Goal: Task Accomplishment & Management: Manage account settings

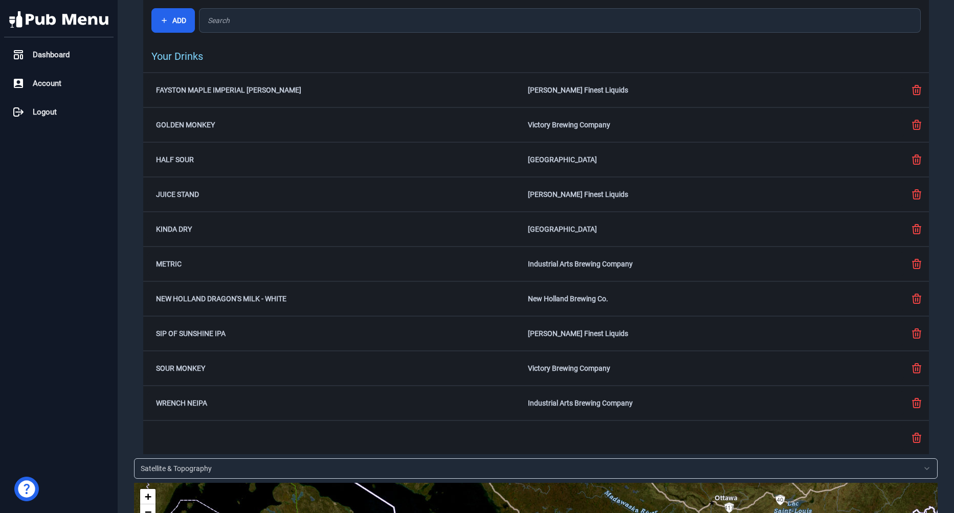
click at [185, 17] on button "Add" at bounding box center [172, 20] width 43 height 25
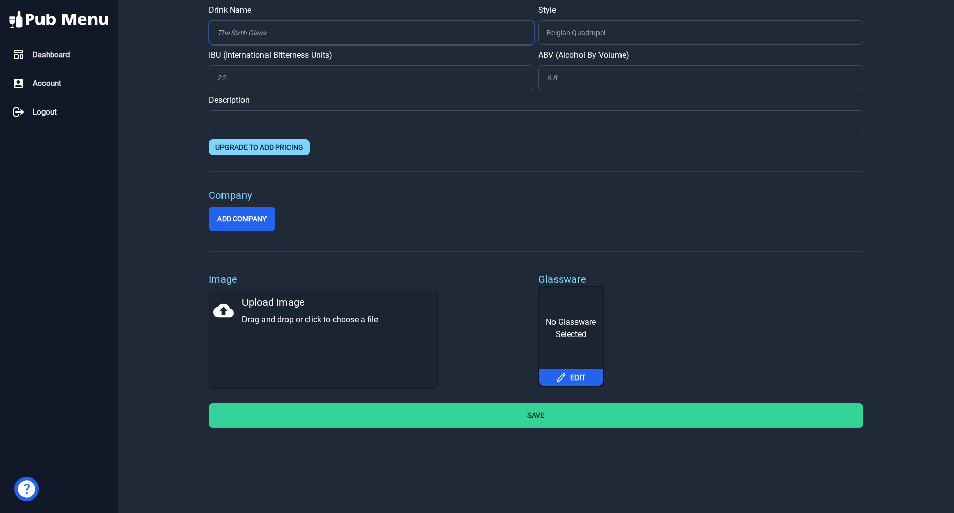
click at [228, 27] on input "Drink Name" at bounding box center [371, 32] width 325 height 25
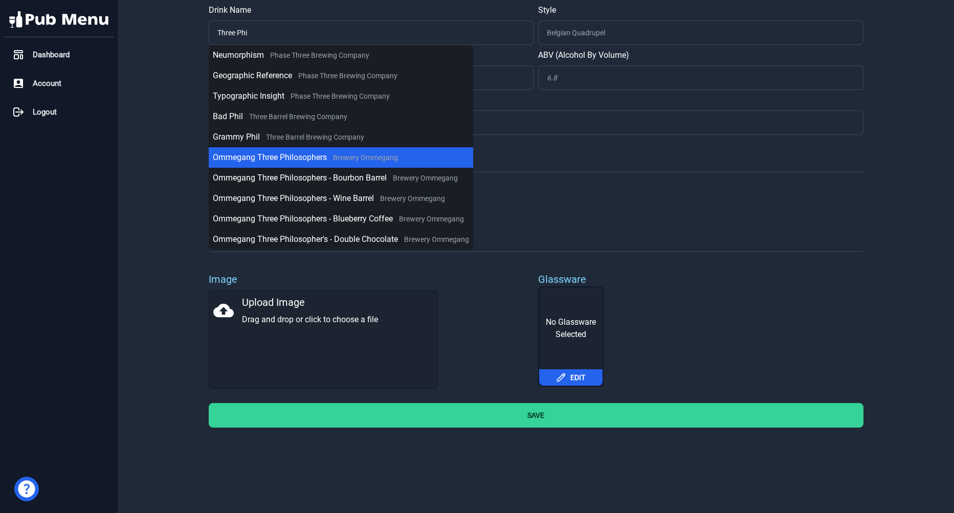
click at [416, 157] on div "Ommegang Three Philosophers Brewery Ommegang" at bounding box center [341, 157] width 256 height 12
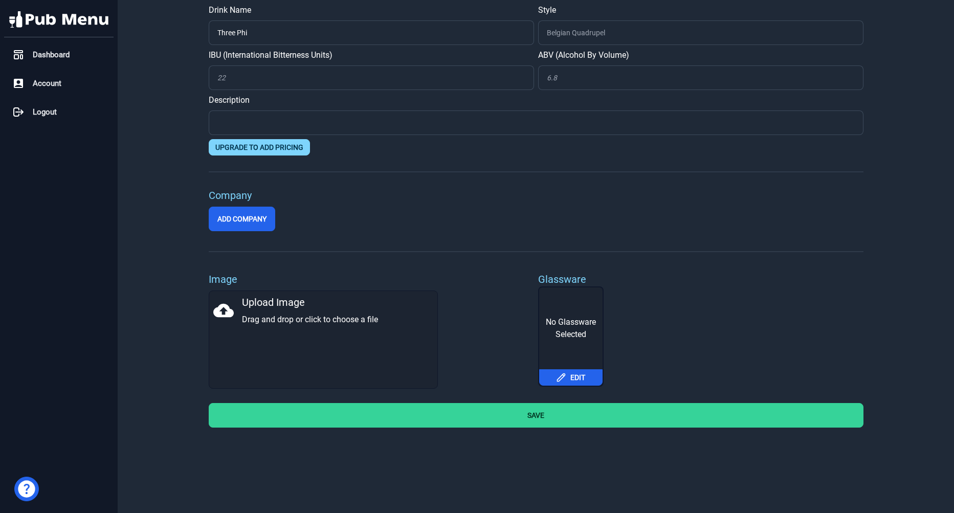
type input "Ommegang Three Philosophers"
type input "Quadrupel / Abt"
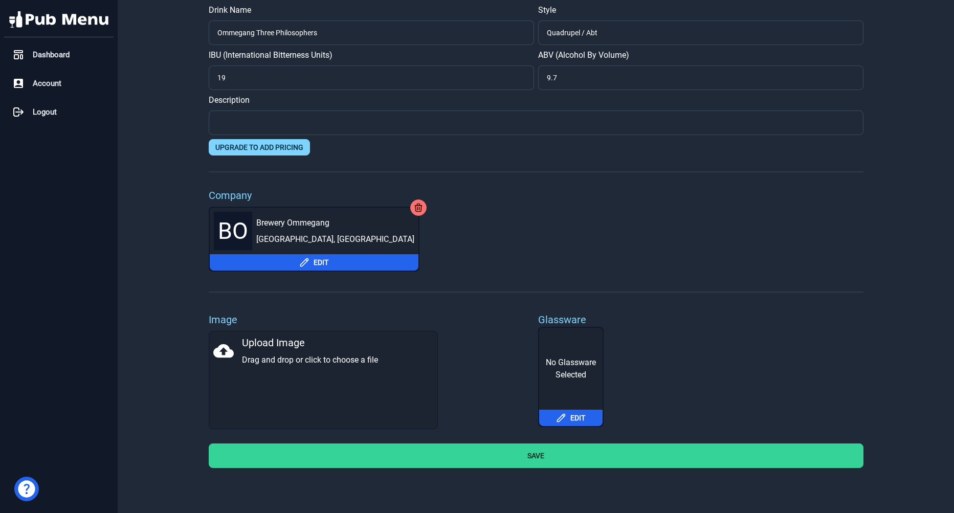
click at [483, 449] on button "Save" at bounding box center [536, 456] width 655 height 25
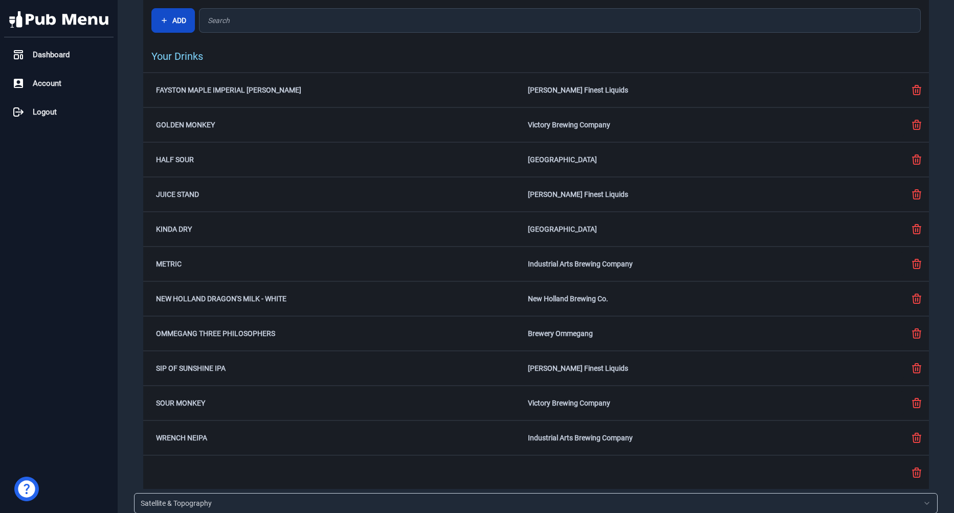
click at [170, 25] on button "Add" at bounding box center [172, 20] width 43 height 25
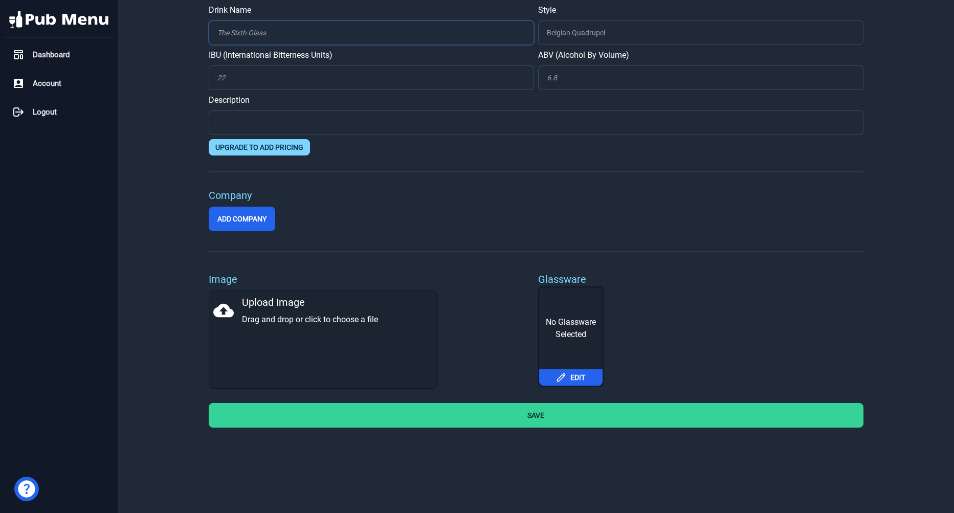
click at [259, 30] on input "Drink Name" at bounding box center [371, 32] width 325 height 25
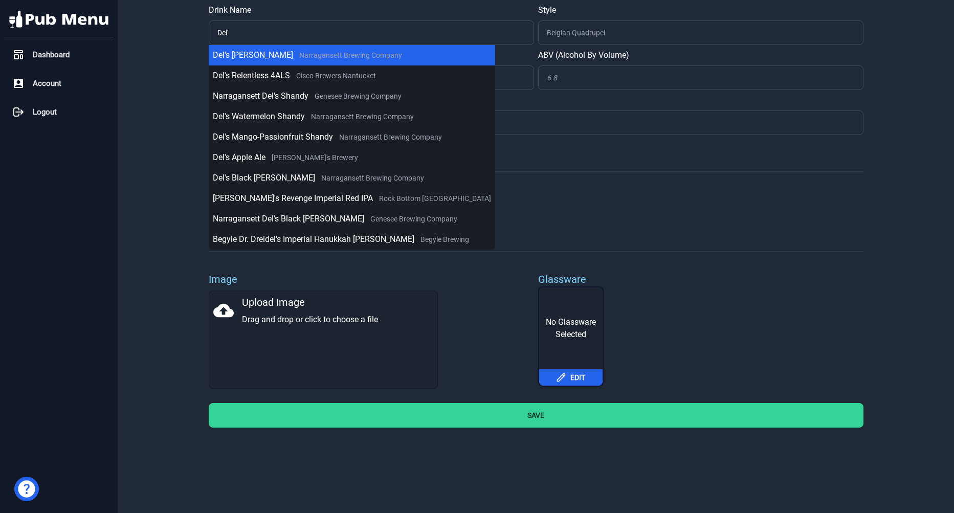
click at [299, 56] on span "Narragansett Brewing Company" at bounding box center [350, 55] width 103 height 8
type input "Del's [PERSON_NAME]"
type input "Radler / Shandy"
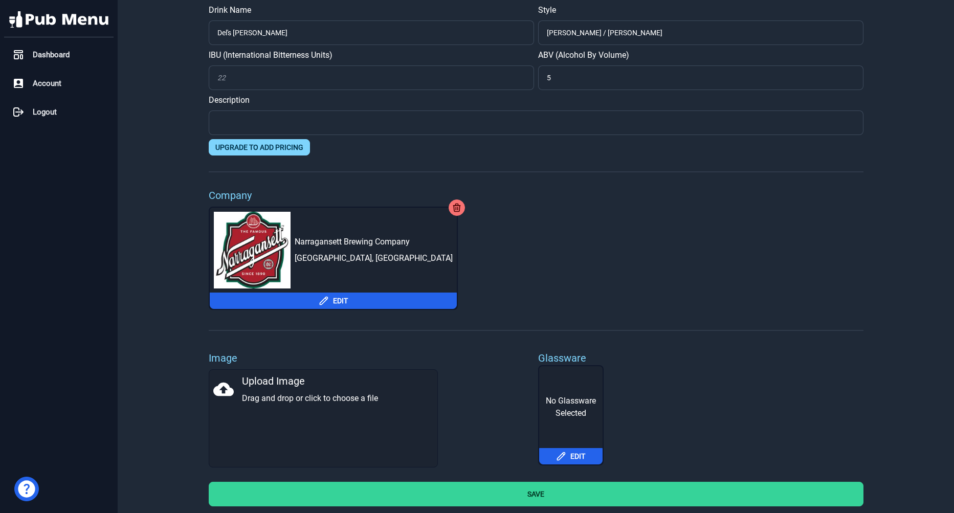
click at [554, 494] on button "Save" at bounding box center [536, 494] width 655 height 25
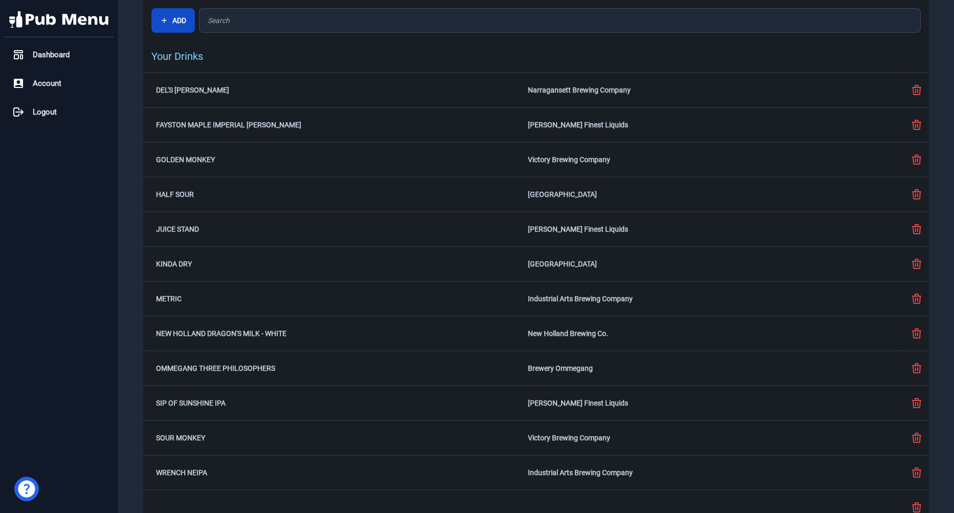
click at [185, 24] on button "Add" at bounding box center [172, 20] width 43 height 25
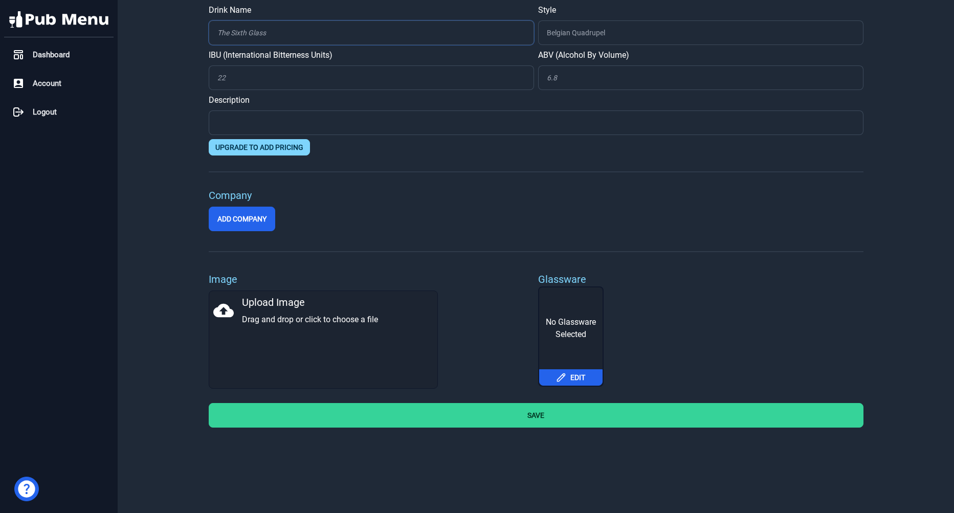
click at [235, 26] on input "Drink Name" at bounding box center [371, 32] width 325 height 25
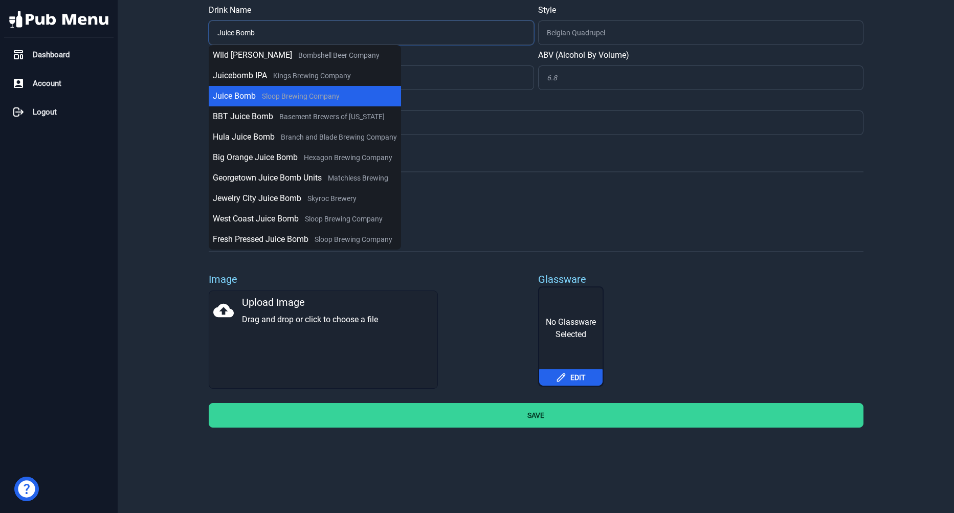
type input "Juice Bomb"
click at [274, 89] on button "Juice Bomb Sloop Brewing Company" at bounding box center [305, 96] width 192 height 20
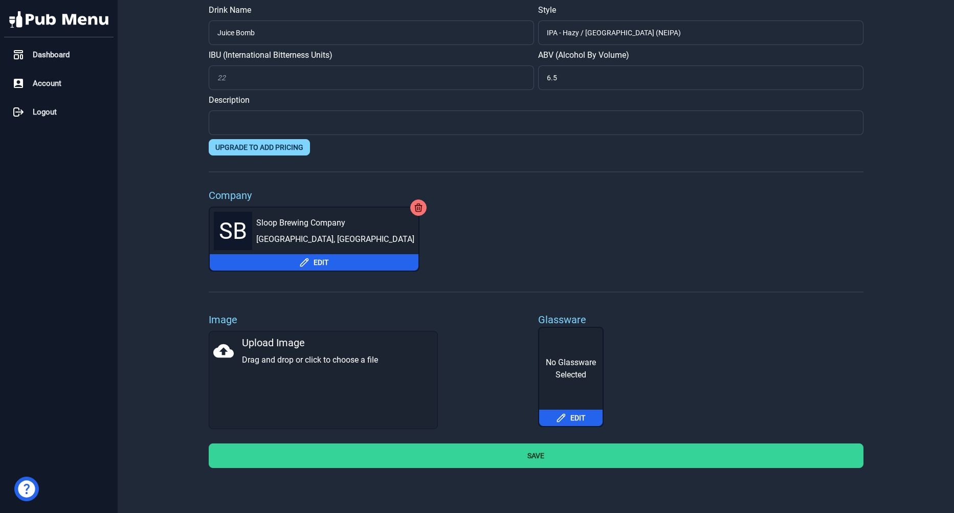
type input "IPA - Hazy / [GEOGRAPHIC_DATA] (NEIPA)"
click at [533, 448] on button "Save" at bounding box center [536, 456] width 655 height 25
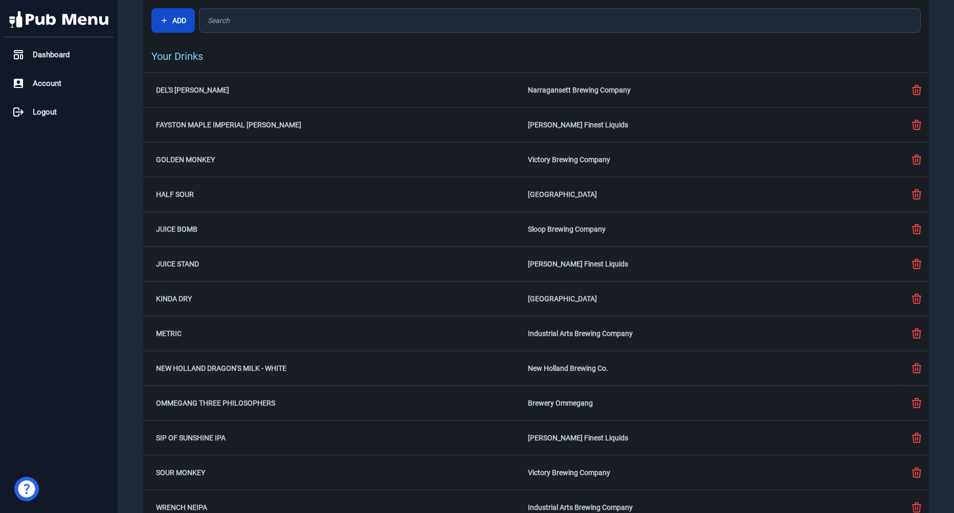
click at [167, 17] on icon at bounding box center [164, 20] width 8 height 8
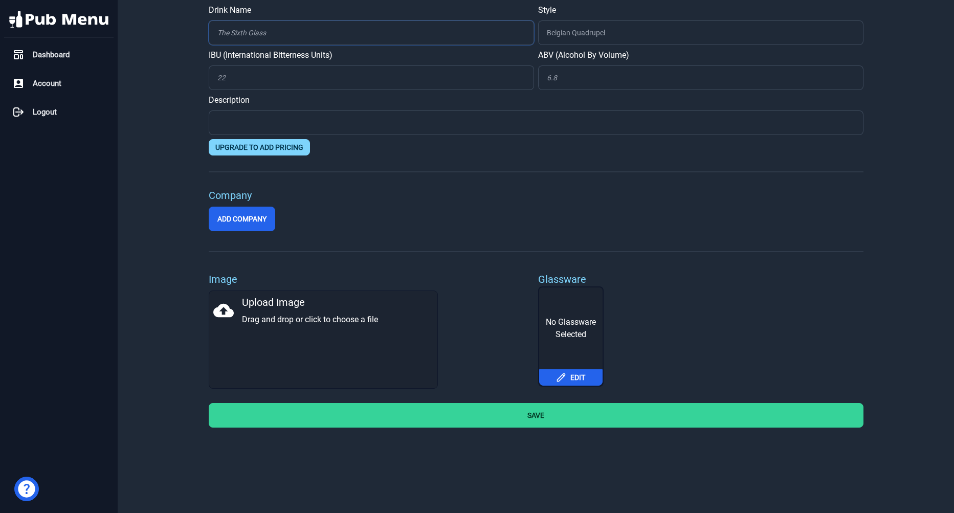
click at [265, 30] on input "Drink Name" at bounding box center [371, 32] width 325 height 25
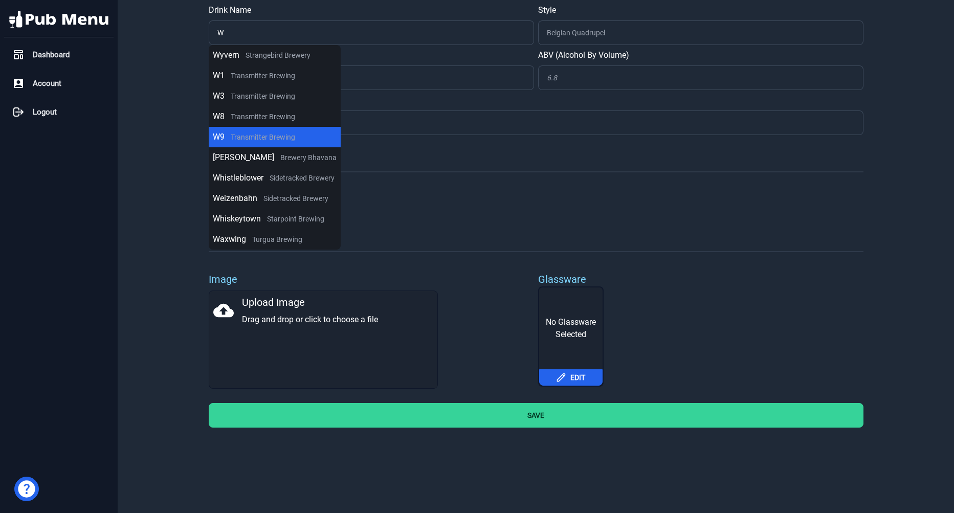
click at [249, 128] on button "W9 Transmitter Brewing" at bounding box center [275, 137] width 132 height 20
type input "W9"
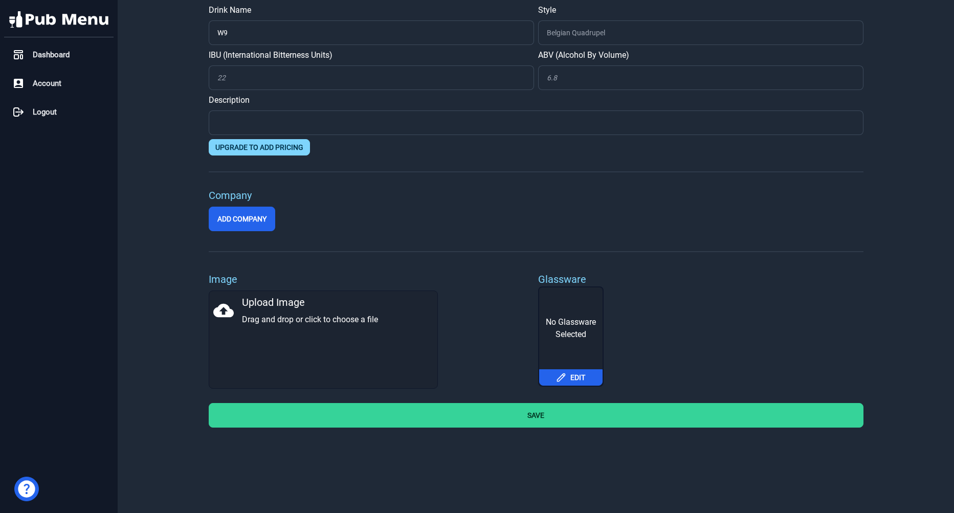
type input "Gose - Flavored"
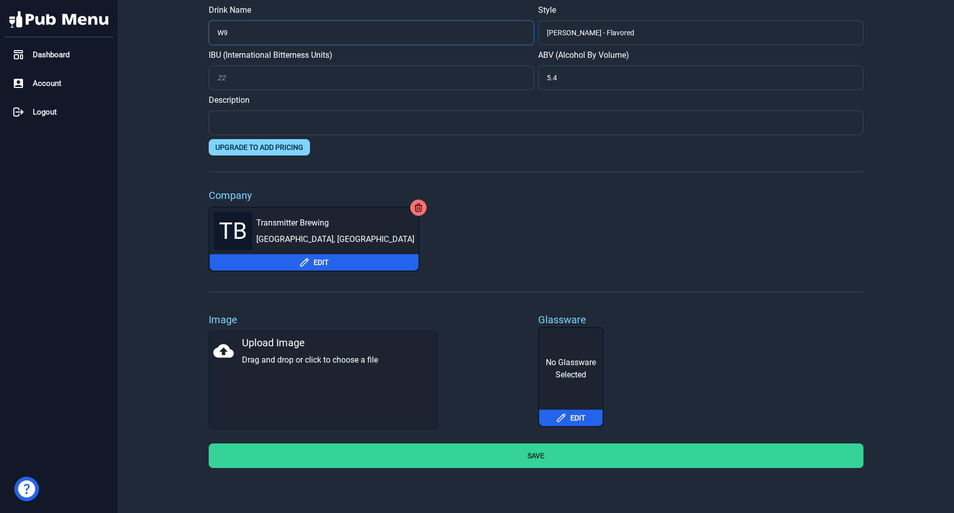
click at [219, 32] on input "W9" at bounding box center [371, 32] width 325 height 25
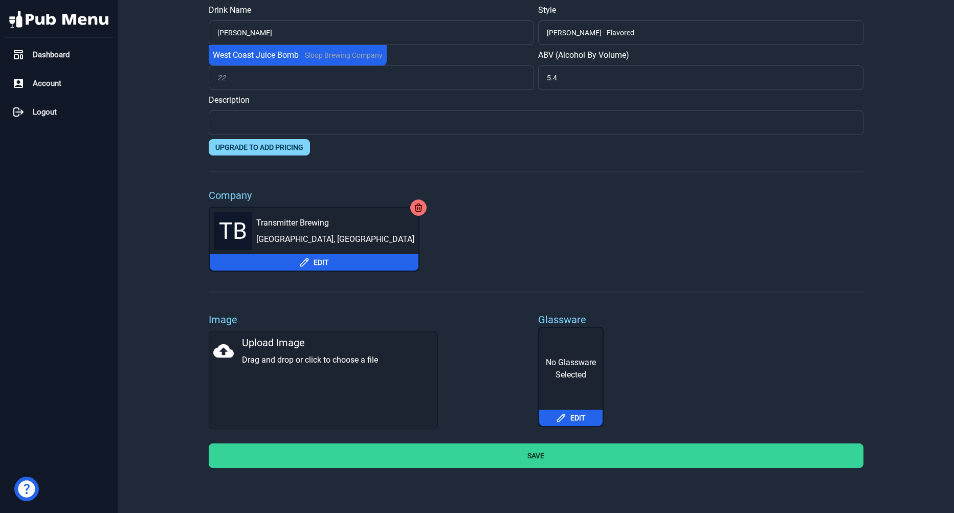
click at [255, 49] on div "West Coast Juice Bomb Sloop Brewing Company" at bounding box center [298, 55] width 170 height 12
type input "West Coast Juice Bomb"
type input "IPA"
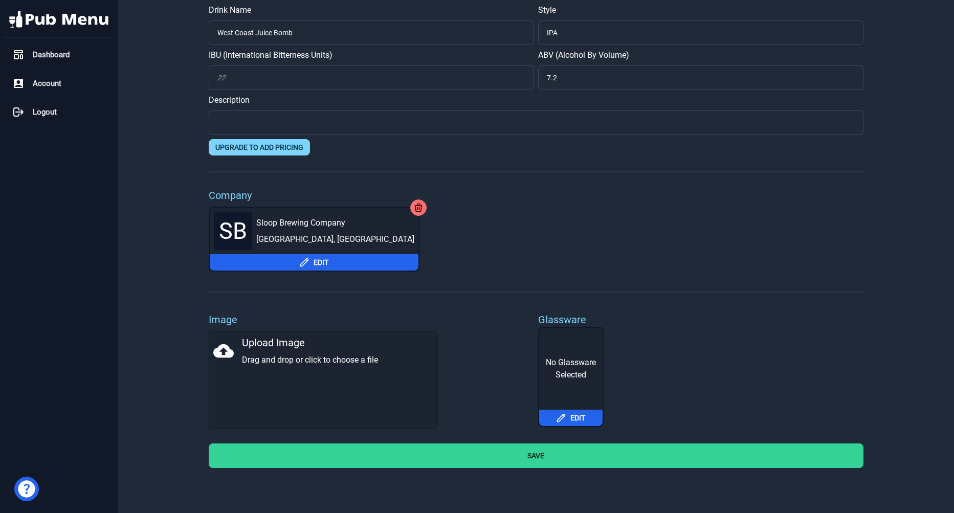
click at [549, 456] on button "Save" at bounding box center [536, 456] width 655 height 25
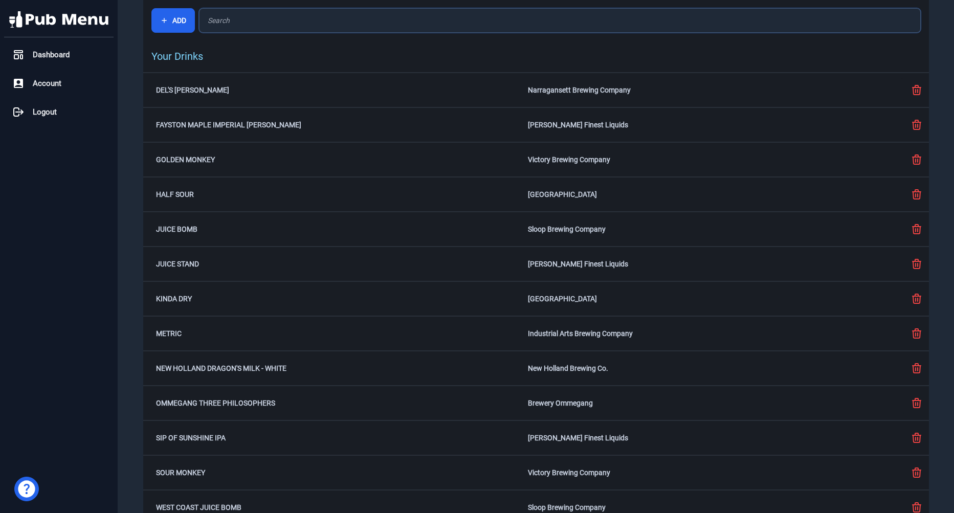
click at [219, 16] on input "text" at bounding box center [560, 20] width 722 height 25
click at [184, 22] on button "Add" at bounding box center [172, 20] width 43 height 25
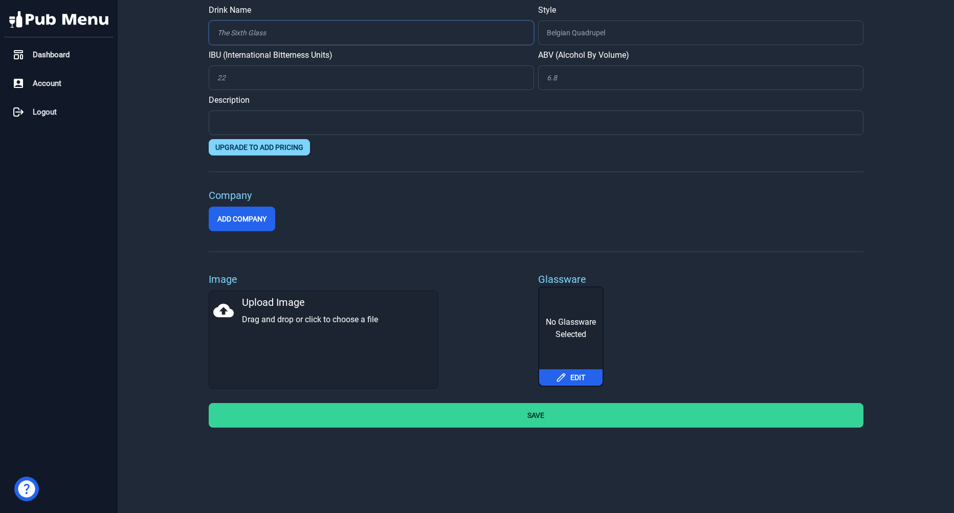
click at [231, 35] on input "Drink Name" at bounding box center [371, 32] width 325 height 25
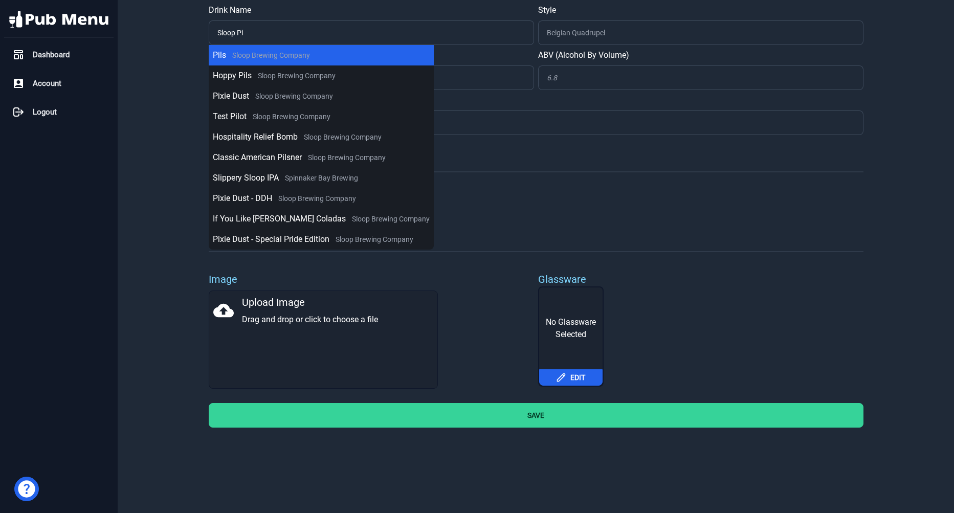
click at [239, 48] on button "Pils Sloop Brewing Company" at bounding box center [321, 55] width 225 height 20
type input "Pils"
type input "Pilsener / Pils / Pilsner"
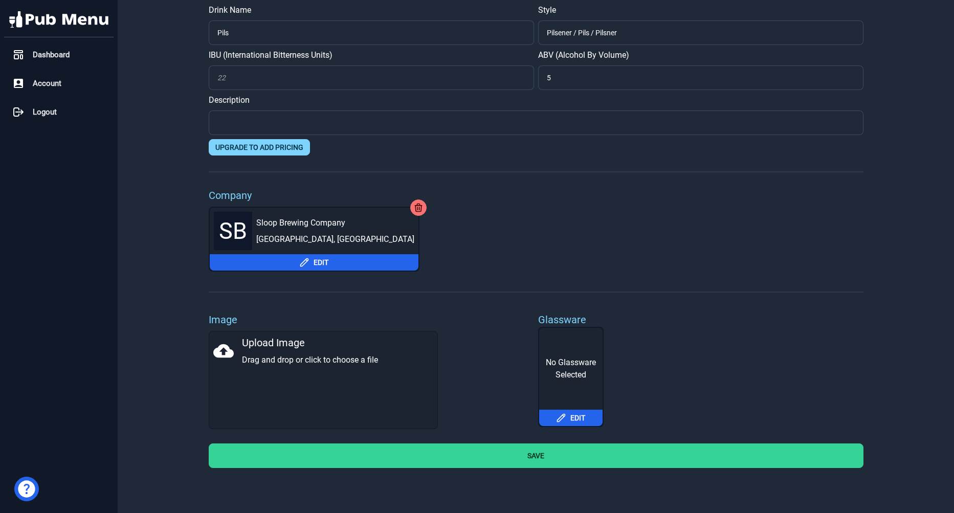
click at [527, 450] on button "Save" at bounding box center [536, 456] width 655 height 25
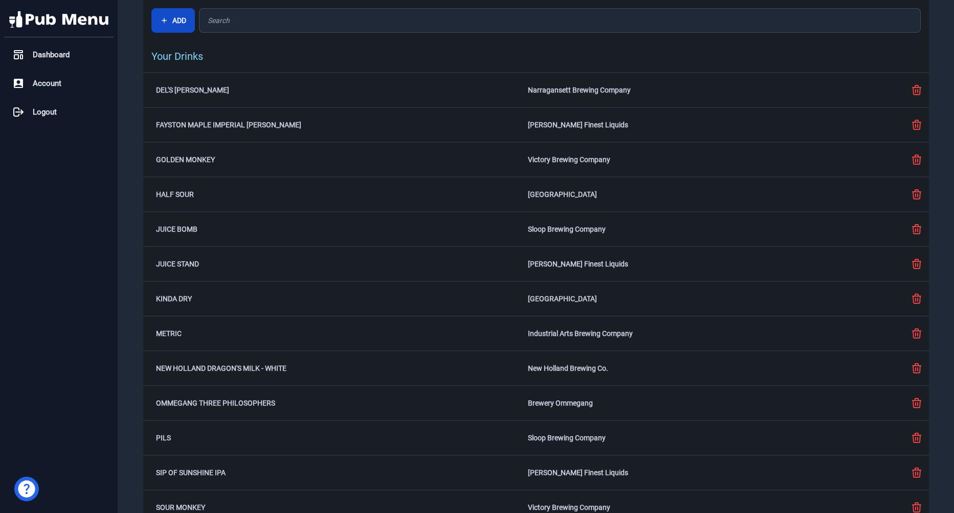
click at [162, 18] on button "Add" at bounding box center [172, 20] width 43 height 25
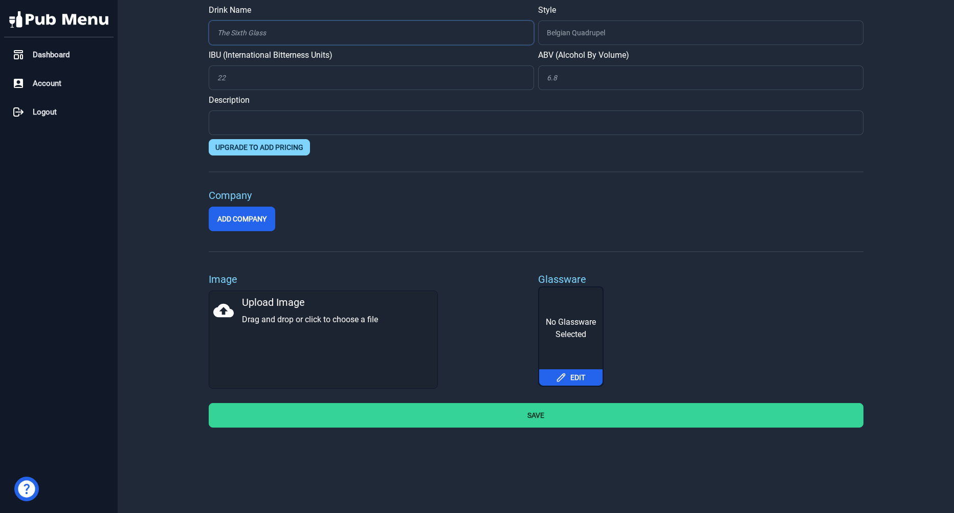
click at [230, 37] on input "Drink Name" at bounding box center [371, 32] width 325 height 25
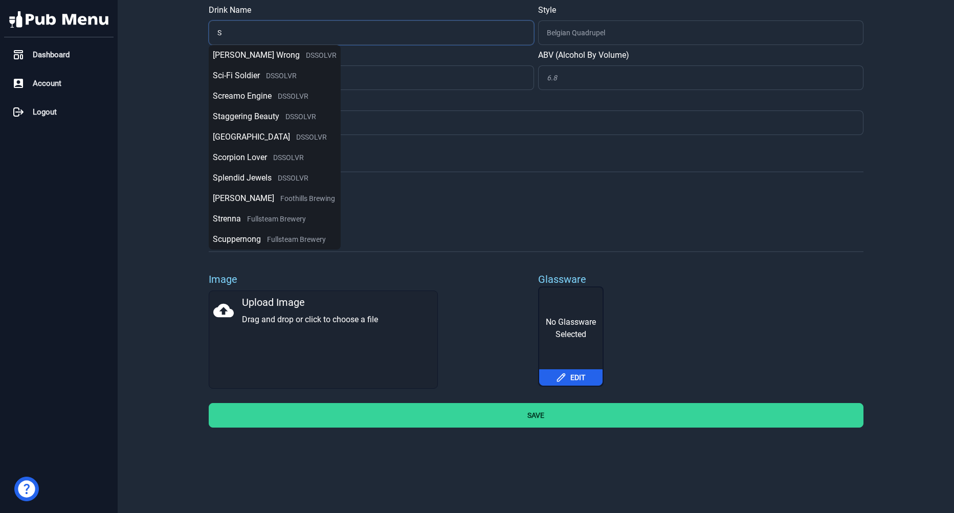
click at [222, 32] on input "S" at bounding box center [371, 32] width 325 height 25
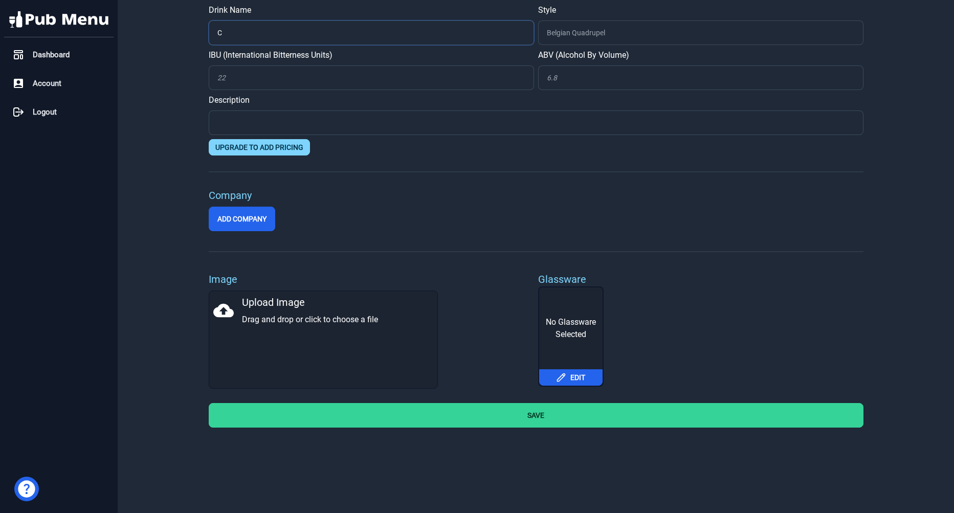
click at [220, 30] on input "C" at bounding box center [371, 32] width 325 height 25
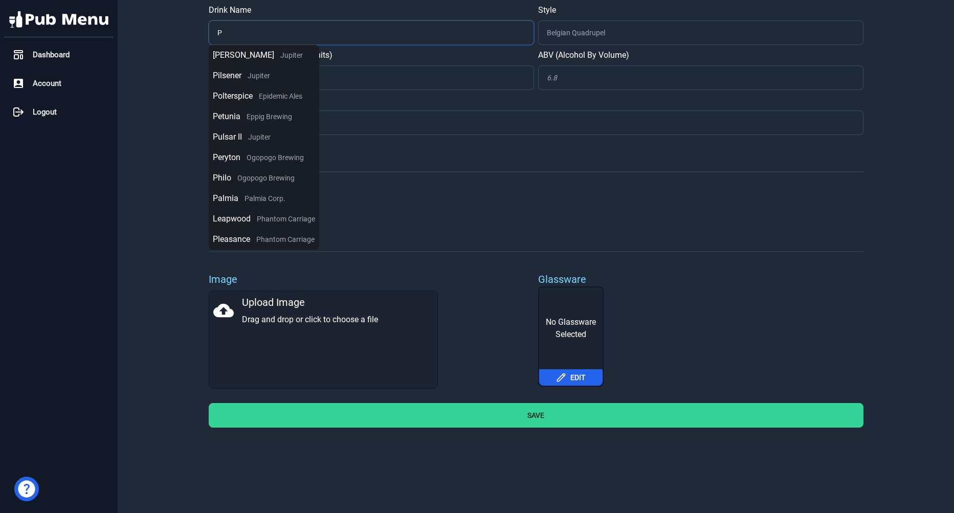
click at [225, 37] on input "P" at bounding box center [371, 32] width 325 height 25
type input "K"
click at [178, 77] on div "Drink Name K Kölumbianer Bierkeller Kellerbier Bierkeller Kellerbier Nighthawk …" at bounding box center [536, 216] width 786 height 432
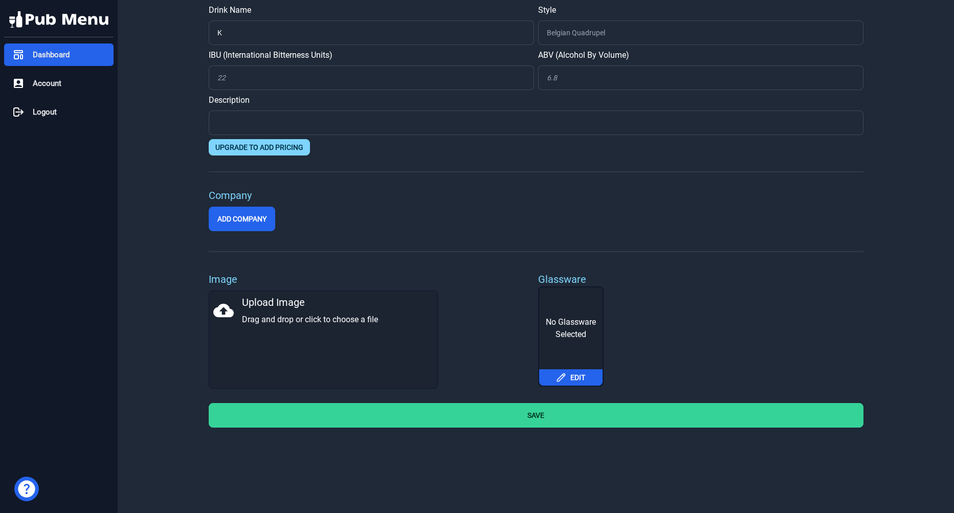
click at [72, 59] on div "Dashboard" at bounding box center [59, 54] width 110 height 23
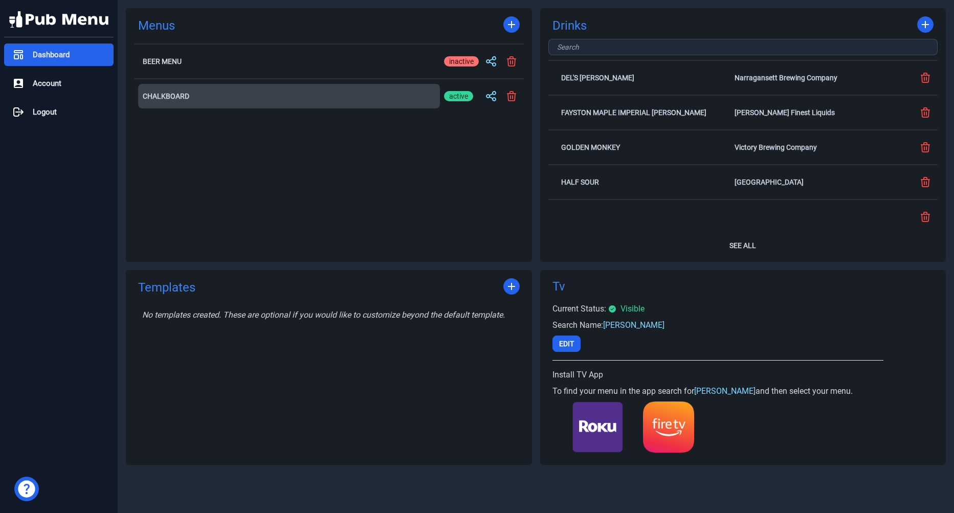
click at [382, 103] on button "Chalkboard" at bounding box center [289, 96] width 302 height 25
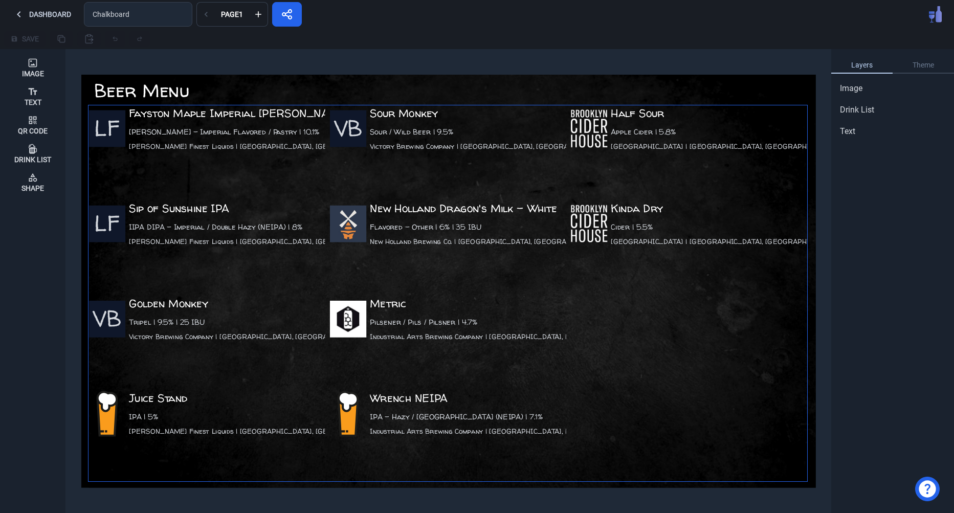
click at [244, 149] on div "LF Fayston Maple Imperial Stout Stout - Imperial Flavored / Pastry | 10.1% Laws…" at bounding box center [207, 150] width 236 height 91
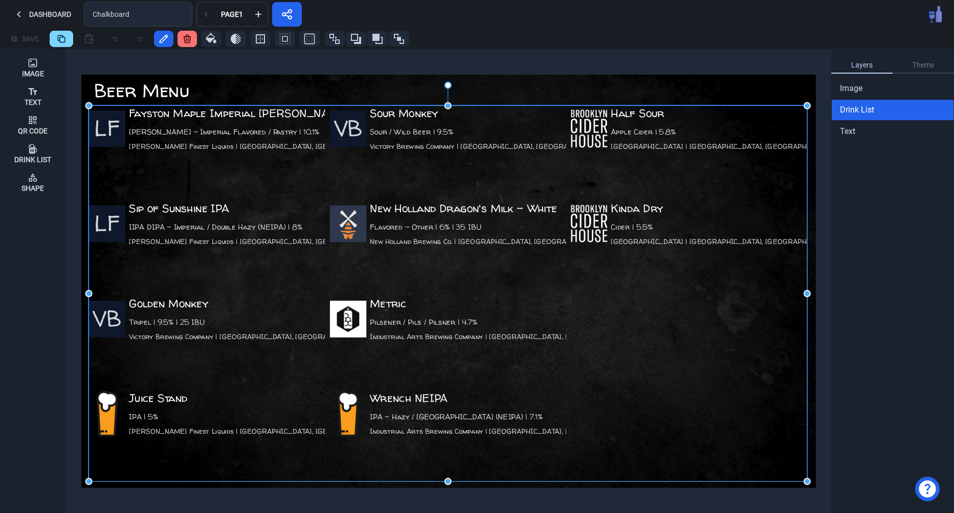
click at [244, 149] on div "LF Fayston Maple Imperial Stout Stout - Imperial Flavored / Pastry | 10.1% Laws…" at bounding box center [207, 150] width 236 height 91
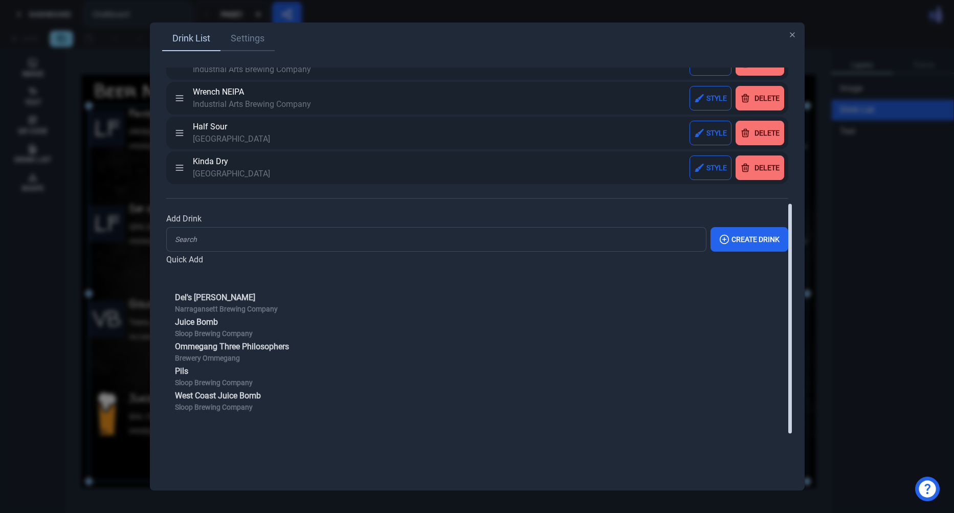
scroll to position [251, 0]
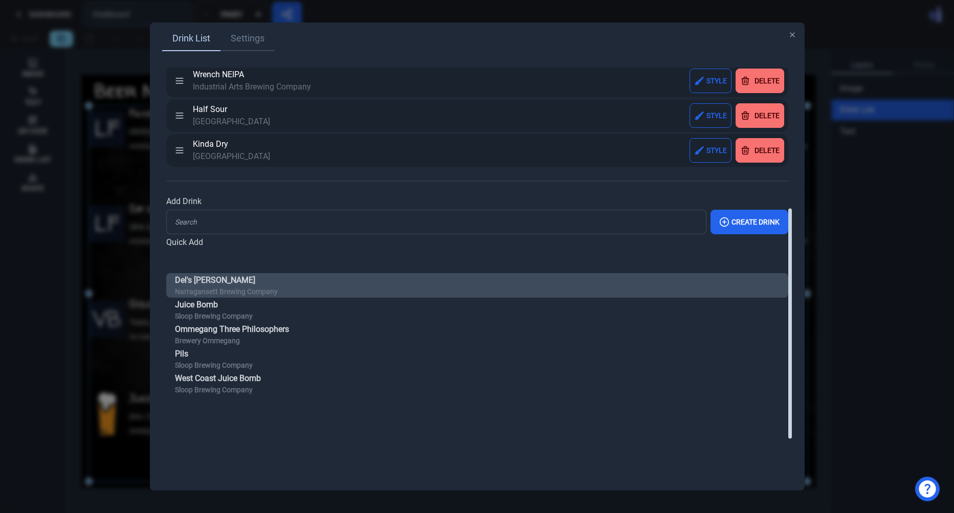
click at [293, 281] on button "Del's Shandy Narragansett Brewing Company" at bounding box center [477, 285] width 622 height 25
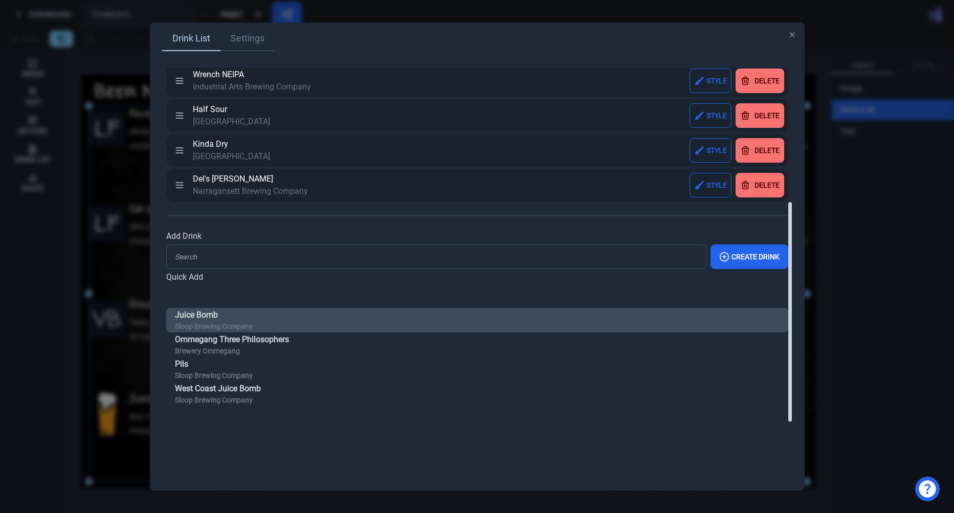
click at [263, 314] on button "Juice Bomb Sloop Brewing Company" at bounding box center [477, 320] width 622 height 25
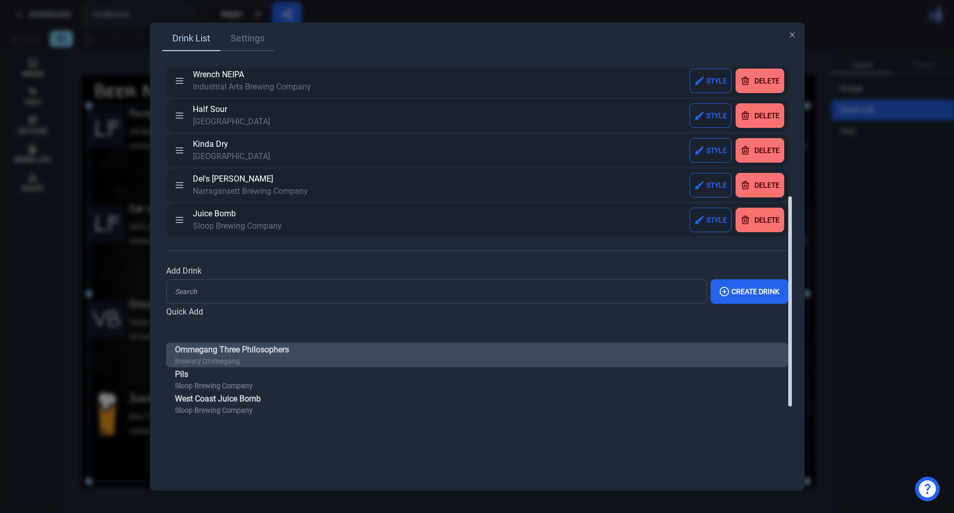
click at [219, 351] on span "Ommegang Three Philosophers" at bounding box center [232, 350] width 114 height 12
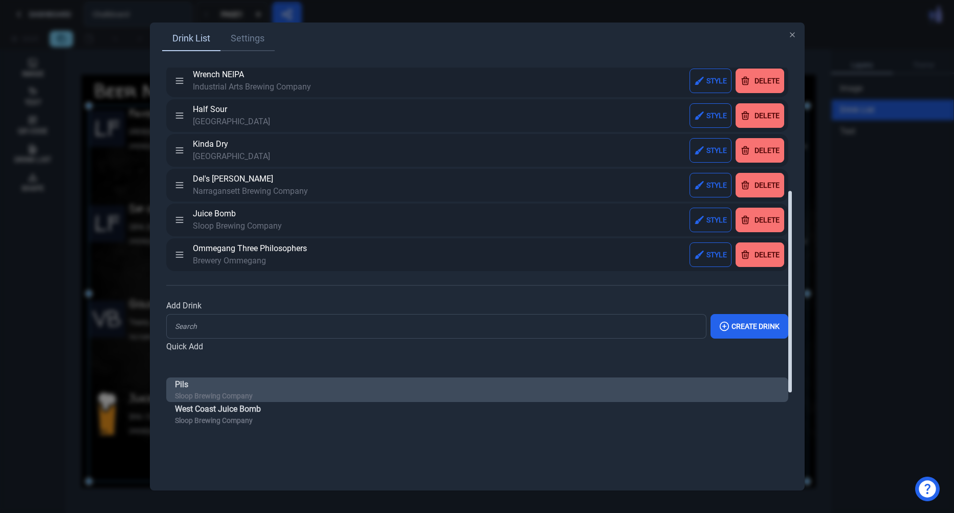
click at [215, 384] on span "Pils" at bounding box center [214, 385] width 78 height 12
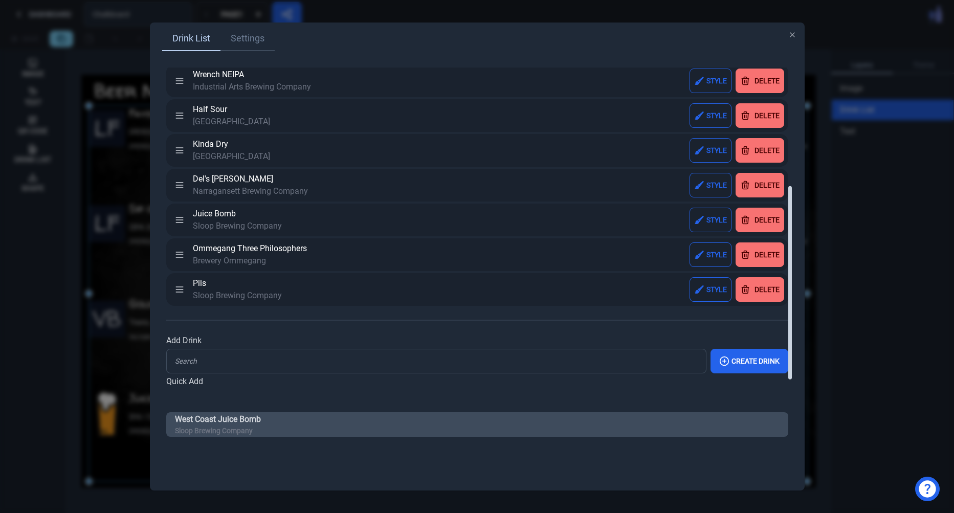
click at [219, 427] on span "Sloop Brewing Company" at bounding box center [218, 431] width 86 height 10
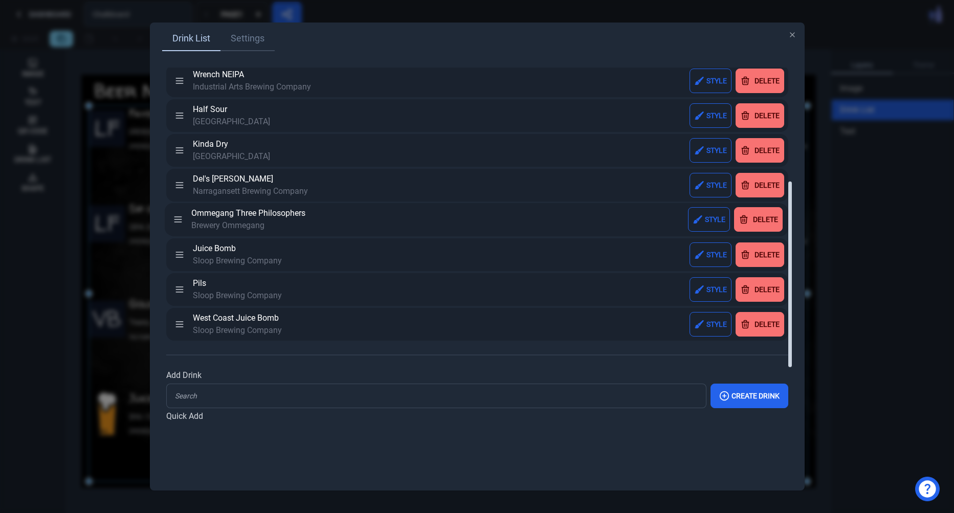
drag, startPoint x: 180, startPoint y: 257, endPoint x: 179, endPoint y: 220, distance: 37.4
click at [179, 220] on icon at bounding box center [179, 219] width 7 height 5
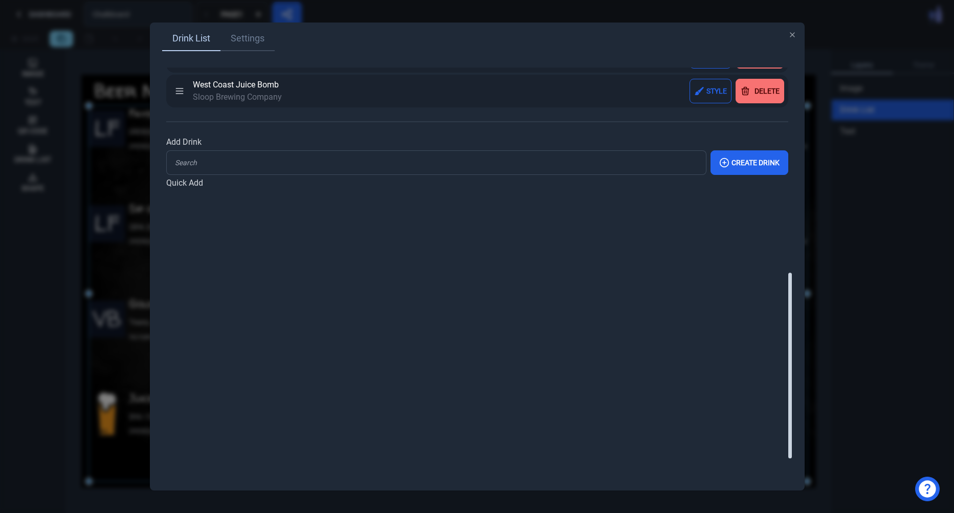
scroll to position [494, 0]
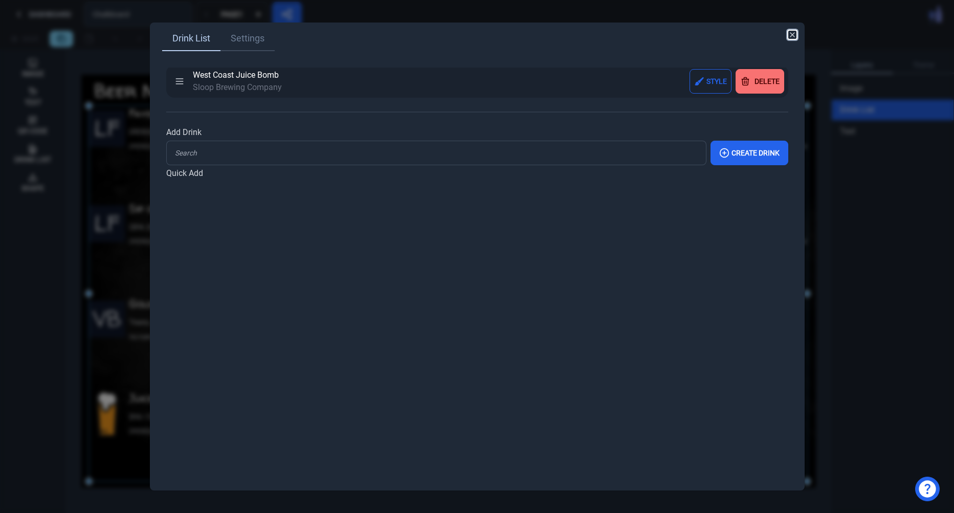
click at [791, 34] on icon "button" at bounding box center [793, 35] width 8 height 8
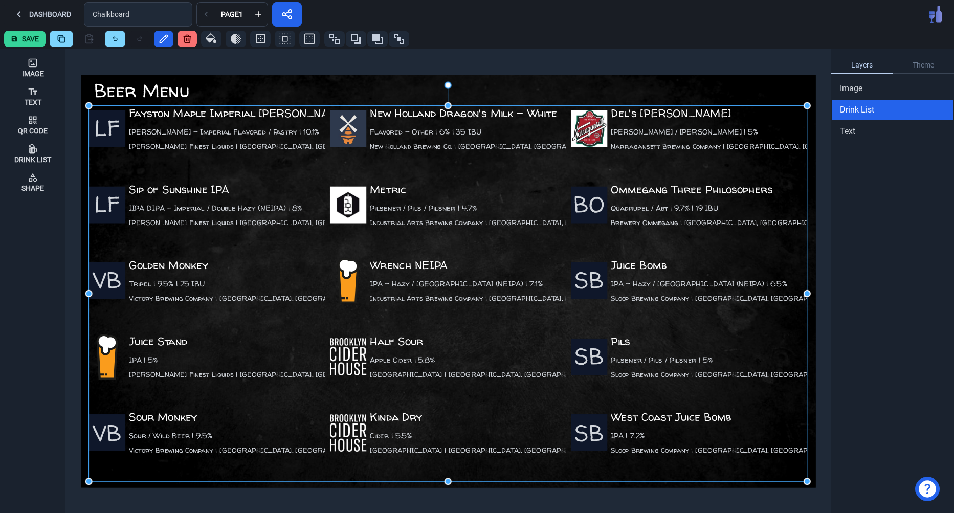
click at [23, 46] on button "Save" at bounding box center [24, 39] width 41 height 16
click at [10, 12] on button "Dashboard" at bounding box center [42, 14] width 76 height 25
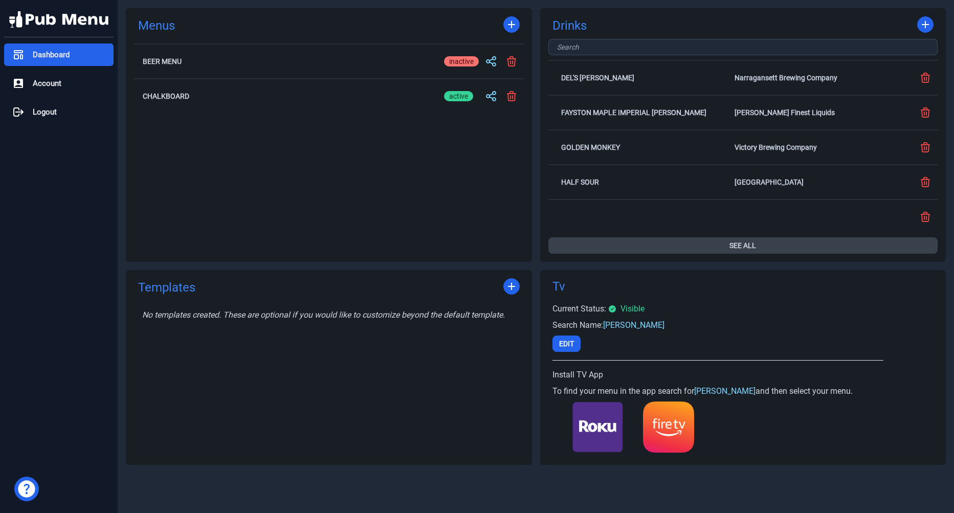
click at [746, 243] on button "See All" at bounding box center [744, 245] width 390 height 16
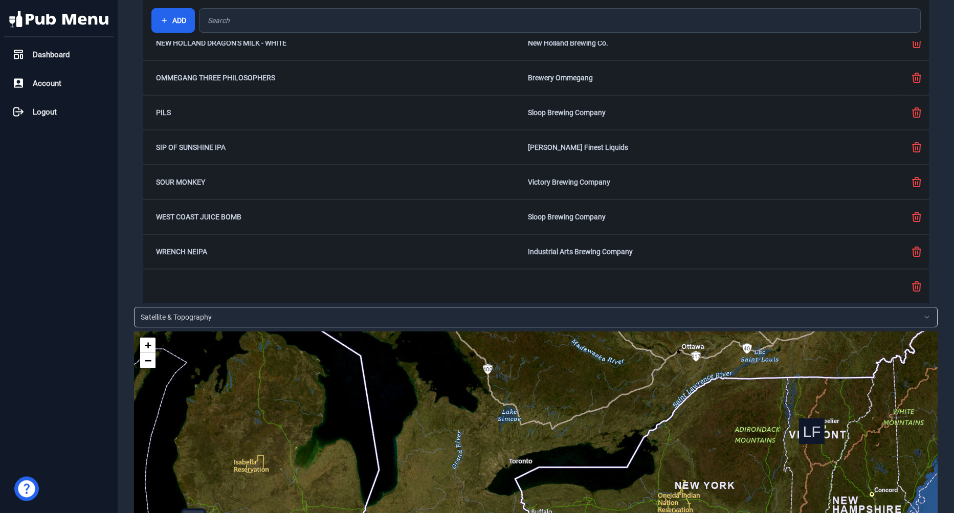
scroll to position [326, 0]
click at [598, 222] on div "West Coast Juice Bomb Sloop Brewing Company" at bounding box center [525, 216] width 757 height 25
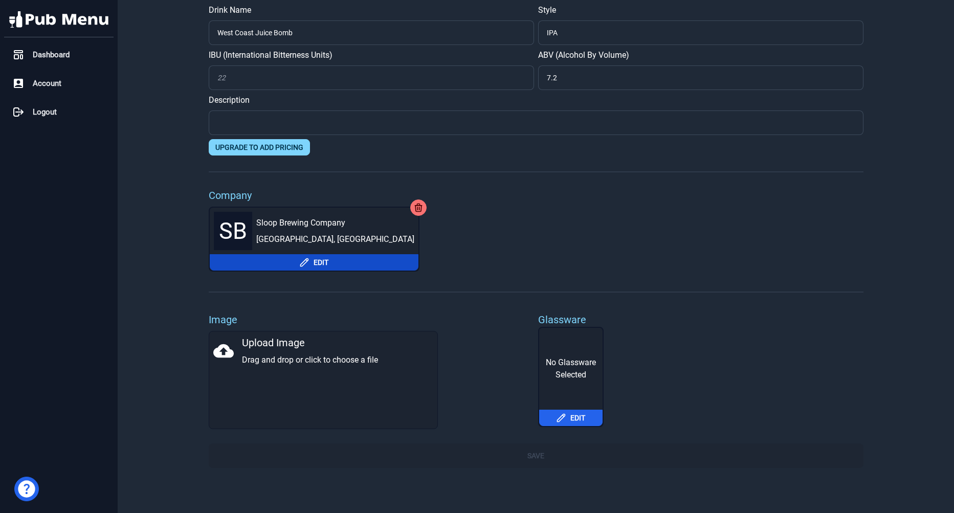
click at [321, 265] on button "Edit" at bounding box center [314, 262] width 209 height 16
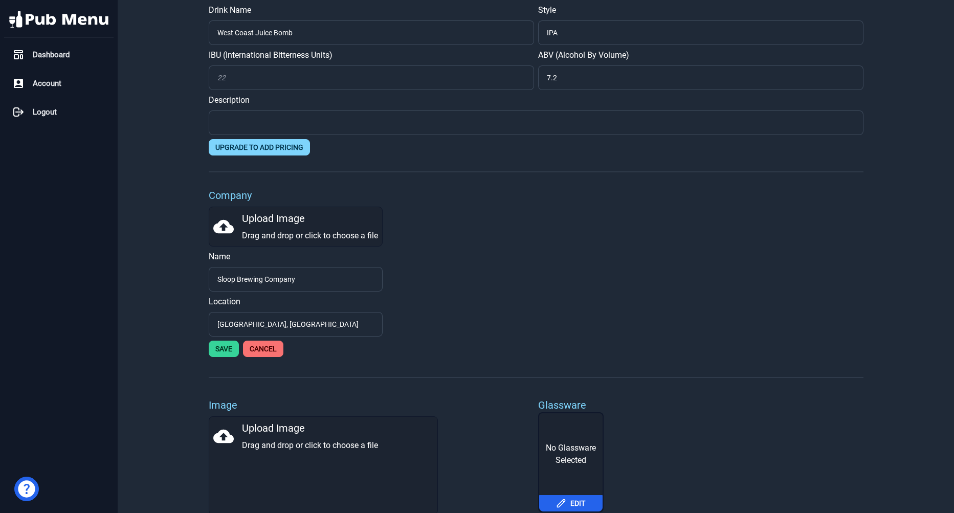
click at [225, 221] on icon at bounding box center [223, 227] width 20 height 14
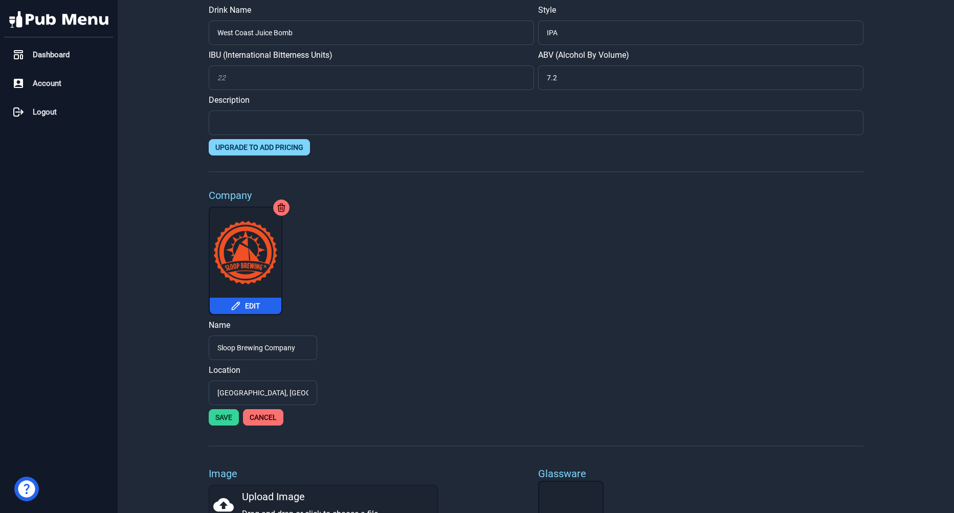
click at [227, 422] on button "Save" at bounding box center [224, 417] width 30 height 16
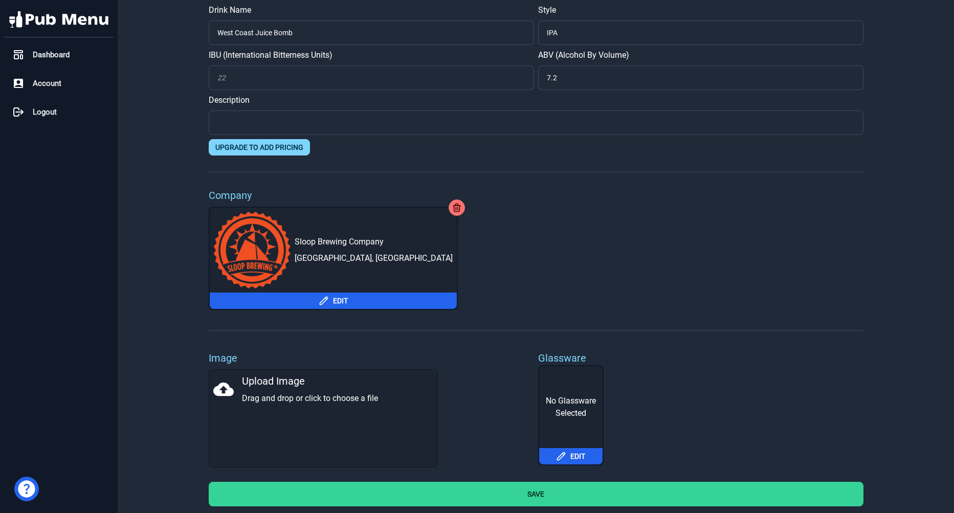
click at [480, 490] on button "Save" at bounding box center [536, 494] width 655 height 25
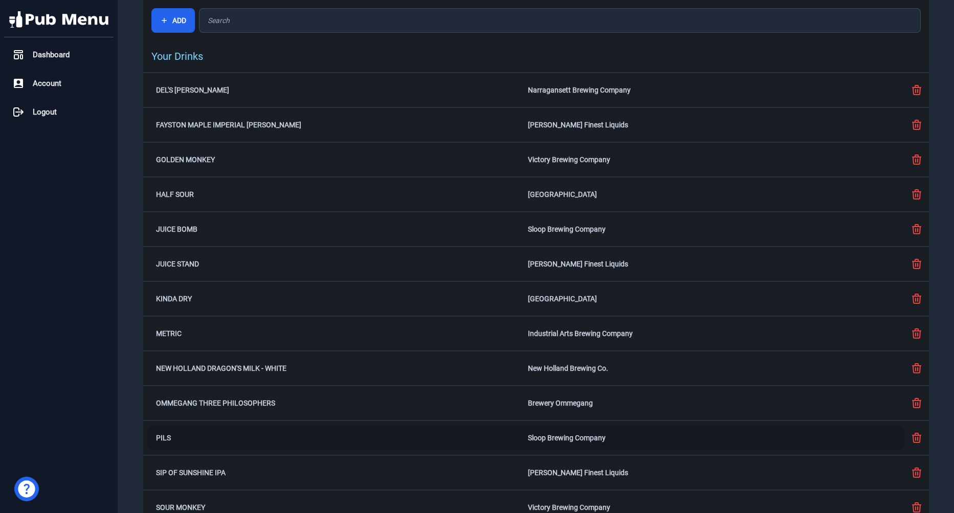
click at [569, 430] on div "Pils Sloop Brewing Company" at bounding box center [525, 438] width 757 height 25
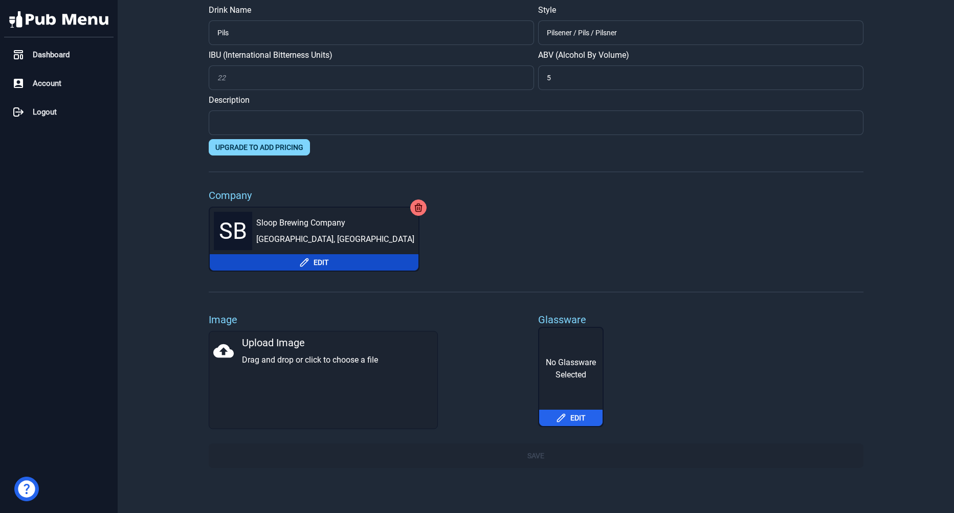
click at [280, 259] on button "Edit" at bounding box center [314, 262] width 209 height 16
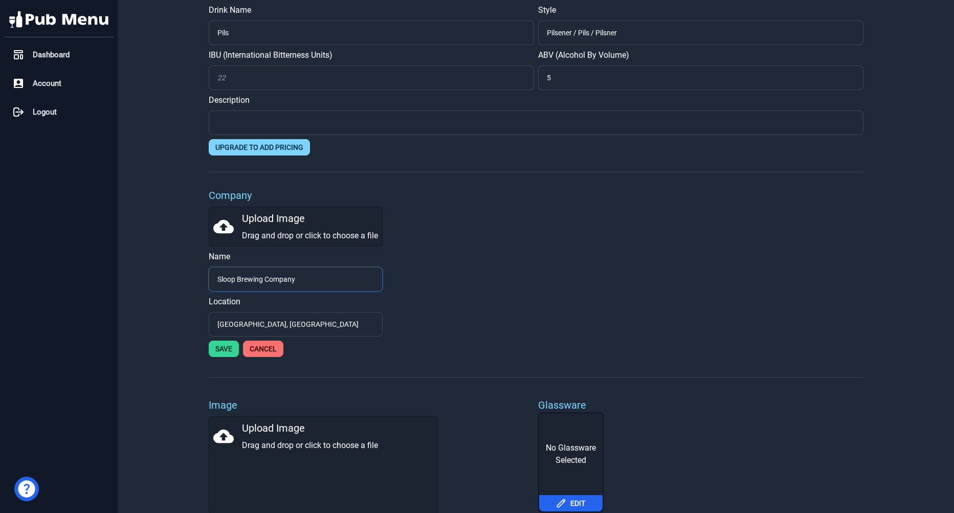
click at [352, 275] on input "Sloop Brewing Company" at bounding box center [296, 279] width 174 height 25
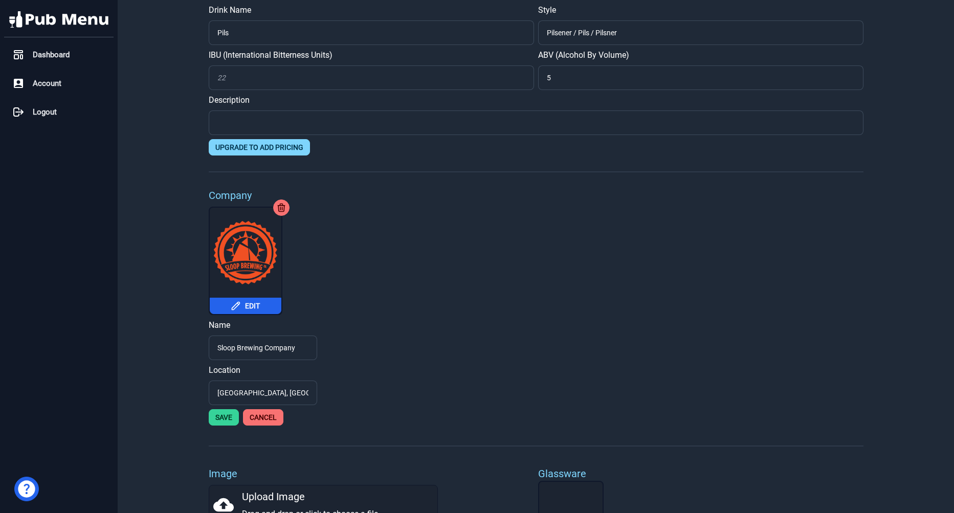
click at [235, 420] on button "Save" at bounding box center [224, 417] width 30 height 16
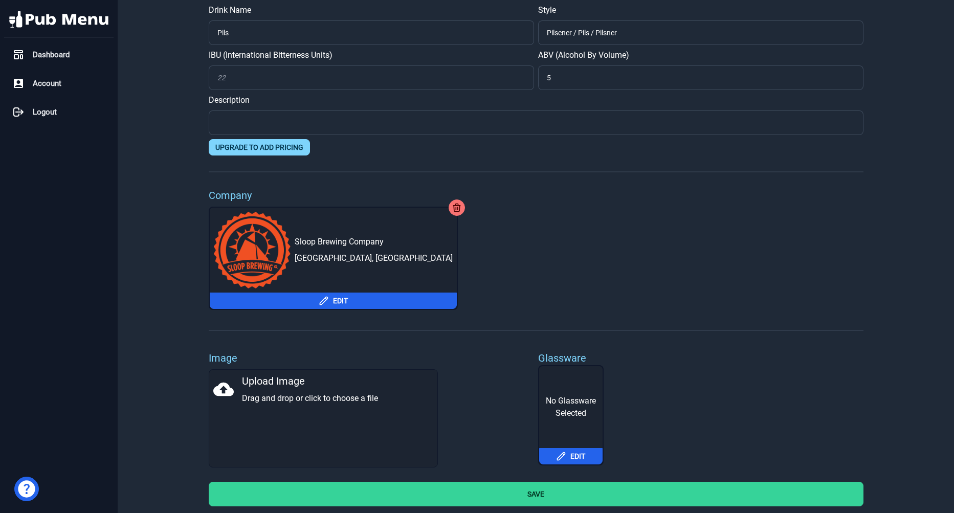
click at [558, 475] on form "Drink Name Pils Style Pilsener / Pils / Pilsner IBU (International Bitterness U…" at bounding box center [536, 255] width 655 height 503
click at [539, 490] on button "Save" at bounding box center [536, 494] width 655 height 25
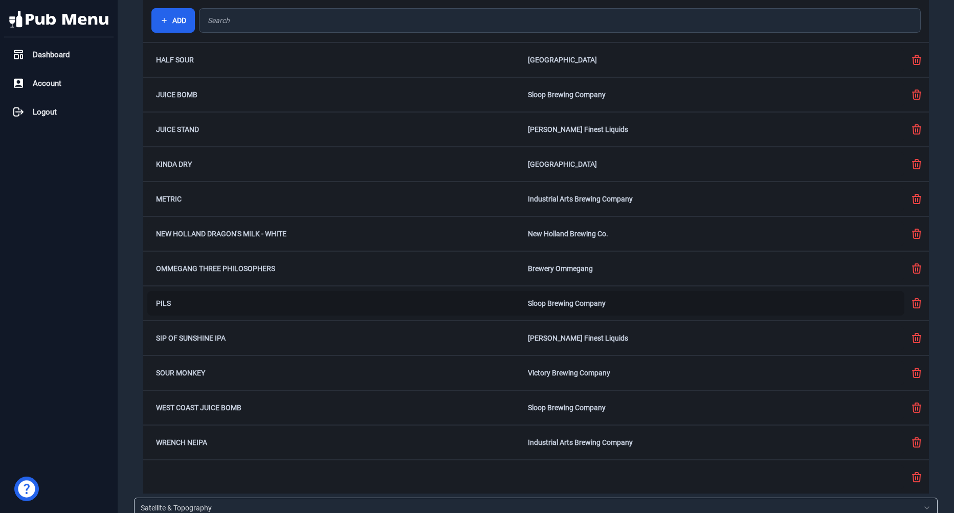
scroll to position [141, 0]
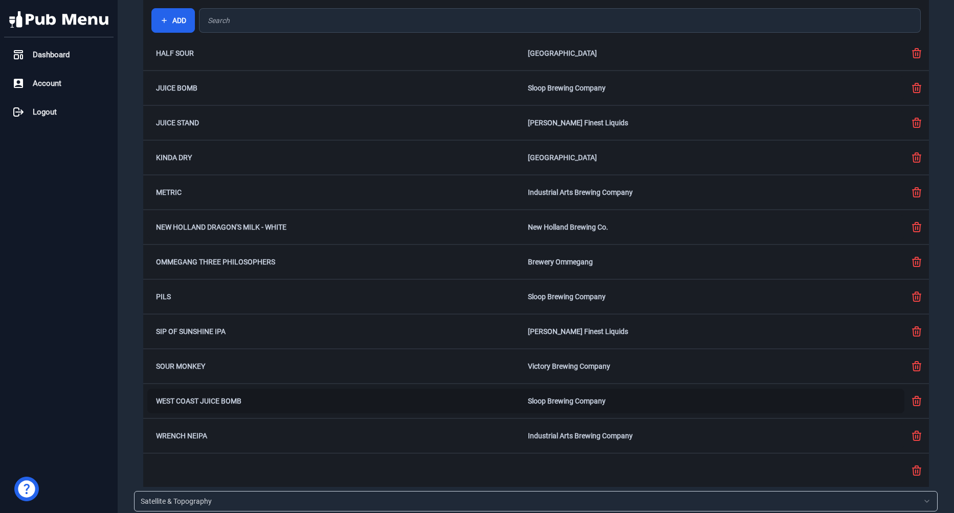
click at [561, 406] on div "West Coast Juice Bomb Sloop Brewing Company" at bounding box center [525, 401] width 757 height 25
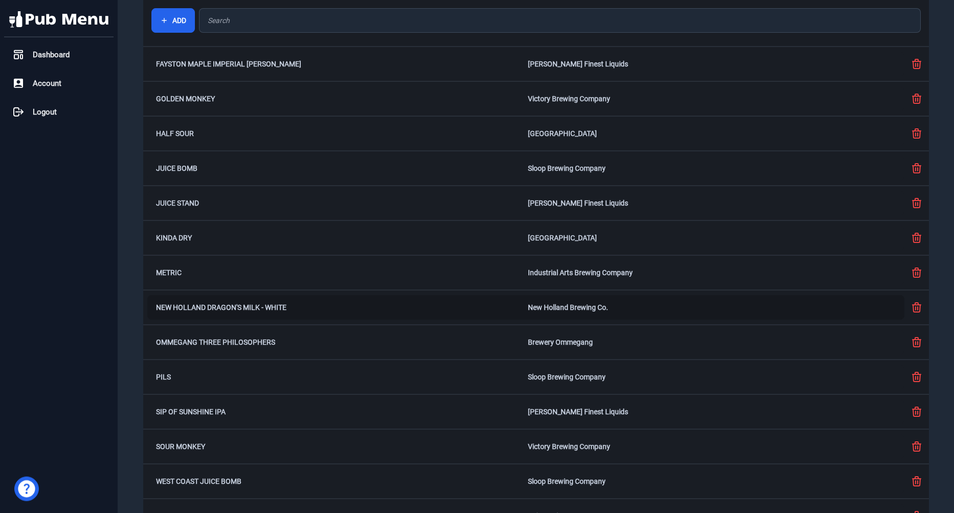
scroll to position [66, 0]
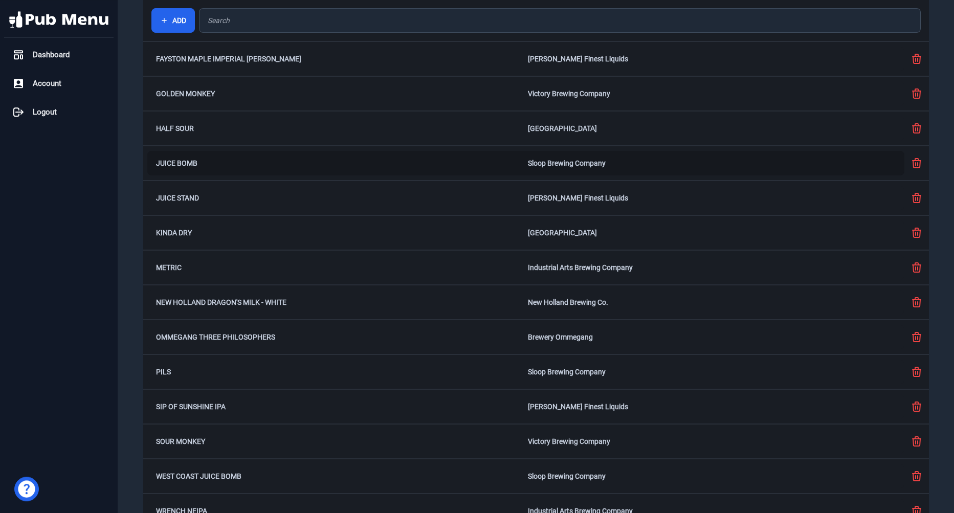
click at [576, 171] on div "Juice Bomb Sloop Brewing Company" at bounding box center [525, 163] width 757 height 25
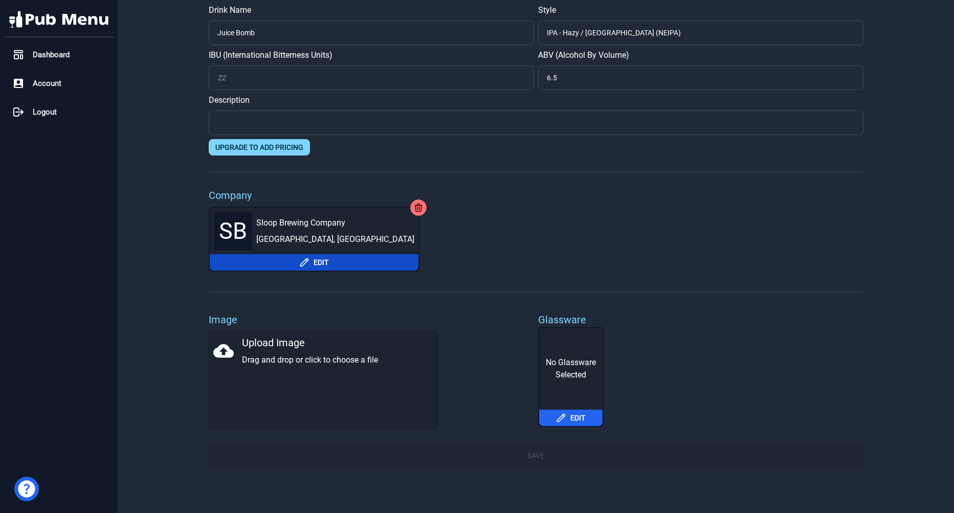
click at [275, 260] on button "Edit" at bounding box center [314, 262] width 209 height 16
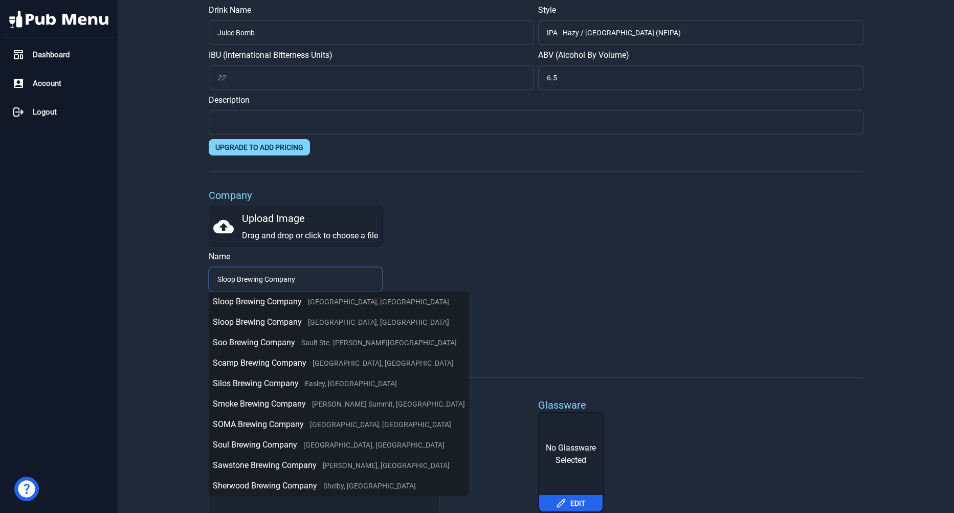
click at [278, 277] on input "Sloop Brewing Company" at bounding box center [296, 279] width 174 height 25
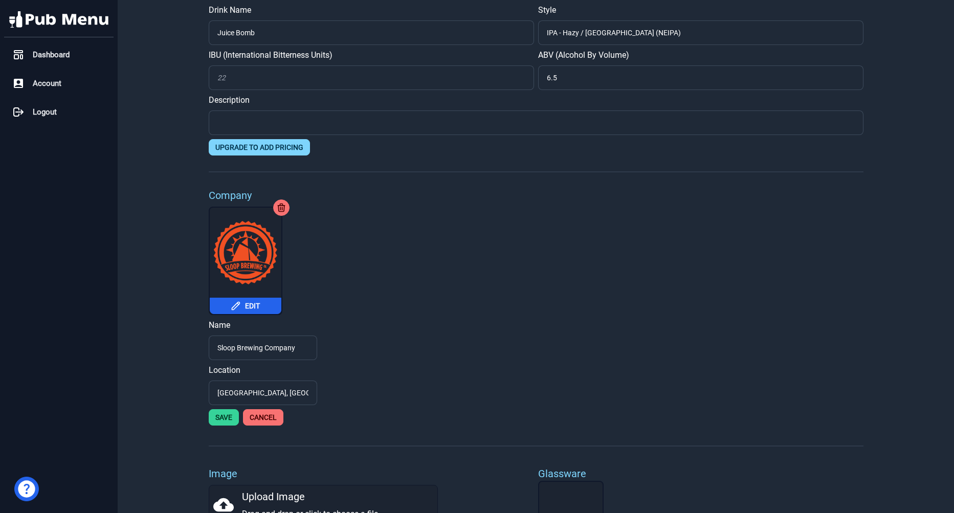
click at [227, 419] on button "Save" at bounding box center [224, 417] width 30 height 16
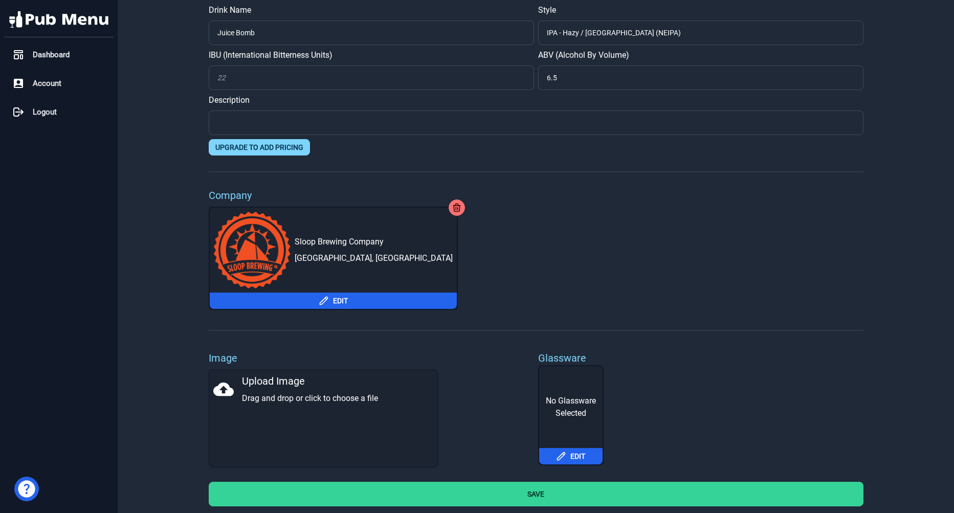
click at [547, 498] on button "Save" at bounding box center [536, 494] width 655 height 25
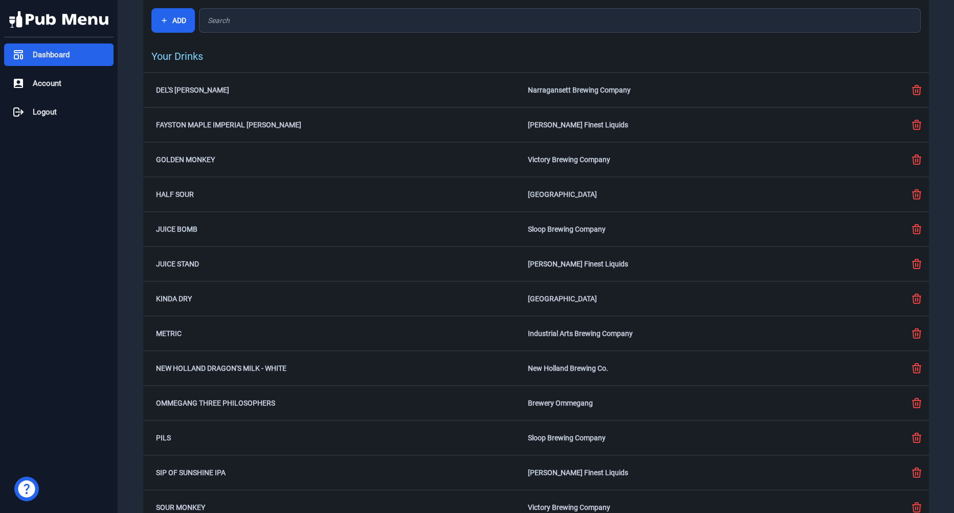
click at [93, 59] on div "Dashboard" at bounding box center [59, 54] width 110 height 23
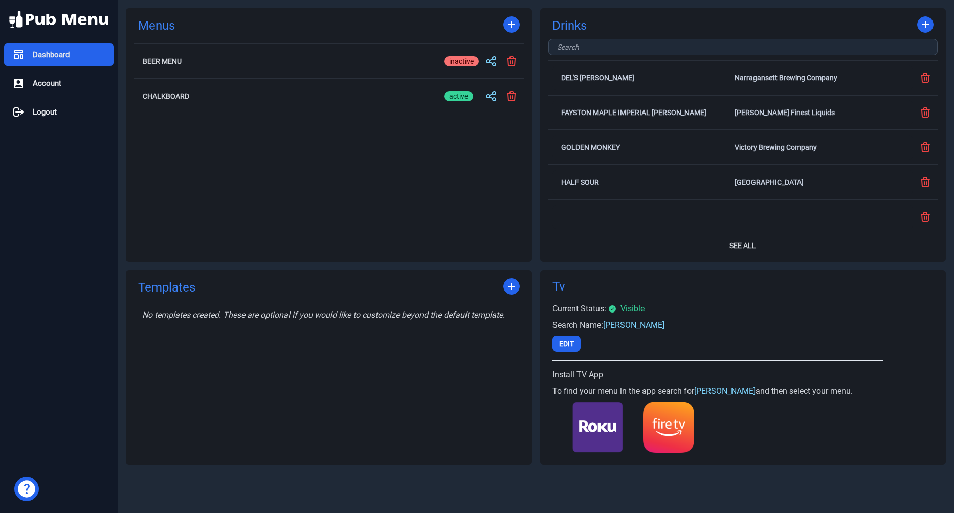
click at [496, 103] on div "active inactive" at bounding box center [482, 96] width 76 height 16
click at [494, 99] on icon at bounding box center [491, 96] width 12 height 12
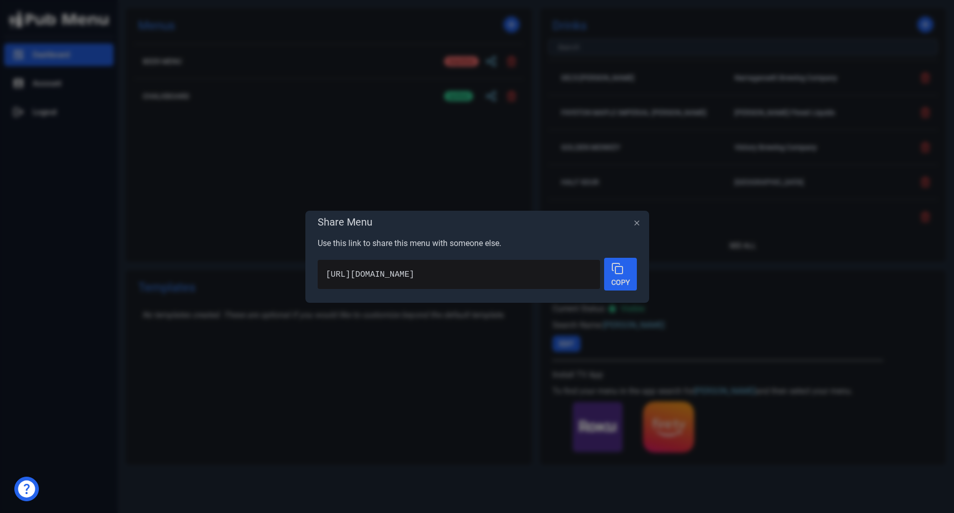
click at [626, 283] on span "Copy" at bounding box center [620, 282] width 18 height 7
click at [645, 217] on div "Share Menu Use this link to share this menu with someone else. https://www.pubm…" at bounding box center [477, 257] width 344 height 92
click at [637, 220] on icon "button" at bounding box center [637, 223] width 8 height 8
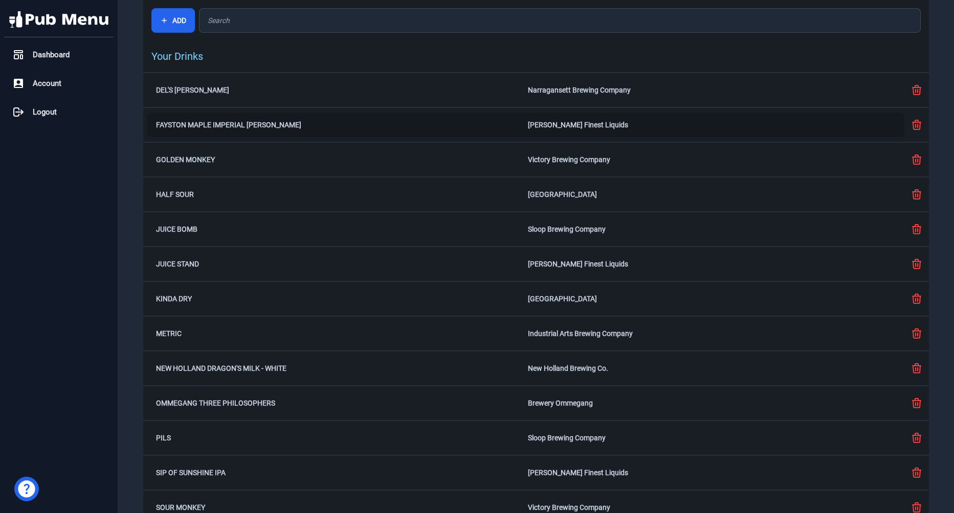
click at [554, 120] on div "Fayston Maple Imperial Stout Lawson's Finest Liquids" at bounding box center [525, 125] width 757 height 25
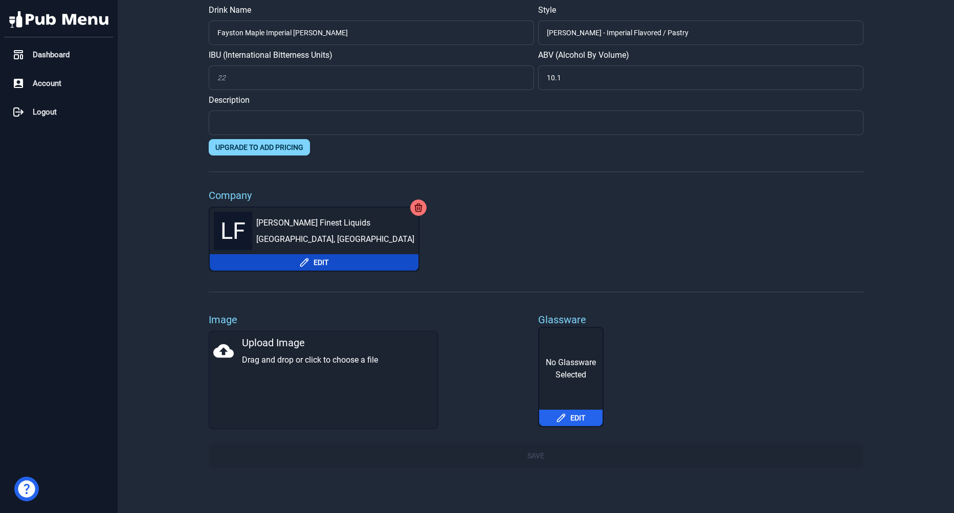
click at [272, 254] on div "LF Lawson's Finest Liquids Waitsfield, VT Edit" at bounding box center [314, 239] width 211 height 65
click at [276, 261] on button "Edit" at bounding box center [314, 262] width 209 height 16
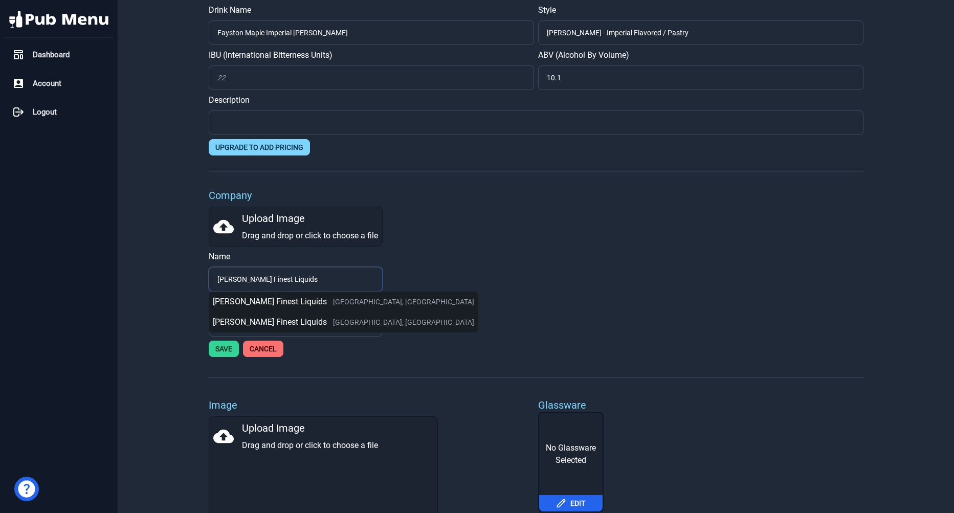
click at [302, 274] on input "[PERSON_NAME] Finest Liquids" at bounding box center [296, 279] width 174 height 25
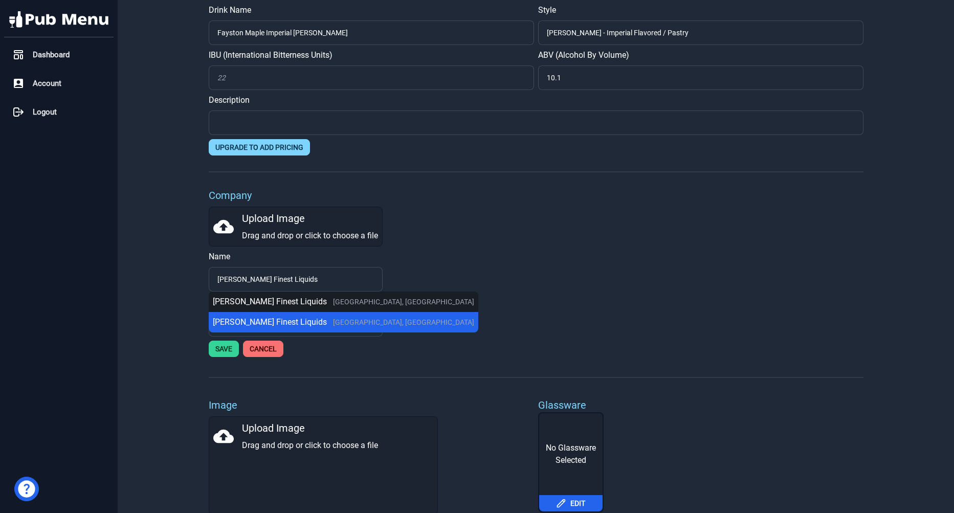
click at [289, 316] on button "Lawson's Finest Liquids Waitsfield, VT" at bounding box center [344, 322] width 270 height 20
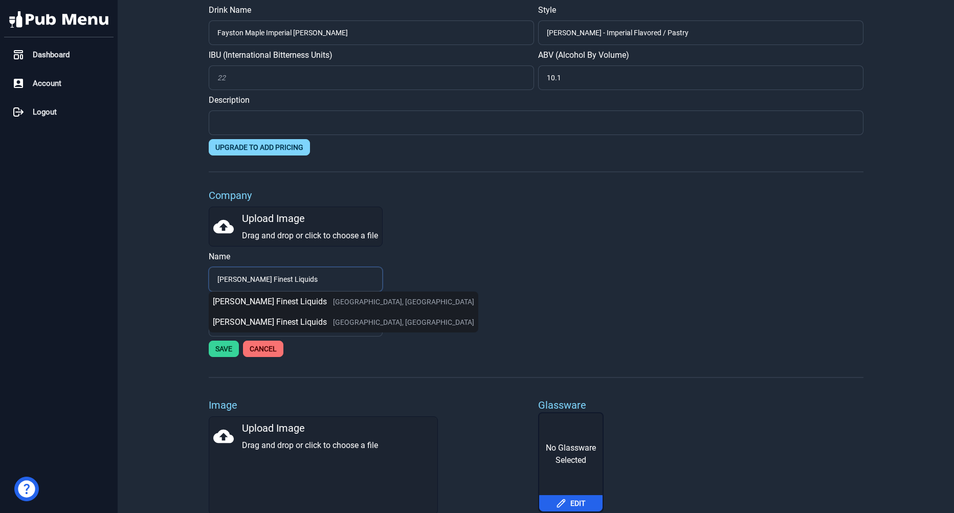
click at [302, 273] on input "[PERSON_NAME] Finest Liquids" at bounding box center [296, 279] width 174 height 25
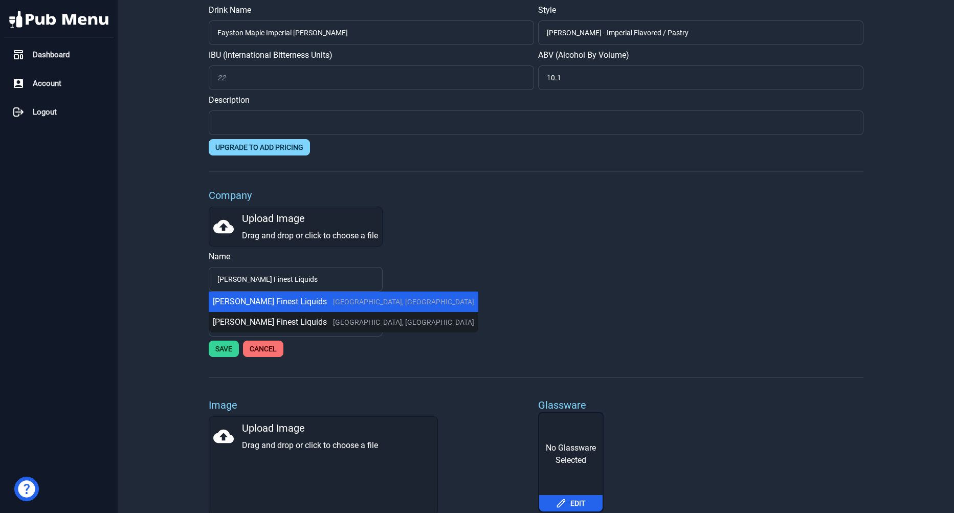
click at [287, 300] on div "Lawson's Finest Liquids Waitsfield, VT" at bounding box center [343, 302] width 261 height 12
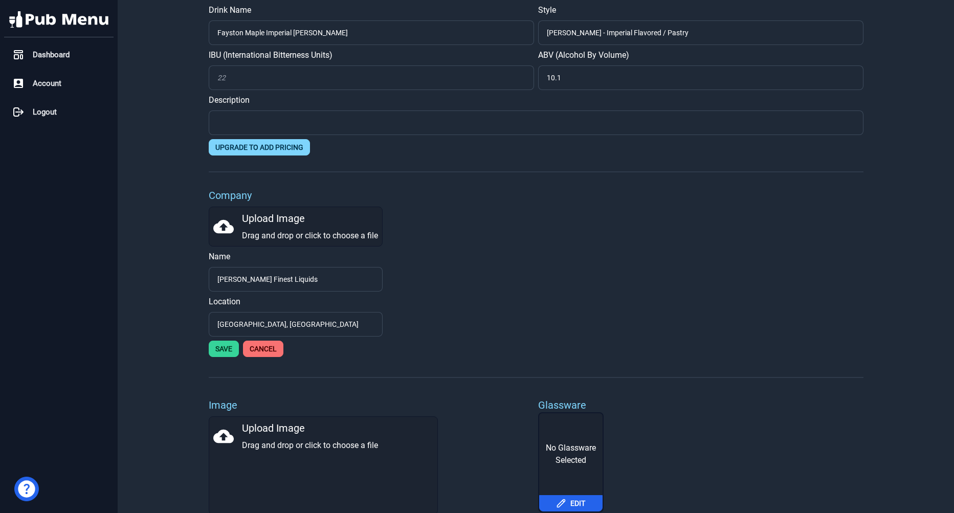
click at [226, 233] on icon at bounding box center [223, 227] width 20 height 14
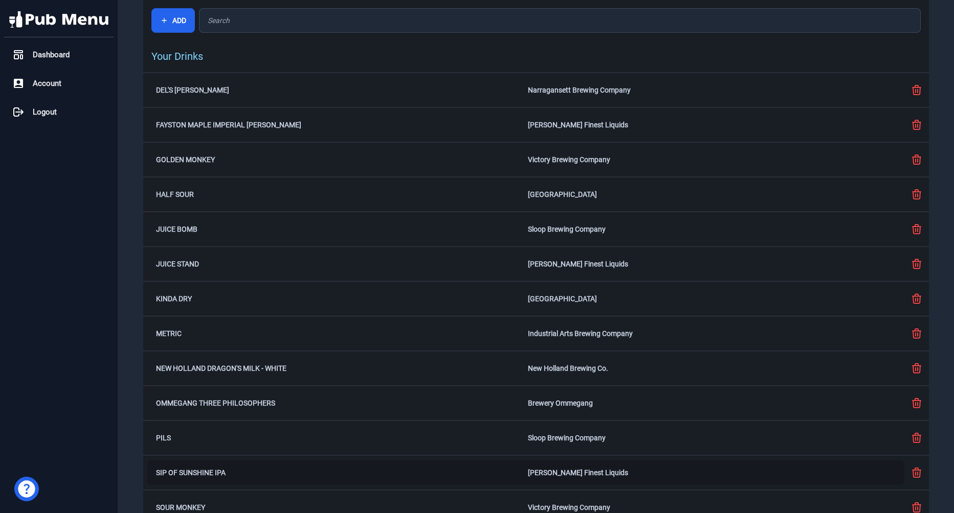
click at [551, 470] on div "[PERSON_NAME] Finest Liquids" at bounding box center [712, 472] width 368 height 7
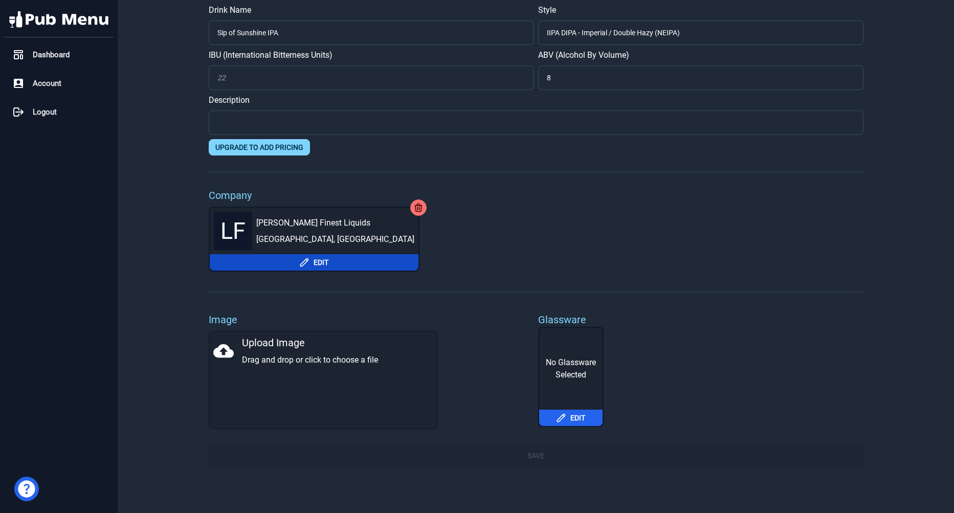
click at [289, 268] on button "Edit" at bounding box center [314, 262] width 209 height 16
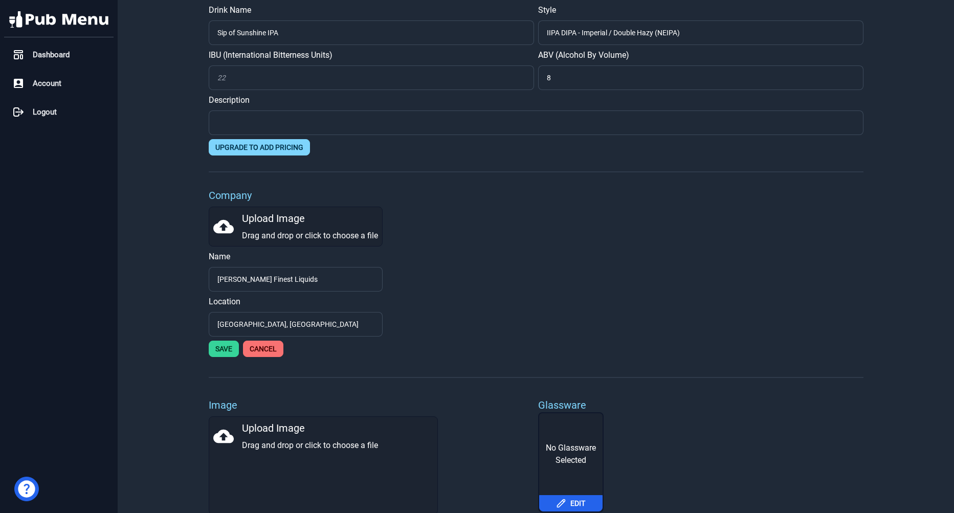
click at [234, 231] on div "Upload Image Drag and drop or click to choose a file" at bounding box center [295, 226] width 165 height 31
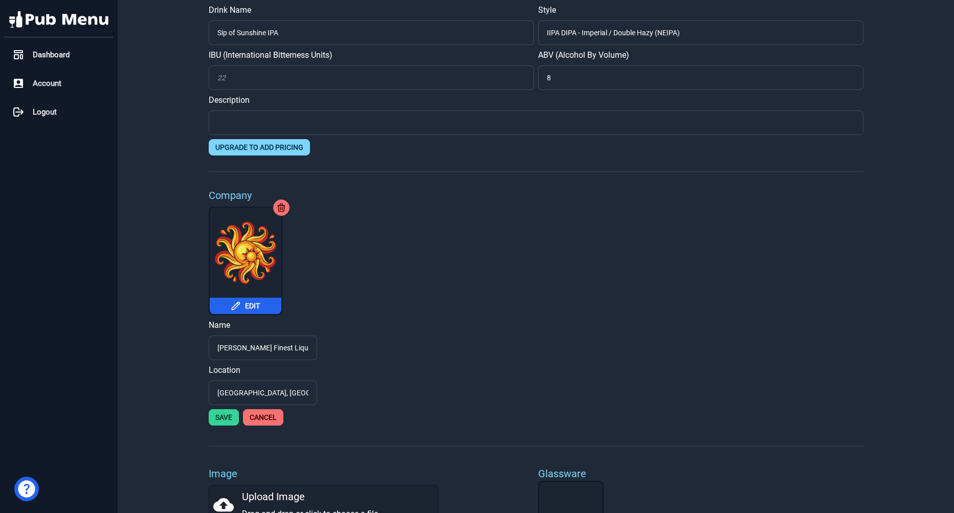
click at [225, 419] on button "Save" at bounding box center [224, 417] width 30 height 16
click at [260, 296] on div "Edit" at bounding box center [246, 261] width 74 height 108
click at [256, 301] on button "Edit" at bounding box center [246, 306] width 72 height 16
click at [232, 420] on button "Save" at bounding box center [224, 417] width 30 height 16
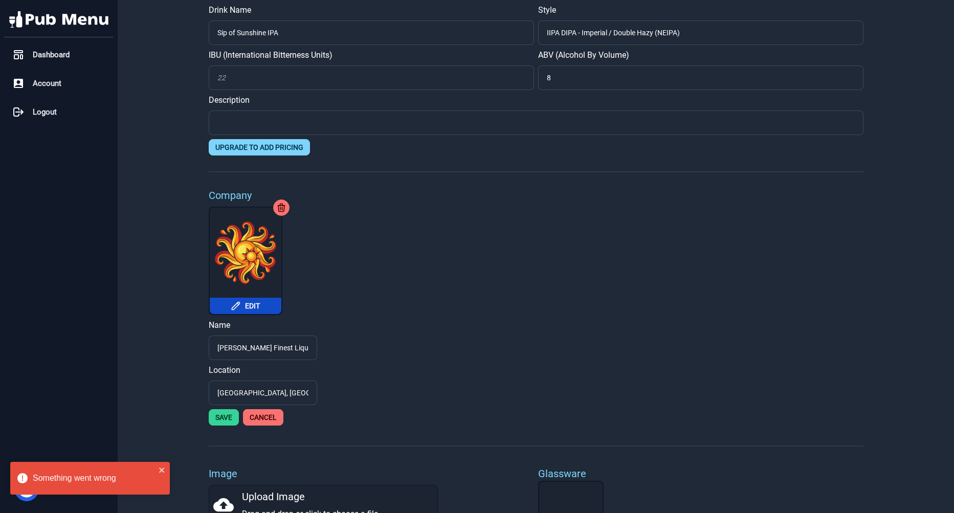
click at [277, 310] on button "Edit" at bounding box center [246, 306] width 72 height 16
click at [225, 423] on button "Save" at bounding box center [224, 417] width 30 height 16
click at [162, 474] on div "Something went wrong" at bounding box center [90, 478] width 160 height 33
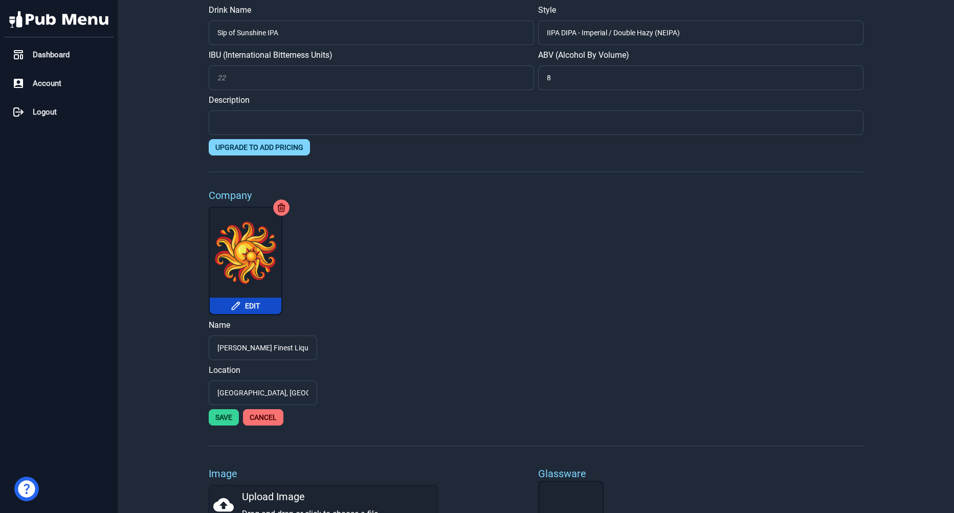
click at [238, 304] on icon at bounding box center [236, 306] width 8 height 8
click at [286, 205] on icon at bounding box center [281, 208] width 10 height 10
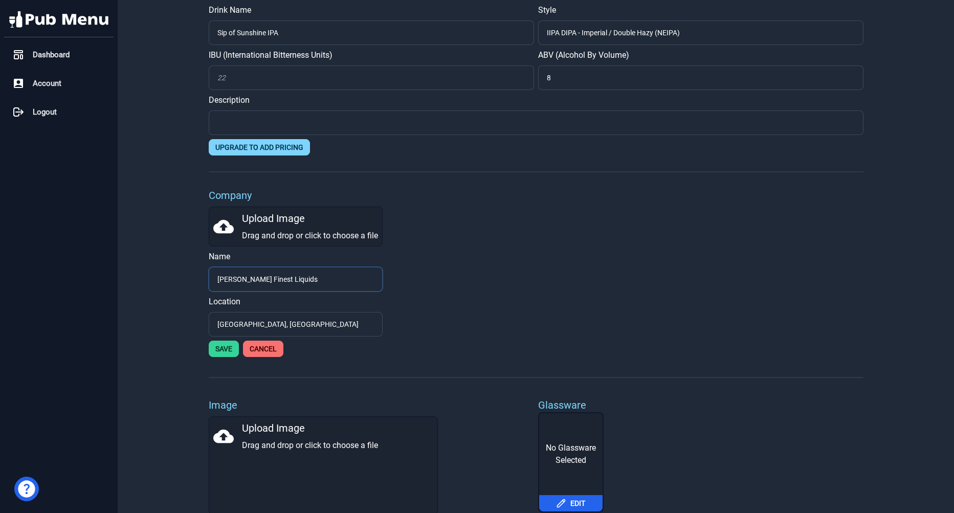
click at [221, 269] on input "[PERSON_NAME] Finest Liquids" at bounding box center [296, 279] width 174 height 25
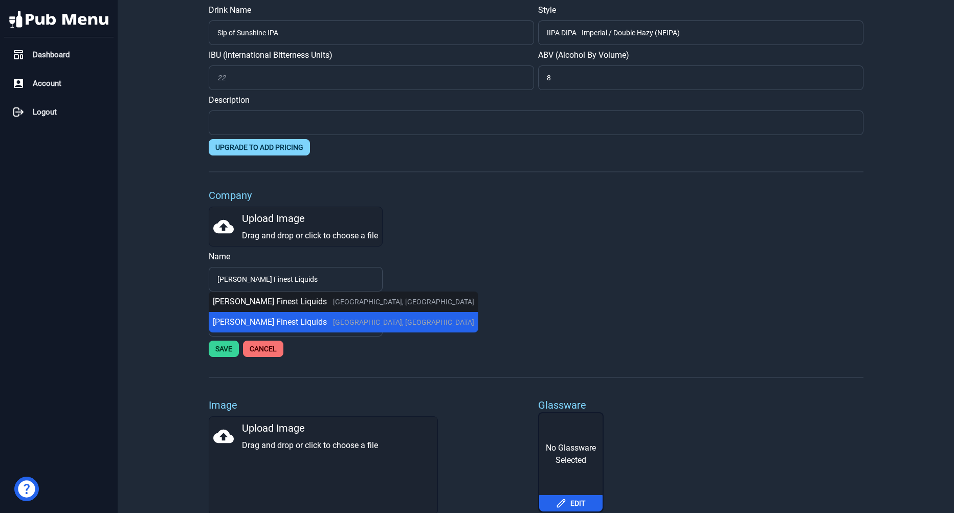
click at [343, 329] on button "Lawson's Finest Liquids Waitsfield, VT" at bounding box center [344, 322] width 270 height 20
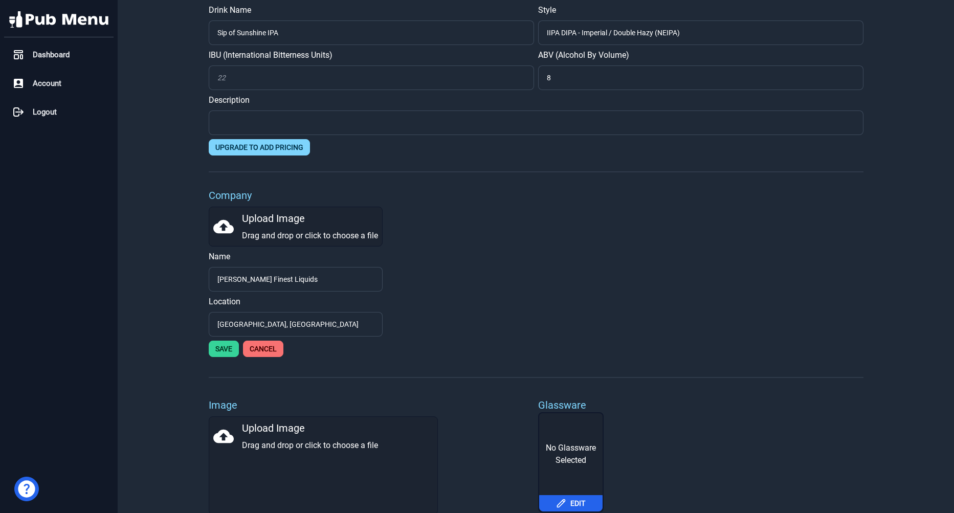
click at [221, 219] on icon at bounding box center [223, 226] width 20 height 20
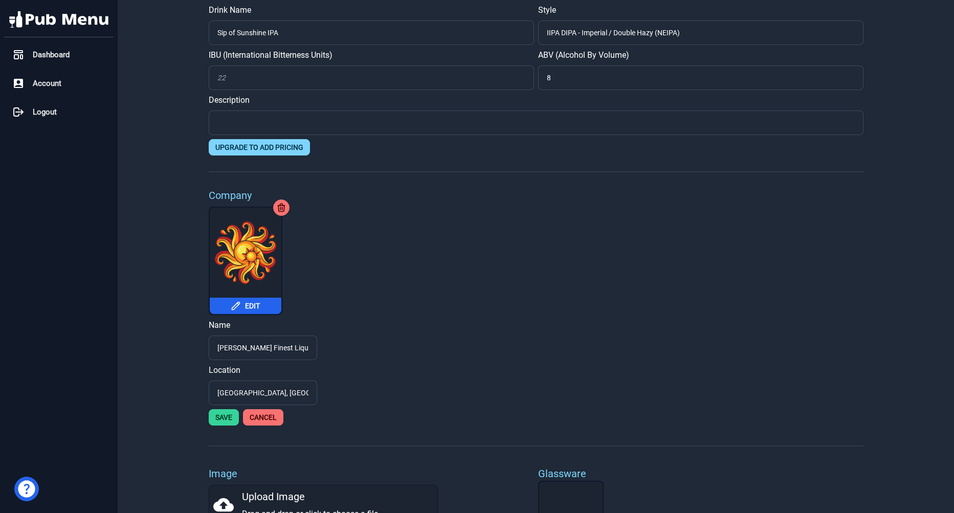
click at [221, 416] on button "Save" at bounding box center [224, 417] width 30 height 16
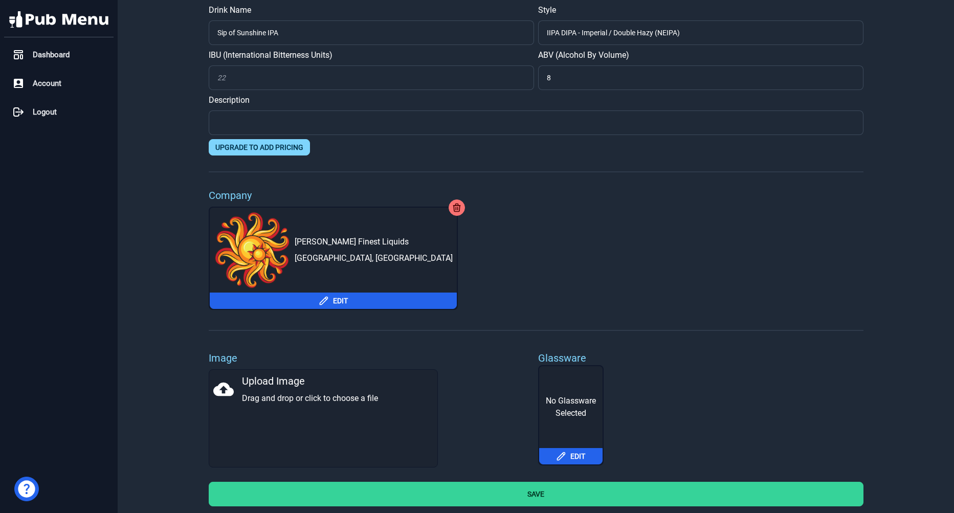
click at [484, 485] on button "Save" at bounding box center [536, 494] width 655 height 25
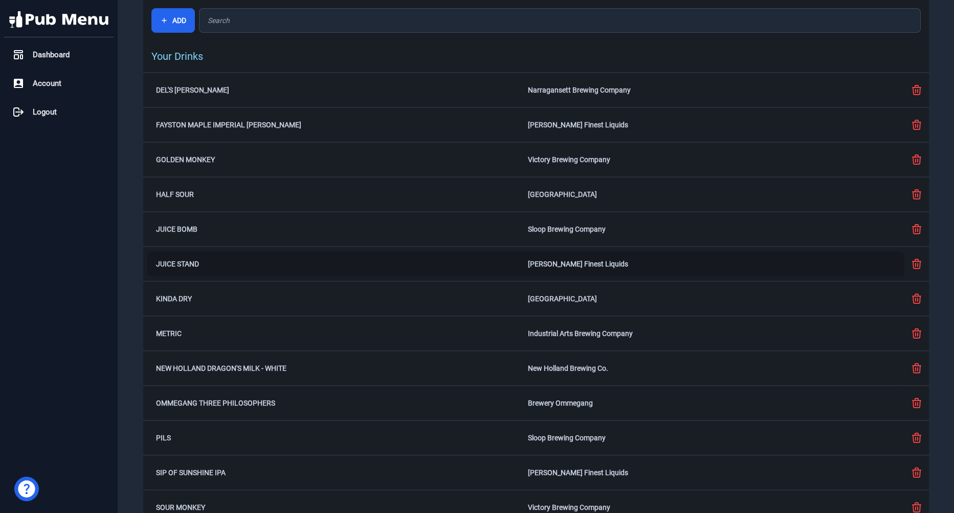
click at [600, 254] on div "Juice Stand Lawson's Finest Liquids" at bounding box center [525, 264] width 757 height 25
click at [572, 123] on div "[PERSON_NAME] Finest Liquids" at bounding box center [712, 124] width 368 height 7
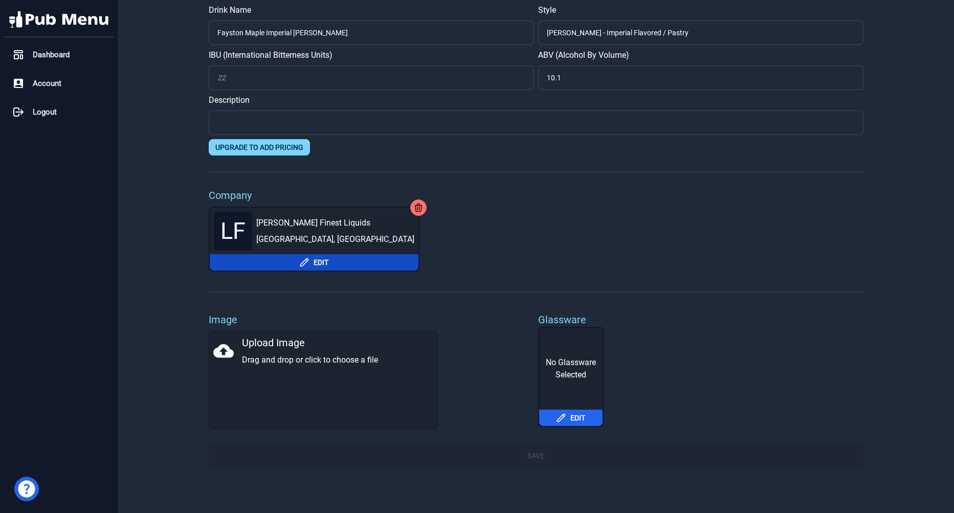
click at [323, 257] on button "Edit" at bounding box center [314, 262] width 209 height 16
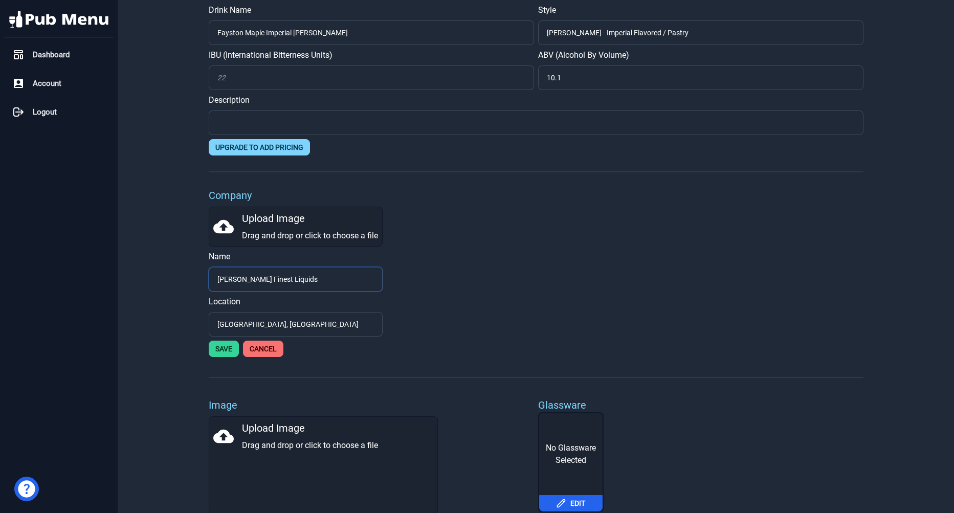
click at [327, 279] on input "[PERSON_NAME] Finest Liquids" at bounding box center [296, 279] width 174 height 25
click at [656, 139] on div "Drink Name Fayston Maple Imperial Stout Style Stout - Imperial Flavored / Pastr…" at bounding box center [536, 180] width 655 height 353
click at [337, 286] on input "[PERSON_NAME] Finest Liquids" at bounding box center [296, 279] width 174 height 25
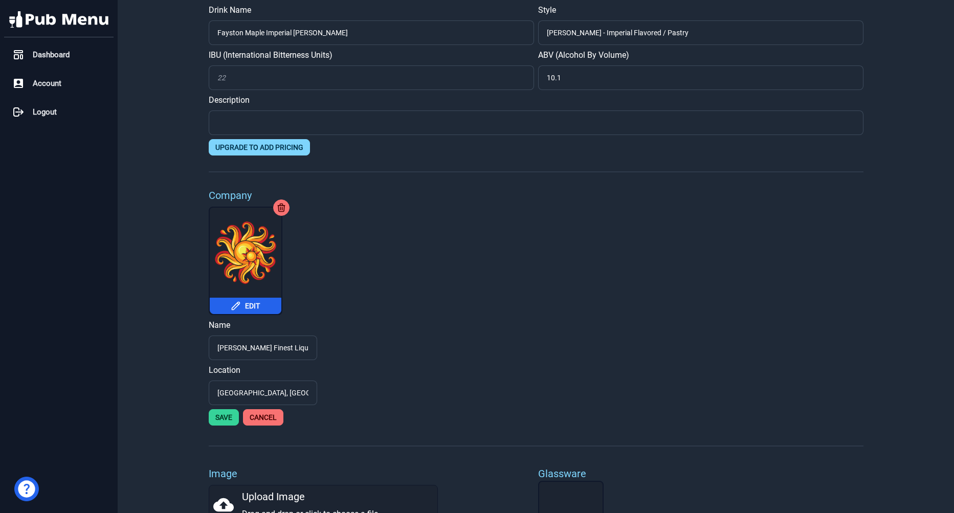
click at [219, 419] on button "Save" at bounding box center [224, 417] width 30 height 16
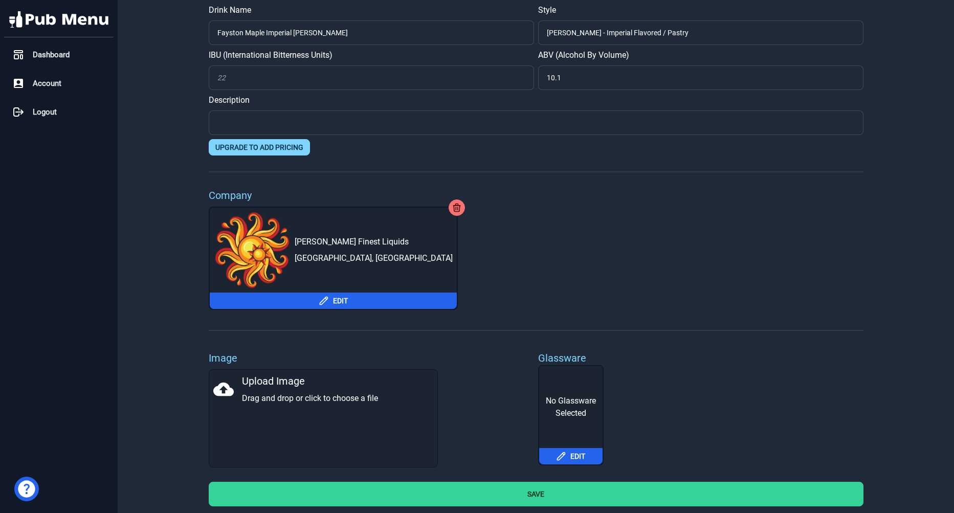
click at [497, 496] on button "Save" at bounding box center [536, 494] width 655 height 25
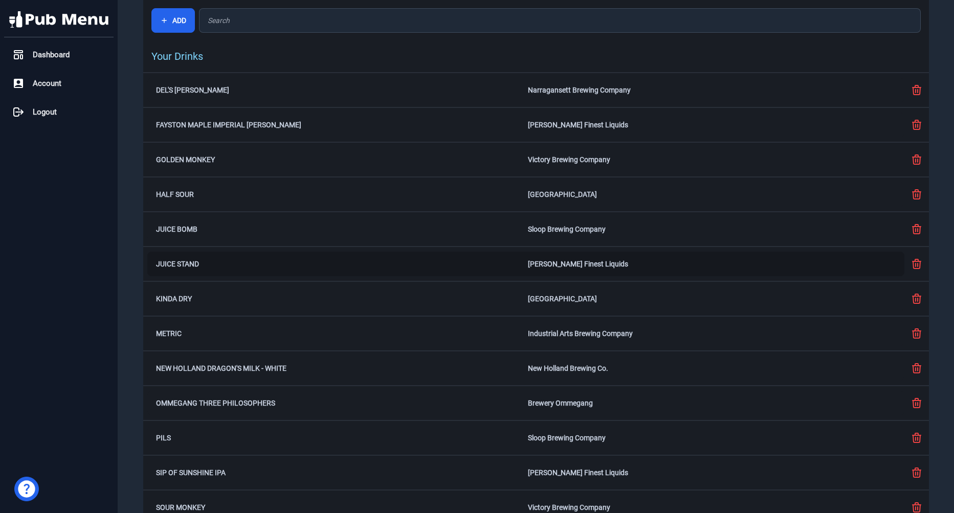
click at [603, 256] on div "Juice Stand Lawson's Finest Liquids" at bounding box center [525, 264] width 757 height 25
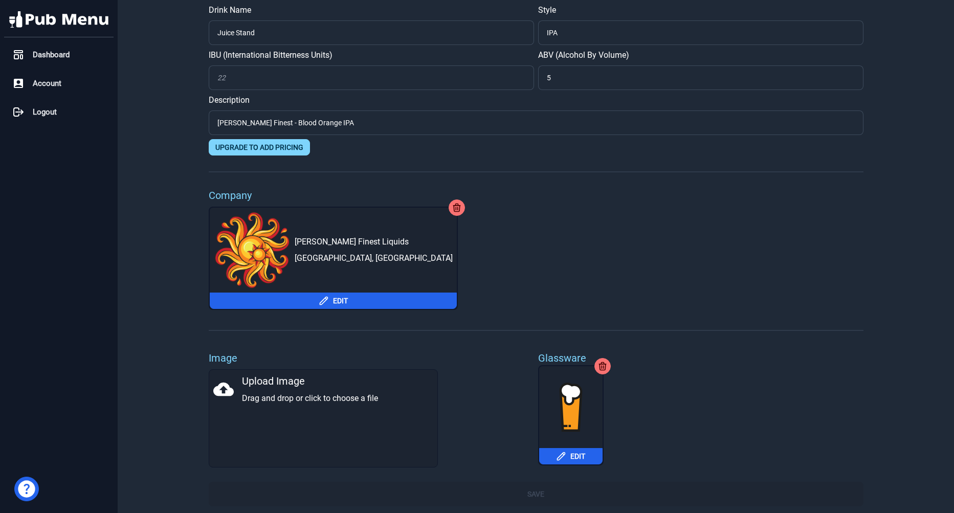
click at [600, 361] on button at bounding box center [603, 366] width 16 height 16
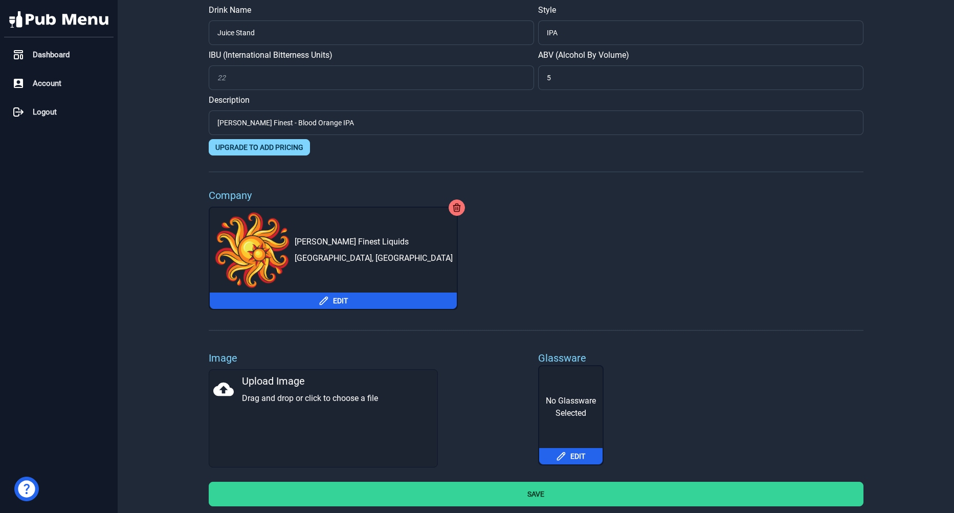
click at [541, 483] on button "Save" at bounding box center [536, 494] width 655 height 25
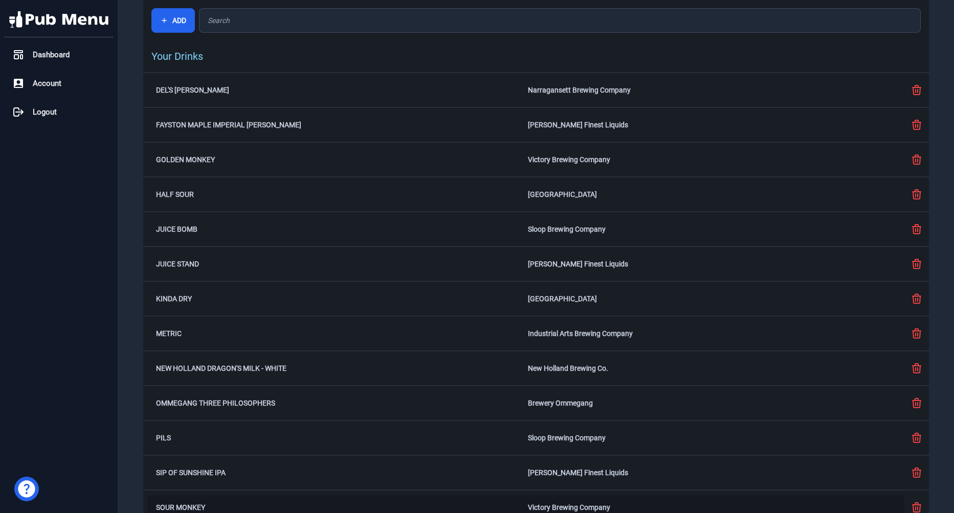
click at [594, 506] on div "Victory Brewing Company" at bounding box center [712, 507] width 368 height 7
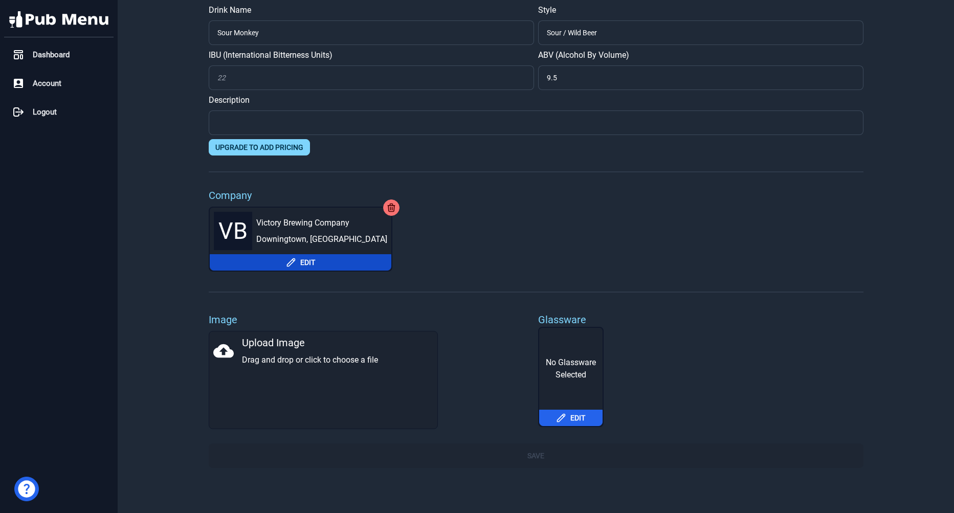
click at [307, 263] on button "Edit" at bounding box center [301, 262] width 182 height 16
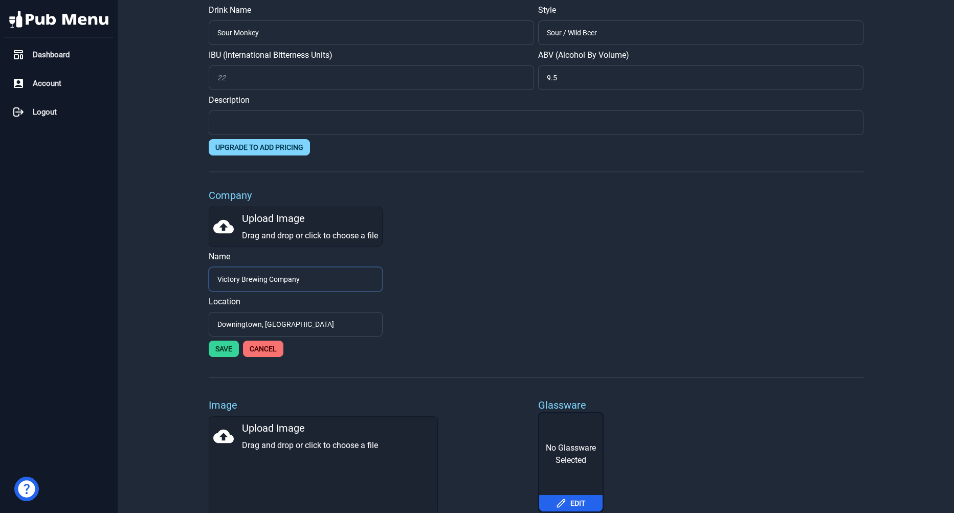
click at [298, 269] on input "Victory Brewing Company" at bounding box center [296, 279] width 174 height 25
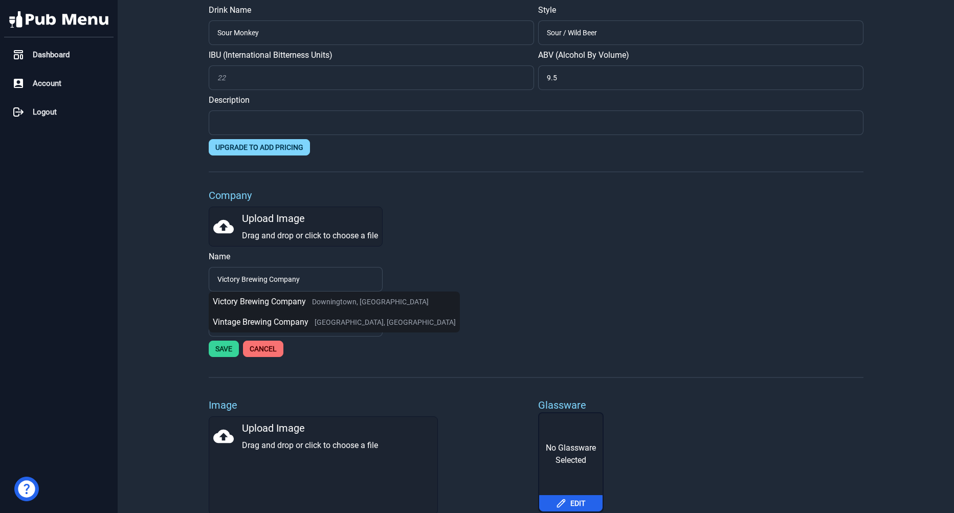
click at [242, 215] on div "Upload Image Drag and drop or click to choose a file" at bounding box center [295, 226] width 165 height 31
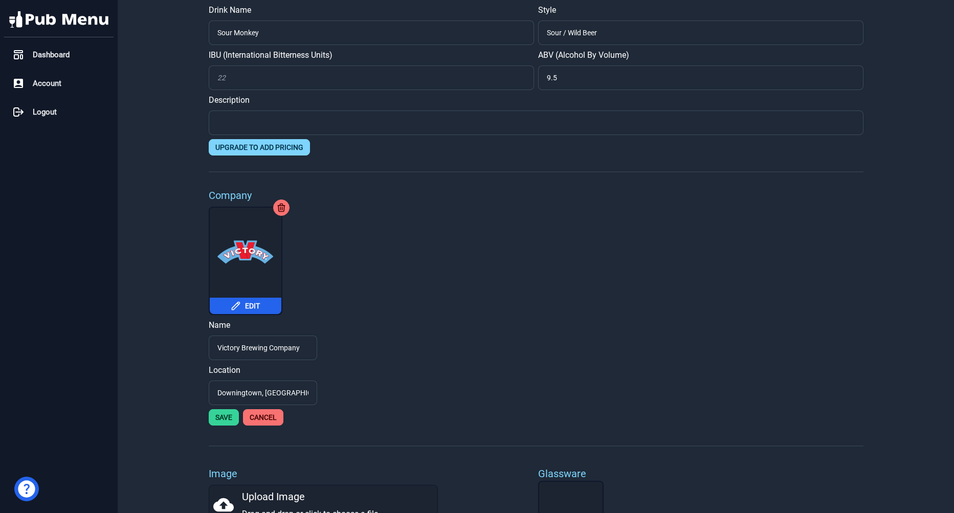
click at [226, 418] on button "Save" at bounding box center [224, 417] width 30 height 16
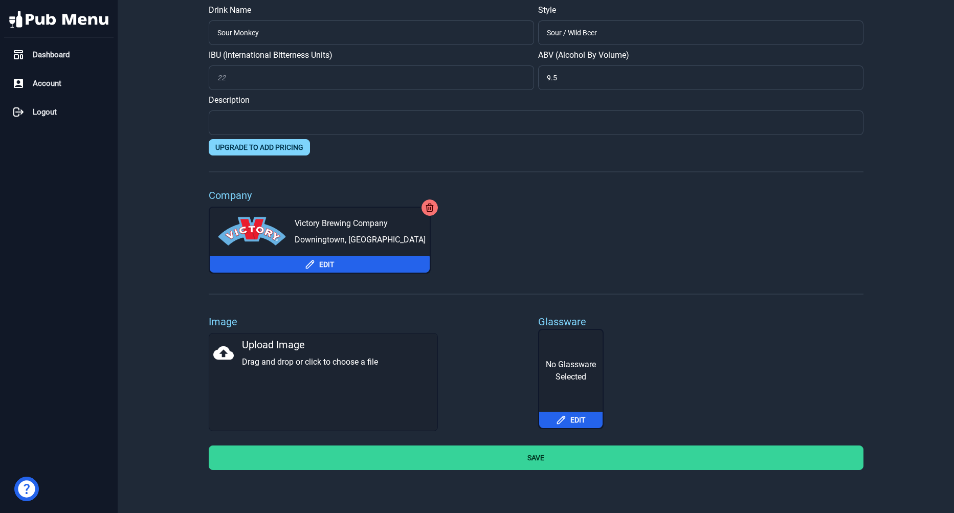
click at [525, 458] on button "Save" at bounding box center [536, 458] width 655 height 25
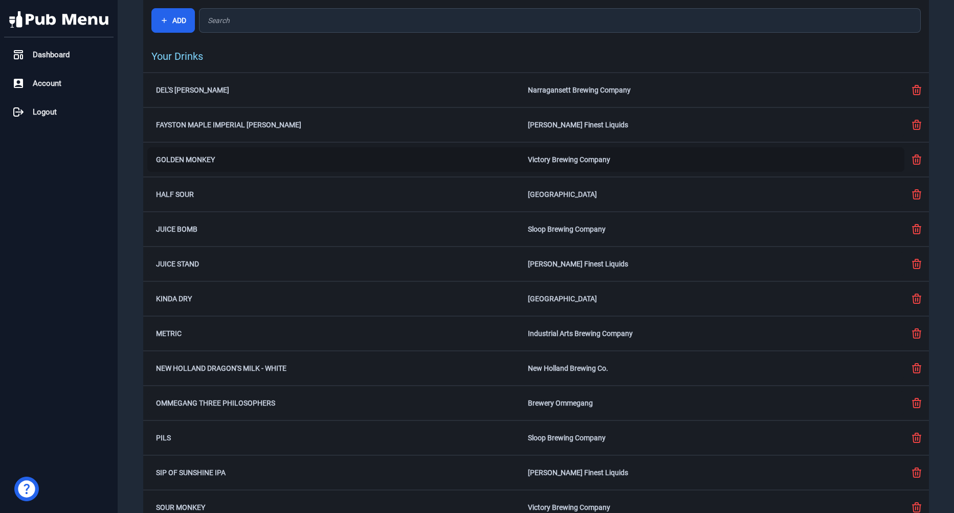
click at [687, 156] on div "Victory Brewing Company" at bounding box center [712, 159] width 368 height 7
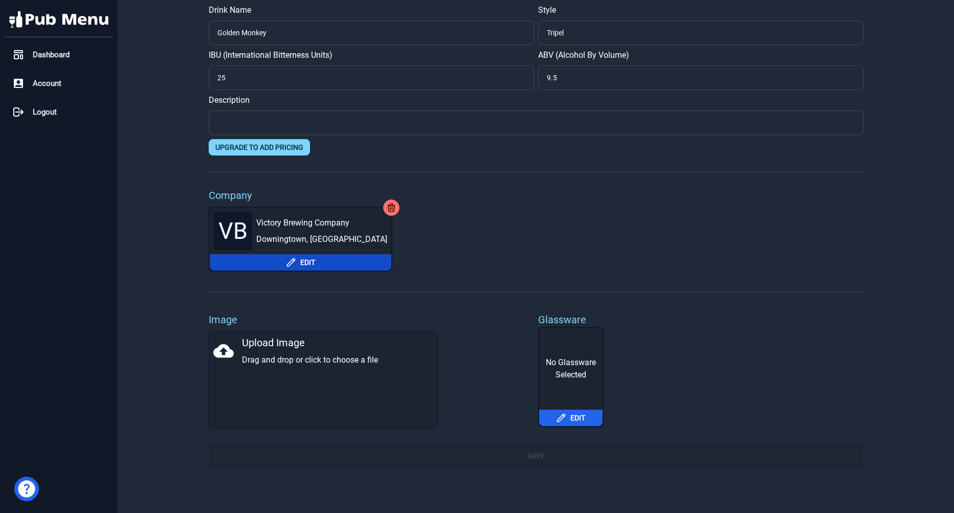
click at [286, 261] on button "Edit" at bounding box center [301, 262] width 182 height 16
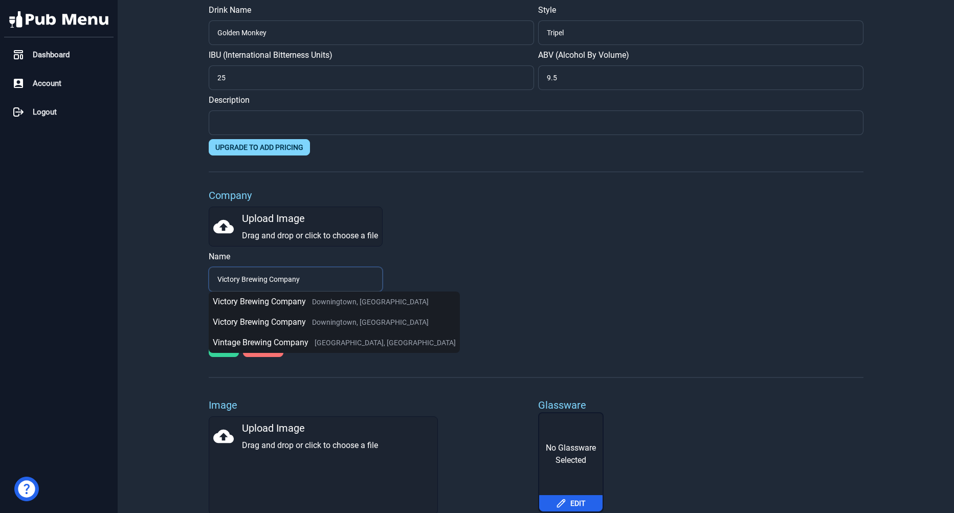
click at [290, 282] on input "Victory Brewing Company" at bounding box center [296, 279] width 174 height 25
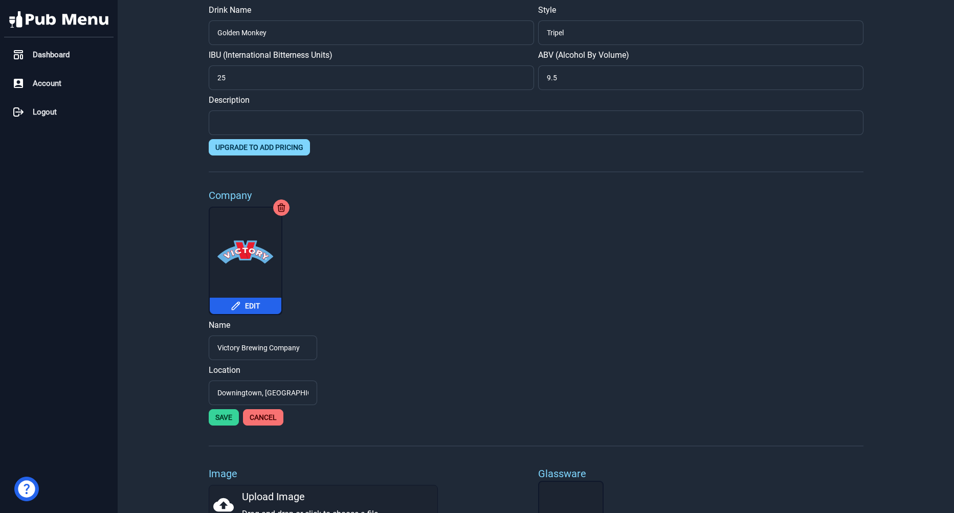
click at [215, 418] on button "Save" at bounding box center [224, 417] width 30 height 16
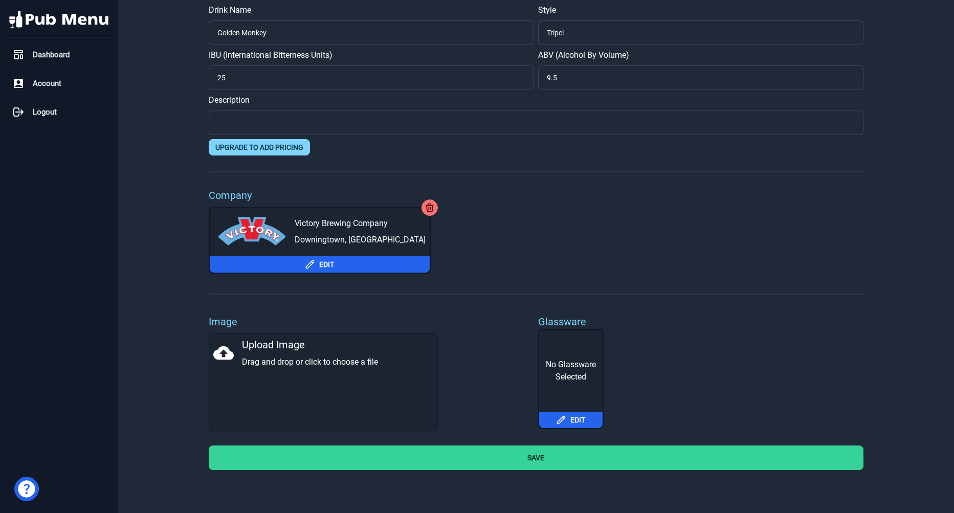
click at [496, 449] on button "Save" at bounding box center [536, 458] width 655 height 25
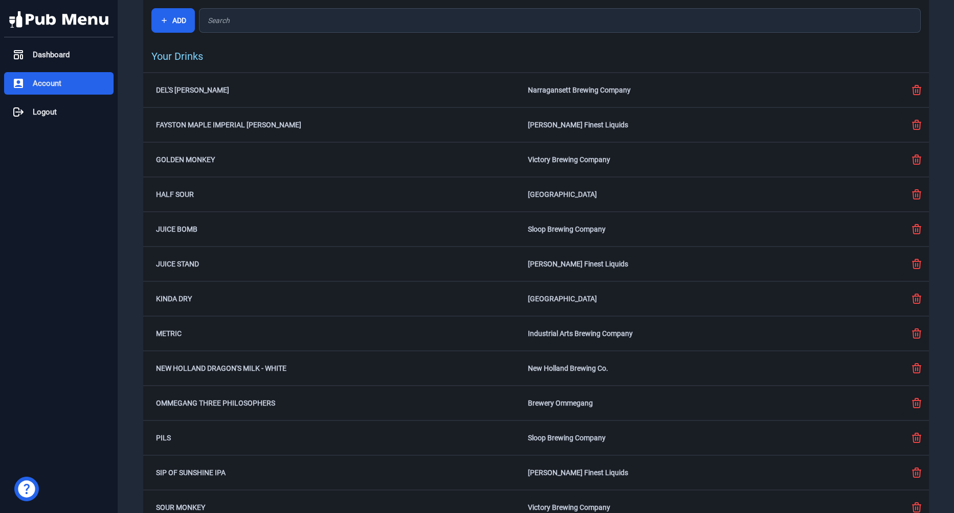
click at [50, 76] on div "Account" at bounding box center [59, 83] width 110 height 23
click at [45, 55] on span "Dashboard" at bounding box center [51, 55] width 37 height 12
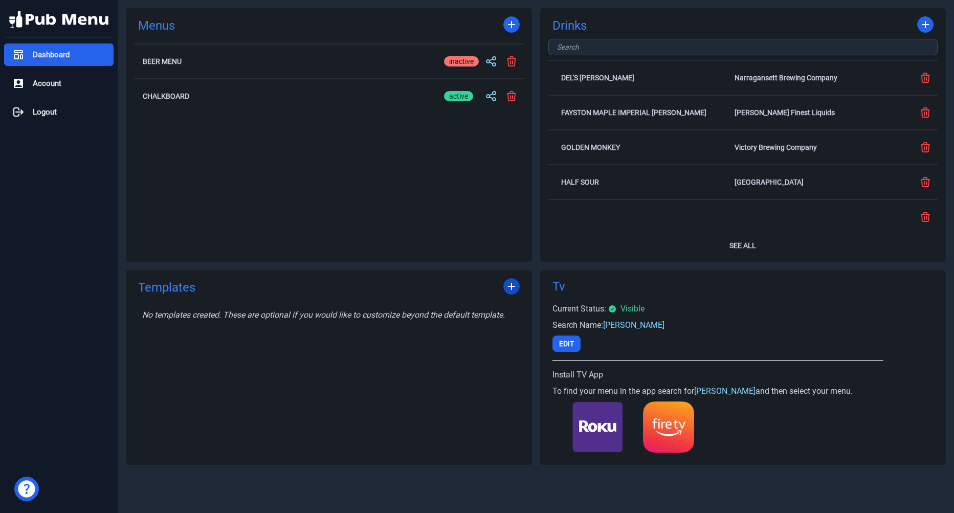
click at [511, 285] on icon at bounding box center [512, 286] width 12 height 12
click at [512, 285] on icon at bounding box center [511, 286] width 7 height 7
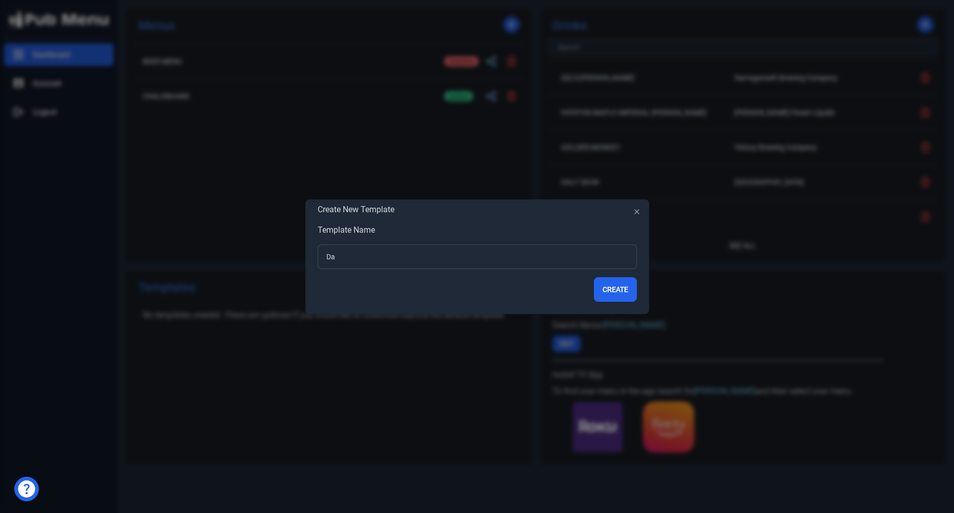
type input "D"
type input "[PERSON_NAME]"
click at [605, 299] on button "Create" at bounding box center [615, 289] width 43 height 25
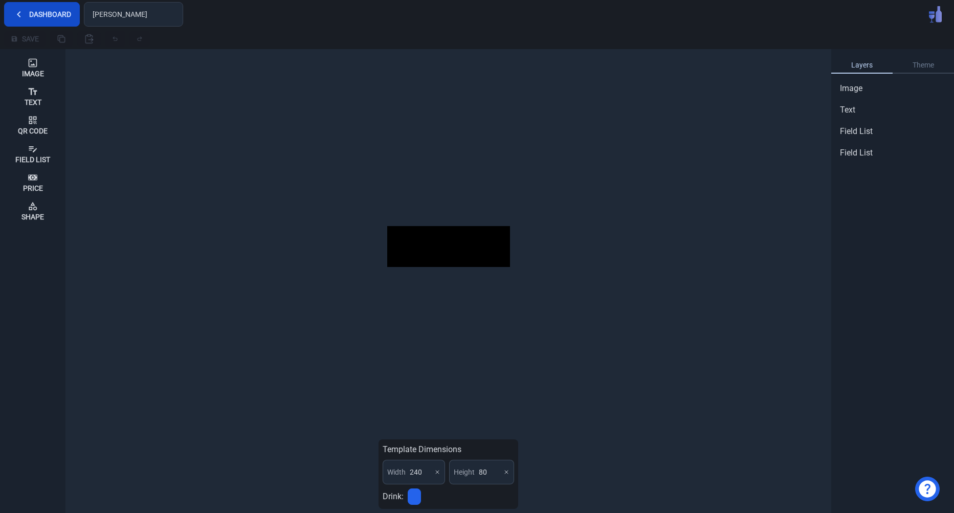
click at [30, 24] on button "Dashboard" at bounding box center [42, 14] width 76 height 25
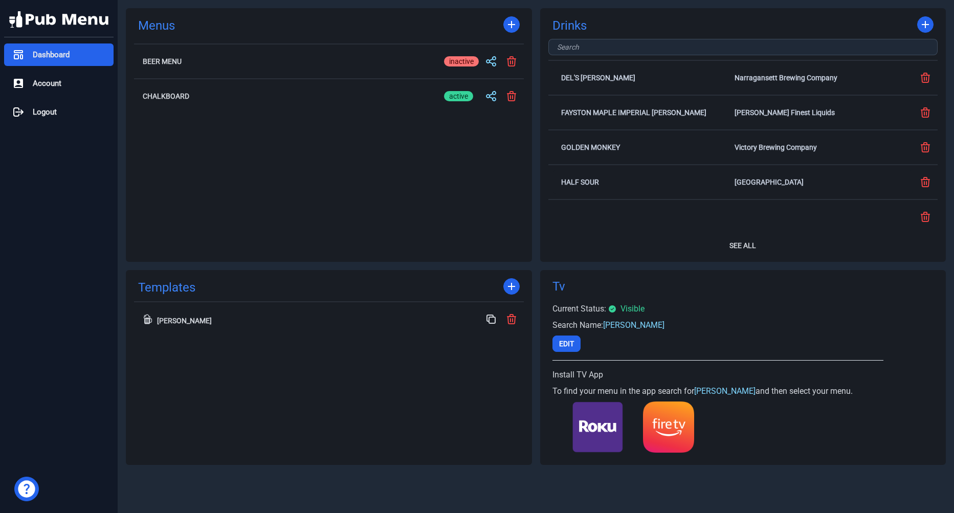
click at [788, 262] on div "Menus Beer Menu active inactive Chalkboard active inactive Drinks Del's Shandy …" at bounding box center [536, 236] width 820 height 457
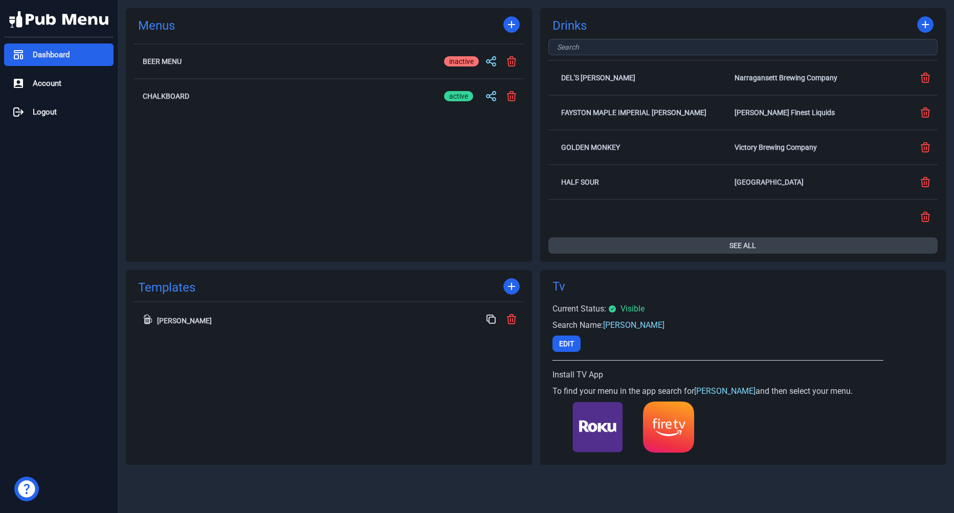
click at [783, 252] on button "See All" at bounding box center [744, 245] width 390 height 16
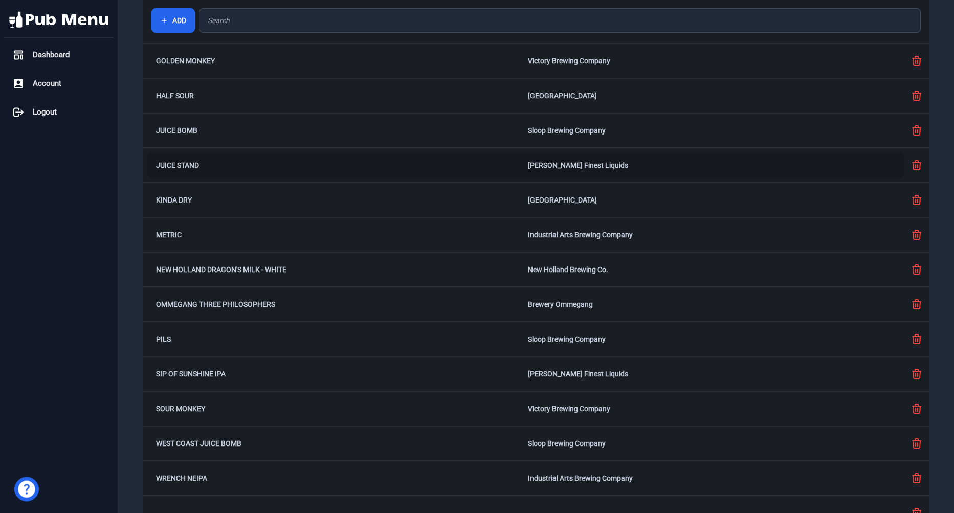
scroll to position [100, 0]
click at [343, 27] on input "text" at bounding box center [560, 20] width 722 height 25
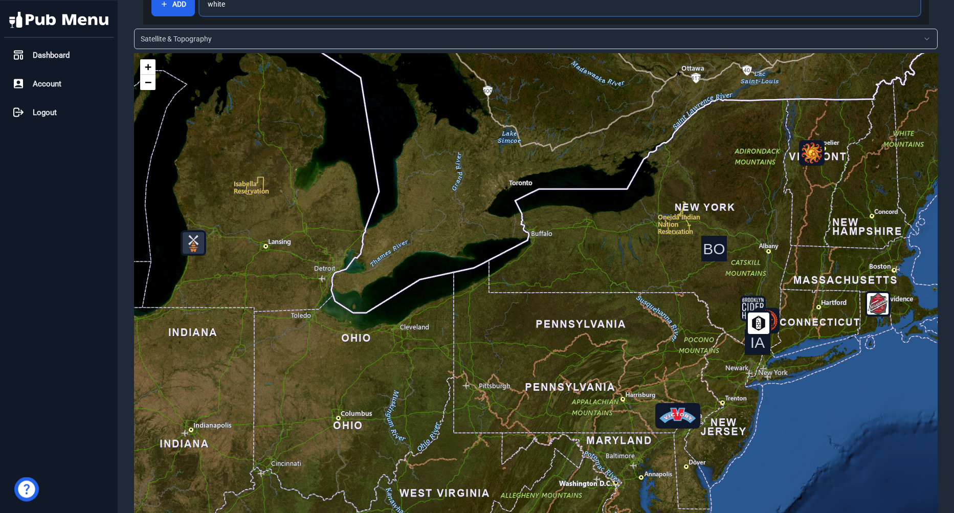
scroll to position [76, 0]
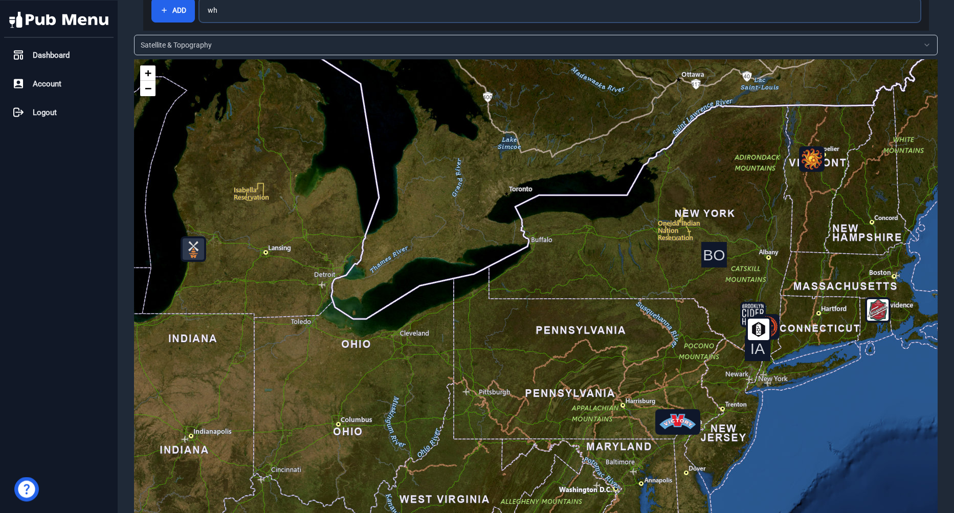
type input "w"
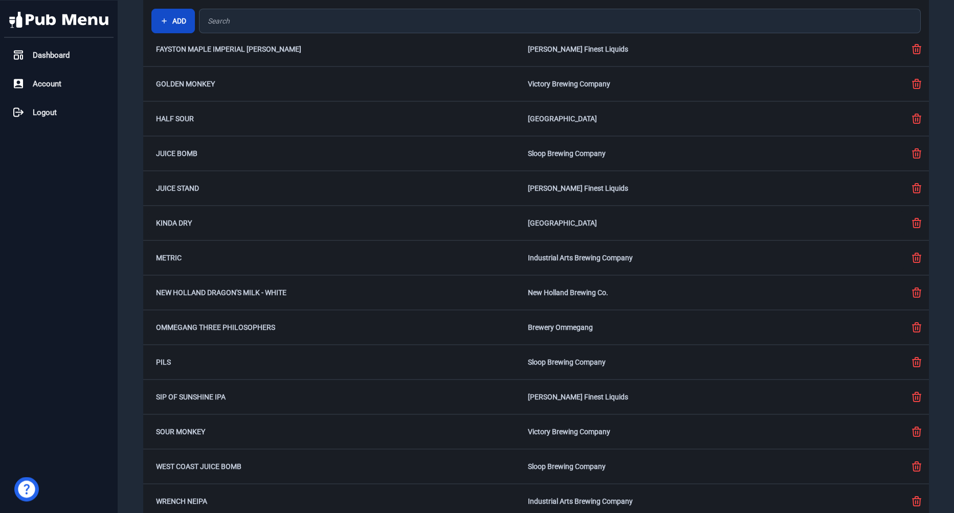
scroll to position [75, 0]
click at [182, 28] on button "Add" at bounding box center [172, 20] width 43 height 25
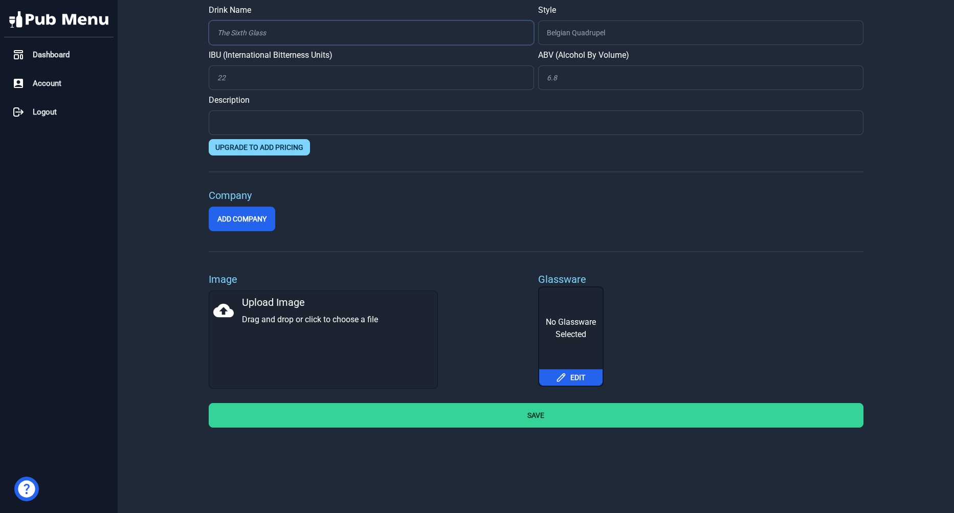
click at [259, 31] on input "Drink Name" at bounding box center [371, 32] width 325 height 25
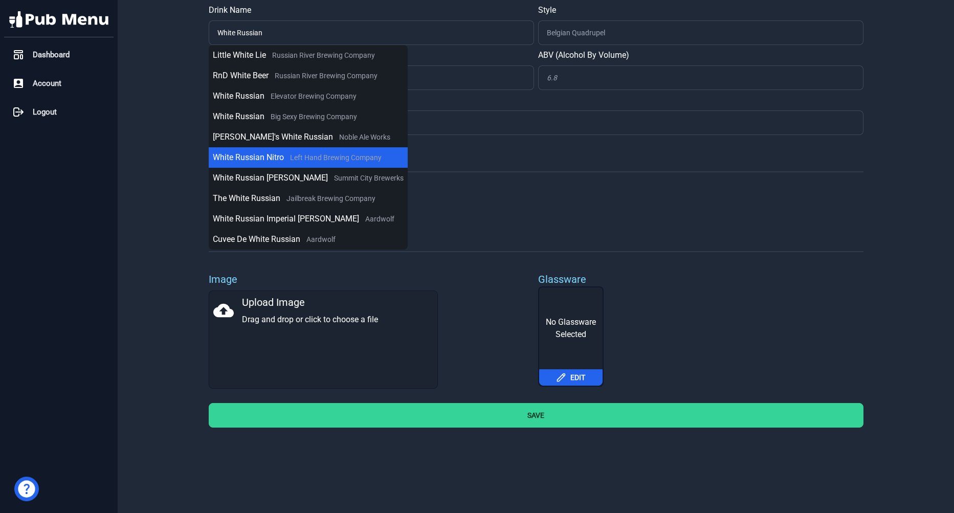
click at [321, 160] on span "Left Hand Brewing Company" at bounding box center [336, 158] width 92 height 8
type input "White Russian Nitro"
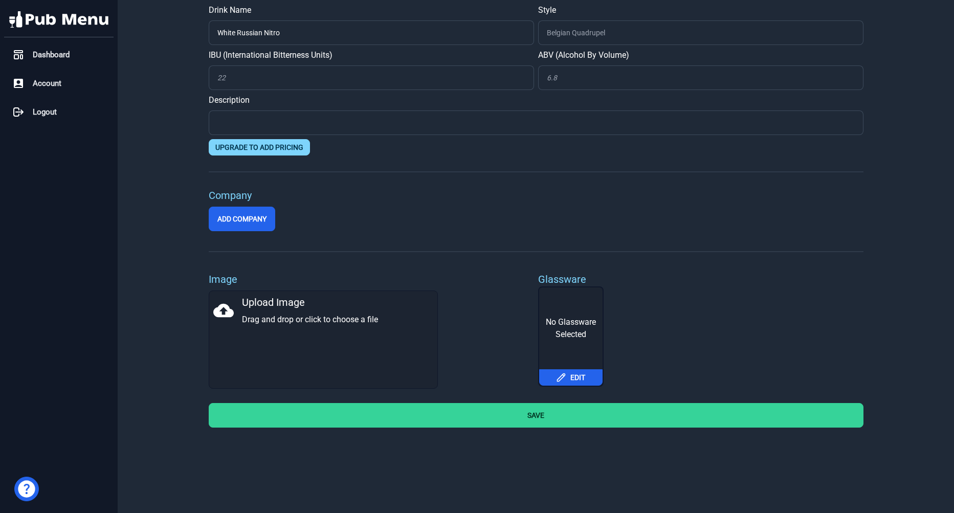
type input "[PERSON_NAME] - Imperial Flavored / Pastry"
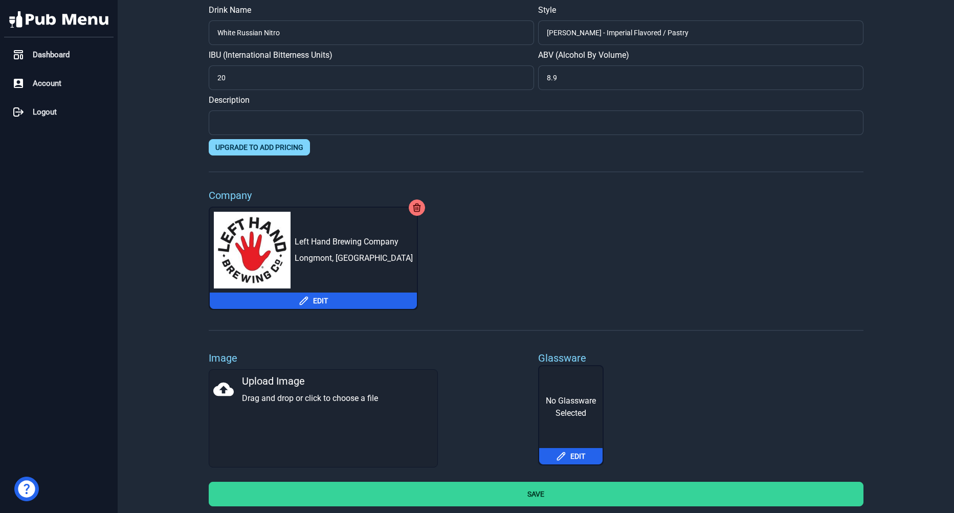
click at [564, 493] on button "Save" at bounding box center [536, 494] width 655 height 25
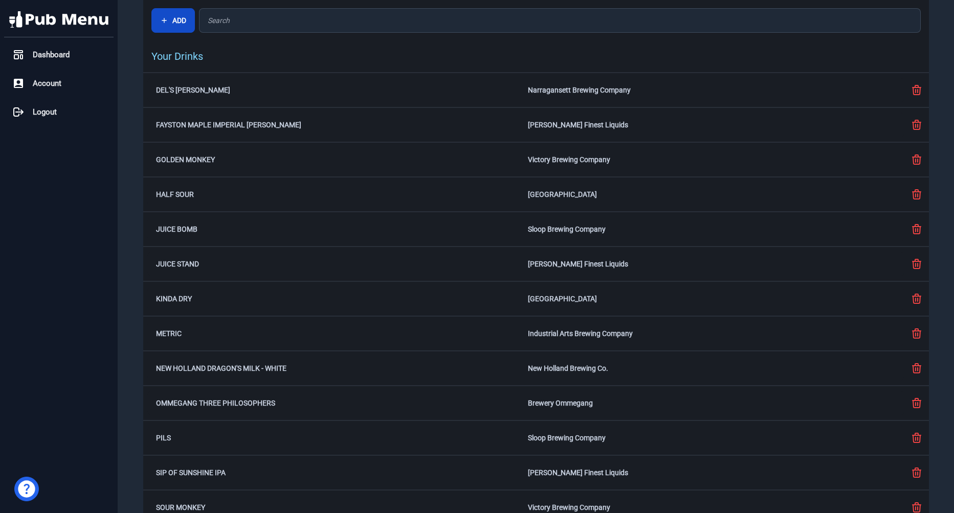
click at [165, 20] on icon at bounding box center [164, 20] width 5 height 5
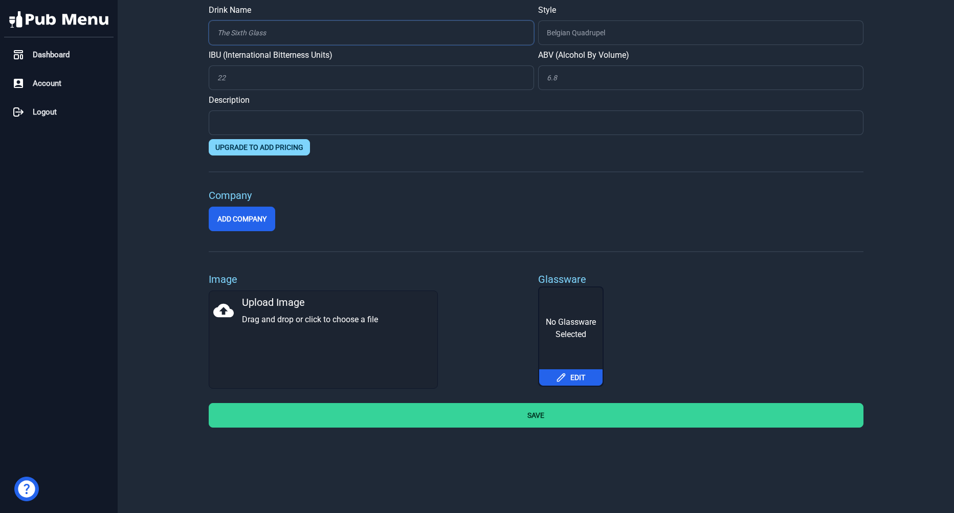
click at [226, 30] on input "Drink Name" at bounding box center [371, 32] width 325 height 25
type input "[PERSON_NAME] Lager"
click at [551, 23] on input "Style" at bounding box center [700, 32] width 325 height 25
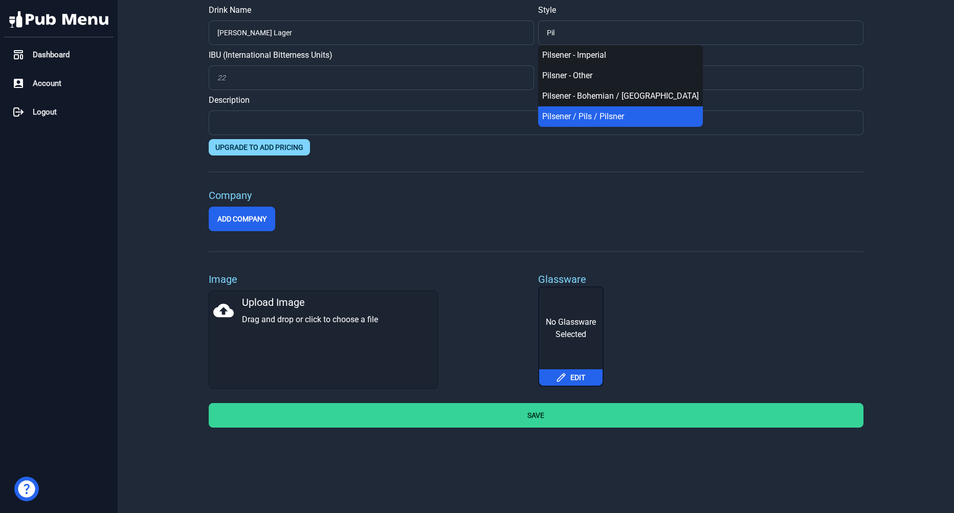
click at [570, 111] on div "Pilsener / Pils / Pilsner" at bounding box center [620, 117] width 157 height 12
type input "Pilsener / Pils / Pilsner"
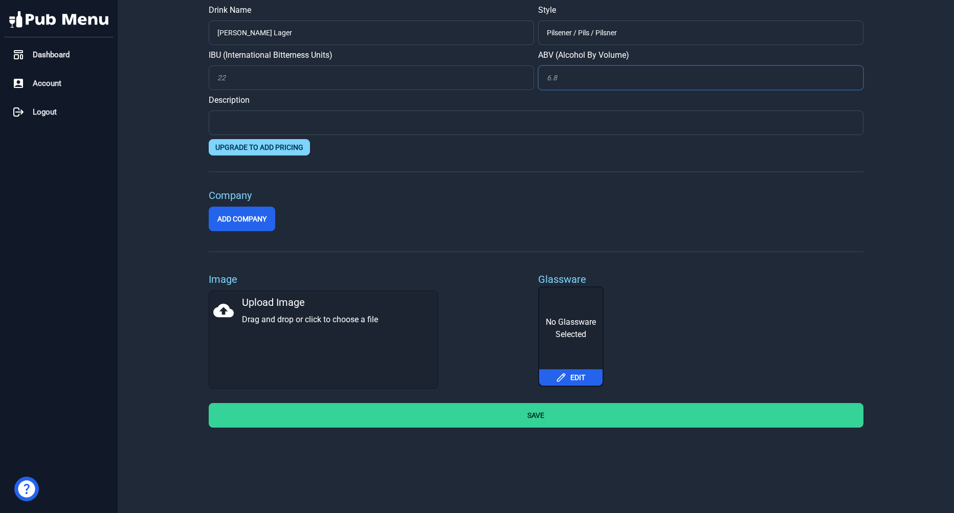
click at [558, 81] on input "ABV (Alcohol By Volume)" at bounding box center [700, 77] width 325 height 25
type input "5"
click at [250, 222] on button "Add Company" at bounding box center [242, 219] width 67 height 25
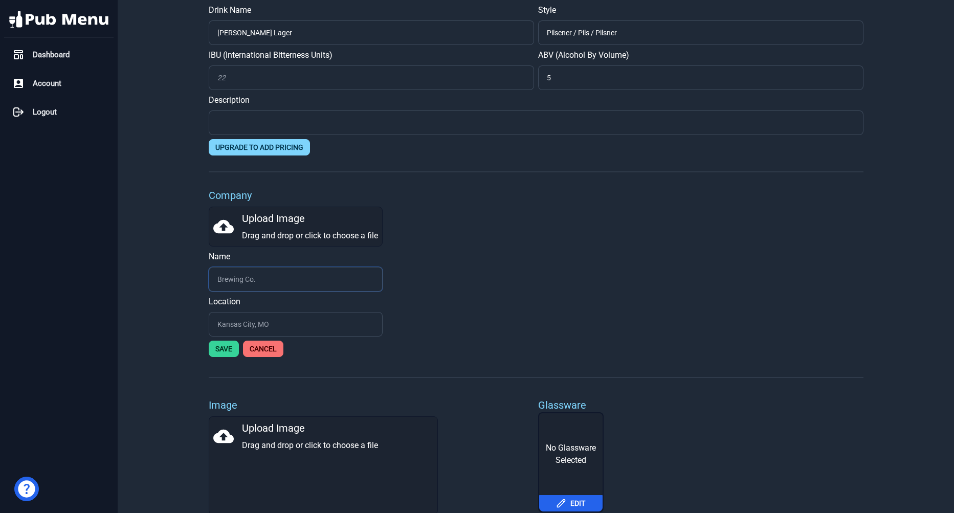
click at [240, 277] on input "text" at bounding box center [296, 279] width 174 height 25
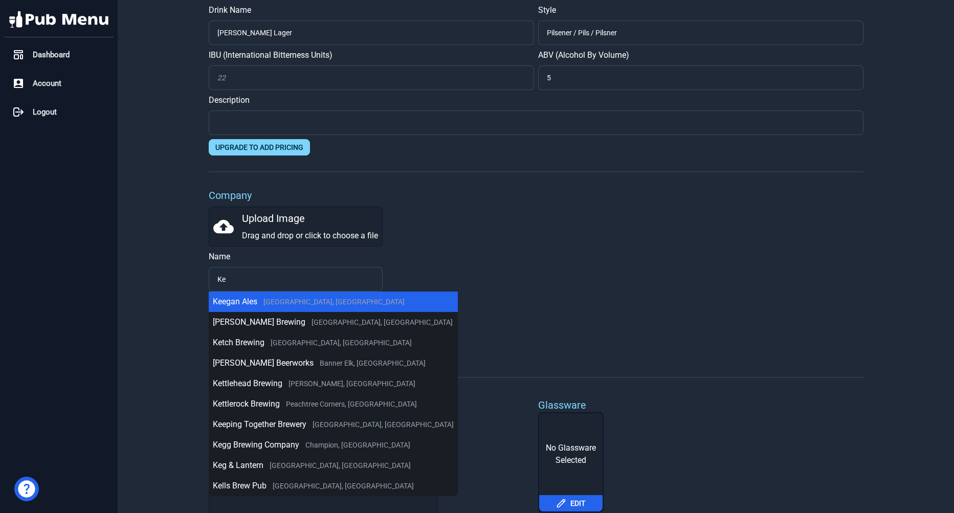
click at [253, 299] on div "Keegan Ales [GEOGRAPHIC_DATA], [GEOGRAPHIC_DATA]" at bounding box center [333, 302] width 241 height 12
type input "Keegan Ales"
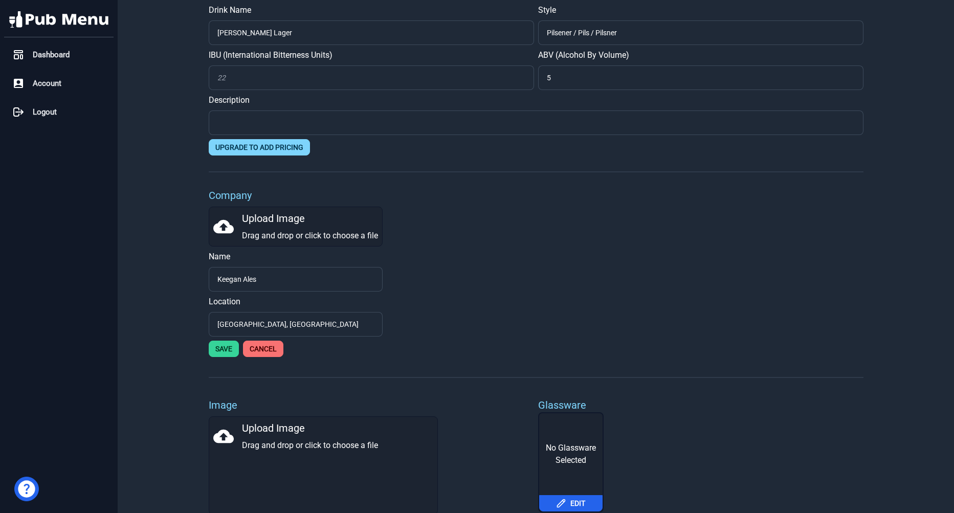
click at [228, 356] on button "Save" at bounding box center [224, 349] width 30 height 16
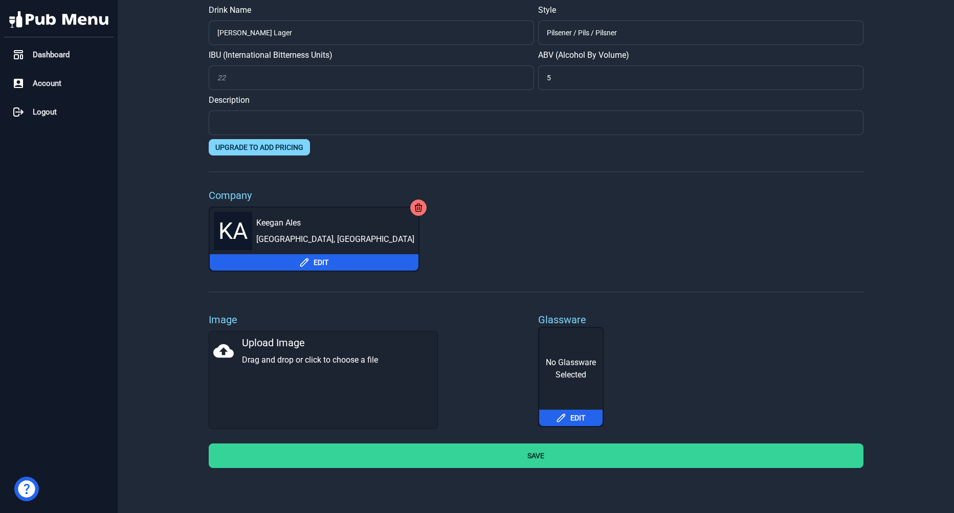
click at [598, 465] on button "Save" at bounding box center [536, 456] width 655 height 25
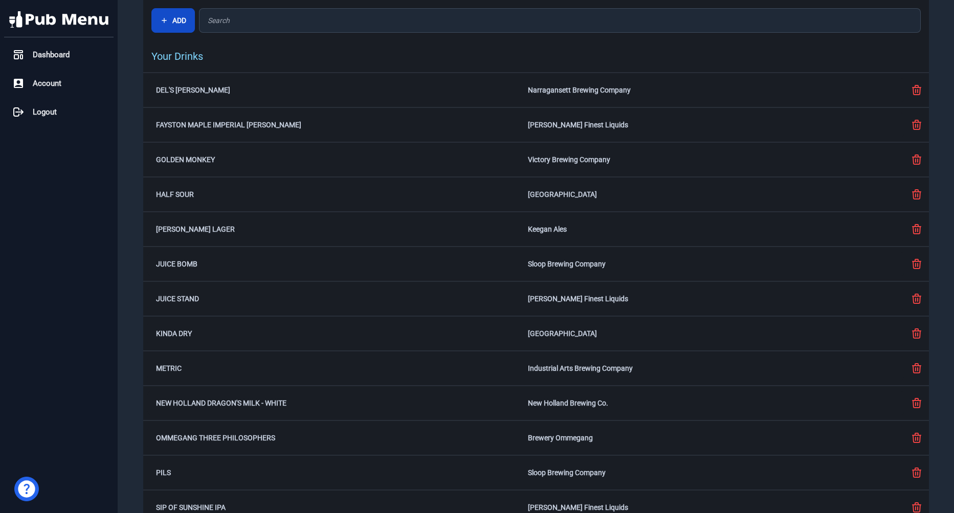
click at [161, 24] on icon at bounding box center [164, 20] width 8 height 8
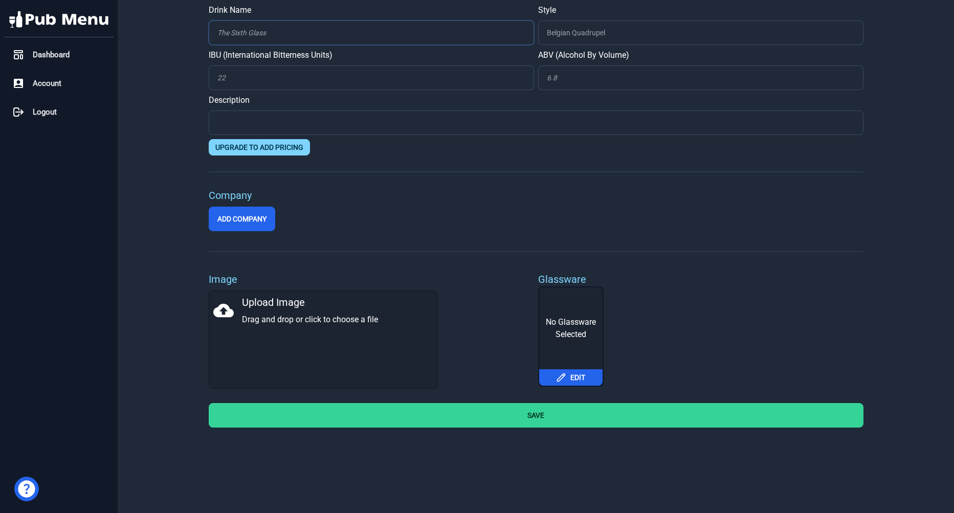
click at [239, 38] on input "Drink Name" at bounding box center [371, 32] width 325 height 25
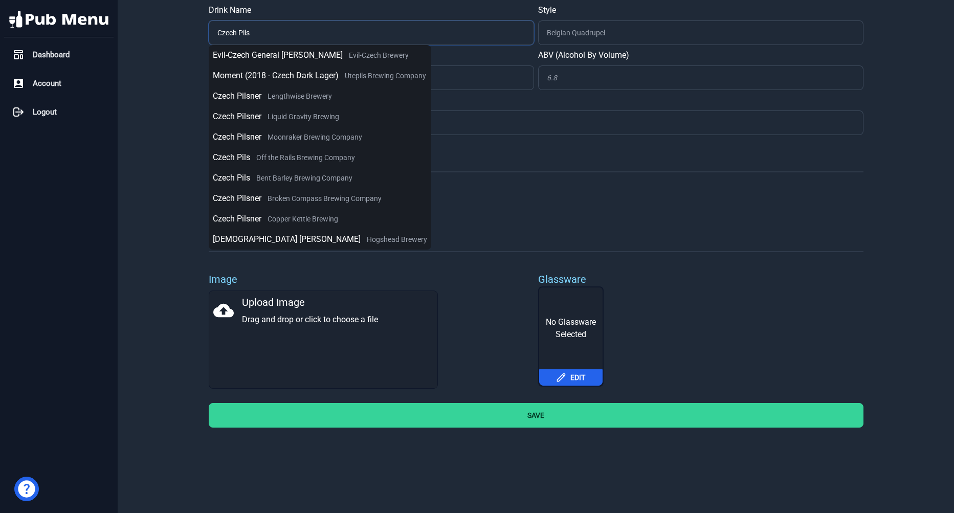
type input "Czech Pils"
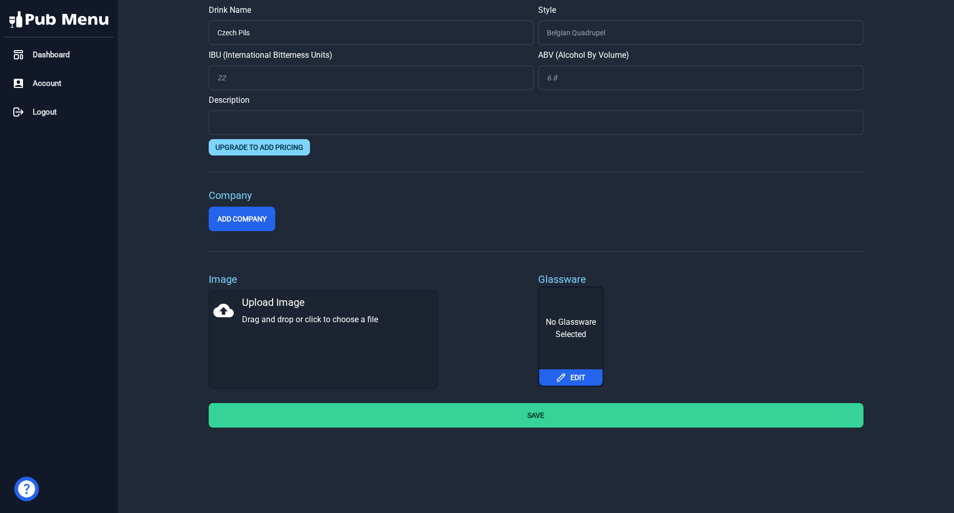
click at [516, 152] on div "Upgrade To Add Pricing" at bounding box center [371, 147] width 325 height 16
click at [602, 38] on input "Style" at bounding box center [700, 32] width 325 height 25
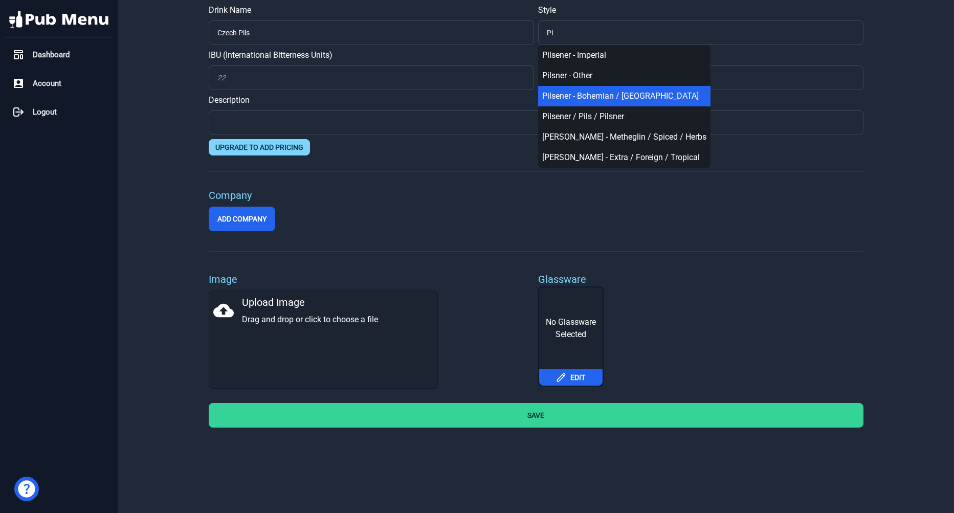
click at [623, 94] on div "Pilsener - Bohemian / [GEOGRAPHIC_DATA]" at bounding box center [624, 96] width 164 height 12
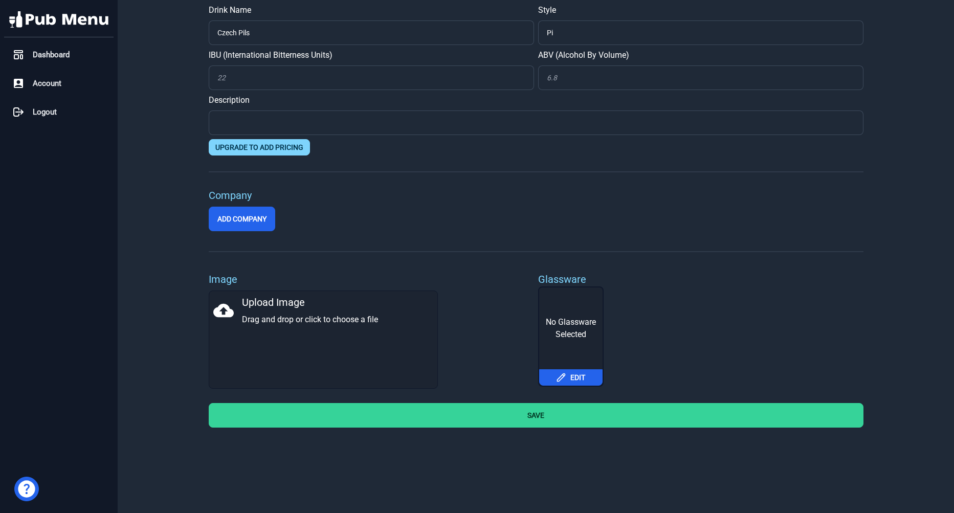
type input "Pilsener - Bohemian / [GEOGRAPHIC_DATA]"
click at [573, 84] on input "ABV (Alcohol By Volume)" at bounding box center [700, 77] width 325 height 25
type input "5.0"
click at [237, 213] on button "Add Company" at bounding box center [242, 219] width 67 height 25
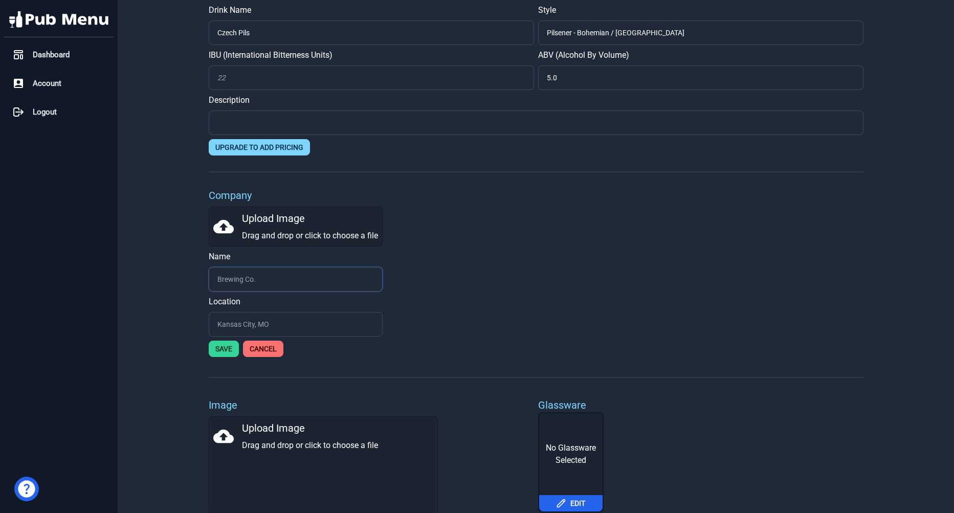
click at [280, 276] on input "text" at bounding box center [296, 279] width 174 height 25
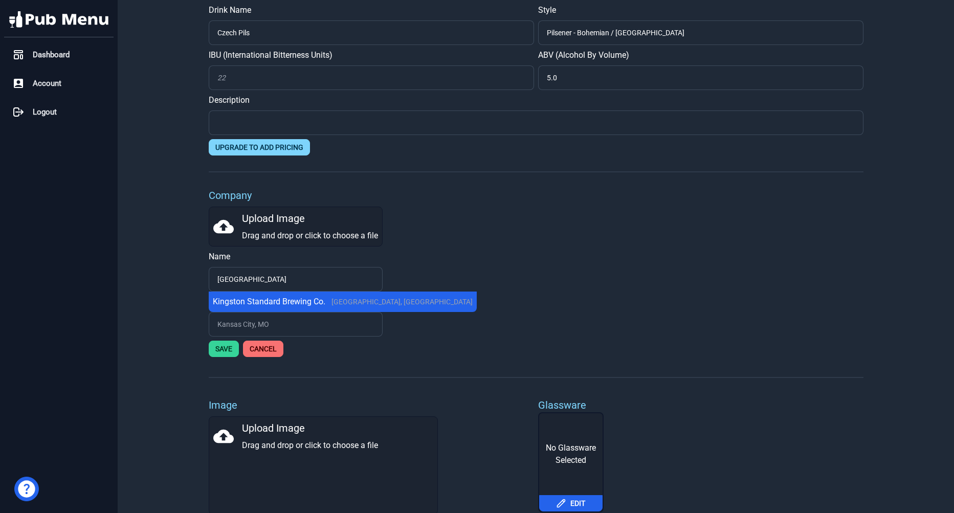
click at [283, 296] on div "Kingston Standard Brewing Co. [GEOGRAPHIC_DATA], [GEOGRAPHIC_DATA]" at bounding box center [343, 302] width 260 height 12
type input "Kingston Standard Brewing Co."
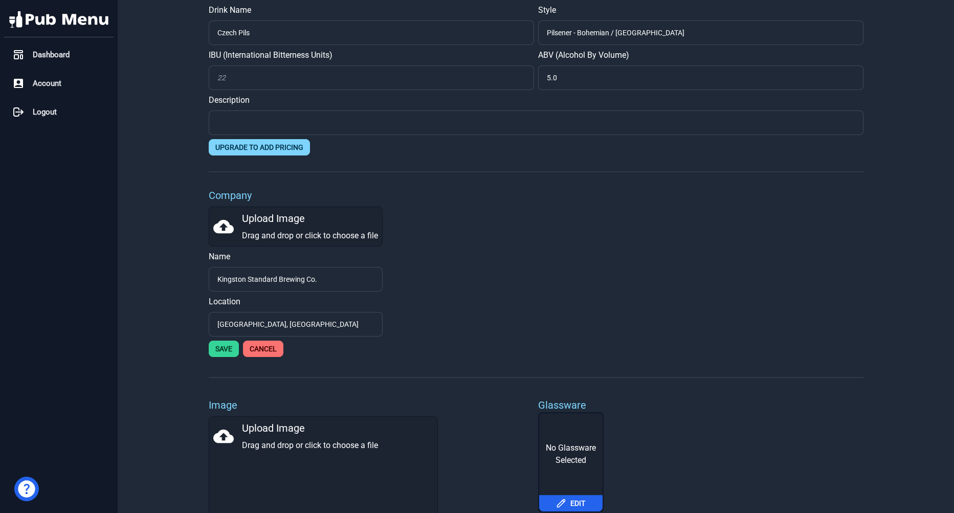
click at [215, 348] on button "Save" at bounding box center [224, 349] width 30 height 16
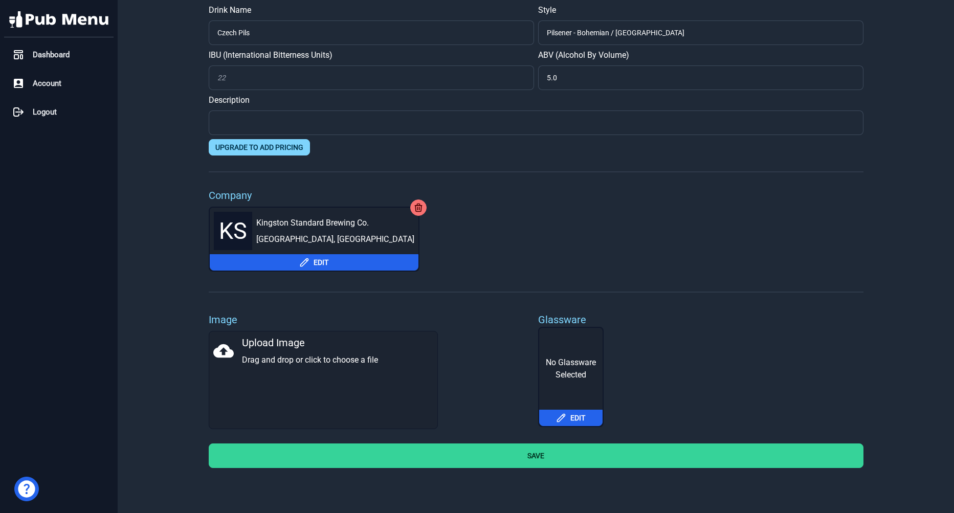
click at [580, 467] on button "Save" at bounding box center [536, 456] width 655 height 25
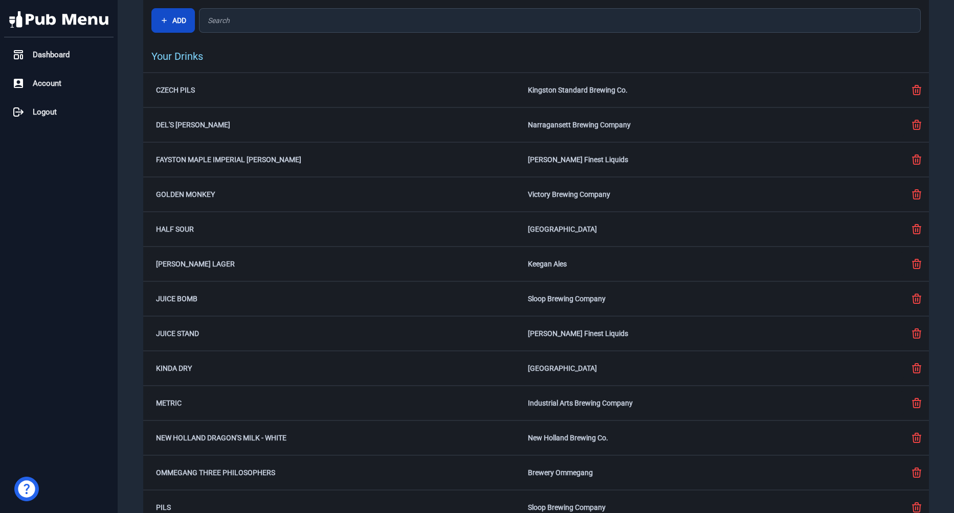
click at [182, 24] on button "Add" at bounding box center [172, 20] width 43 height 25
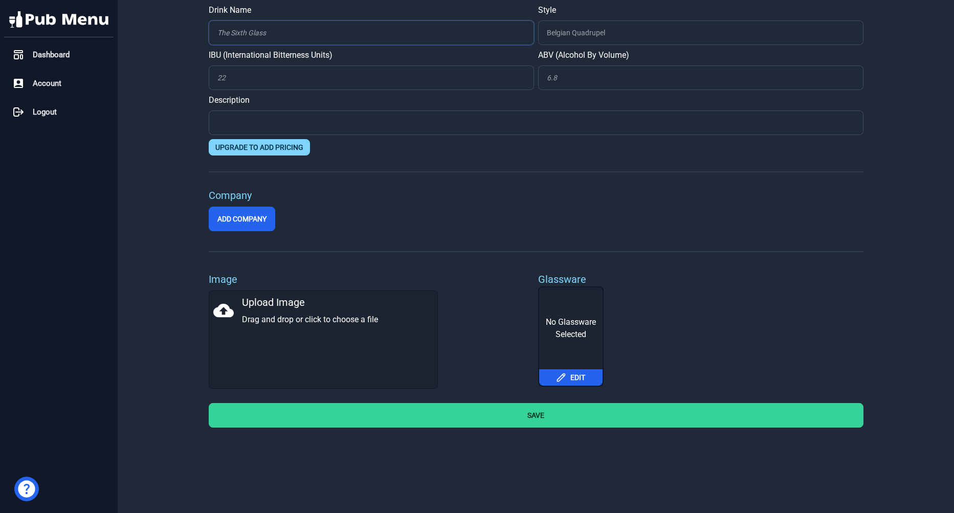
click at [237, 35] on input "Drink Name" at bounding box center [371, 32] width 325 height 25
type input "Hex Bolt"
click at [610, 26] on input "Style" at bounding box center [700, 32] width 325 height 25
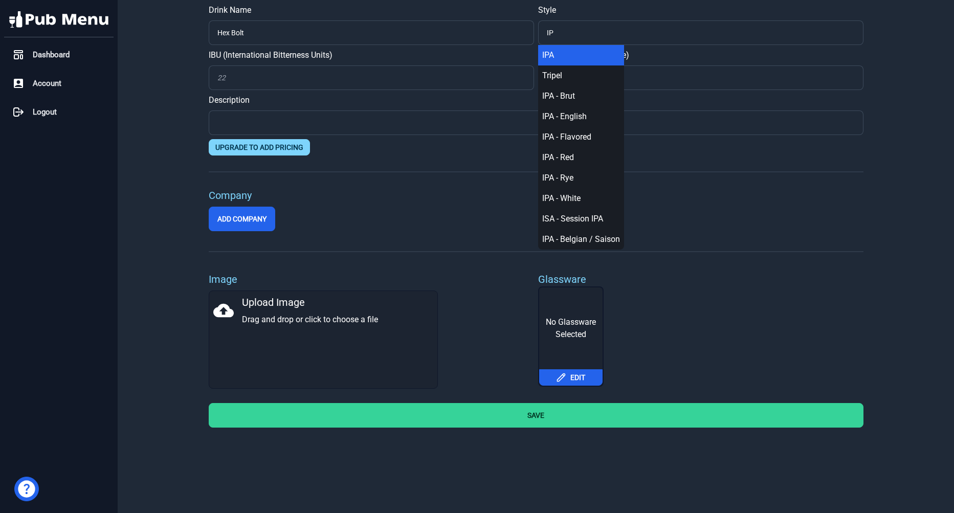
click at [587, 47] on button "IPA" at bounding box center [581, 55] width 86 height 20
type input "IPA"
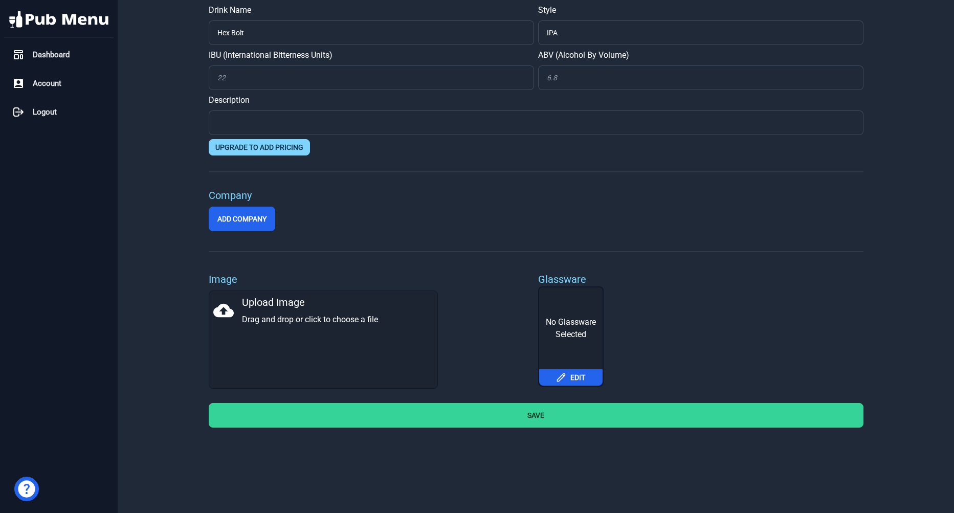
click at [562, 92] on div "Drink Name Hex Bolt Style IPA IBU (International Bitterness Units) ABV (Alcohol…" at bounding box center [536, 117] width 655 height 227
click at [580, 78] on input "ABV (Alcohol By Volume)" at bounding box center [700, 77] width 325 height 25
type input "6.0"
click at [261, 213] on button "Add Company" at bounding box center [242, 219] width 67 height 25
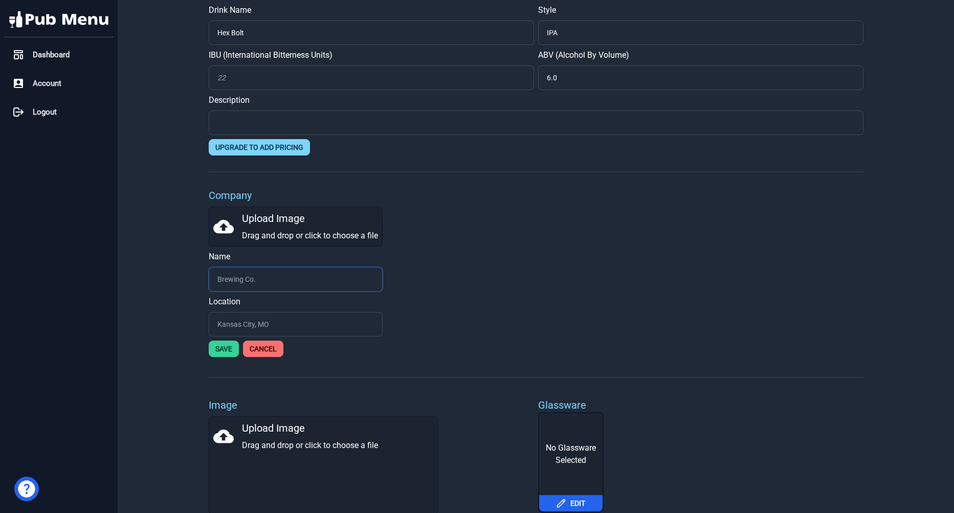
click at [239, 277] on input "text" at bounding box center [296, 279] width 174 height 25
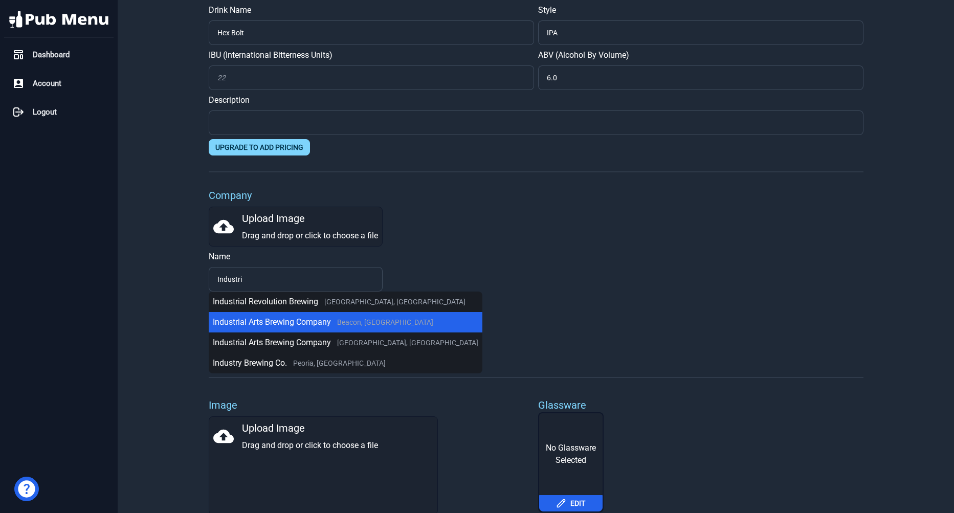
click at [300, 327] on div "Industrial Arts Brewing Company [GEOGRAPHIC_DATA], [GEOGRAPHIC_DATA]" at bounding box center [346, 322] width 266 height 12
type input "Industrial Arts Brewing Company"
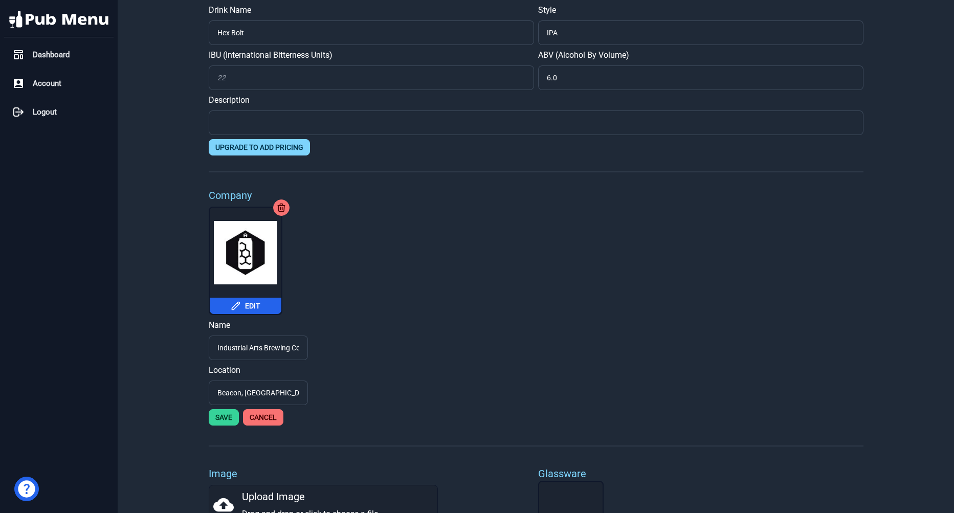
click at [232, 412] on button "Save" at bounding box center [224, 417] width 30 height 16
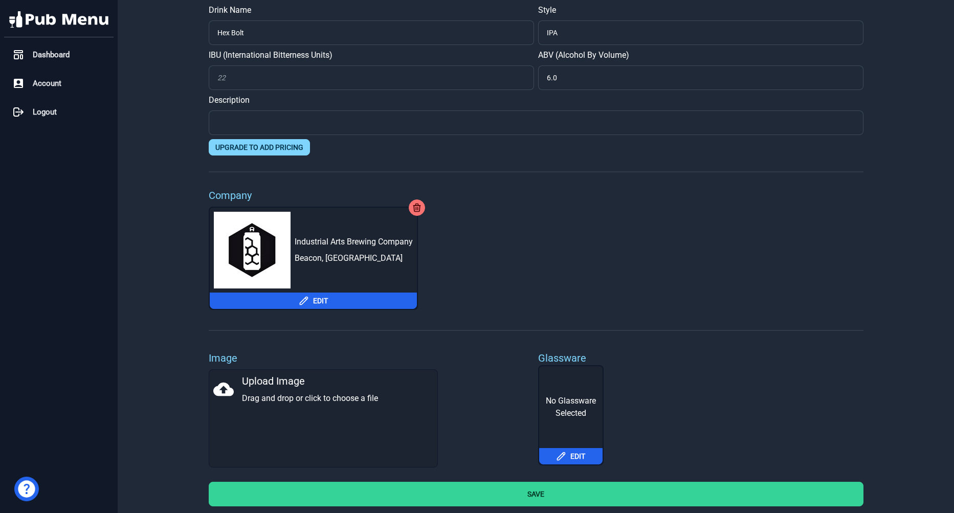
click at [711, 493] on button "Save" at bounding box center [536, 494] width 655 height 25
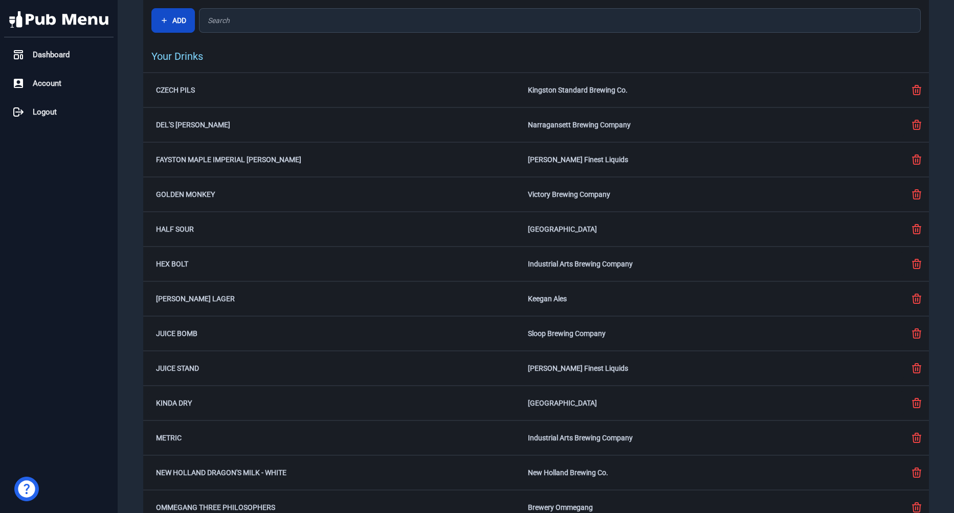
click at [171, 16] on button "Add" at bounding box center [172, 20] width 43 height 25
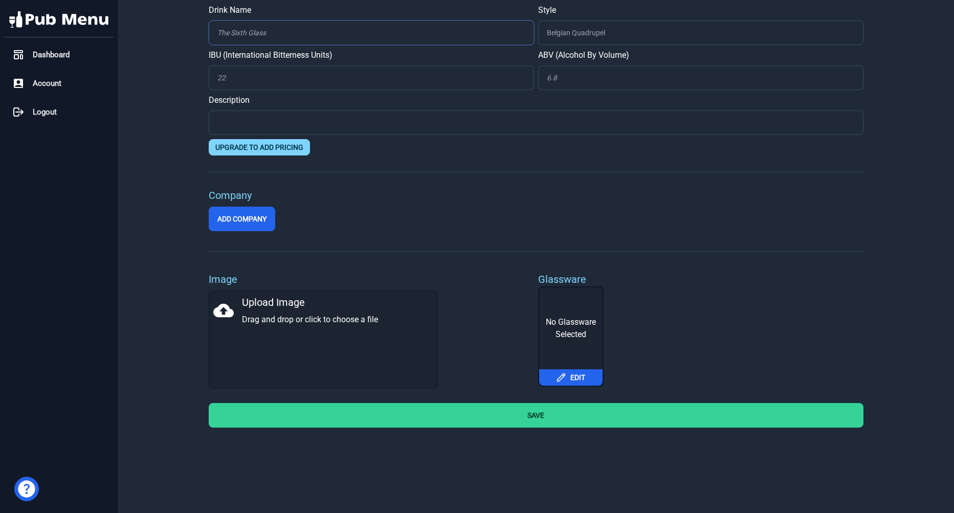
click at [232, 31] on input "Drink Name" at bounding box center [371, 32] width 325 height 25
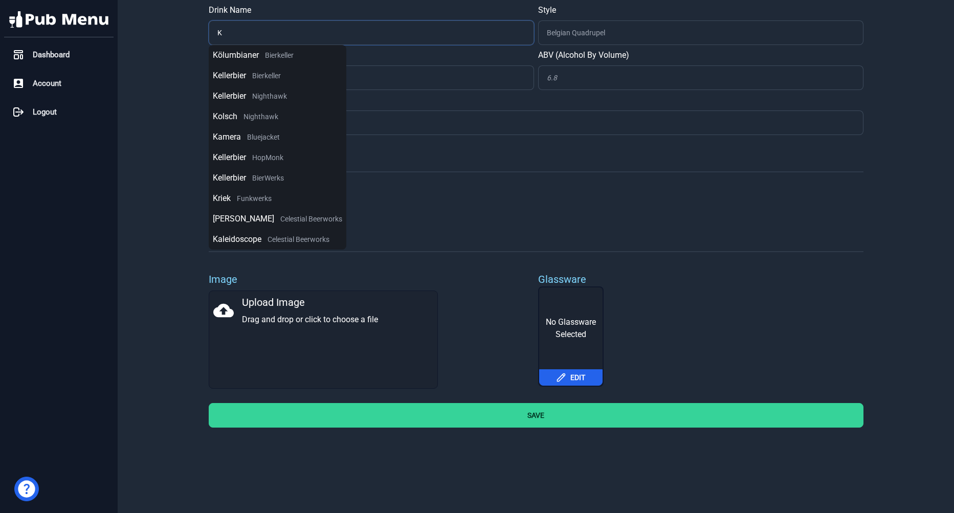
paste input "Köld One"
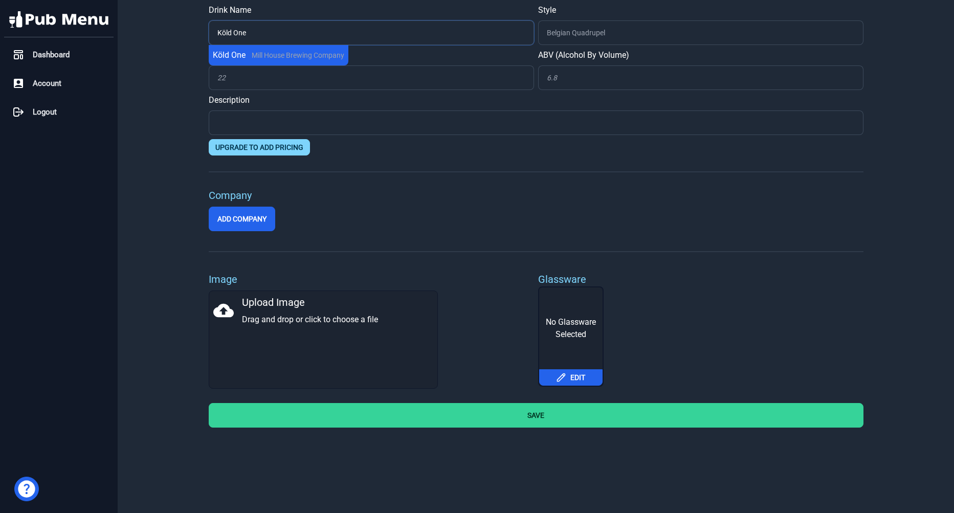
type input "Köld One"
click at [256, 48] on button "Köld One Mill House Brewing Company" at bounding box center [279, 55] width 140 height 20
type input "Kölsch / Kölsch-Style"
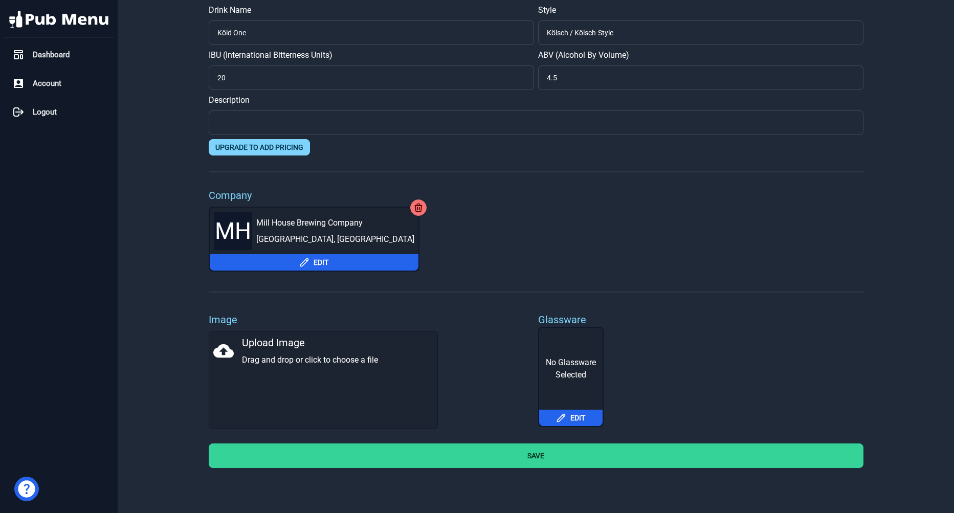
click at [556, 454] on button "Save" at bounding box center [536, 456] width 655 height 25
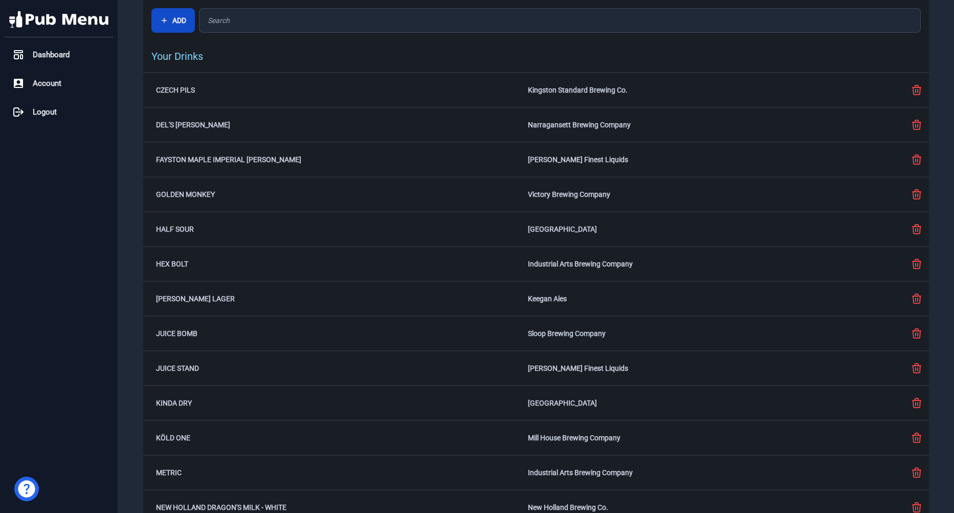
click at [192, 12] on button "Add" at bounding box center [172, 20] width 43 height 25
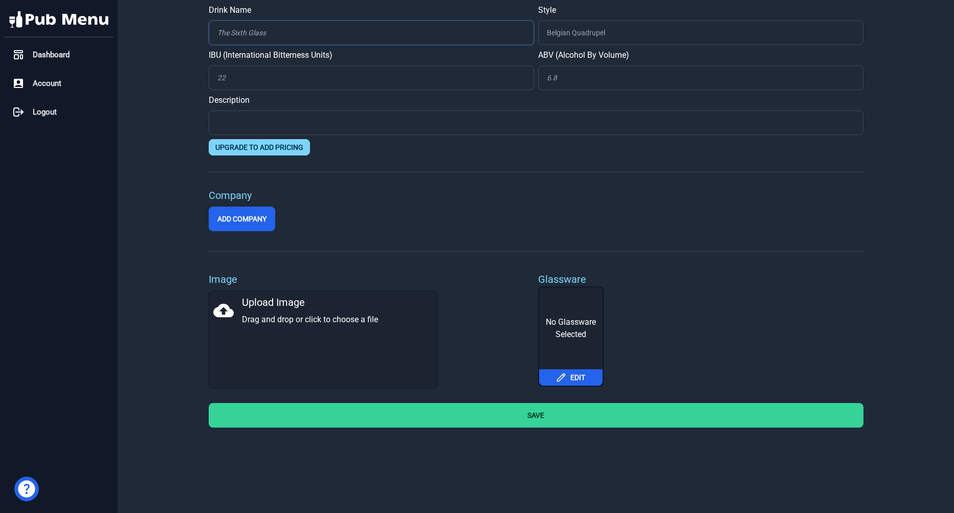
click at [264, 30] on input "Drink Name" at bounding box center [371, 32] width 325 height 25
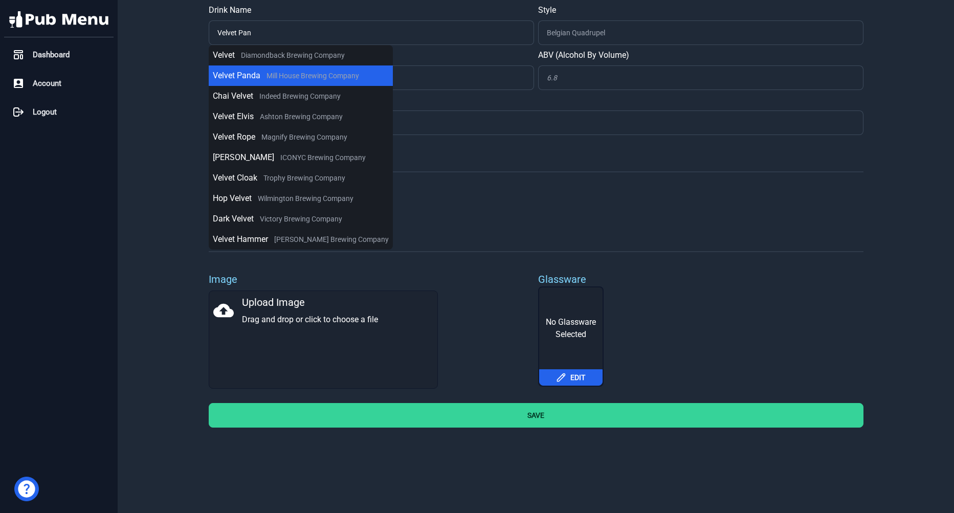
click at [274, 73] on span "Mill House Brewing Company" at bounding box center [313, 76] width 93 height 8
type input "Velvet Panda"
type input "[PERSON_NAME]"
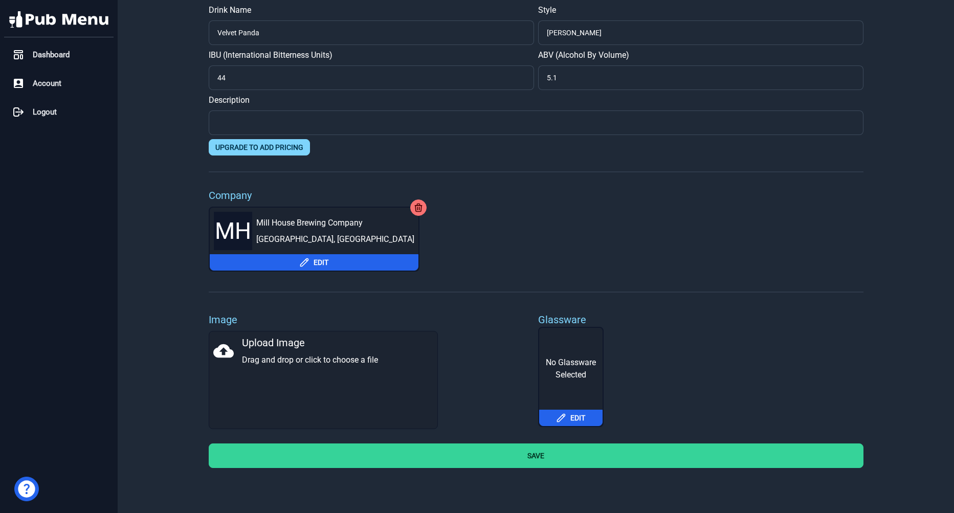
click at [536, 461] on button "Save" at bounding box center [536, 456] width 655 height 25
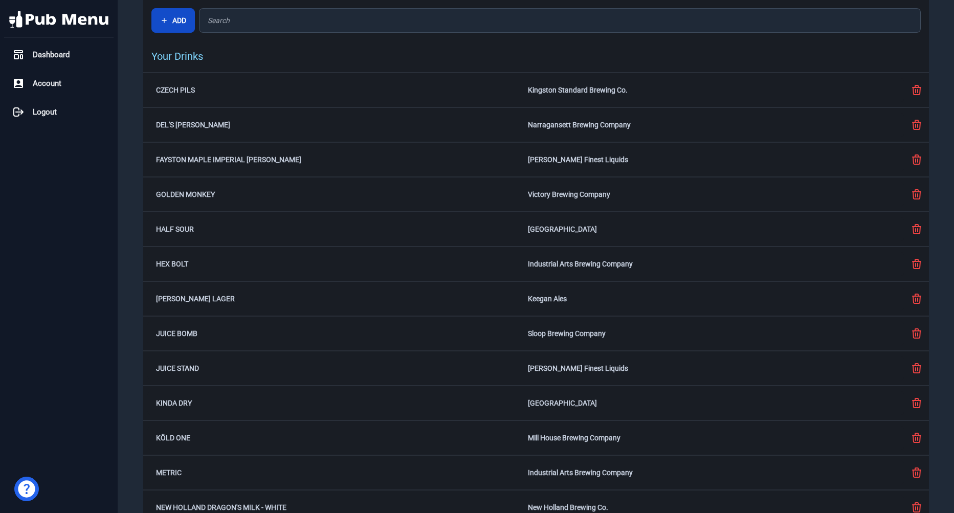
click at [160, 18] on button "Add" at bounding box center [172, 20] width 43 height 25
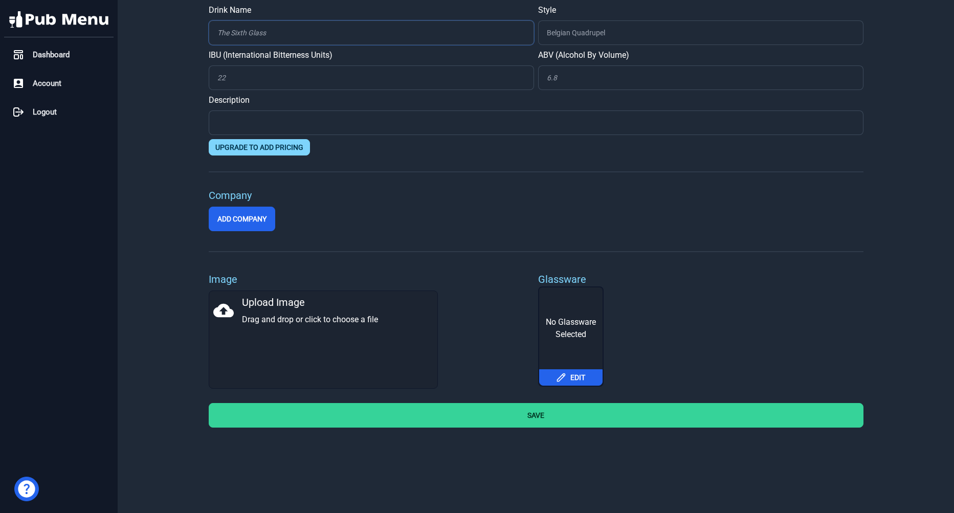
click at [324, 26] on input "Drink Name" at bounding box center [371, 32] width 325 height 25
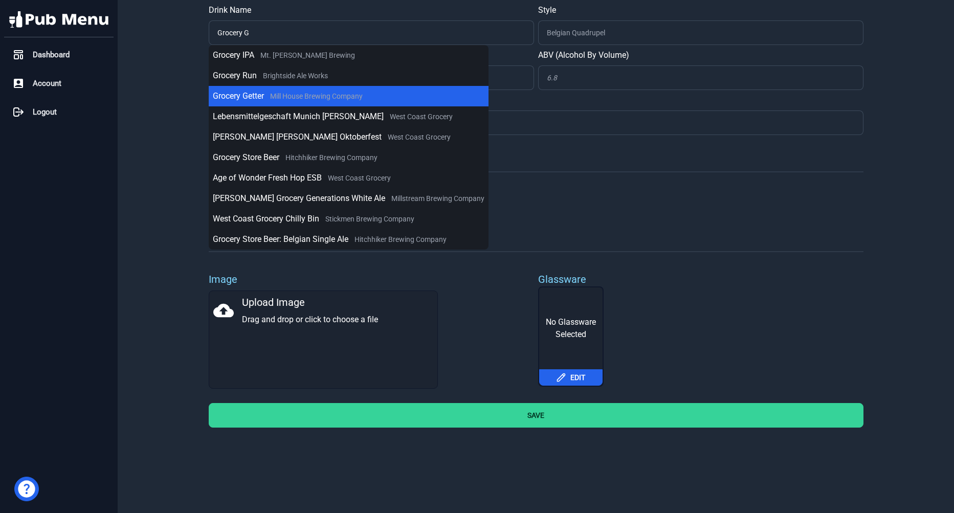
click at [347, 102] on button "Grocery Getter Mill House Brewing Company" at bounding box center [349, 96] width 280 height 20
type input "Grocery Getter"
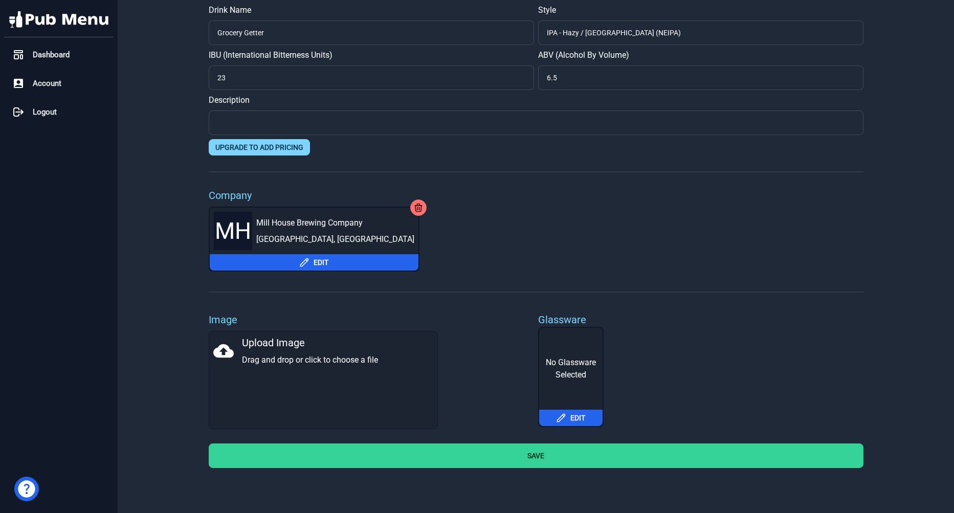
type input "IPA - Hazy / [GEOGRAPHIC_DATA] (NEIPA)"
click at [505, 448] on button "Save" at bounding box center [536, 456] width 655 height 25
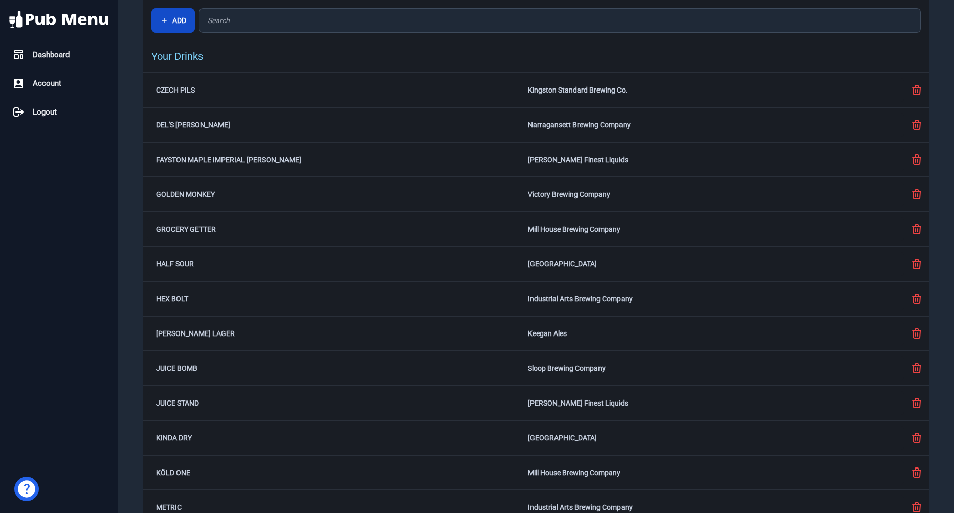
click at [176, 20] on button "Add" at bounding box center [172, 20] width 43 height 25
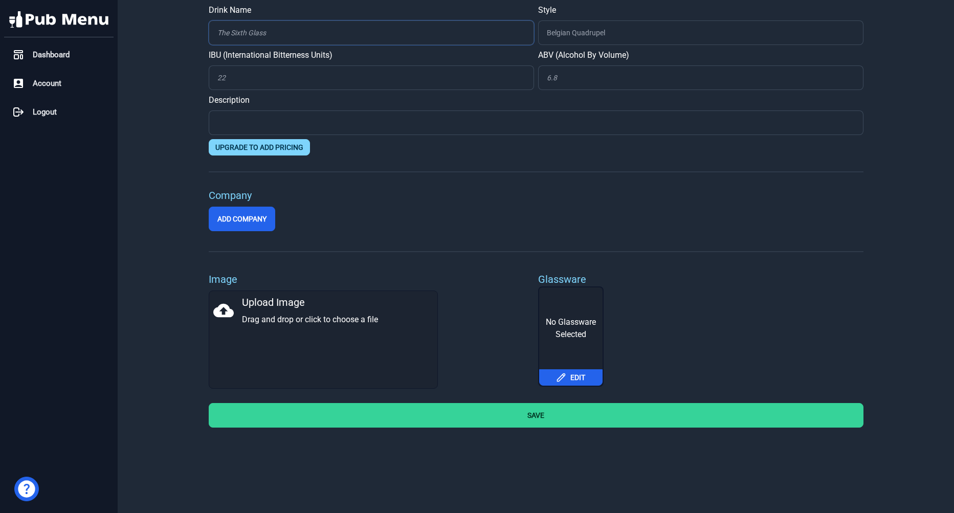
click at [223, 32] on input "Drink Name" at bounding box center [371, 32] width 325 height 25
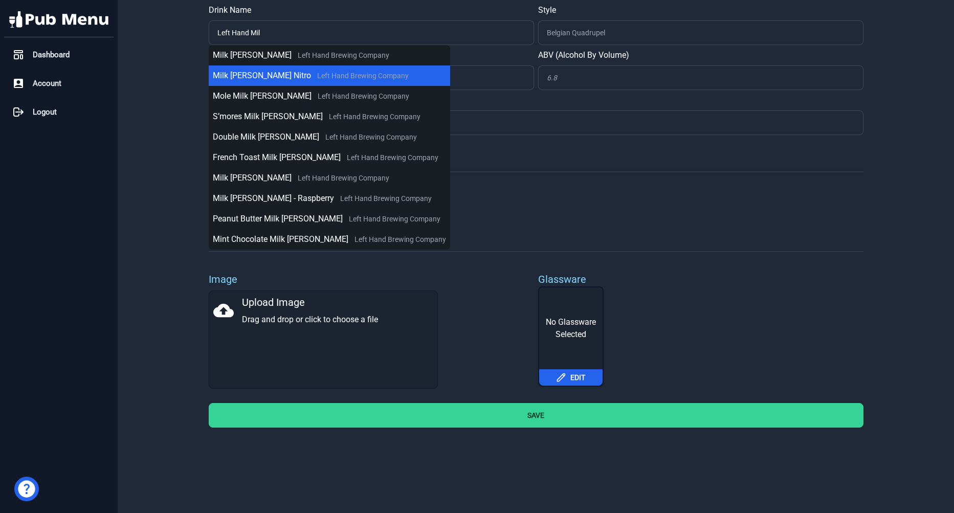
click at [258, 69] on button "Milk [PERSON_NAME] Nitro Left Hand Brewing Company" at bounding box center [330, 75] width 242 height 20
type input "Milk [PERSON_NAME] Nitro"
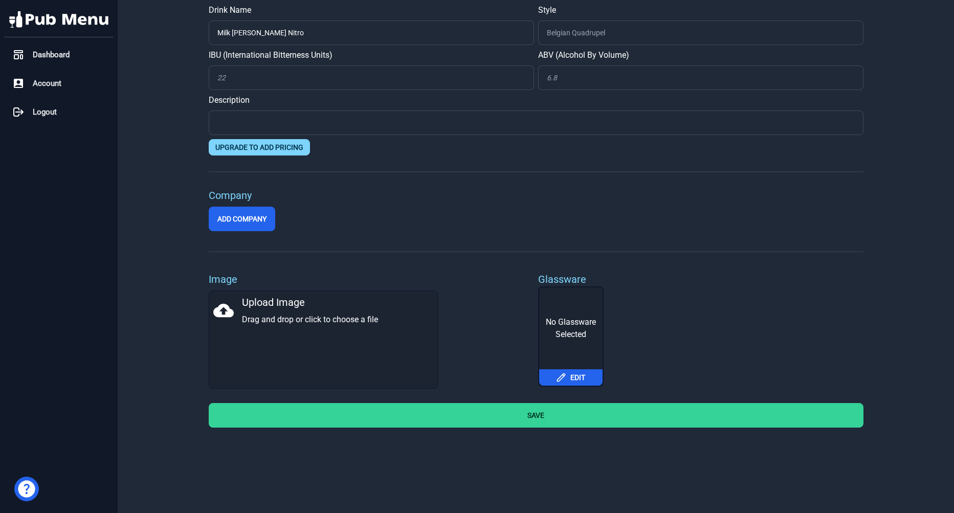
type input "[PERSON_NAME] - Milk / Sweet"
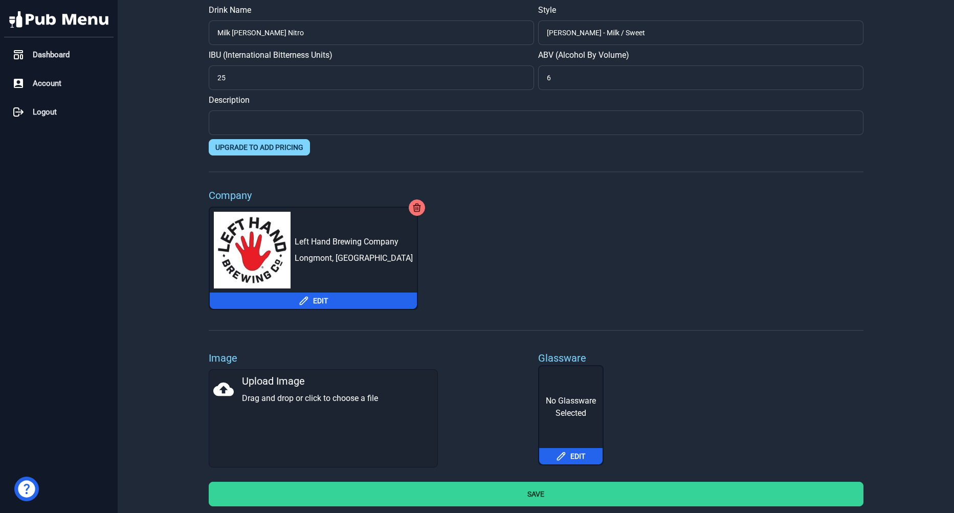
click at [606, 497] on button "Save" at bounding box center [536, 494] width 655 height 25
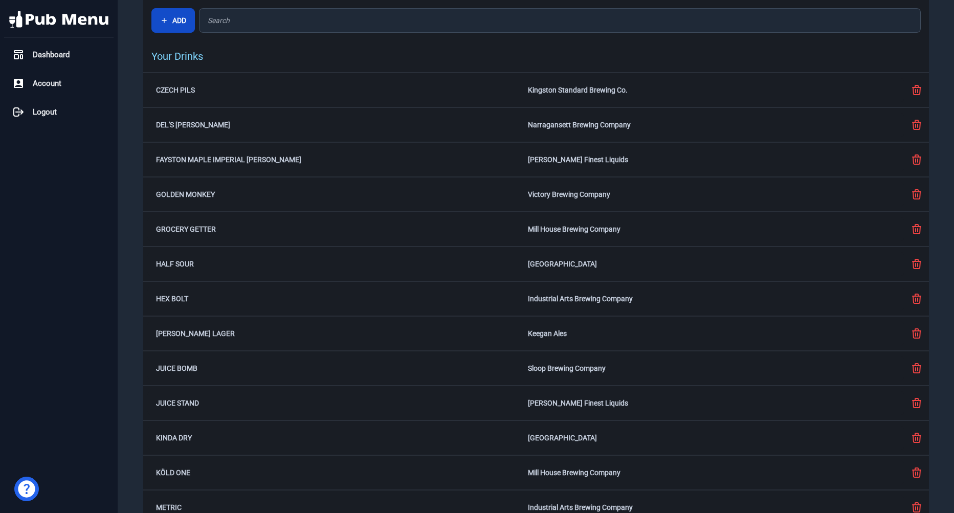
click at [182, 27] on button "Add" at bounding box center [172, 20] width 43 height 25
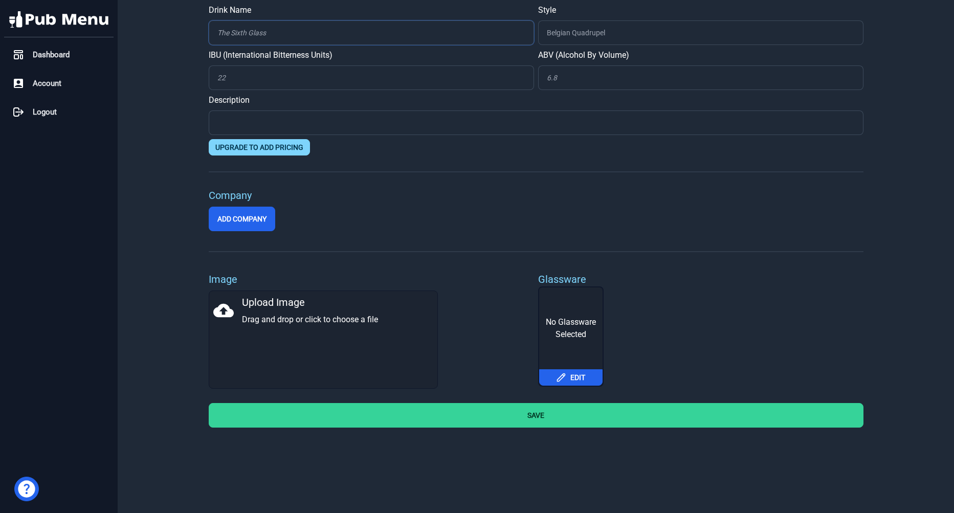
click at [244, 29] on input "Drink Name" at bounding box center [371, 32] width 325 height 25
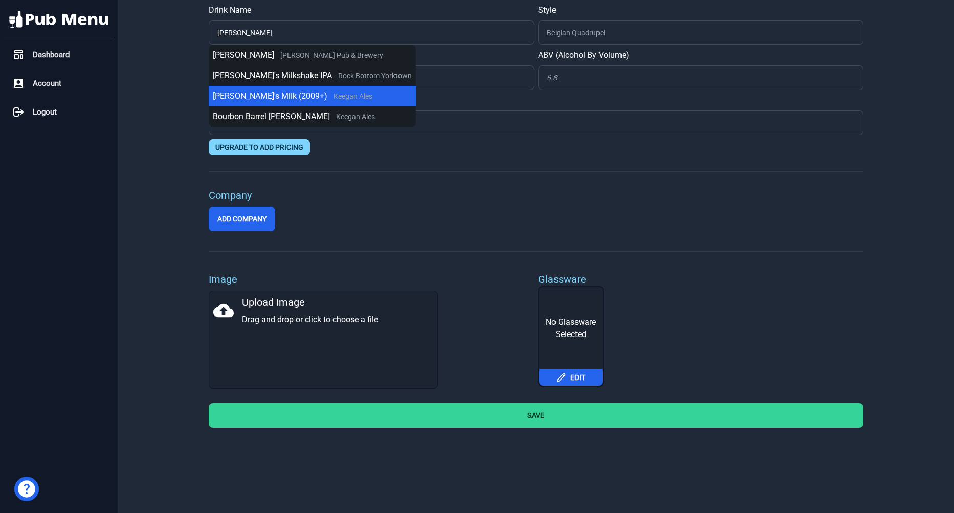
click at [303, 91] on div "[PERSON_NAME]'s Milk (2009+) Keegan Ales" at bounding box center [312, 96] width 199 height 12
type input "[PERSON_NAME]'s Milk (2009+)"
type input "[PERSON_NAME] - Imperial Flavored / Pastry"
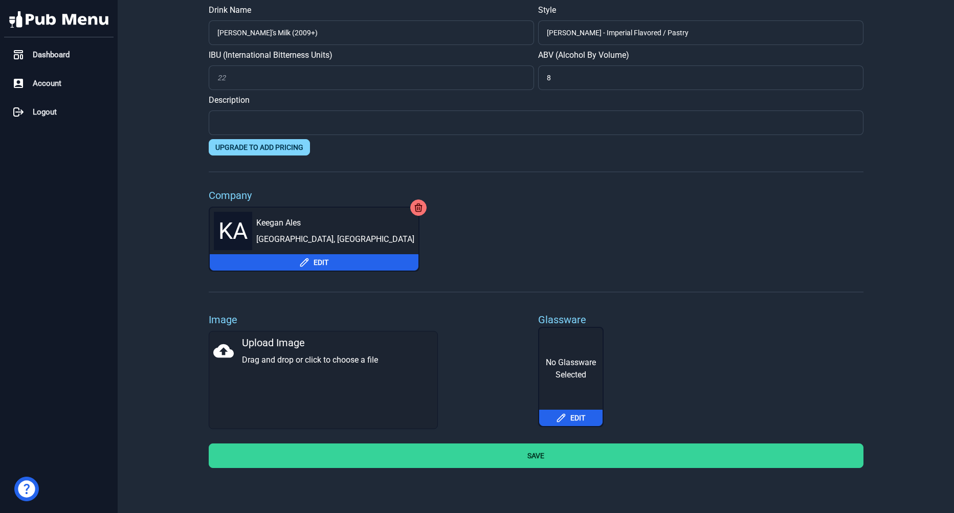
click at [531, 458] on button "Save" at bounding box center [536, 456] width 655 height 25
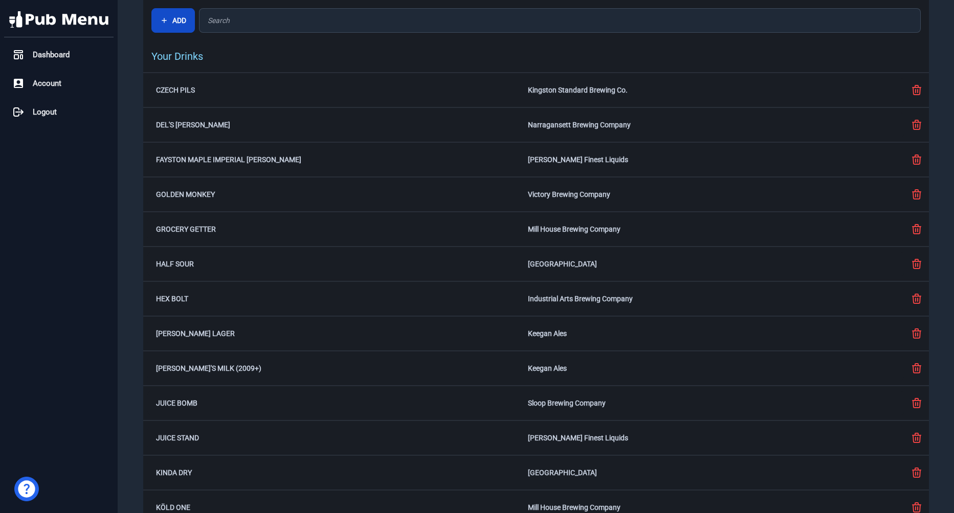
click at [160, 12] on button "Add" at bounding box center [172, 20] width 43 height 25
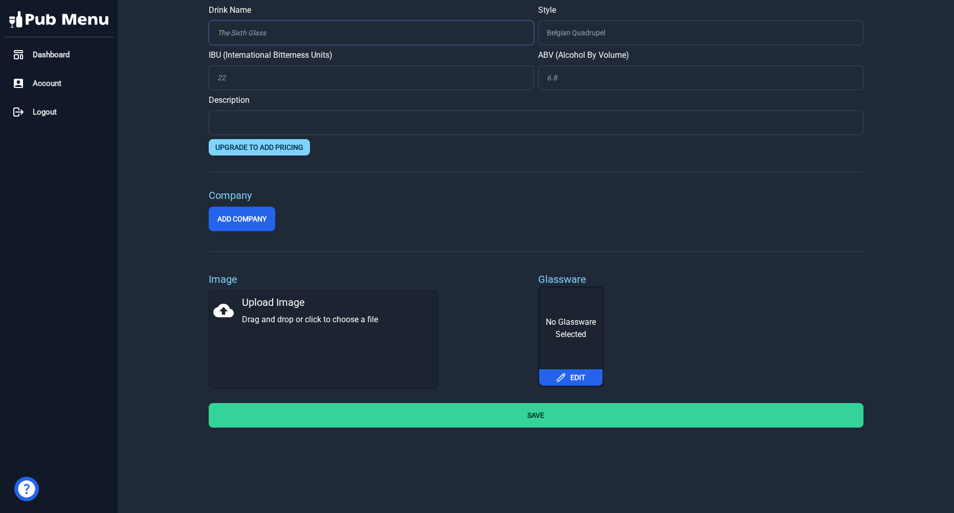
click at [232, 26] on input "Drink Name" at bounding box center [371, 32] width 325 height 25
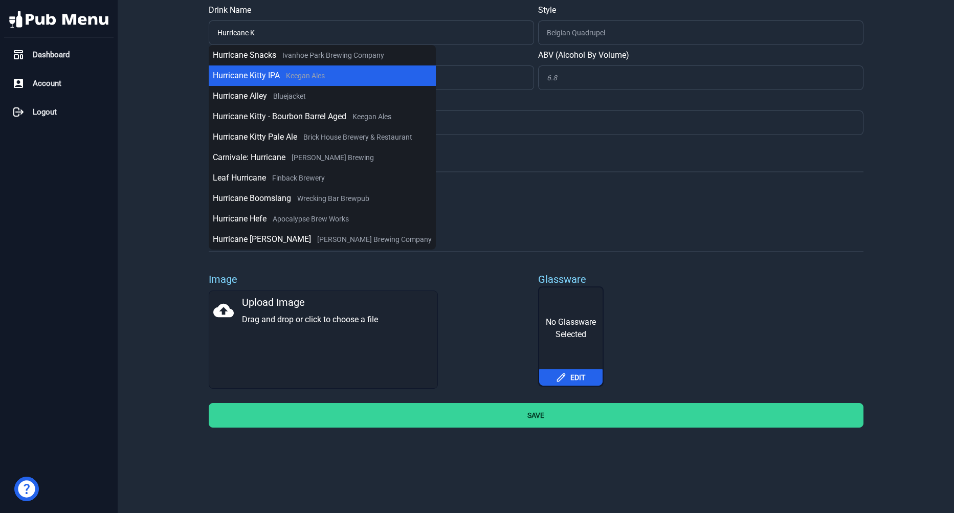
click at [329, 82] on button "Hurricane Kitty IPA Keegan Ales" at bounding box center [322, 75] width 227 height 20
type input "Hurricane Kitty IPA"
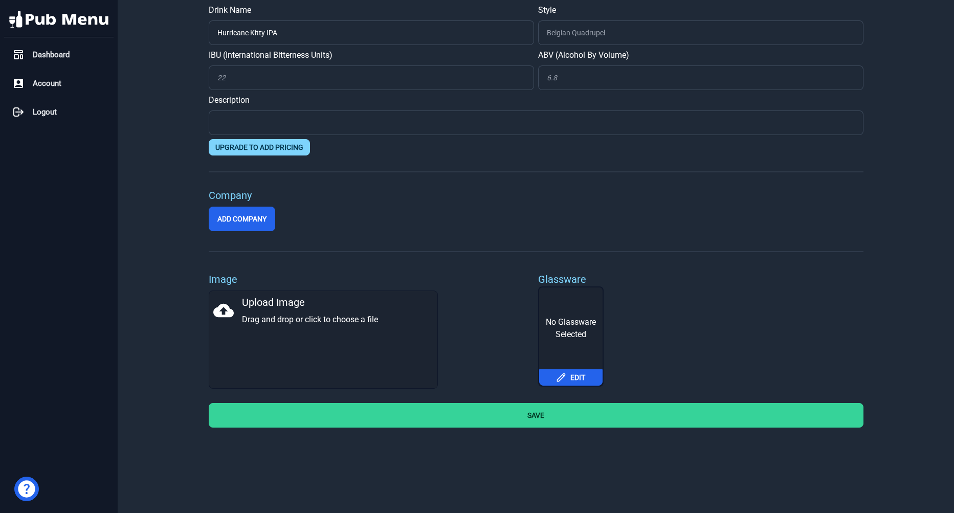
type input "IPA"
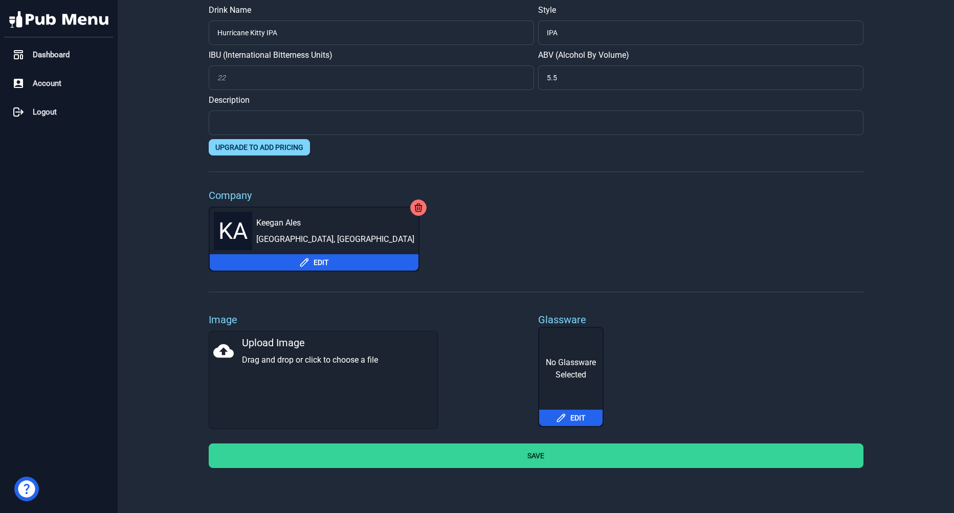
click at [509, 454] on button "Save" at bounding box center [536, 456] width 655 height 25
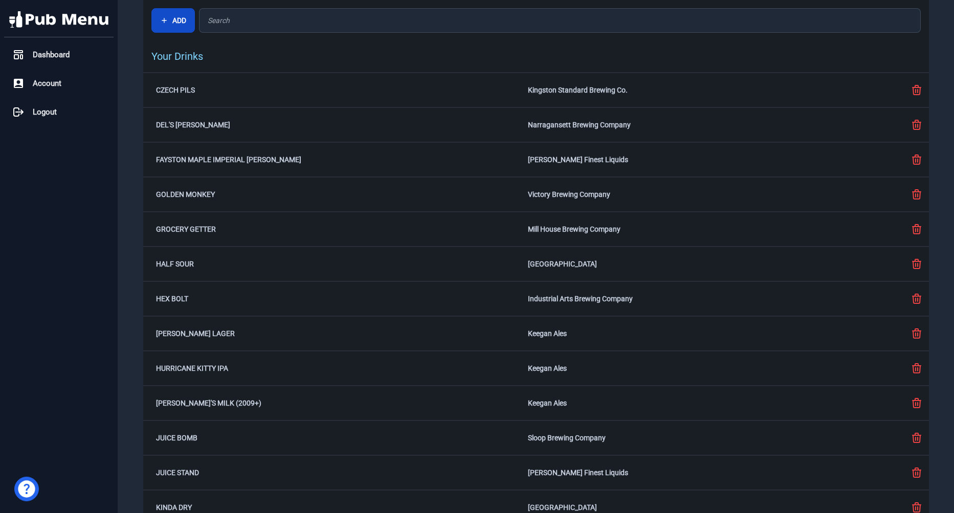
click at [167, 14] on button "Add" at bounding box center [172, 20] width 43 height 25
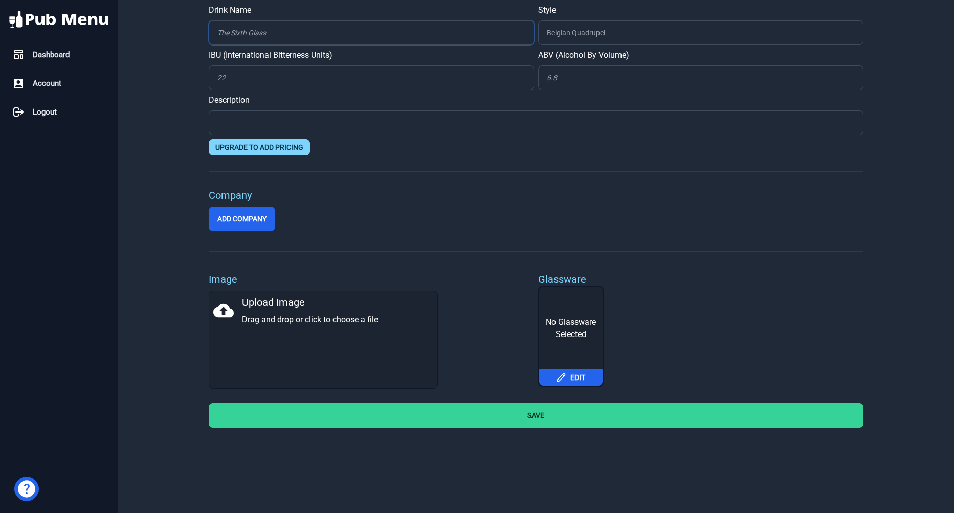
click at [226, 30] on input "Drink Name" at bounding box center [371, 32] width 325 height 25
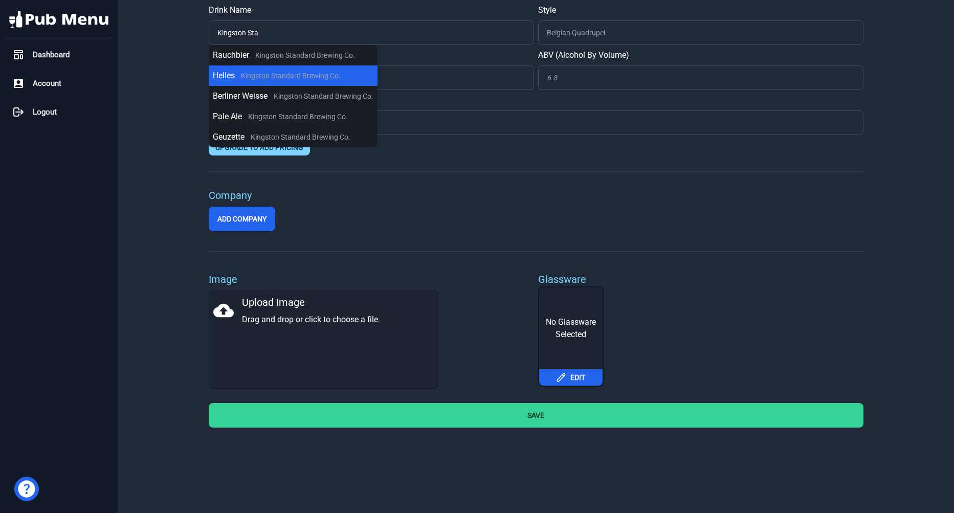
click at [253, 69] on button "Helles Kingston Standard Brewing Co." at bounding box center [293, 75] width 169 height 20
type input "Helles"
type input "Helles / Dortmunder Export"
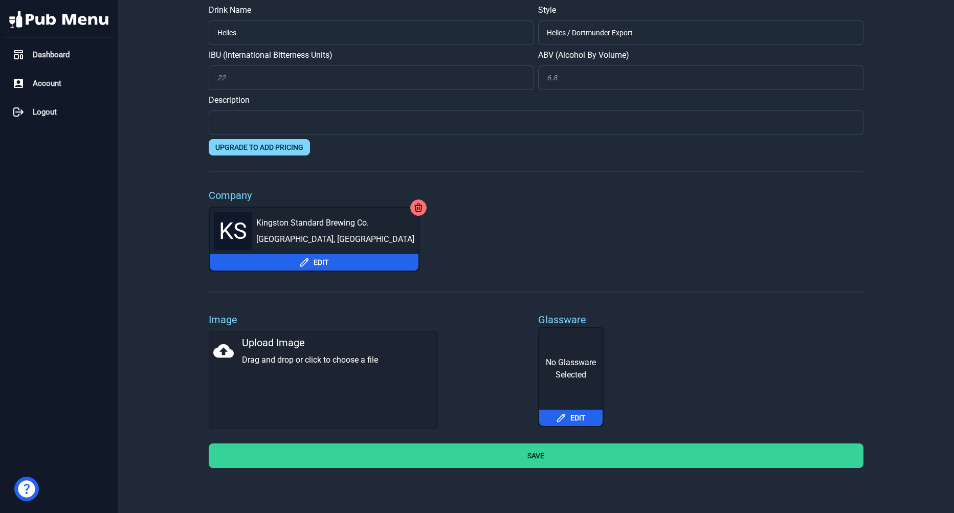
click at [504, 450] on button "Save" at bounding box center [536, 456] width 655 height 25
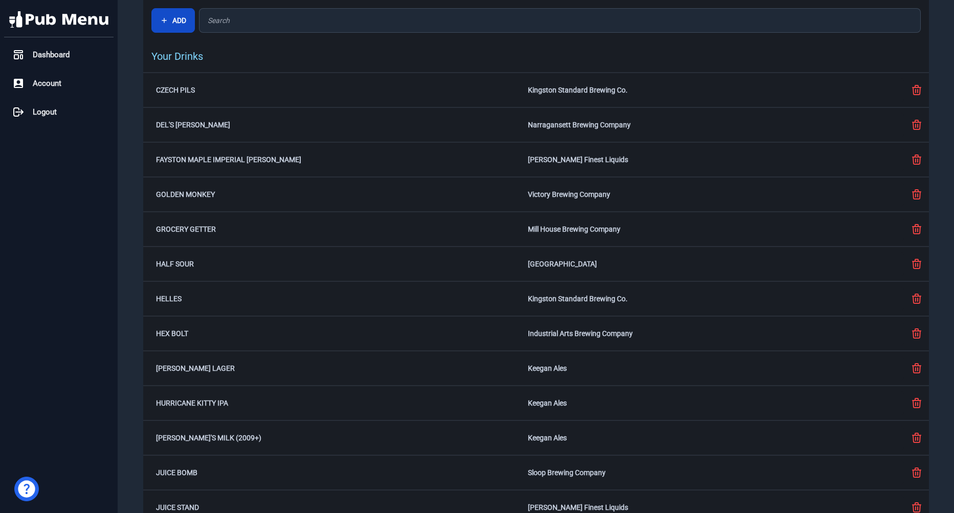
click at [172, 19] on button "Add" at bounding box center [172, 20] width 43 height 25
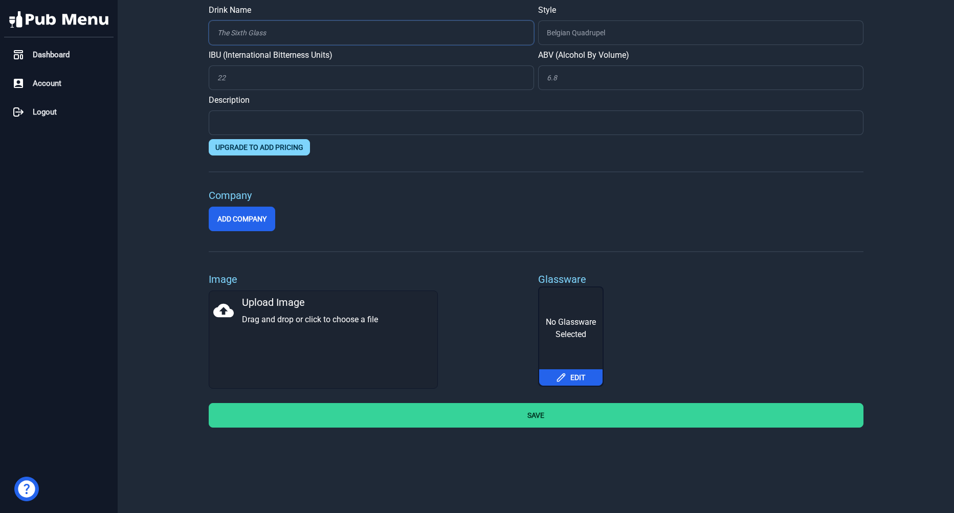
click at [234, 38] on input "Drink Name" at bounding box center [371, 32] width 325 height 25
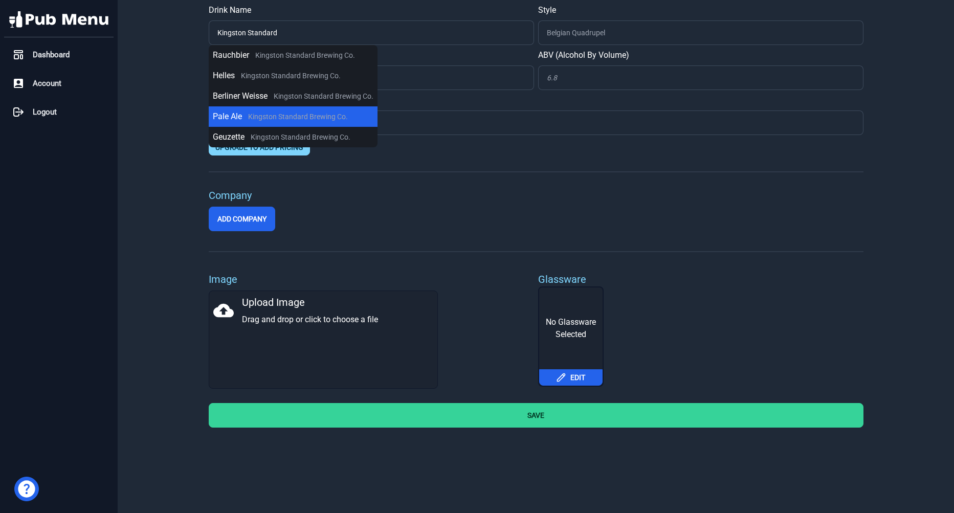
click at [286, 117] on span "Kingston Standard Brewing Co." at bounding box center [298, 117] width 100 height 8
type input "Pale Ale"
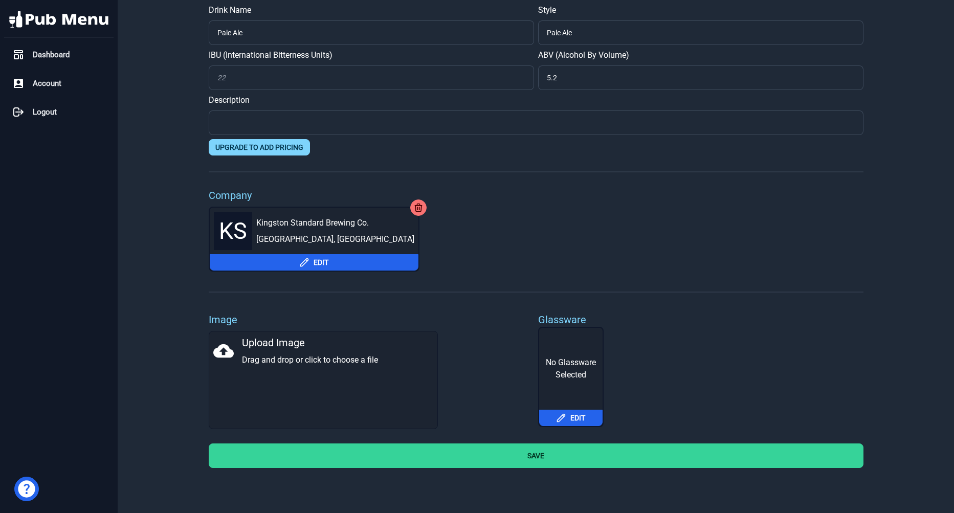
click at [526, 459] on button "Save" at bounding box center [536, 456] width 655 height 25
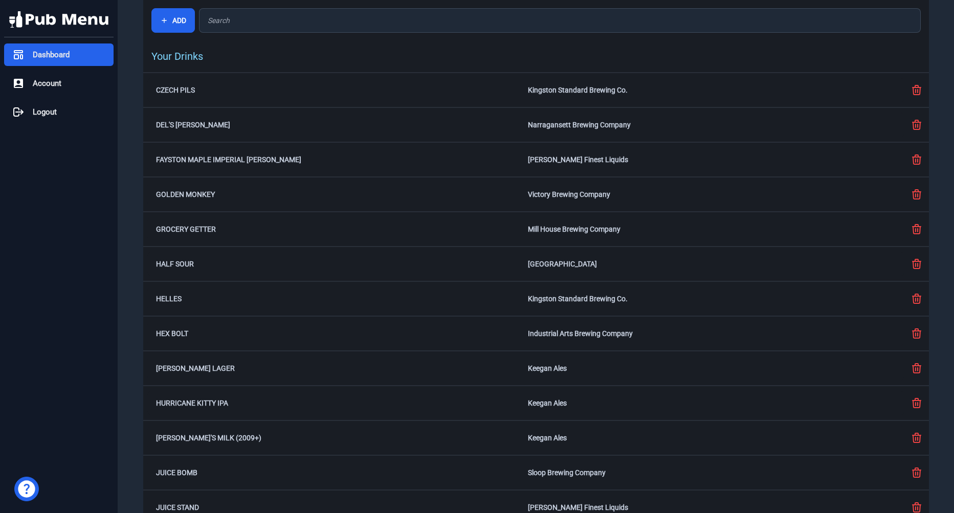
click at [72, 57] on div "Dashboard" at bounding box center [59, 54] width 110 height 23
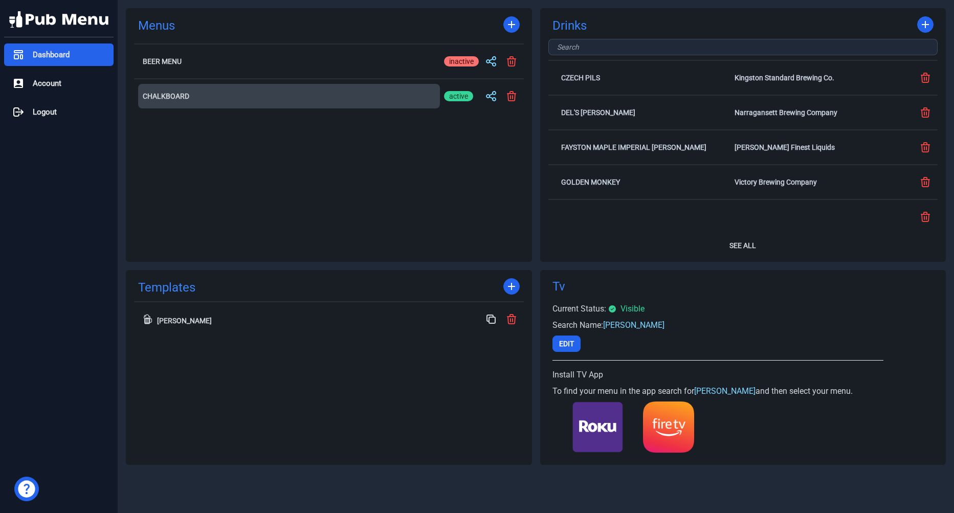
click at [265, 92] on button "Chalkboard" at bounding box center [289, 96] width 302 height 25
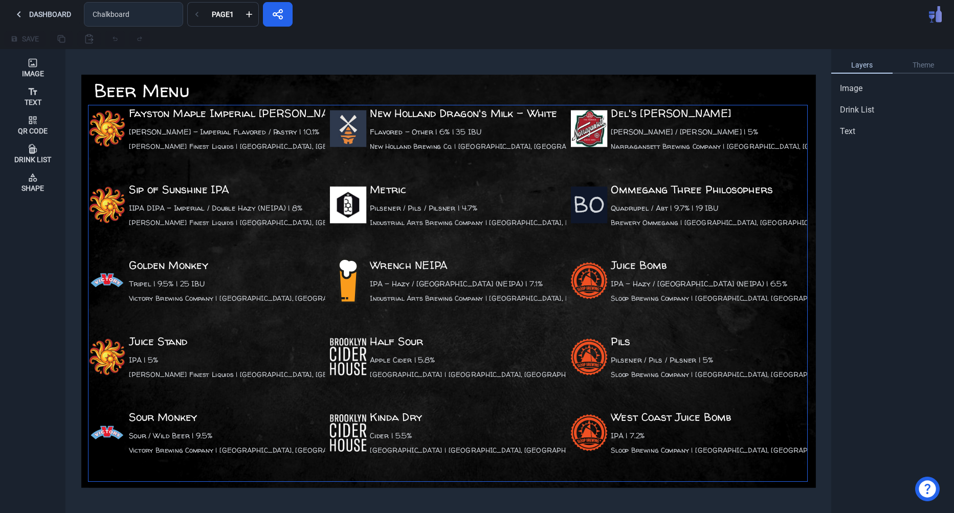
click at [312, 177] on div "Fayston Maple Imperial [PERSON_NAME] [PERSON_NAME] - Imperial Flavored / Pastry…" at bounding box center [207, 141] width 236 height 72
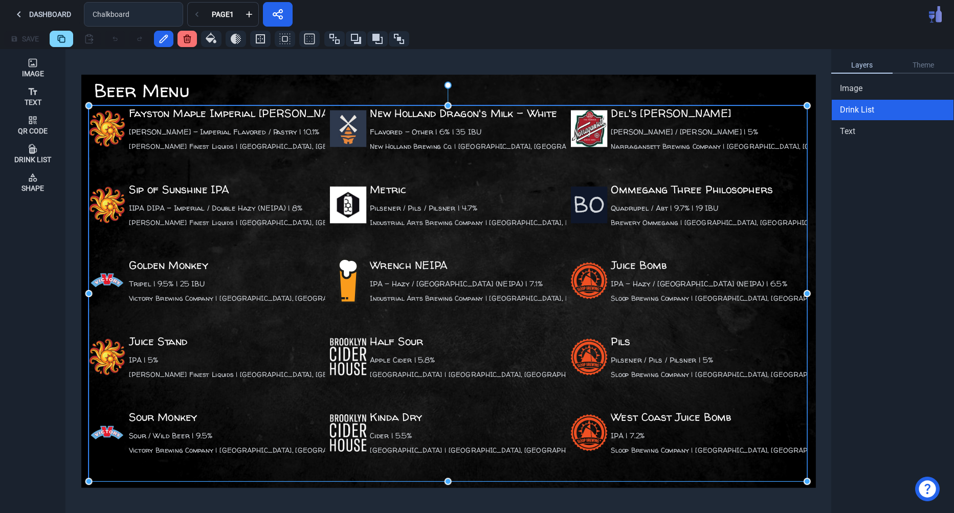
click at [189, 152] on div "Fayston Maple Imperial [PERSON_NAME] [PERSON_NAME] - Imperial Flavored / Pastry…" at bounding box center [207, 141] width 236 height 72
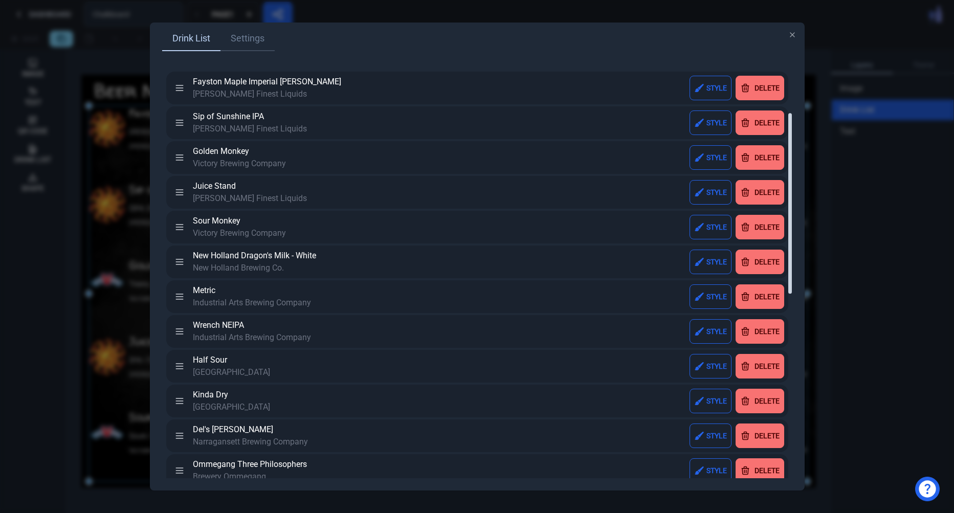
scroll to position [518, 0]
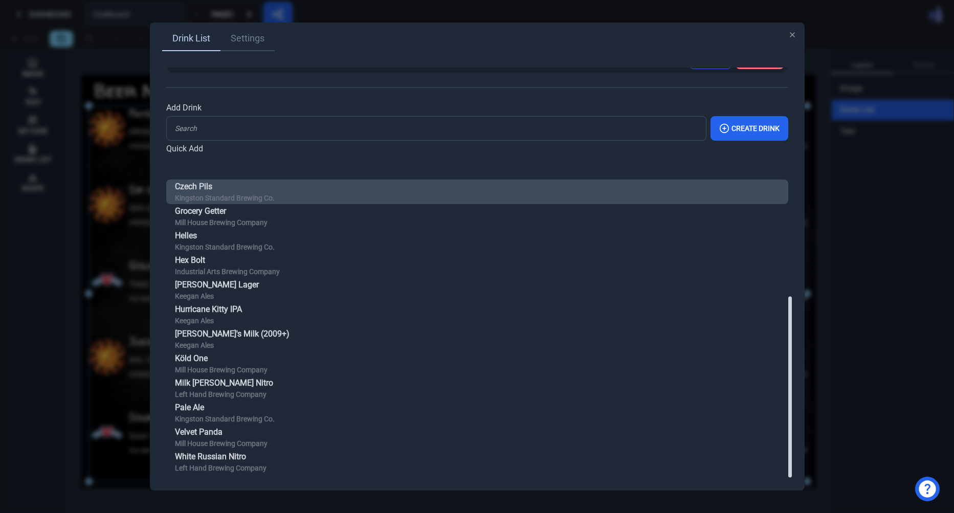
click at [290, 193] on button "Czech Pils Kingston Standard Brewing Co." at bounding box center [477, 192] width 622 height 25
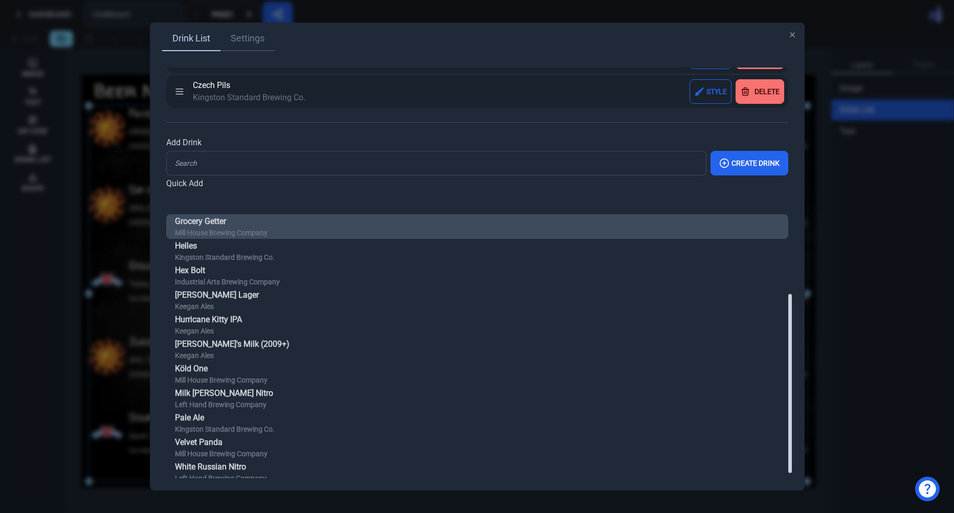
click at [246, 235] on span "Mill House Brewing Company" at bounding box center [221, 233] width 93 height 10
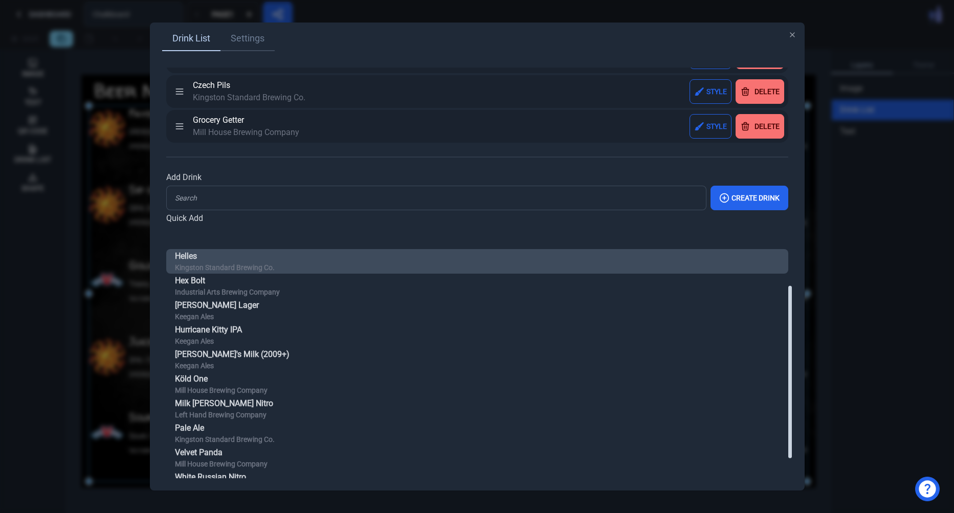
click at [221, 264] on span "Kingston Standard Brewing Co." at bounding box center [225, 268] width 100 height 10
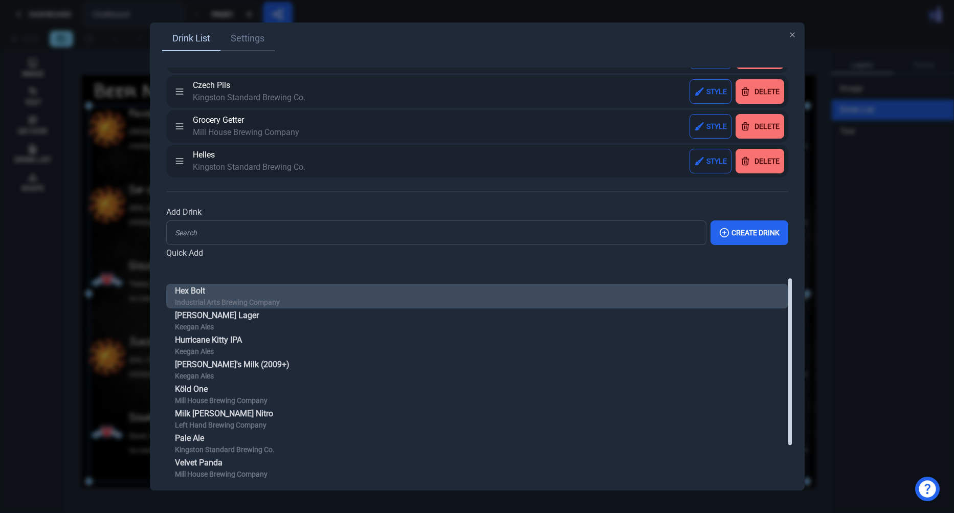
click at [214, 290] on span "Hex Bolt" at bounding box center [227, 291] width 105 height 12
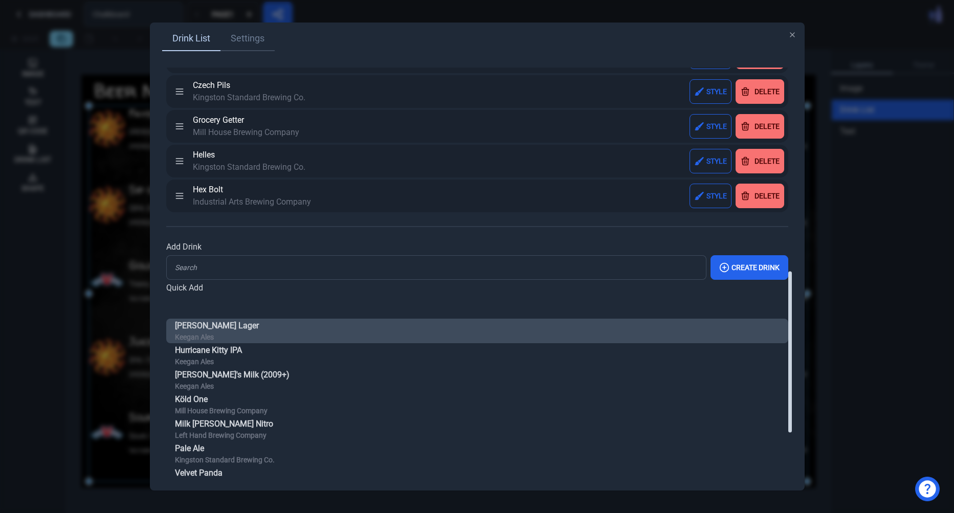
click at [204, 327] on span "[PERSON_NAME] Lager" at bounding box center [217, 326] width 84 height 12
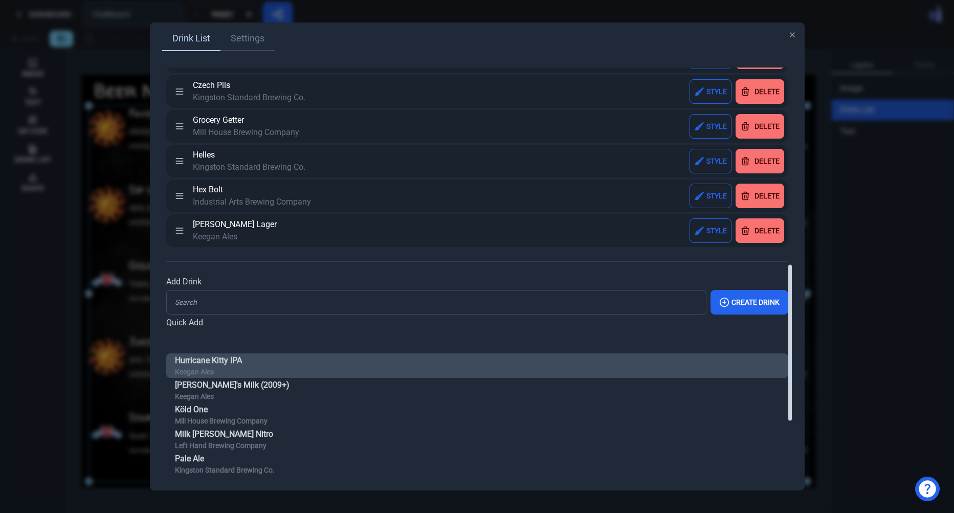
click at [206, 362] on span "Hurricane Kitty IPA" at bounding box center [208, 361] width 67 height 12
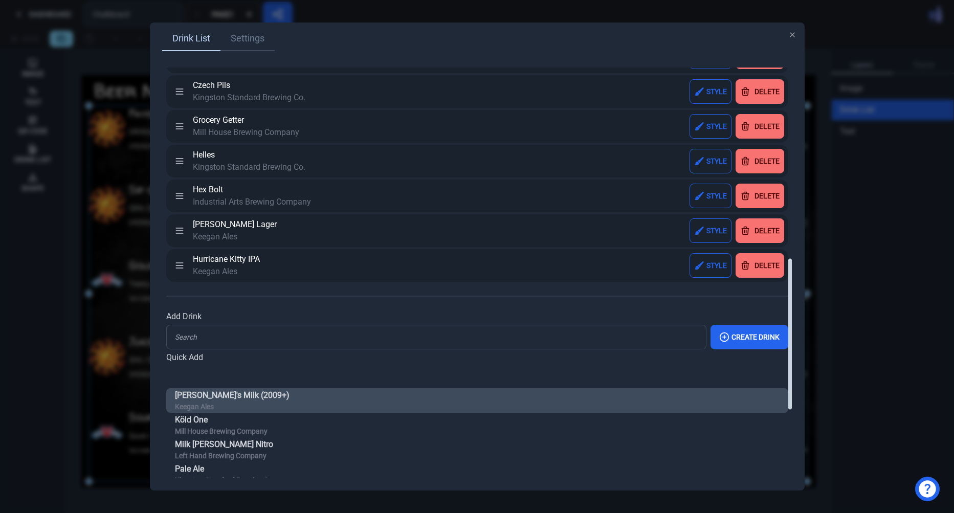
click at [214, 403] on span "Keegan Ales" at bounding box center [232, 407] width 115 height 10
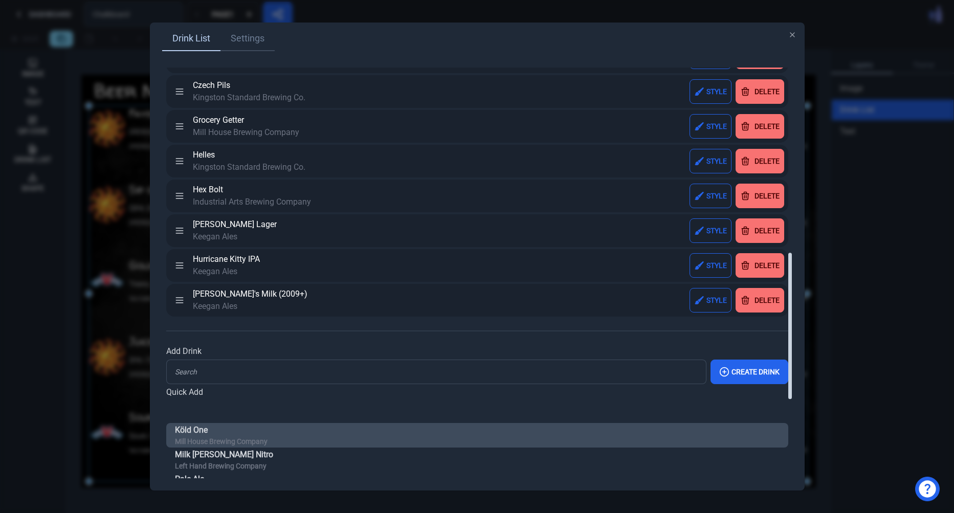
click at [212, 432] on span "Köld One" at bounding box center [221, 430] width 93 height 12
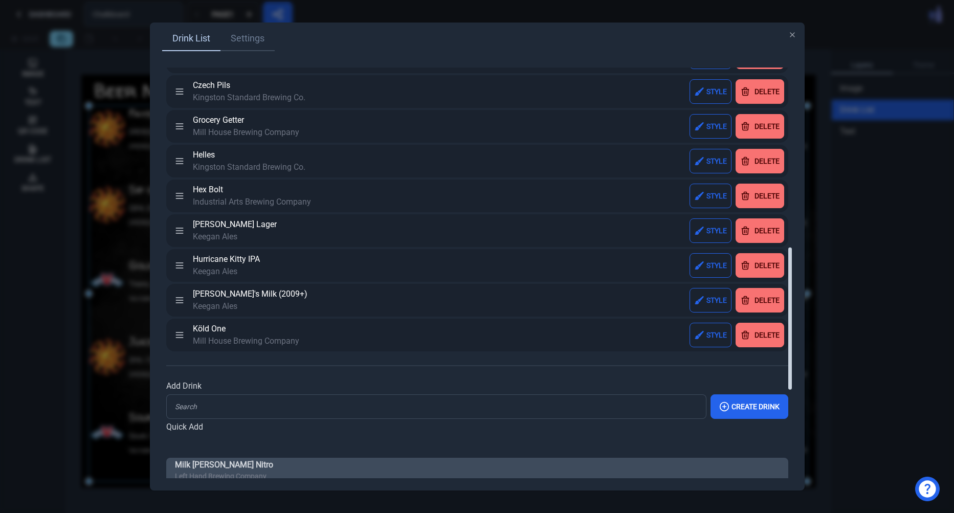
click at [216, 463] on span "Milk [PERSON_NAME] Nitro" at bounding box center [224, 465] width 98 height 12
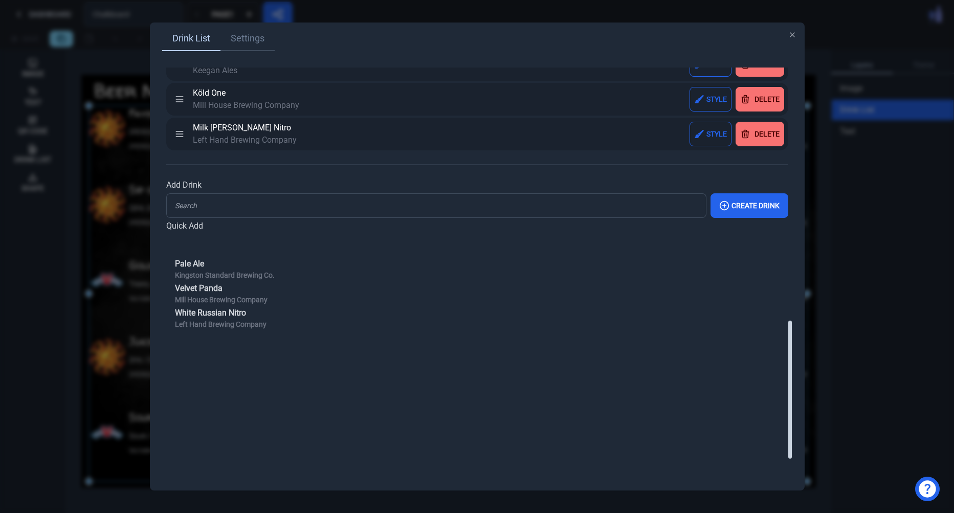
scroll to position [756, 0]
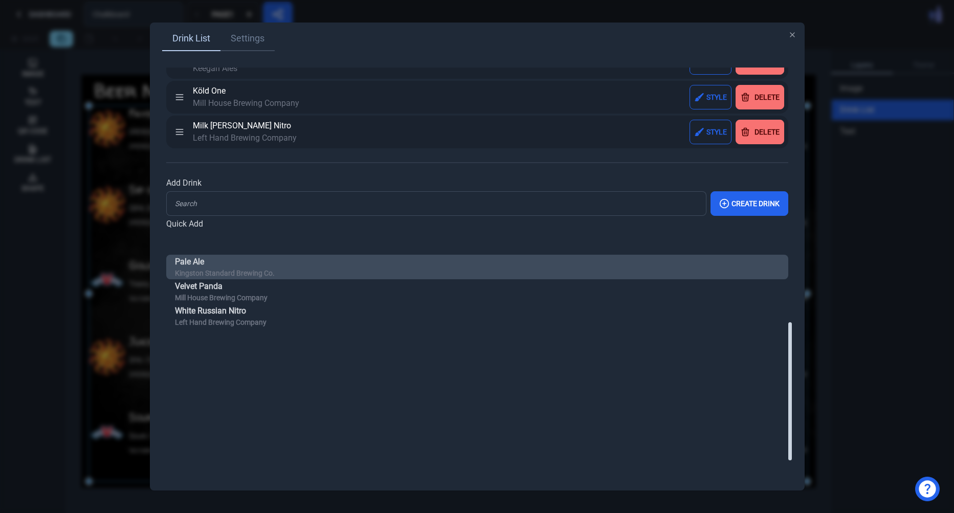
click at [214, 262] on span "Pale Ale" at bounding box center [225, 262] width 100 height 12
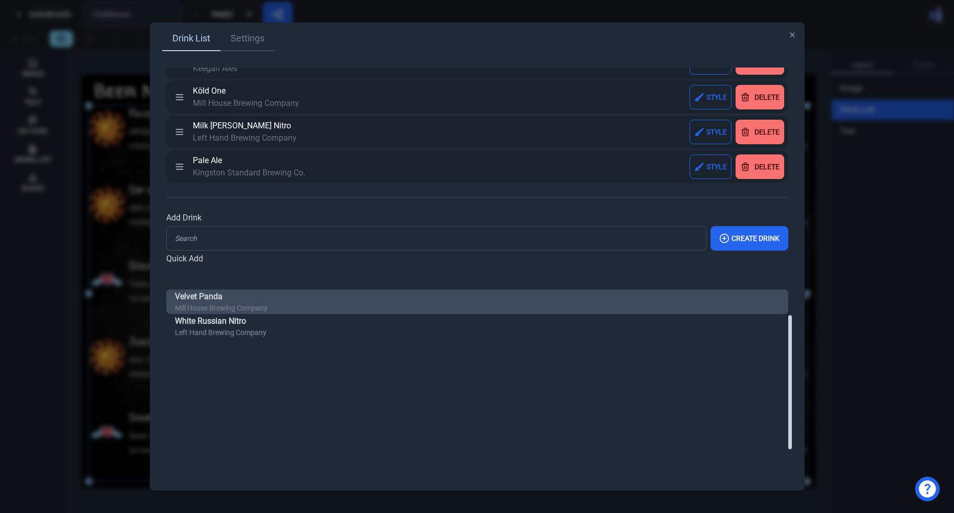
click at [212, 303] on span "Mill House Brewing Company" at bounding box center [221, 308] width 93 height 10
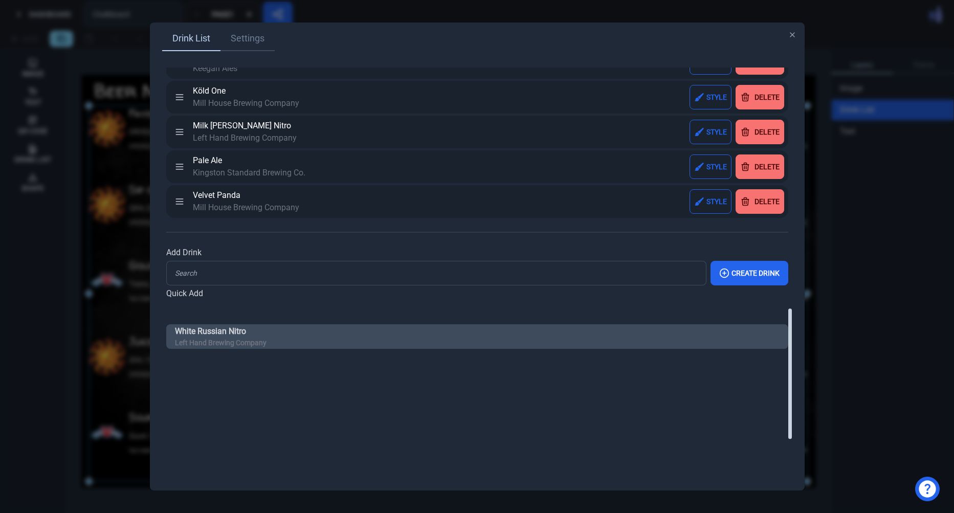
click at [231, 337] on span "White Russian Nitro" at bounding box center [221, 331] width 92 height 12
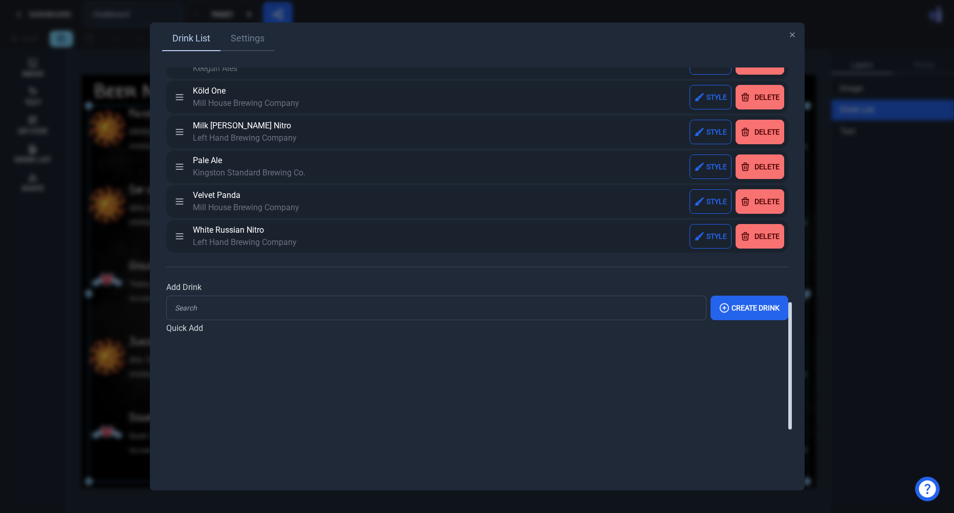
scroll to position [0, 0]
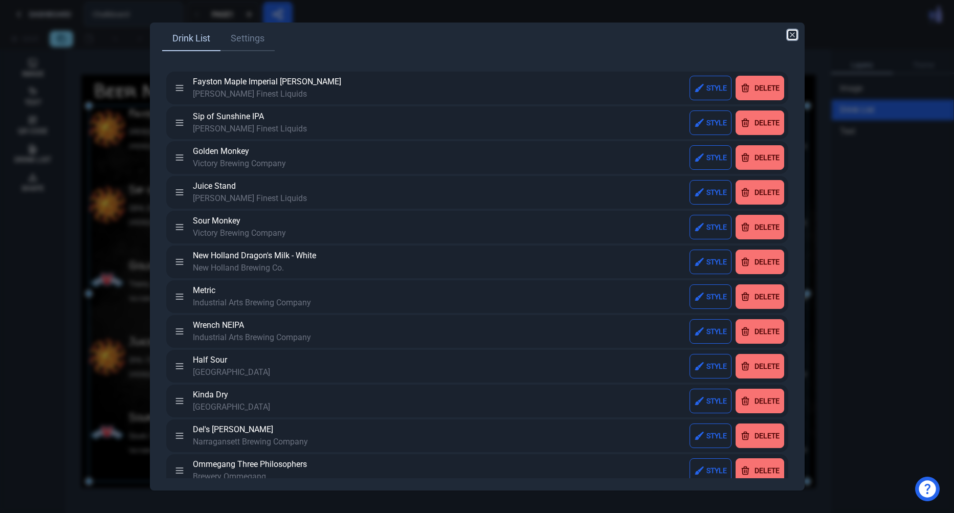
click at [790, 34] on icon "button" at bounding box center [793, 35] width 8 height 8
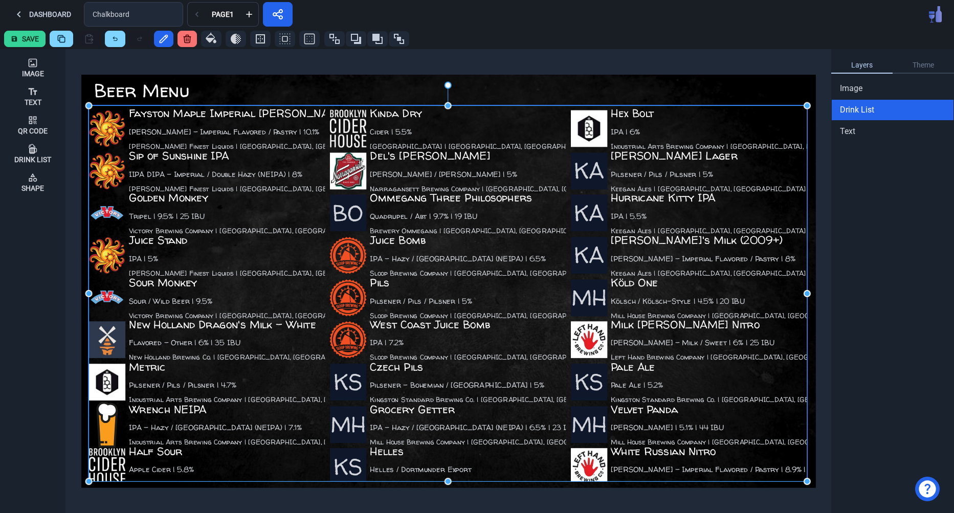
click at [472, 230] on div "Fayston Maple Imperial [PERSON_NAME] [PERSON_NAME] - Imperial Flavored / Pastry…" at bounding box center [448, 293] width 718 height 376
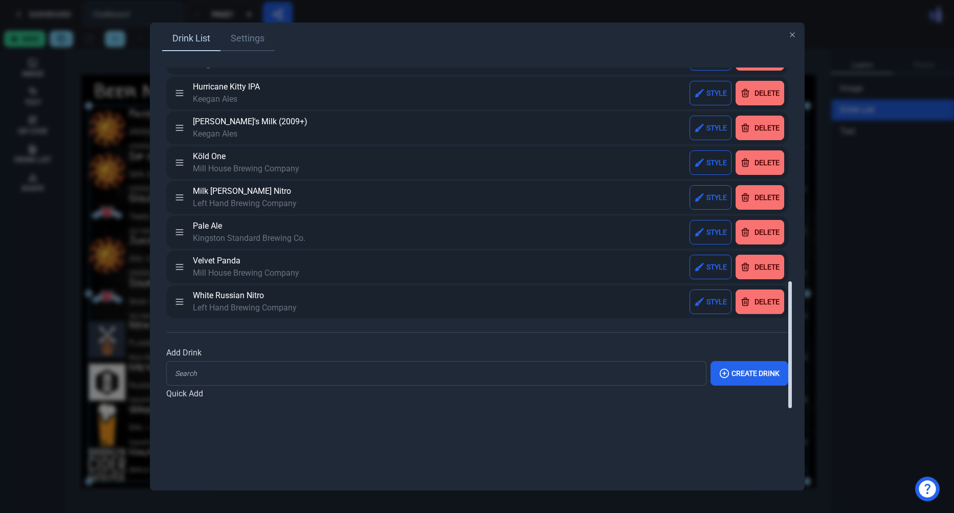
scroll to position [689, 0]
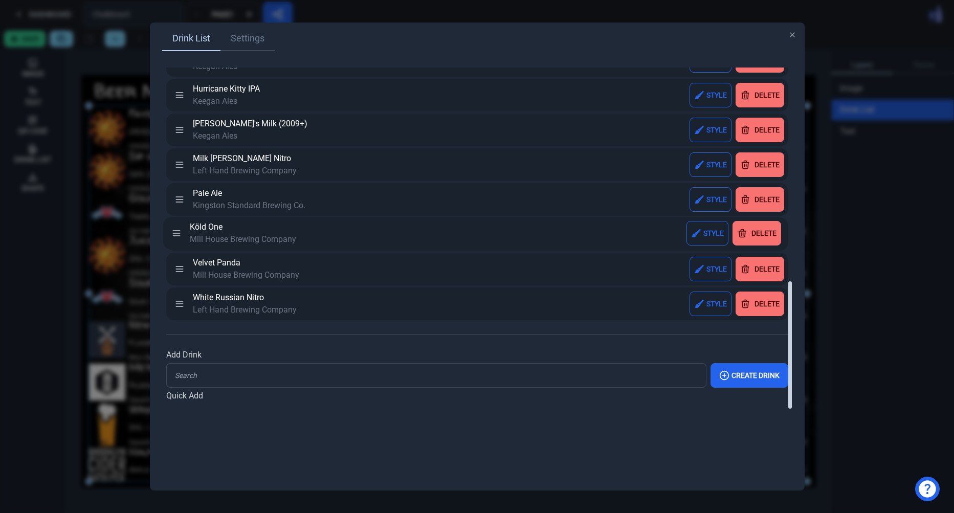
drag, startPoint x: 181, startPoint y: 166, endPoint x: 178, endPoint y: 234, distance: 68.6
click at [178, 234] on div "Fayston Maple Imperial [PERSON_NAME] [PERSON_NAME] Finest Liquids Style Delete …" at bounding box center [477, 40] width 630 height 1314
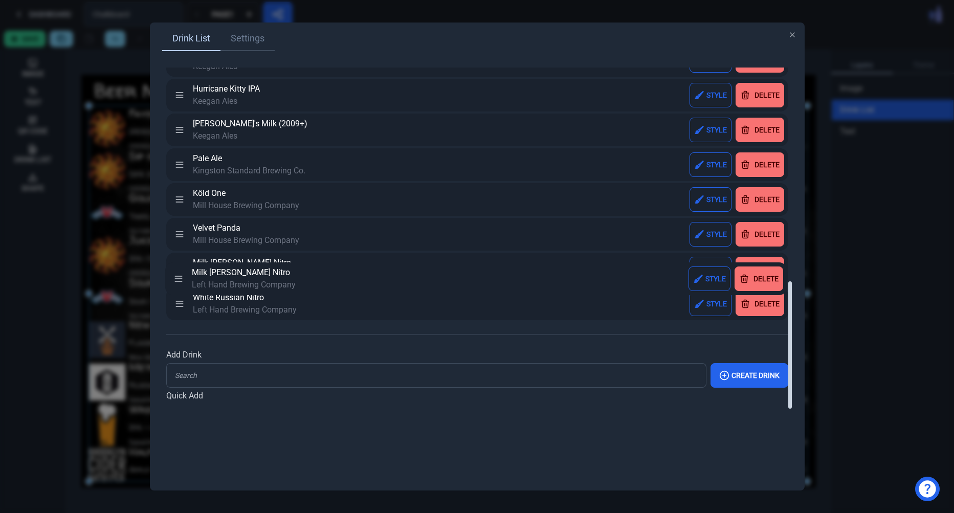
drag, startPoint x: 179, startPoint y: 165, endPoint x: 178, endPoint y: 277, distance: 112.1
click at [178, 277] on div "Fayston Maple Imperial [PERSON_NAME] [PERSON_NAME] Finest Liquids Style Delete …" at bounding box center [477, 40] width 630 height 1314
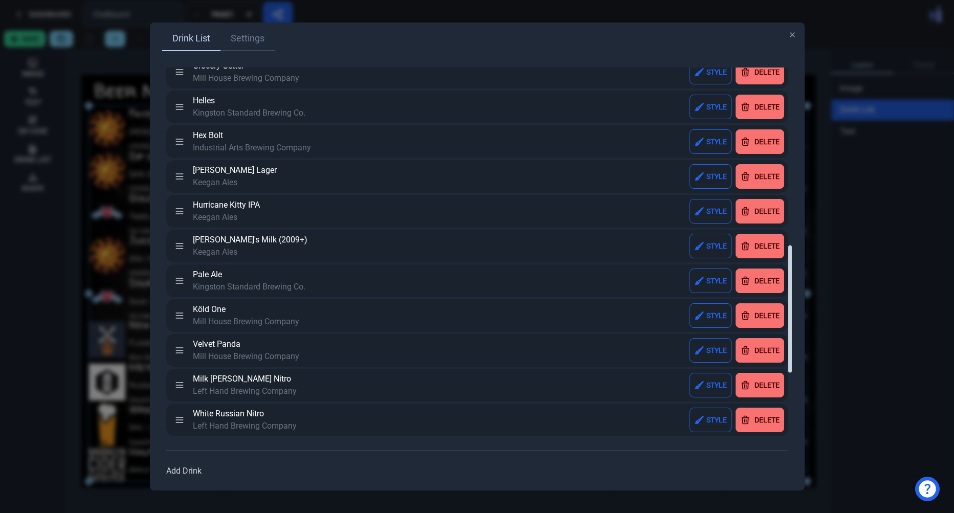
scroll to position [563, 0]
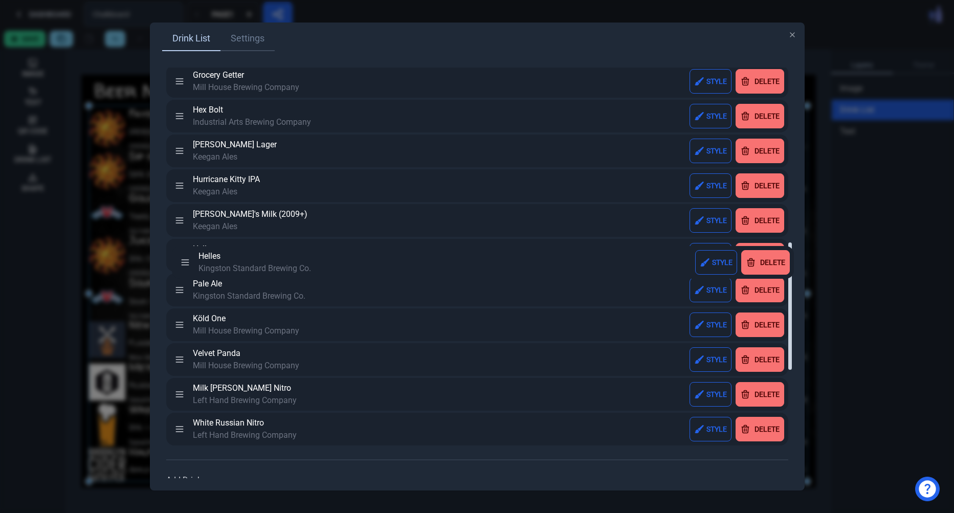
drag, startPoint x: 184, startPoint y: 113, endPoint x: 189, endPoint y: 259, distance: 146.5
click at [189, 259] on div "Fayston Maple Imperial [PERSON_NAME] [PERSON_NAME] Finest Liquids Style Delete …" at bounding box center [477, 165] width 630 height 1314
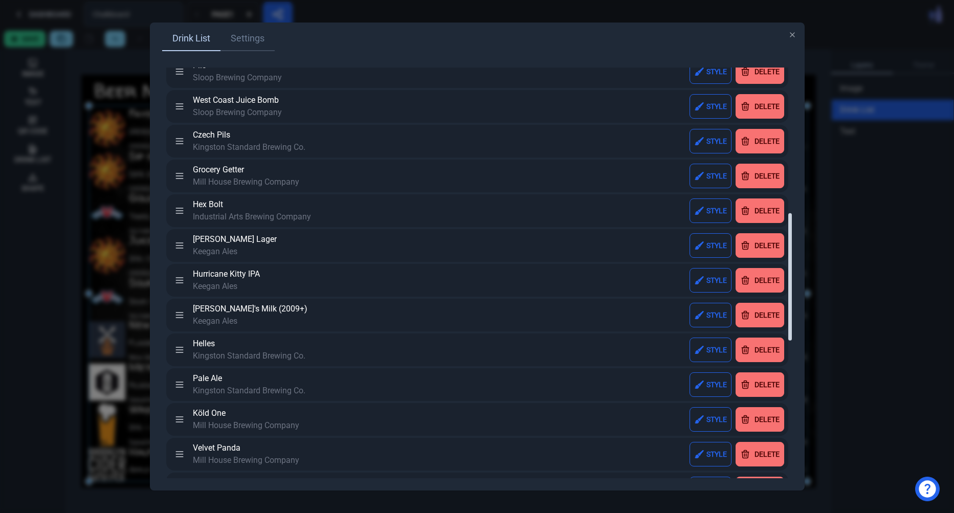
scroll to position [454, 0]
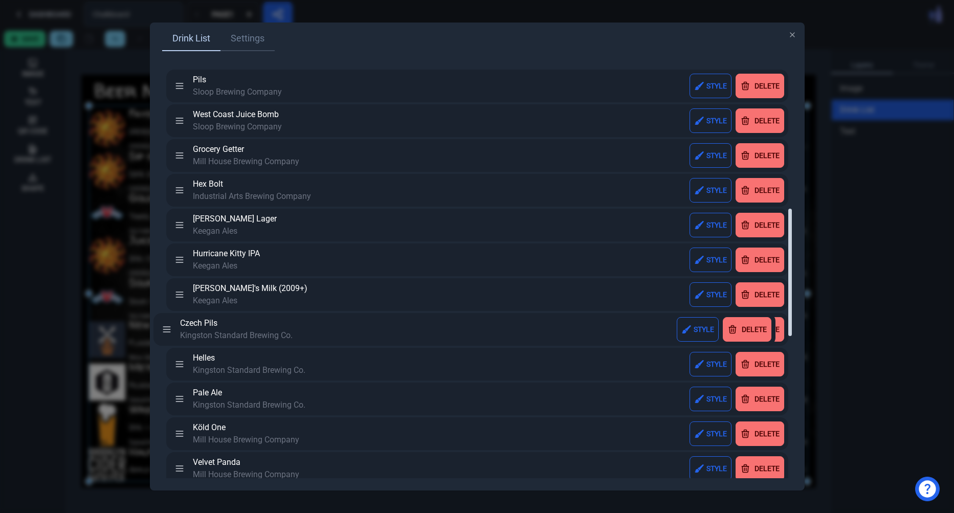
drag, startPoint x: 183, startPoint y: 156, endPoint x: 171, endPoint y: 329, distance: 173.4
click at [171, 329] on div "Fayston Maple Imperial [PERSON_NAME] [PERSON_NAME] Finest Liquids Style Delete …" at bounding box center [477, 274] width 630 height 1314
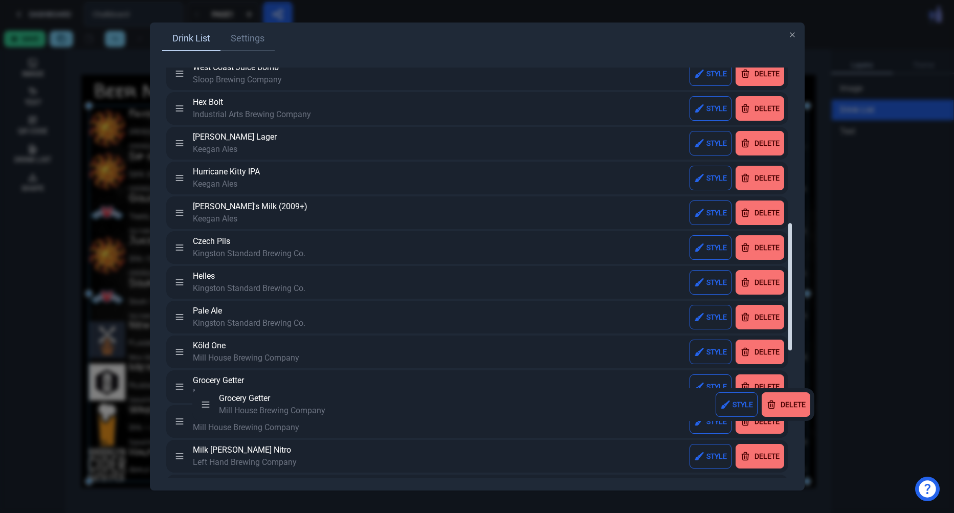
scroll to position [505, 0]
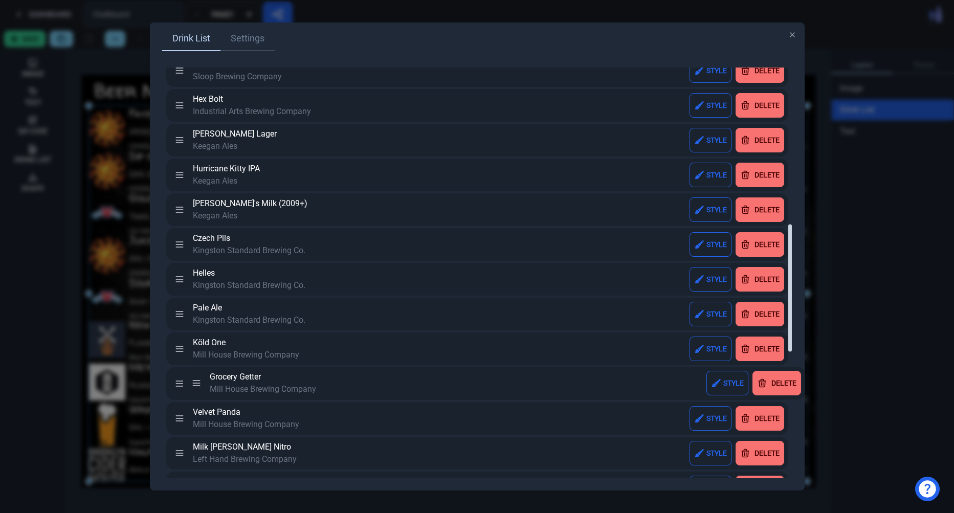
drag, startPoint x: 180, startPoint y: 158, endPoint x: 197, endPoint y: 386, distance: 228.3
click at [197, 386] on div "Fayston Maple Imperial [PERSON_NAME] [PERSON_NAME] Finest Liquids Style Delete …" at bounding box center [477, 224] width 630 height 1314
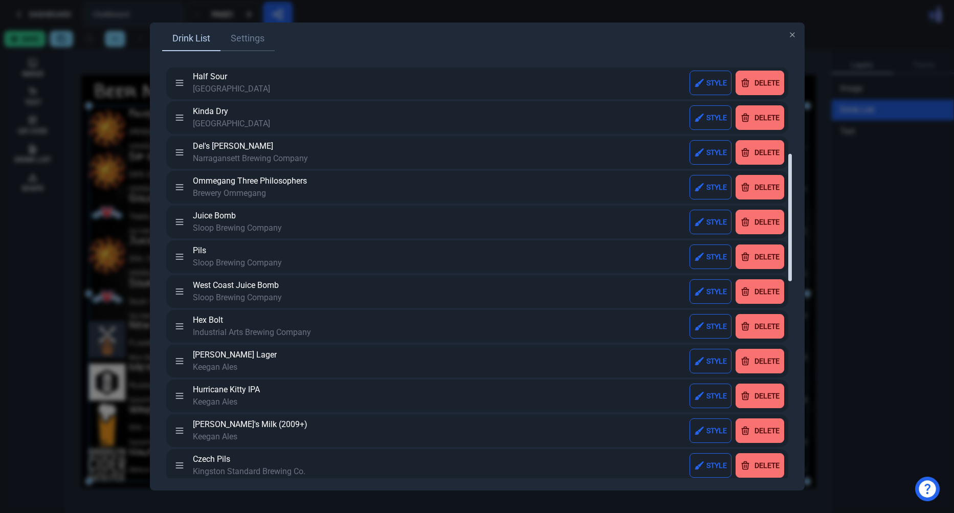
scroll to position [255, 0]
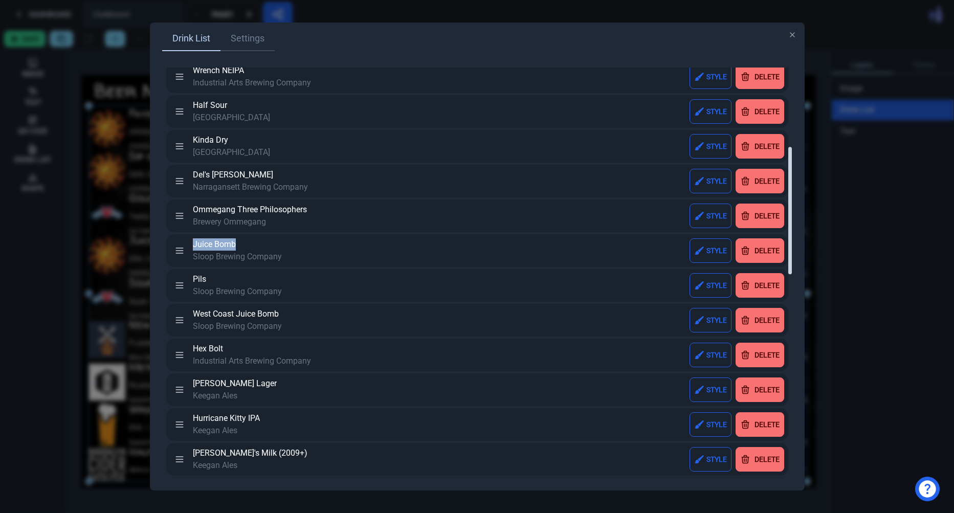
drag, startPoint x: 186, startPoint y: 348, endPoint x: 241, endPoint y: 242, distance: 119.7
click at [241, 339] on div "Hex Bolt Industrial Arts Brewing Company Style Delete" at bounding box center [477, 355] width 622 height 33
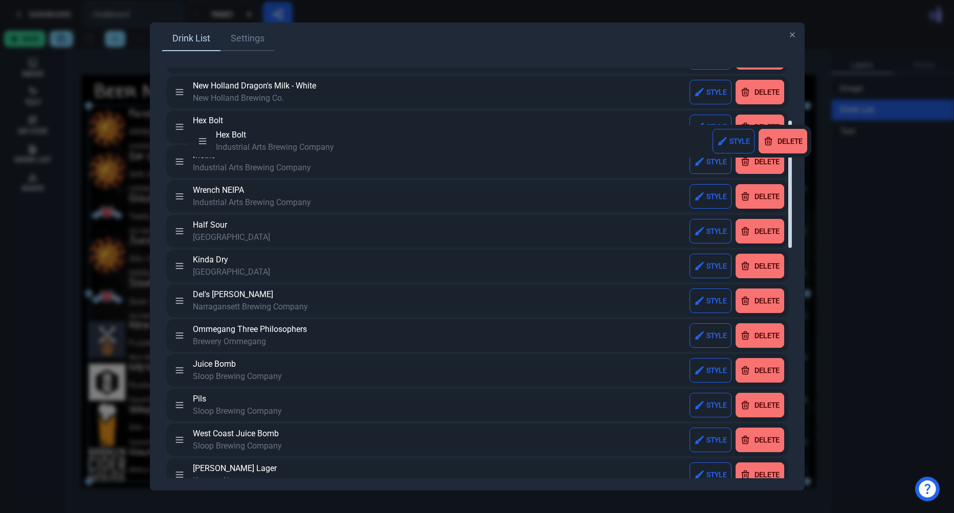
scroll to position [167, 0]
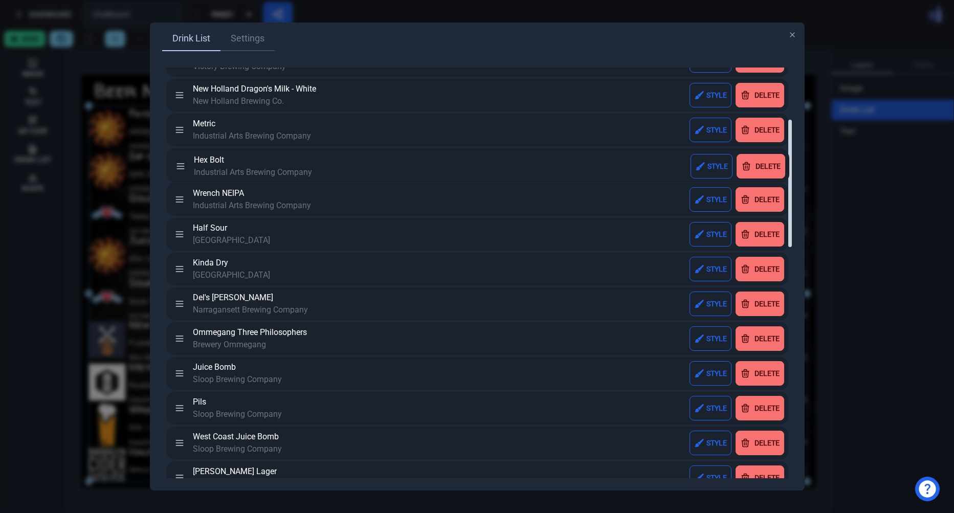
drag, startPoint x: 180, startPoint y: 358, endPoint x: 181, endPoint y: 169, distance: 188.8
click at [181, 169] on icon at bounding box center [179, 165] width 10 height 10
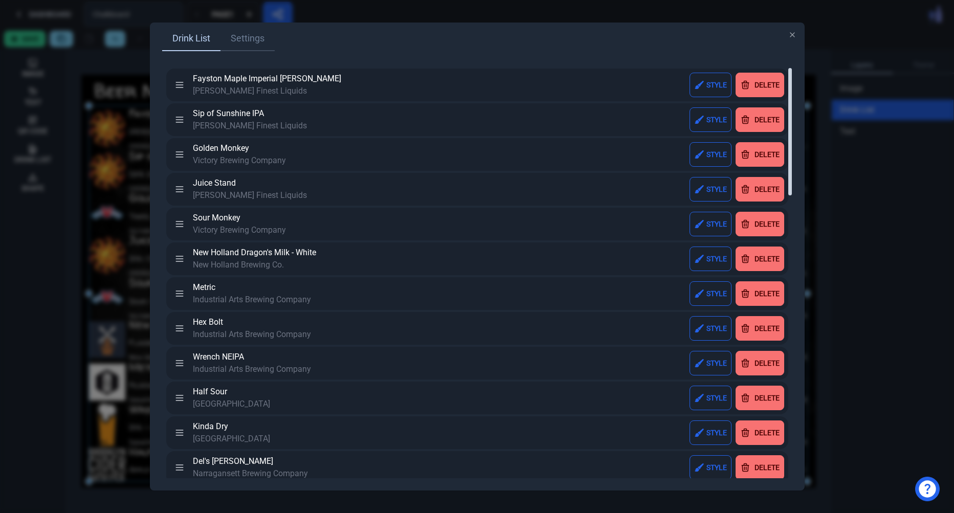
scroll to position [0, 0]
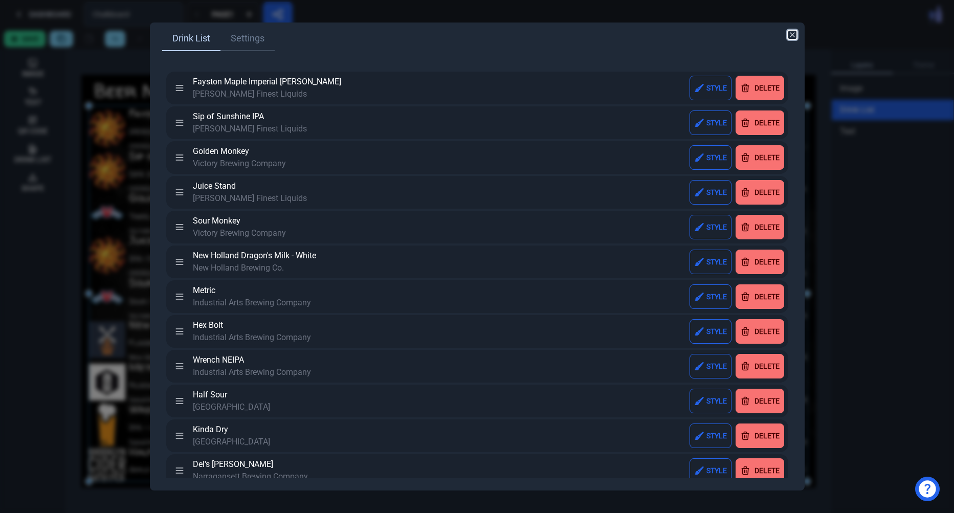
click at [791, 33] on icon "button" at bounding box center [793, 35] width 4 height 4
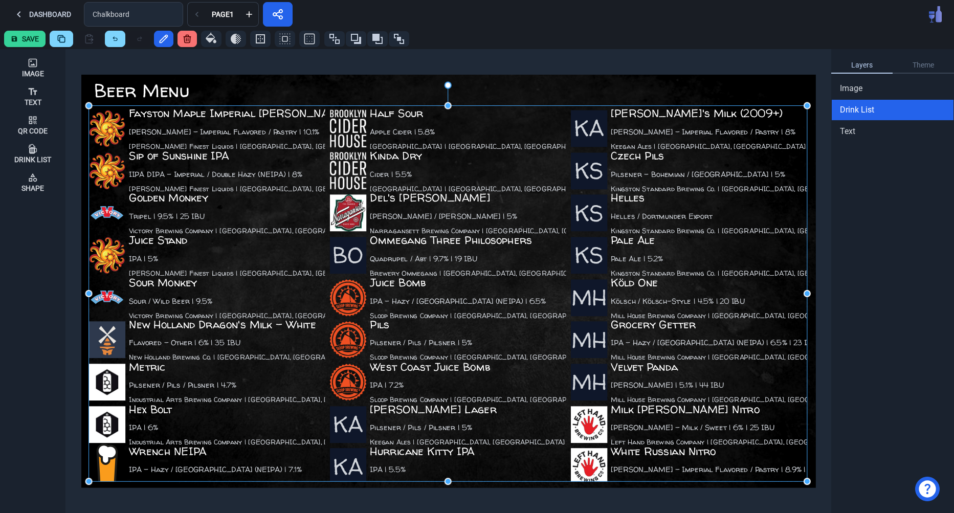
click at [30, 34] on button "Save" at bounding box center [24, 39] width 41 height 16
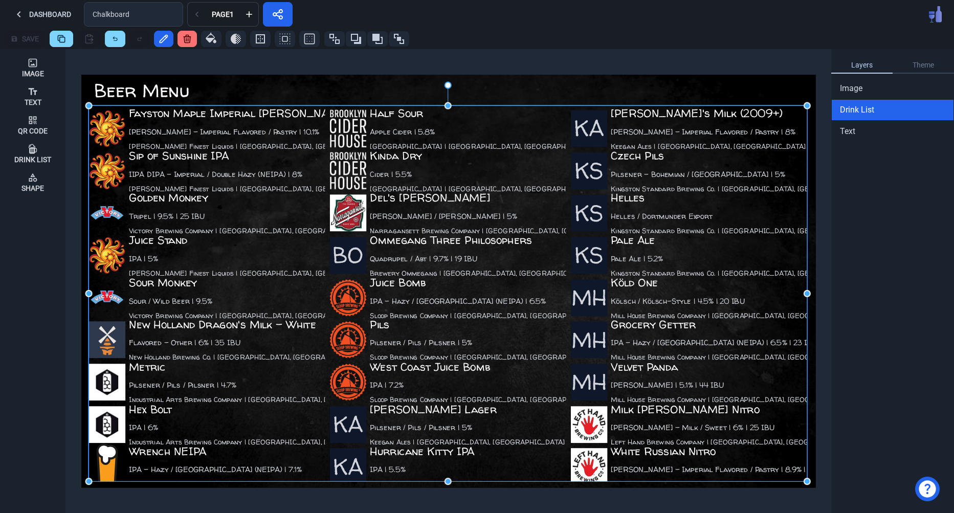
click at [470, 227] on div "Del's [PERSON_NAME] / [PERSON_NAME] | 5% Narragansett Brewing Company | [GEOGRA…" at bounding box center [448, 209] width 236 height 38
click at [476, 220] on div "Del's [PERSON_NAME] / [PERSON_NAME] | 5% Narragansett Brewing Company | [GEOGRA…" at bounding box center [448, 209] width 236 height 38
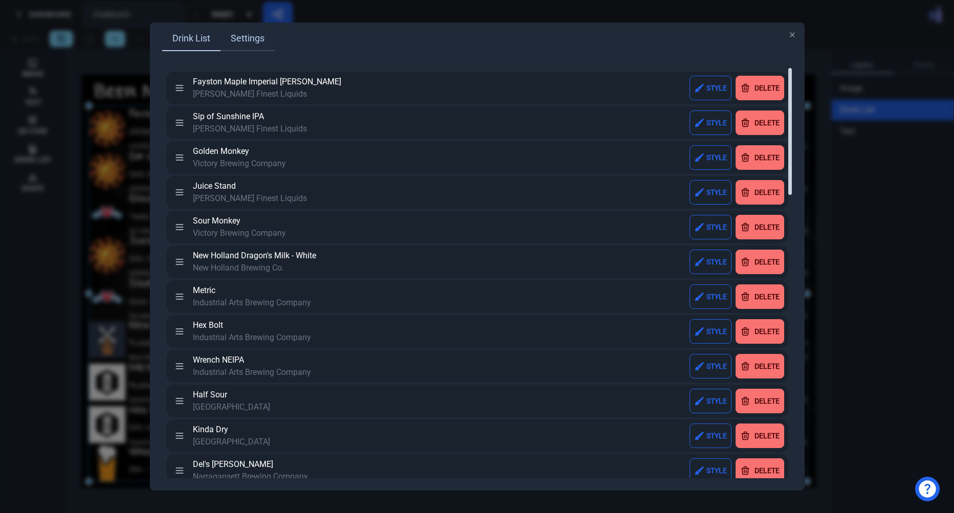
click at [257, 46] on link "Settings" at bounding box center [248, 39] width 54 height 25
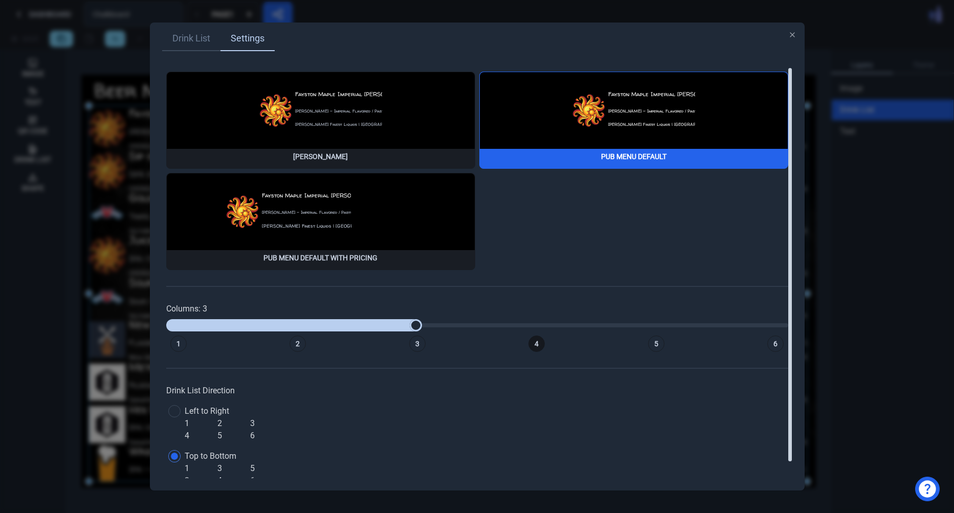
click at [535, 336] on div "1 2 3 4 5 6" at bounding box center [477, 344] width 622 height 16
type input "4"
click at [533, 327] on input "range" at bounding box center [477, 325] width 622 height 12
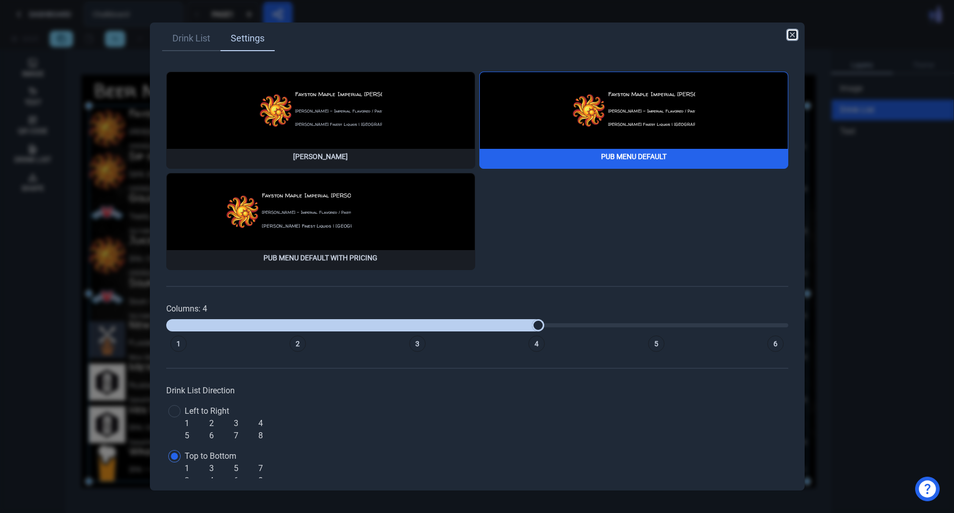
click at [795, 33] on icon "button" at bounding box center [793, 35] width 8 height 8
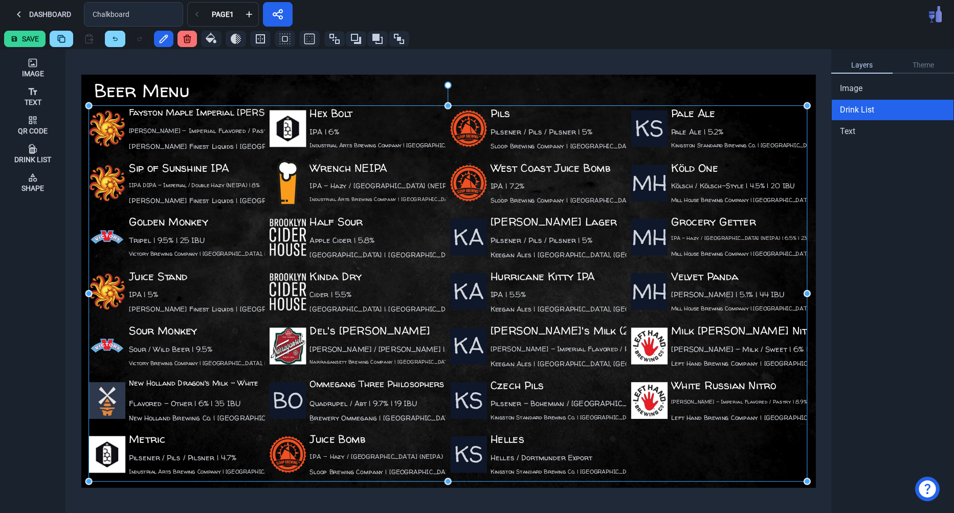
click at [30, 41] on button "Save" at bounding box center [24, 39] width 41 height 16
click at [28, 15] on button "Dashboard" at bounding box center [42, 14] width 76 height 25
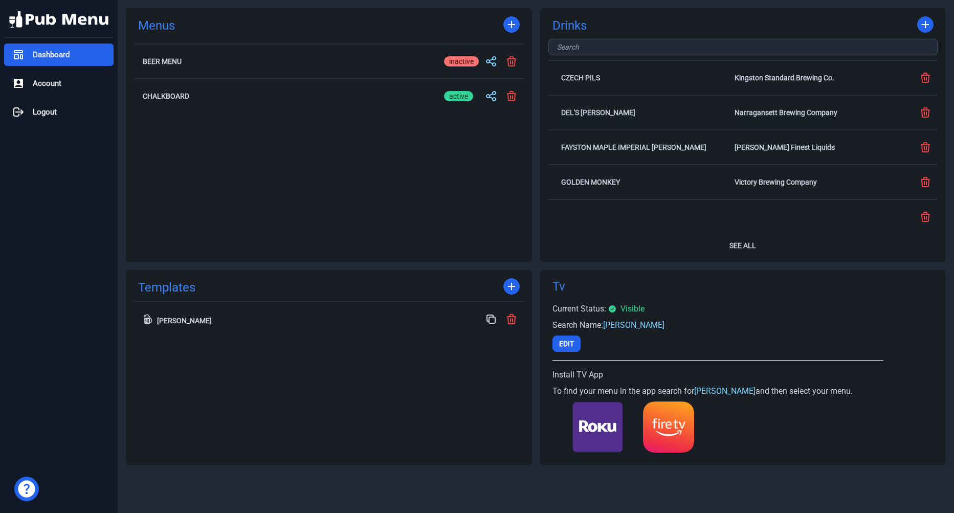
click at [761, 236] on div "Drinks Czech Pils Kingston Standard Brewing Co. Del's Shandy Narragansett Brewi…" at bounding box center [743, 135] width 406 height 254
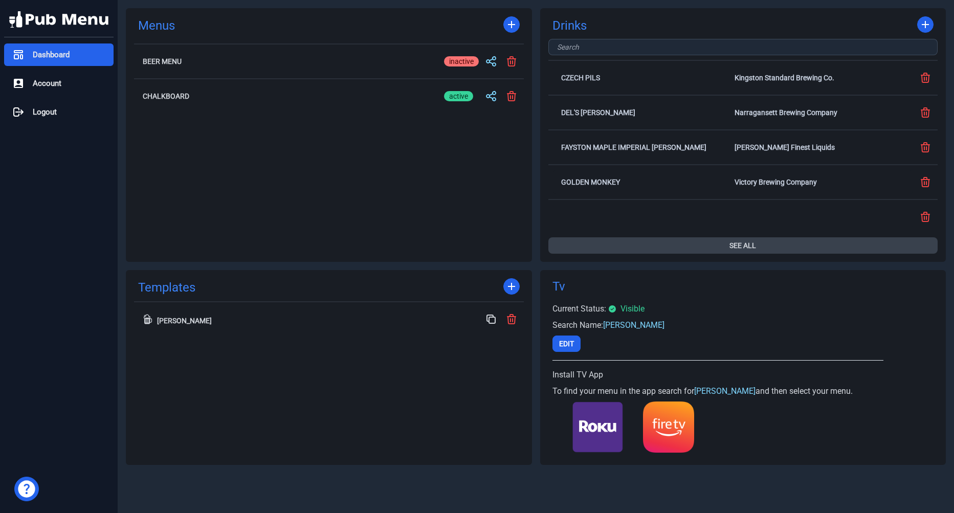
click at [756, 246] on button "See All" at bounding box center [744, 245] width 390 height 16
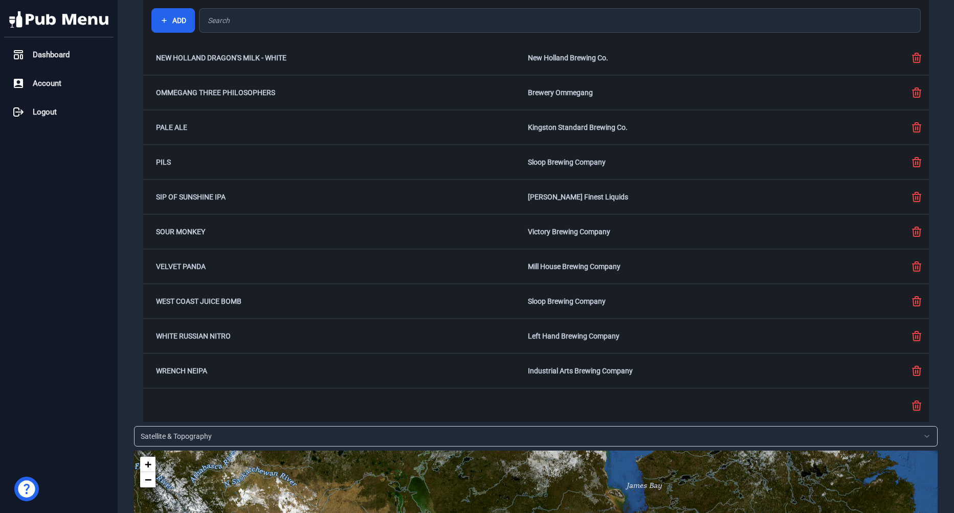
scroll to position [635, 0]
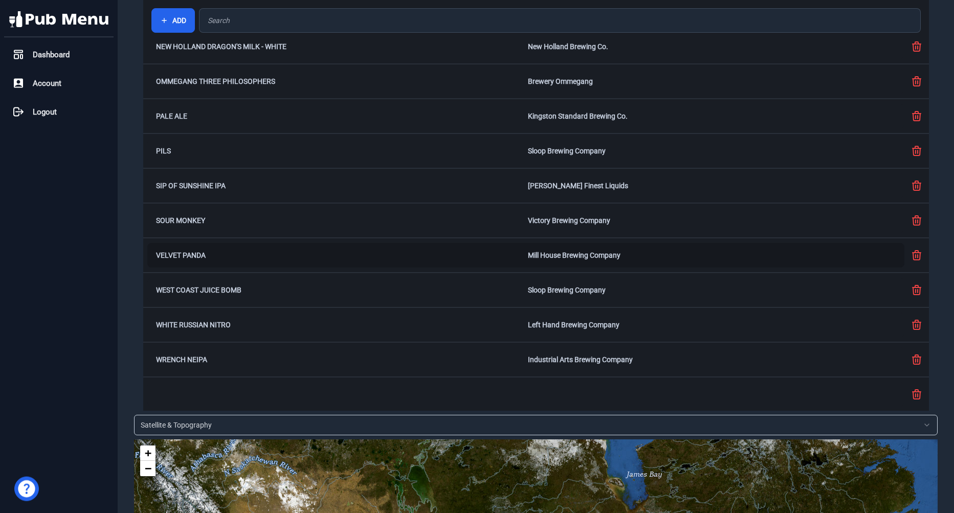
click at [572, 253] on div "Mill House Brewing Company" at bounding box center [712, 255] width 368 height 7
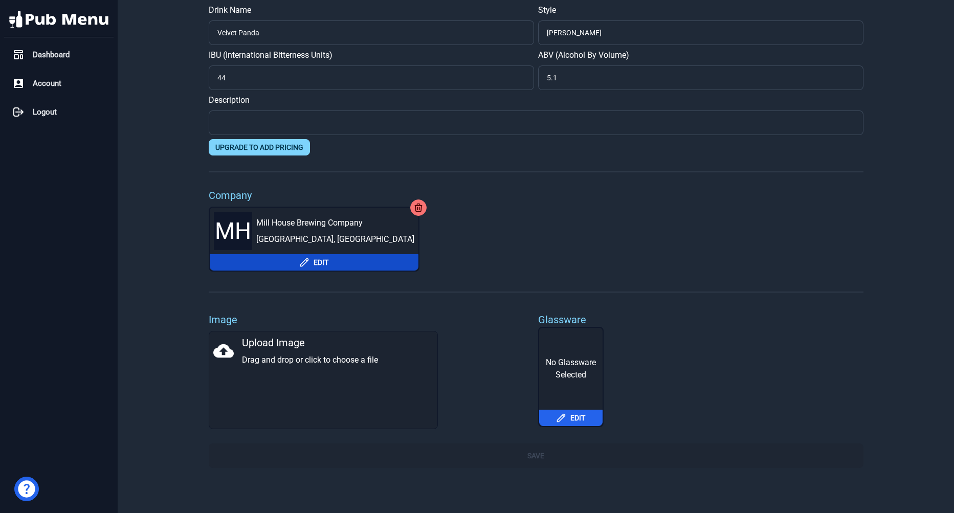
click at [279, 256] on button "Edit" at bounding box center [314, 262] width 209 height 16
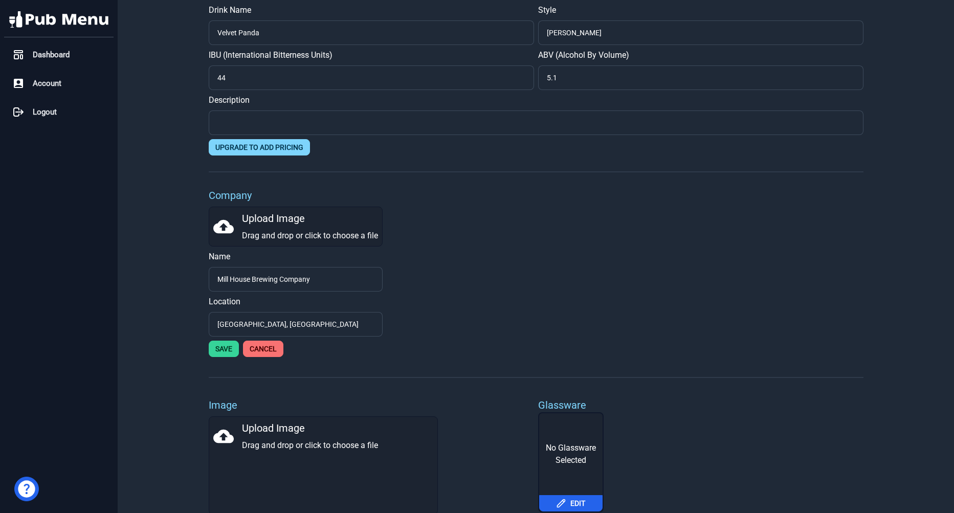
click at [229, 238] on div "Upload Image Drag and drop or click to choose a file" at bounding box center [295, 226] width 165 height 31
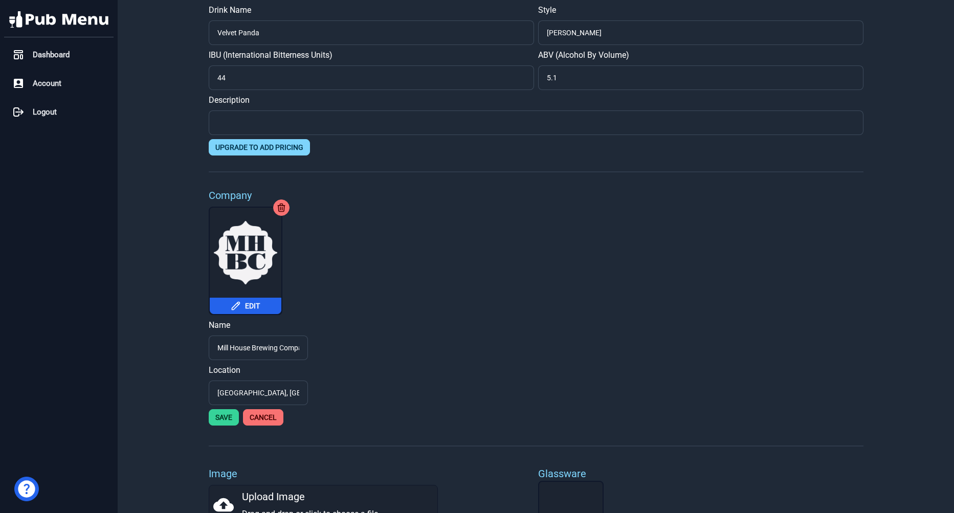
click at [229, 421] on button "Save" at bounding box center [224, 417] width 30 height 16
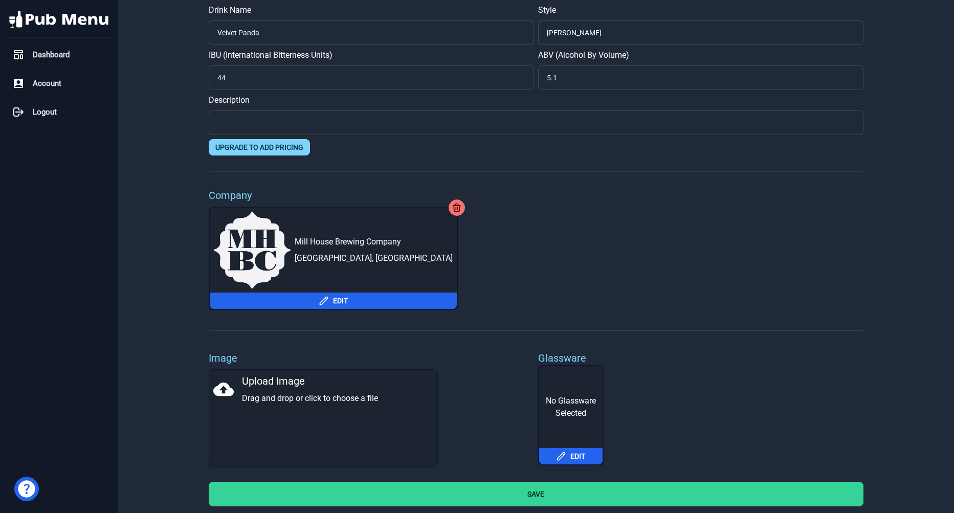
click at [801, 494] on button "Save" at bounding box center [536, 494] width 655 height 25
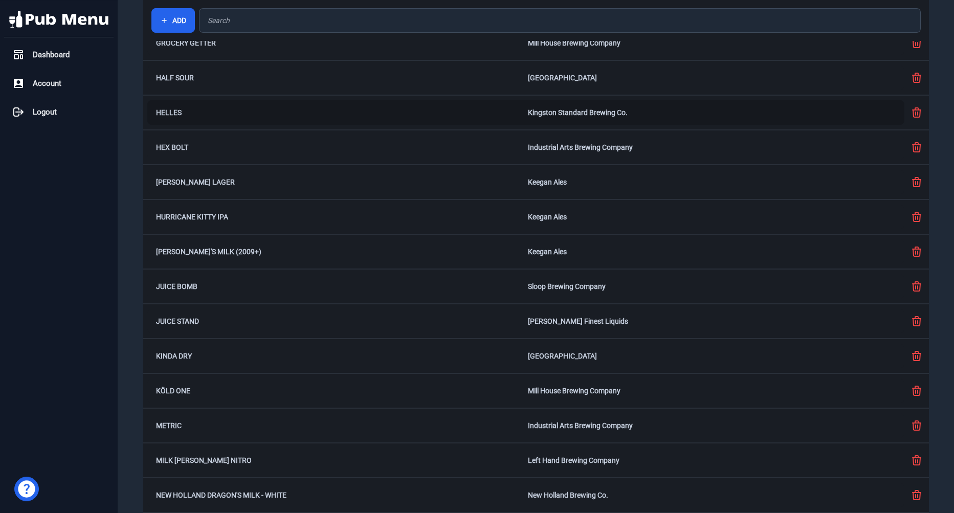
scroll to position [187, 0]
click at [572, 384] on div "Köld One Mill House Brewing Company" at bounding box center [525, 390] width 757 height 25
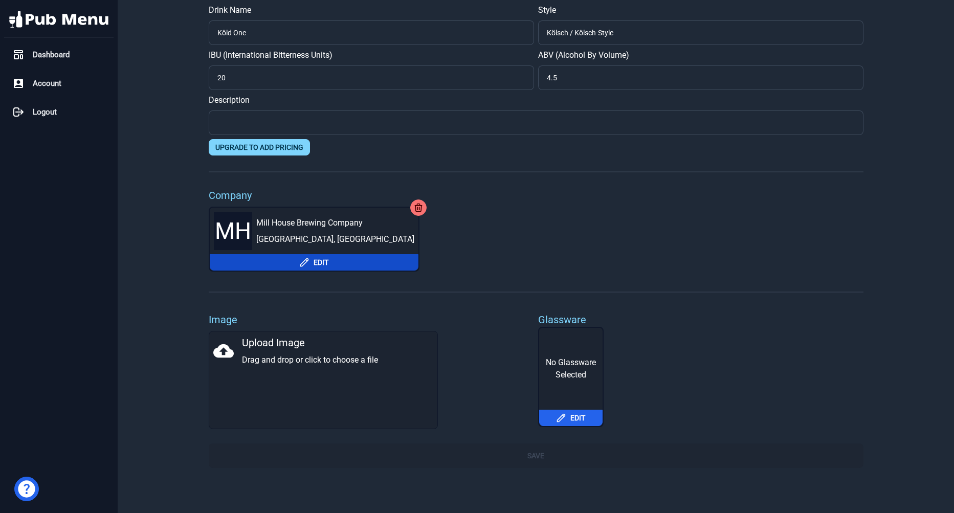
click at [302, 258] on button "Edit" at bounding box center [314, 262] width 209 height 16
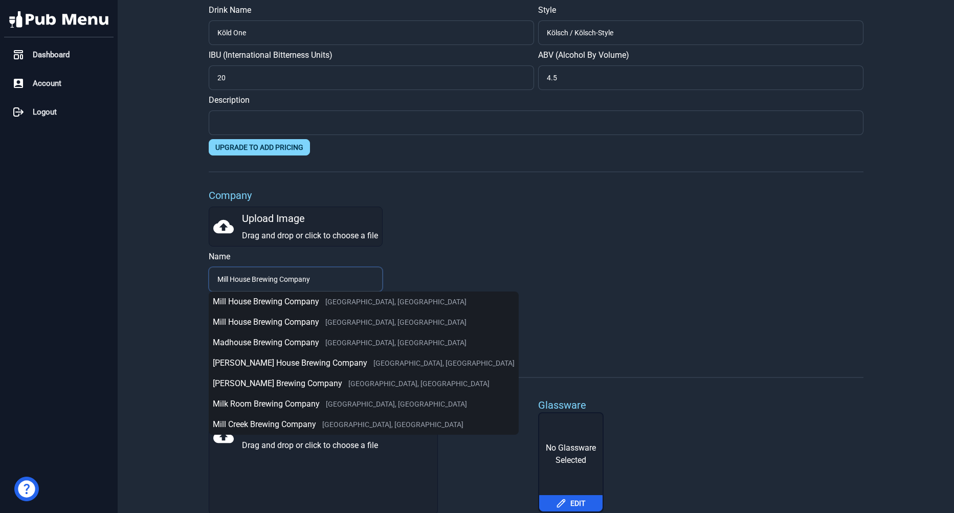
click at [281, 275] on input "Mill House Brewing Company" at bounding box center [296, 279] width 174 height 25
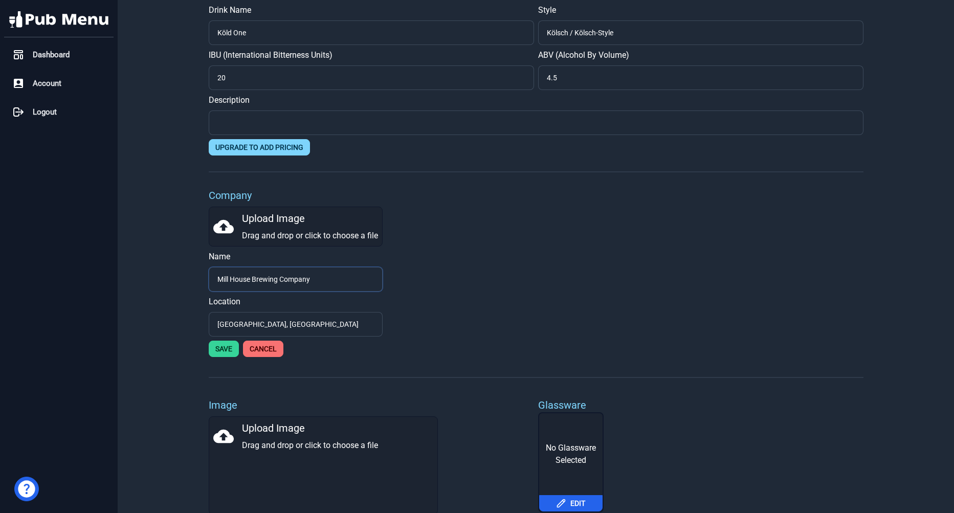
click at [281, 275] on input "Mill House Brewing Company" at bounding box center [296, 279] width 174 height 25
click at [314, 283] on input "Mill House Brewing Company" at bounding box center [296, 279] width 174 height 25
click at [332, 274] on input "Mill House Brewing Company" at bounding box center [296, 279] width 174 height 25
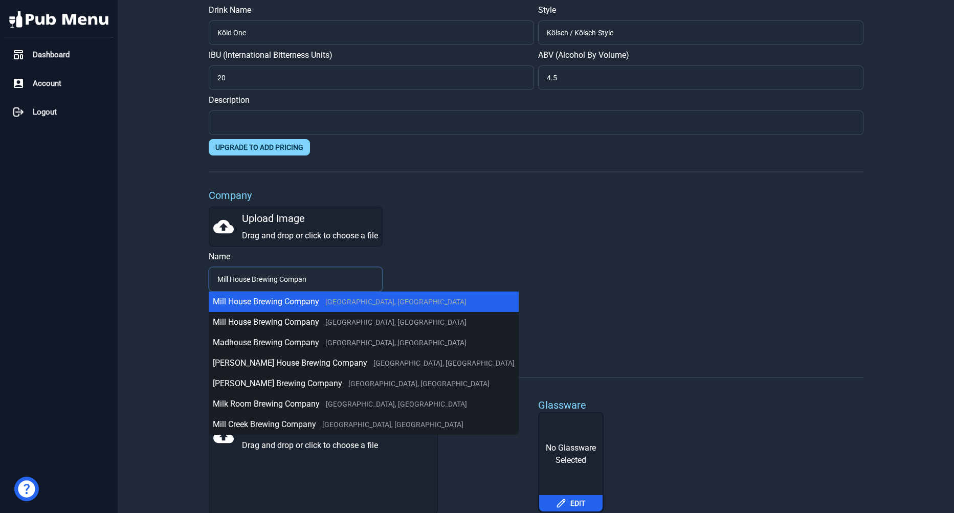
type input "Mill House Brewing Company"
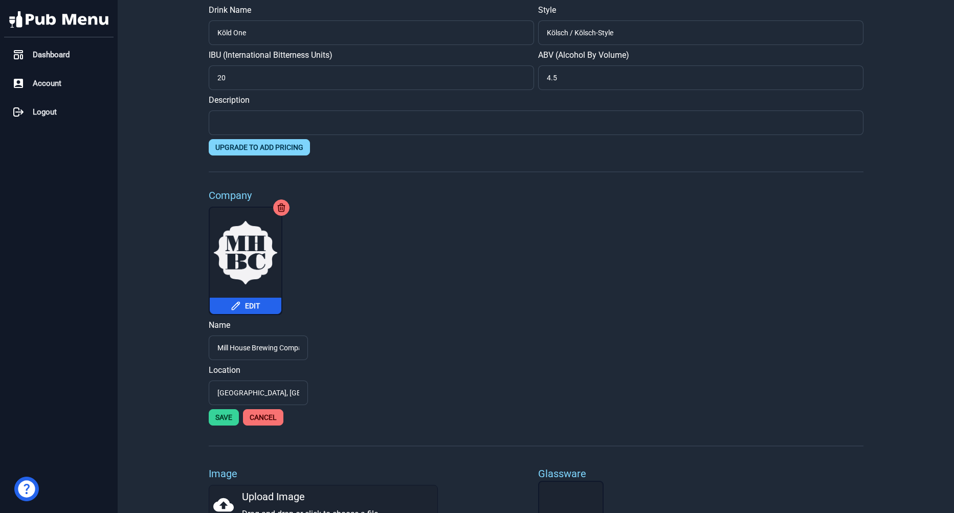
click at [225, 414] on button "Save" at bounding box center [224, 417] width 30 height 16
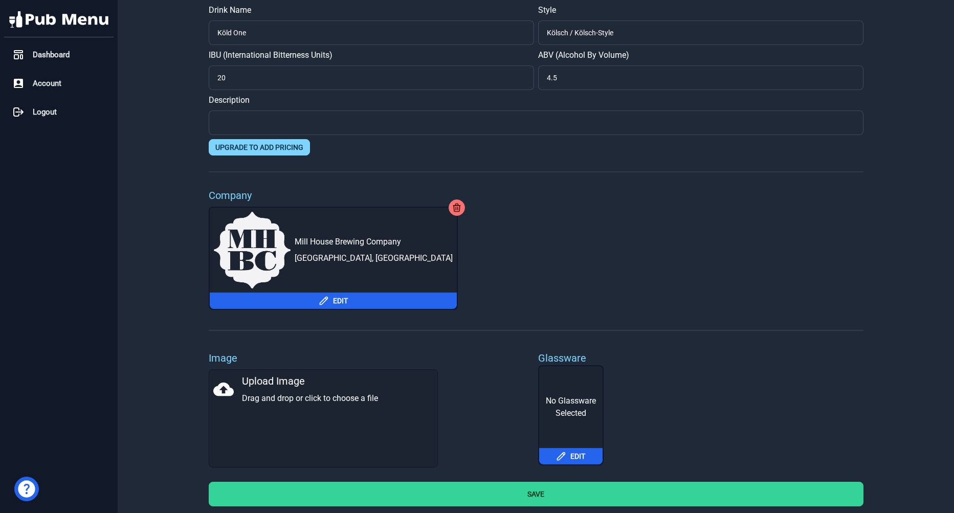
click at [523, 501] on button "Save" at bounding box center [536, 494] width 655 height 25
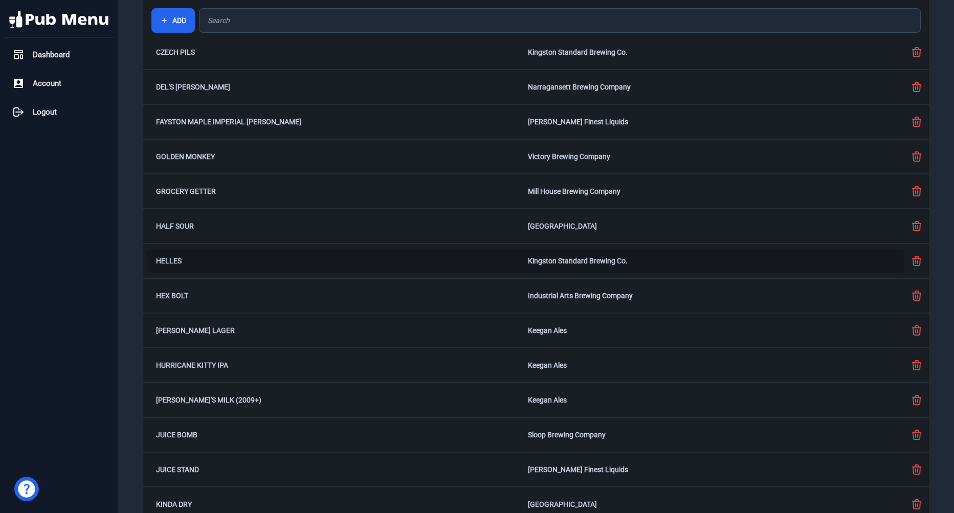
scroll to position [40, 0]
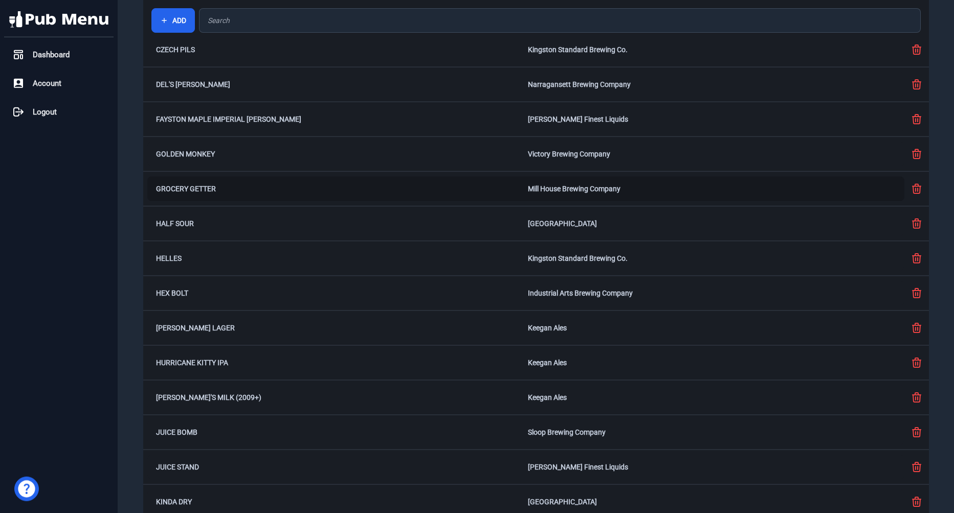
click at [503, 181] on div "Grocery Getter Mill House Brewing Company" at bounding box center [525, 189] width 757 height 25
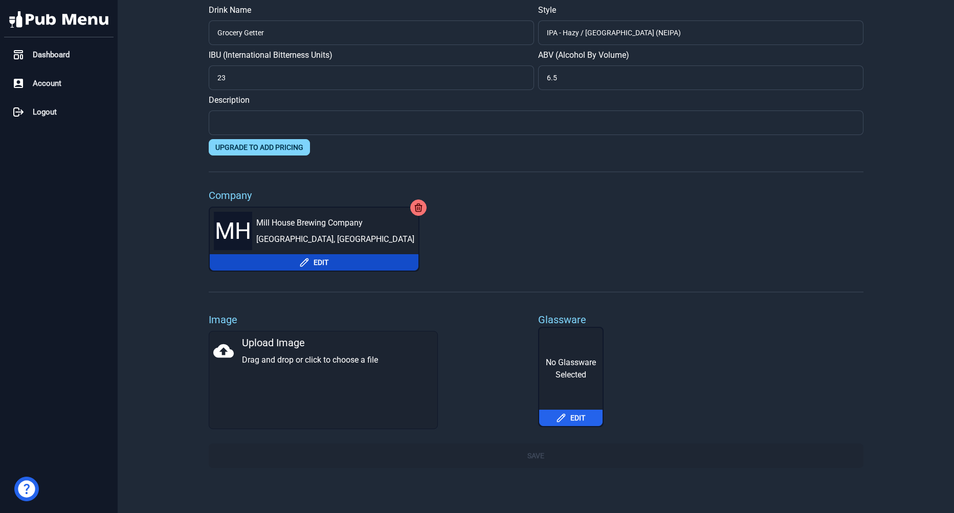
click at [283, 268] on button "Edit" at bounding box center [314, 262] width 209 height 16
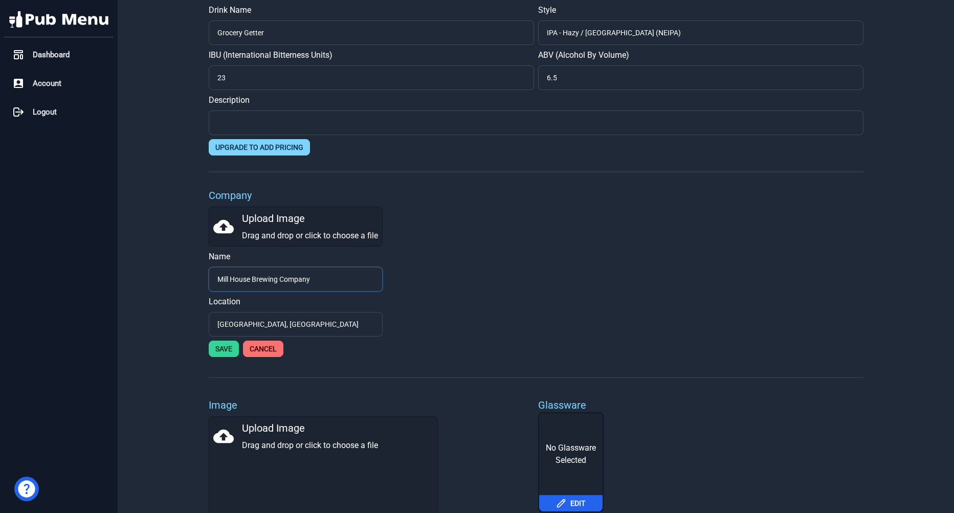
click at [288, 275] on input "Mill House Brewing Company" at bounding box center [296, 279] width 174 height 25
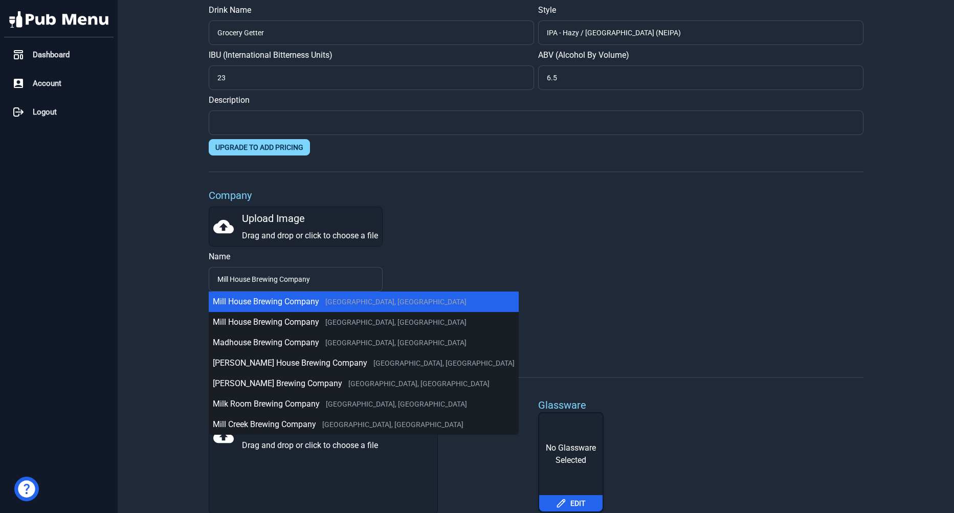
click at [317, 298] on div "Mill House Brewing Company [GEOGRAPHIC_DATA], [GEOGRAPHIC_DATA]" at bounding box center [364, 302] width 302 height 12
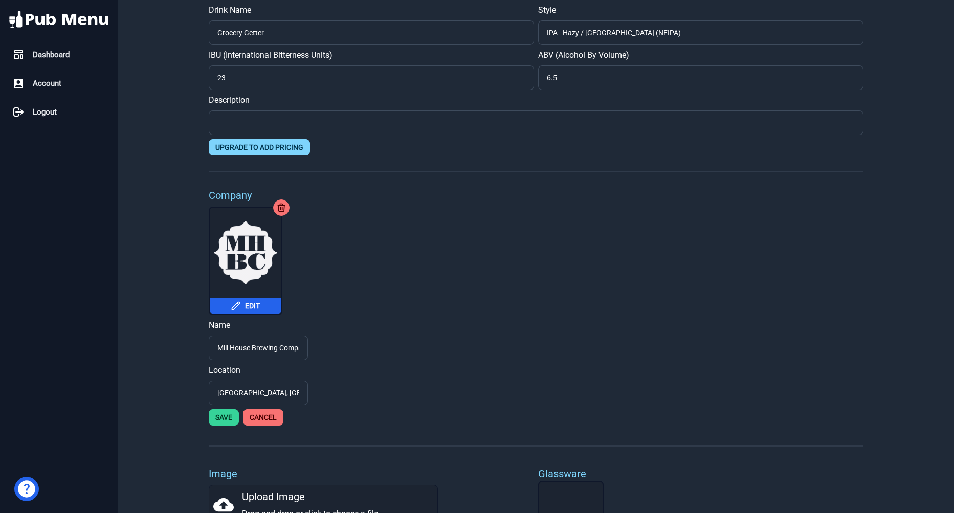
click at [230, 414] on button "Save" at bounding box center [224, 417] width 30 height 16
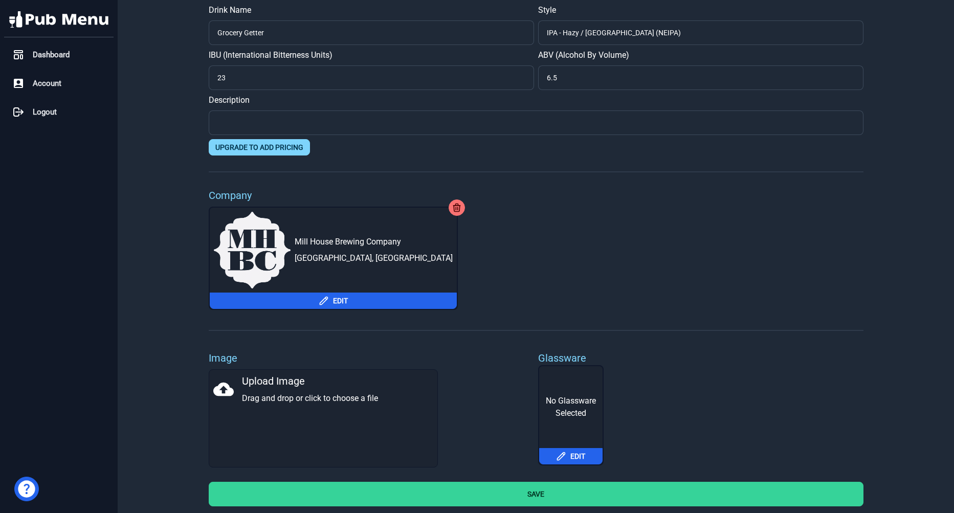
click at [550, 500] on button "Save" at bounding box center [536, 494] width 655 height 25
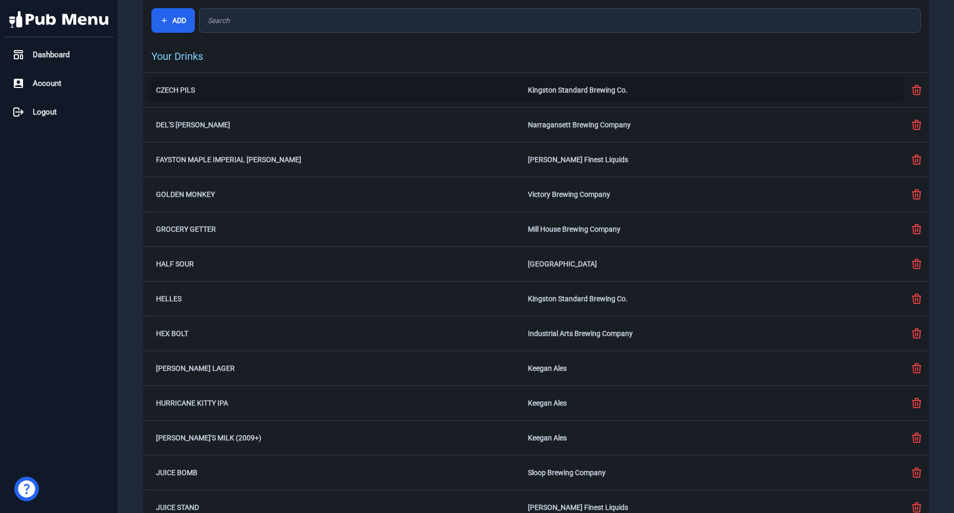
click at [549, 81] on div "Czech Pils Kingston Standard Brewing Co." at bounding box center [525, 90] width 757 height 25
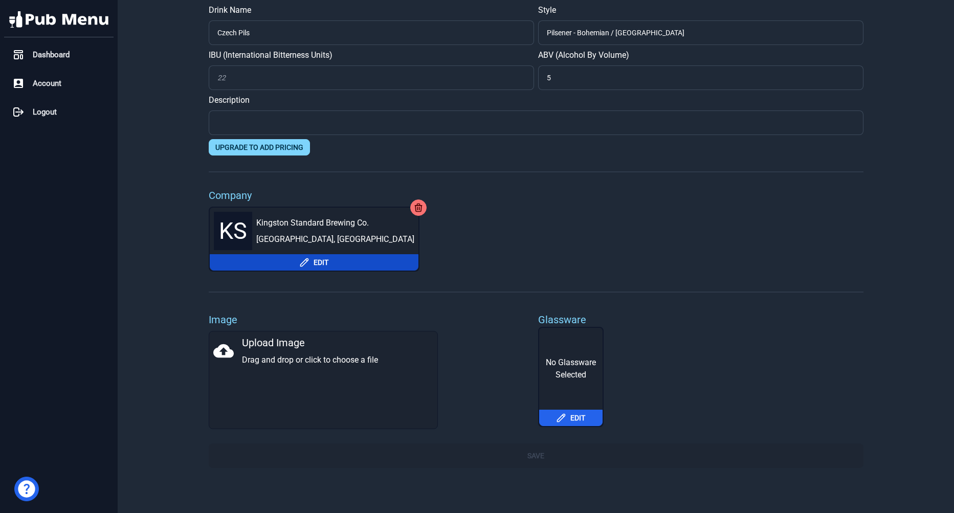
click at [318, 265] on button "Edit" at bounding box center [314, 262] width 209 height 16
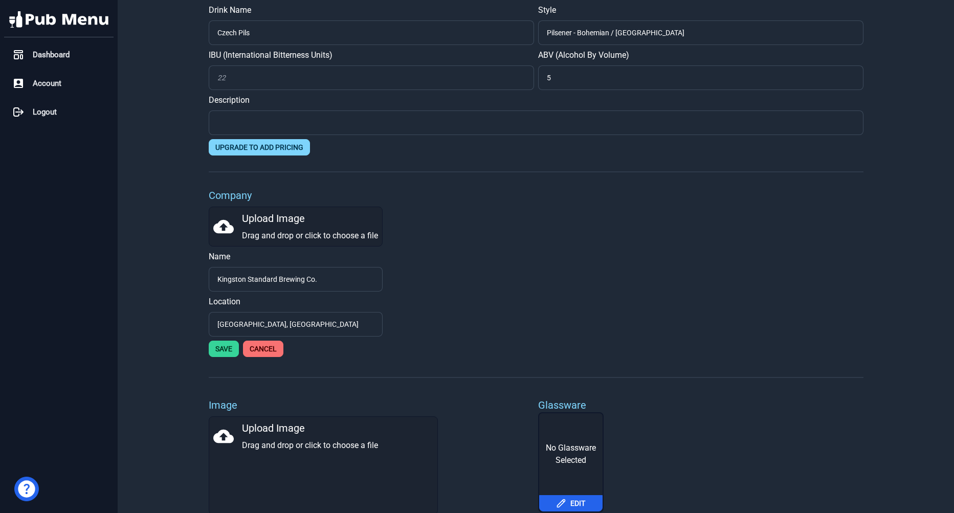
click at [236, 226] on div "Upload Image Drag and drop or click to choose a file" at bounding box center [295, 226] width 165 height 31
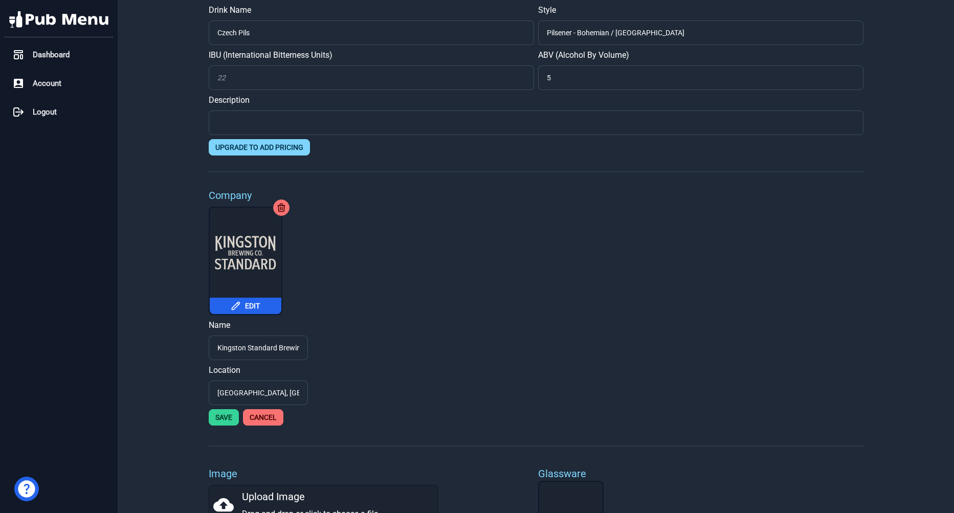
click at [231, 412] on button "Save" at bounding box center [224, 417] width 30 height 16
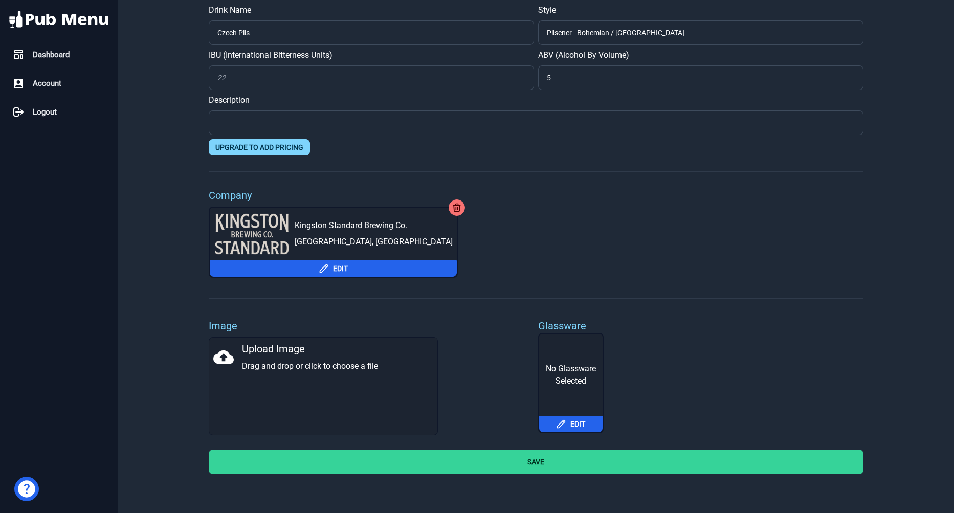
click at [549, 456] on button "Save" at bounding box center [536, 462] width 655 height 25
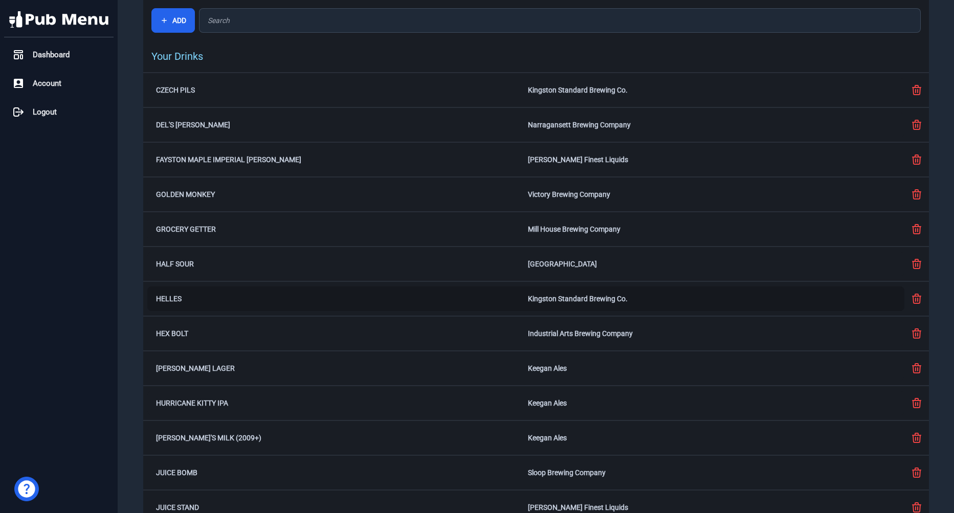
click at [562, 291] on div "Helles Kingston Standard Brewing Co." at bounding box center [525, 299] width 757 height 25
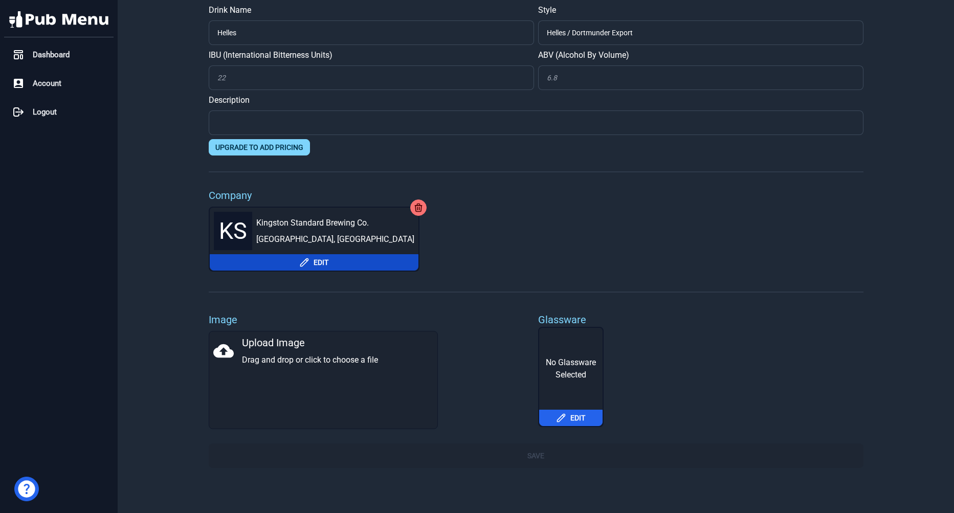
click at [338, 266] on button "Edit" at bounding box center [314, 262] width 209 height 16
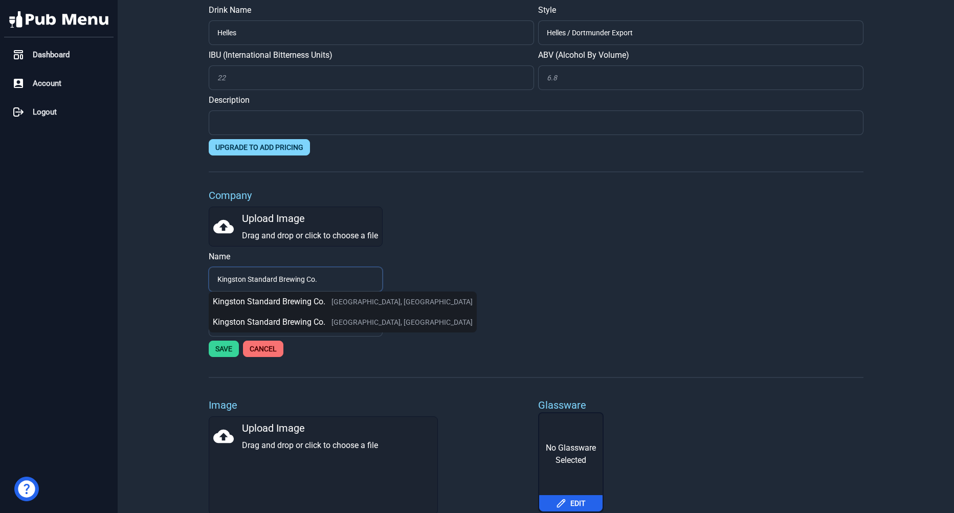
click at [329, 273] on input "Kingston Standard Brewing Co." at bounding box center [296, 279] width 174 height 25
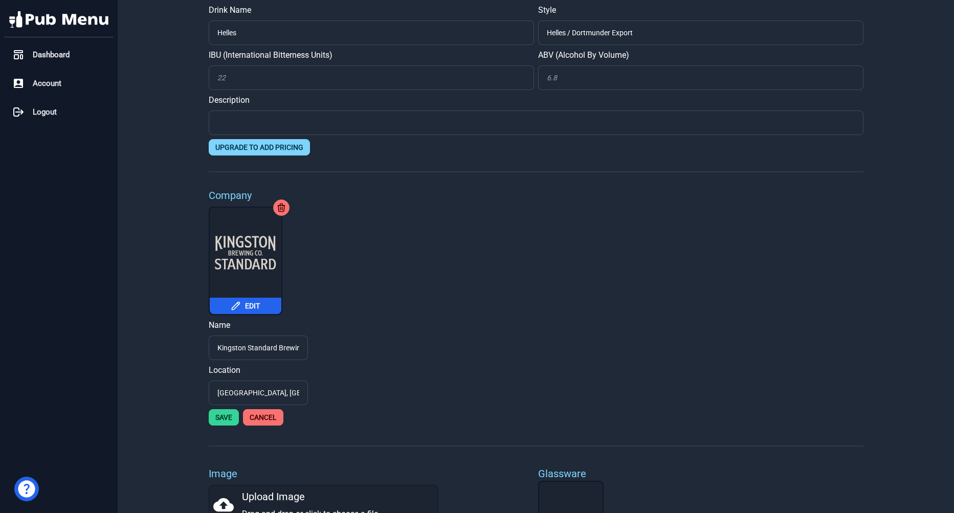
click at [228, 420] on button "Save" at bounding box center [224, 417] width 30 height 16
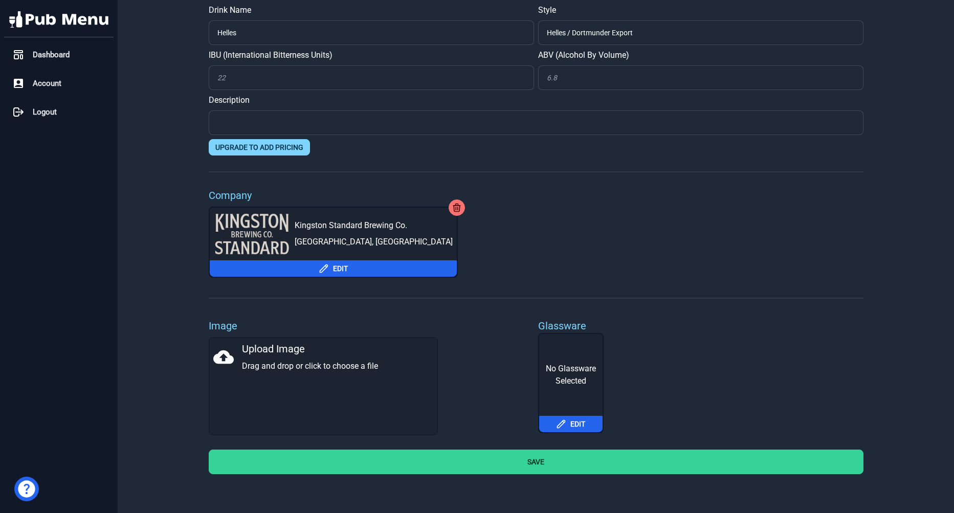
click at [530, 456] on button "Save" at bounding box center [536, 462] width 655 height 25
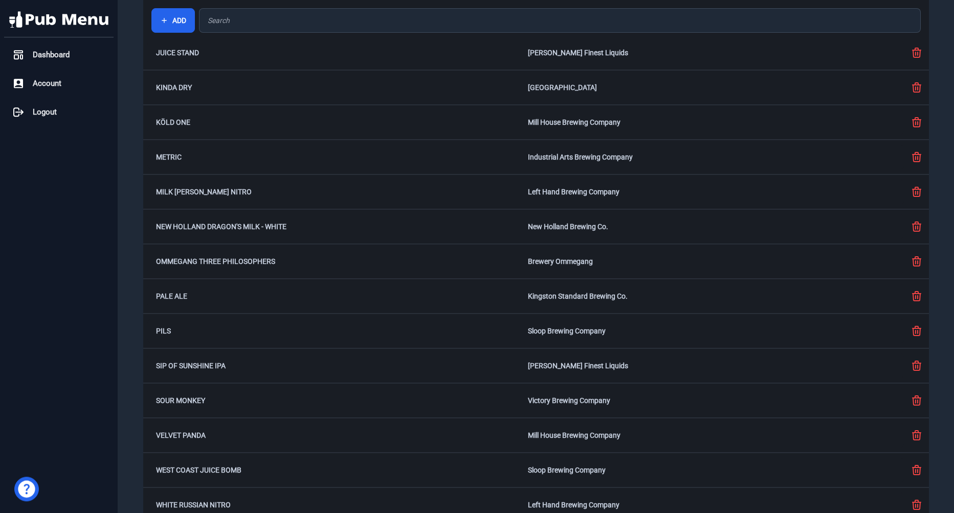
scroll to position [462, 0]
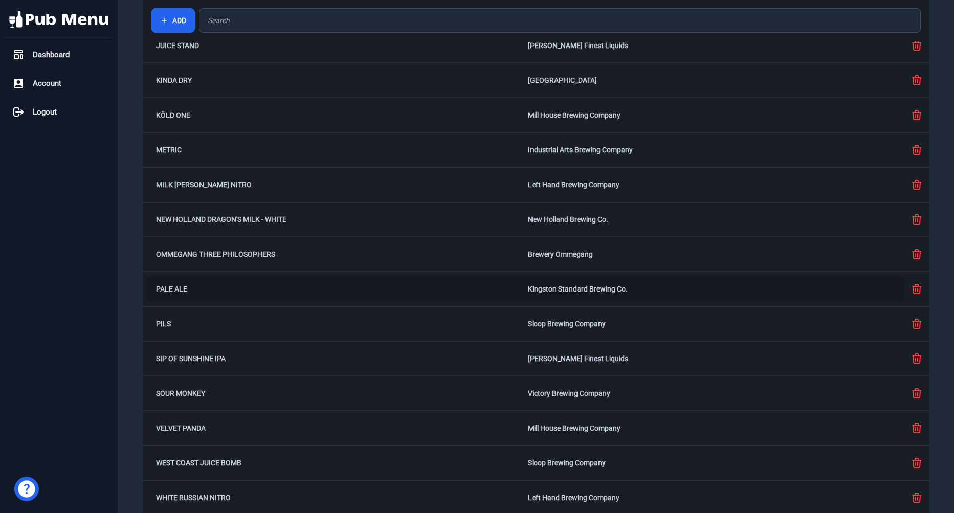
click at [560, 294] on div "Pale Ale Kingston Standard Brewing Co." at bounding box center [525, 289] width 757 height 25
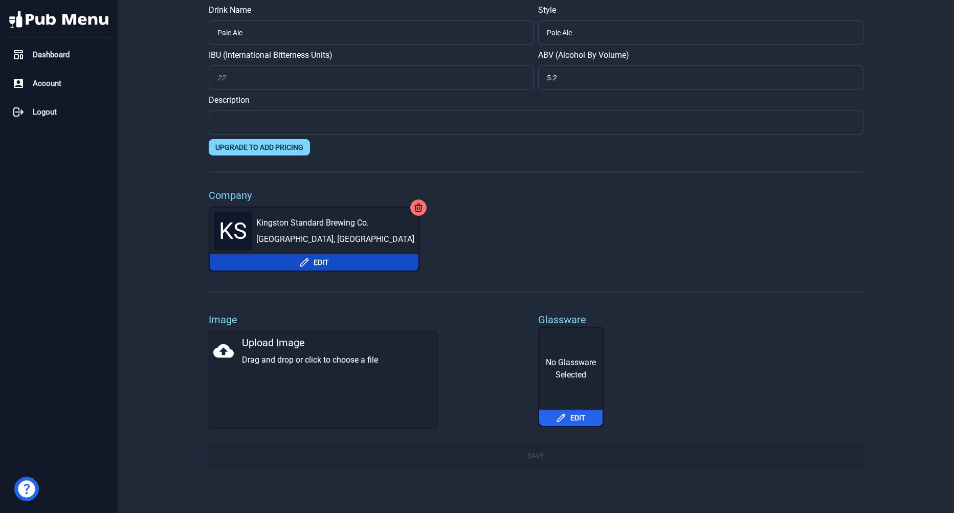
click at [276, 259] on button "Edit" at bounding box center [314, 262] width 209 height 16
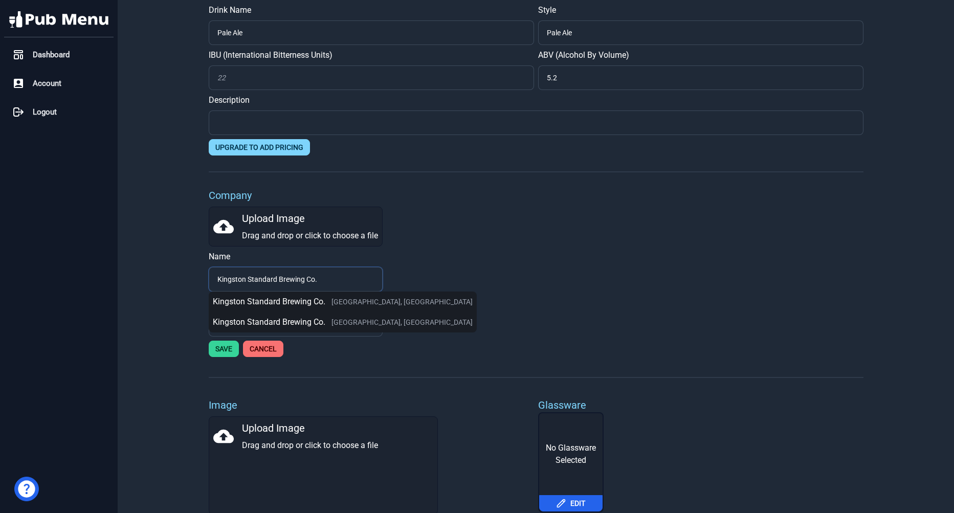
click at [270, 273] on input "Kingston Standard Brewing Co." at bounding box center [296, 279] width 174 height 25
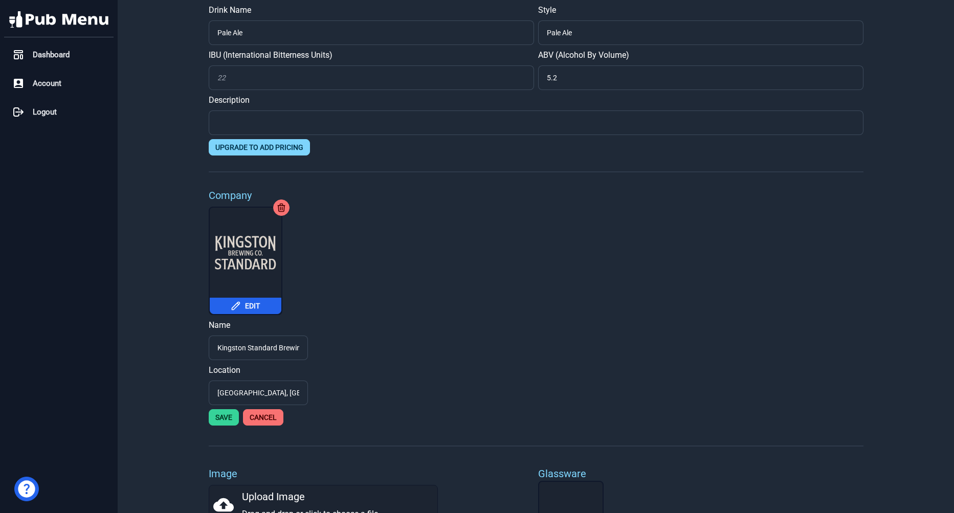
click at [230, 412] on button "Save" at bounding box center [224, 417] width 30 height 16
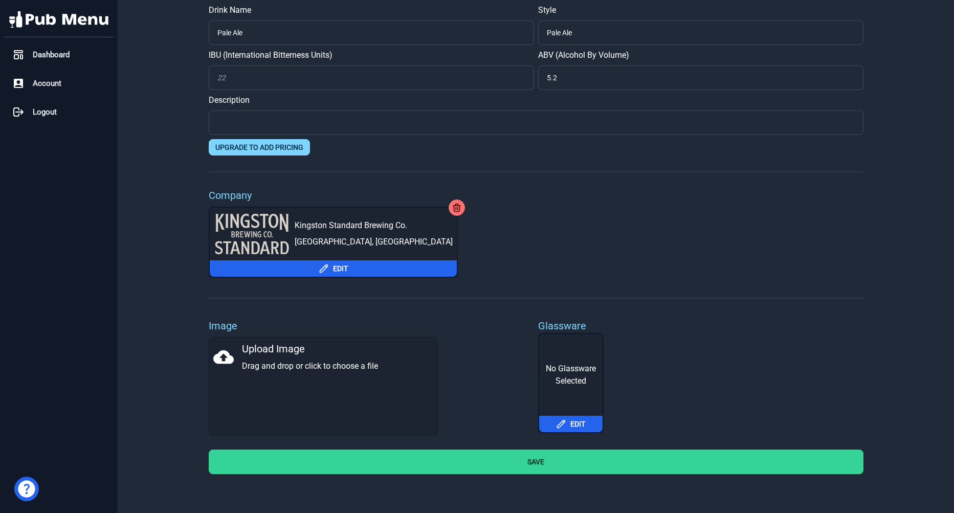
click at [552, 473] on button "Save" at bounding box center [536, 462] width 655 height 25
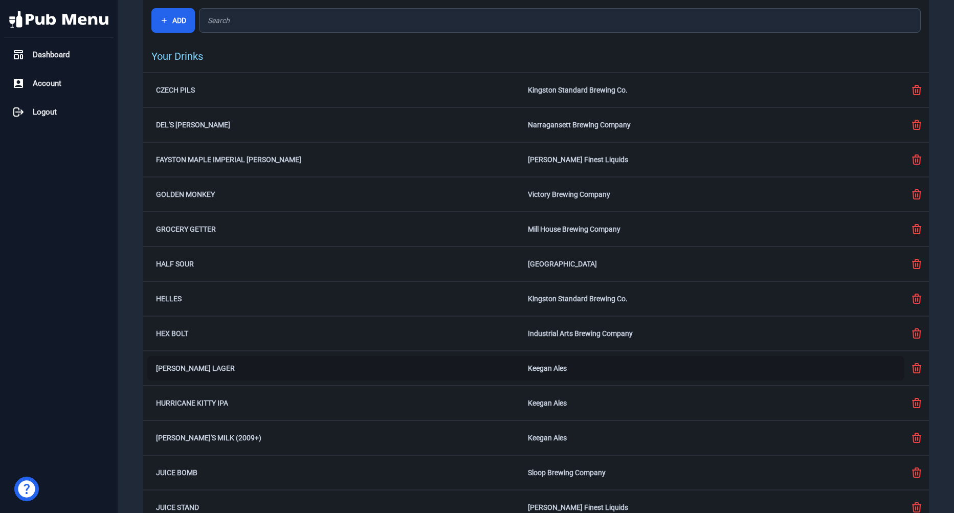
click at [558, 360] on div "[PERSON_NAME] Lager [PERSON_NAME]" at bounding box center [525, 368] width 757 height 25
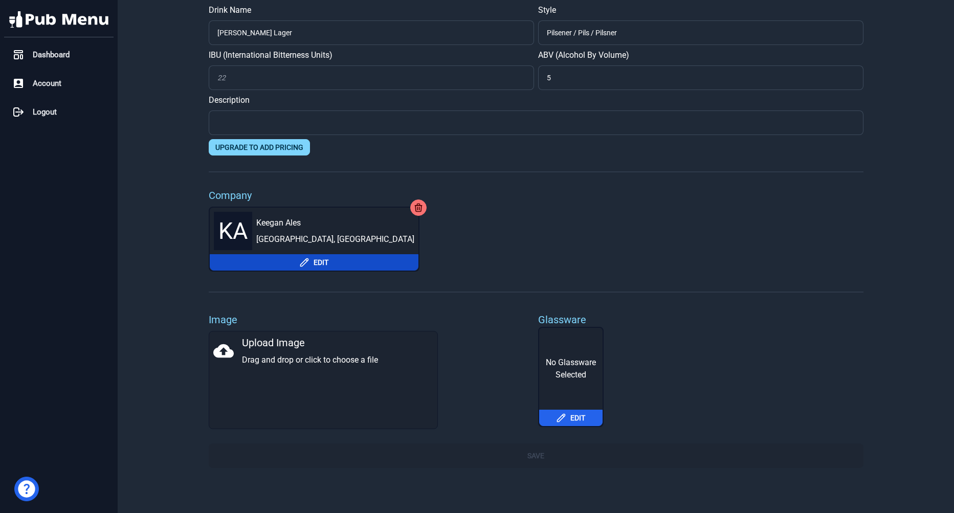
click at [248, 255] on button "Edit" at bounding box center [314, 262] width 209 height 16
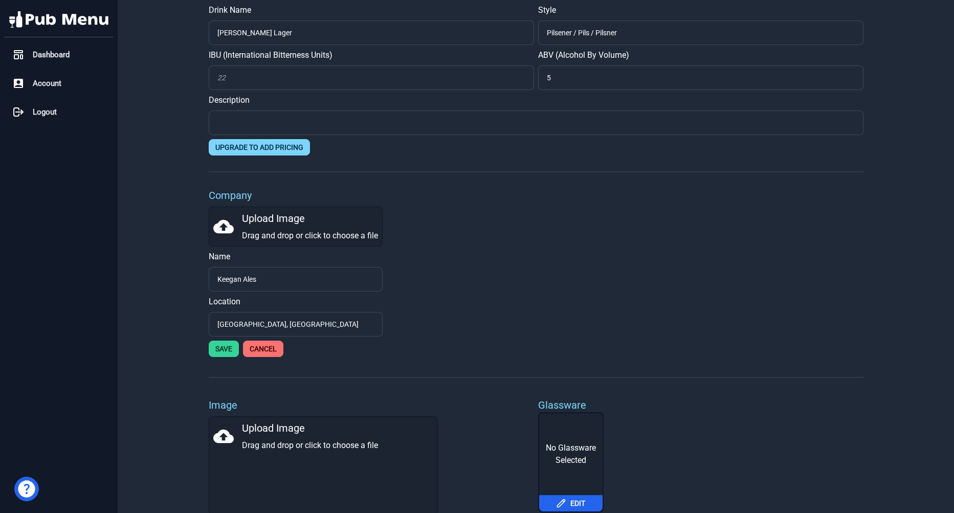
click at [227, 232] on icon at bounding box center [223, 227] width 20 height 14
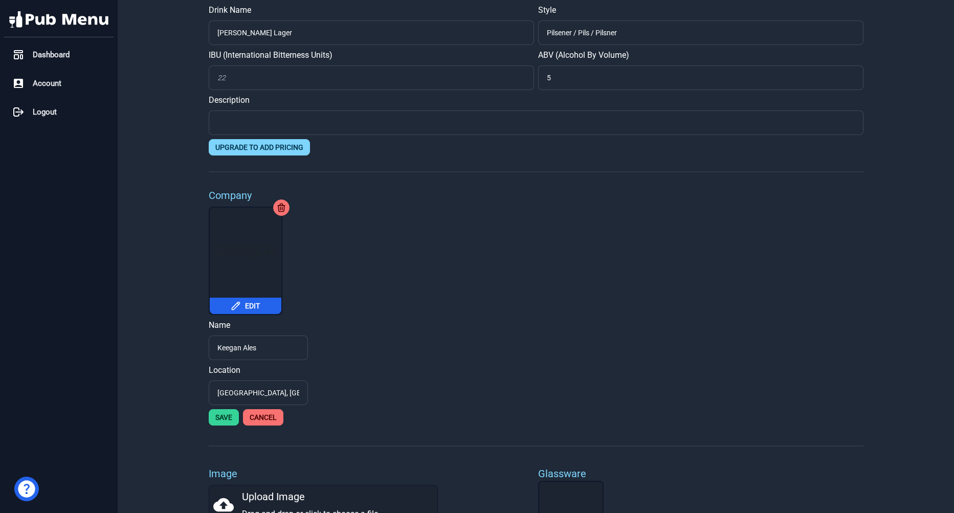
click at [232, 412] on button "Save" at bounding box center [224, 417] width 30 height 16
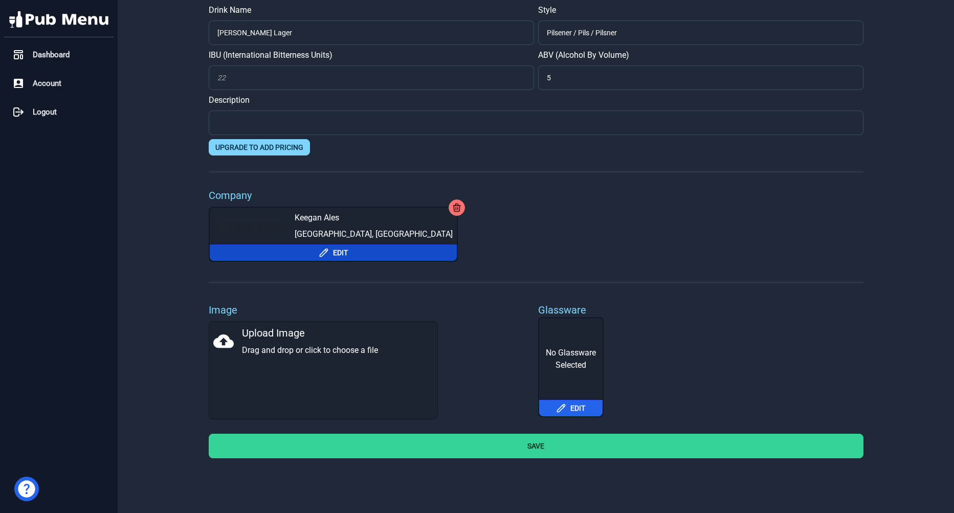
click at [280, 255] on button "Edit" at bounding box center [333, 253] width 247 height 16
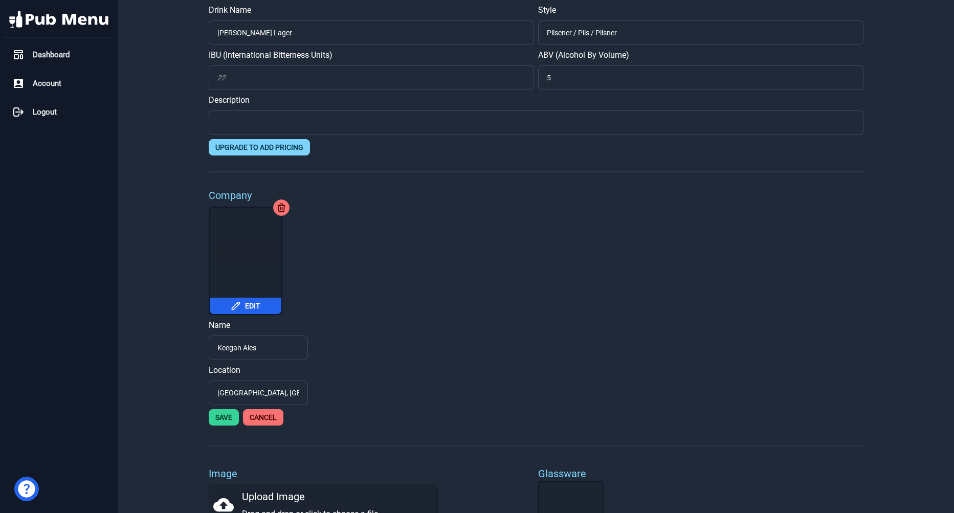
click at [345, 255] on div "Company Edit Name Keegan Ales Location [GEOGRAPHIC_DATA], [GEOGRAPHIC_DATA] Sav…" at bounding box center [536, 306] width 655 height 237
click at [614, 229] on div "Company Edit Name Keegan Ales Location [GEOGRAPHIC_DATA], [GEOGRAPHIC_DATA] Sav…" at bounding box center [536, 306] width 655 height 237
click at [670, 317] on div "Company Edit Name Keegan Ales Location [GEOGRAPHIC_DATA], [GEOGRAPHIC_DATA] Sav…" at bounding box center [536, 306] width 655 height 237
click at [255, 314] on button "Edit" at bounding box center [246, 306] width 72 height 16
click at [225, 419] on button "Save" at bounding box center [224, 417] width 30 height 16
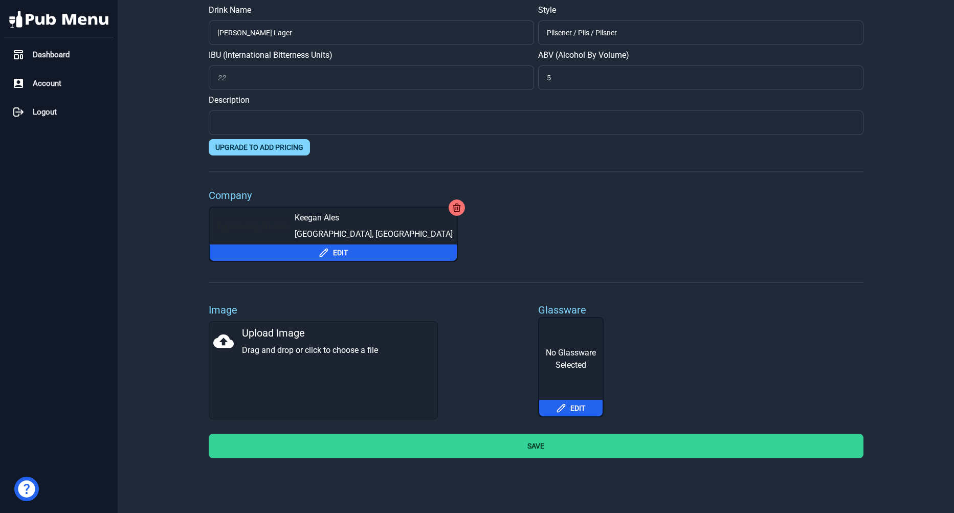
click at [522, 455] on button "Save" at bounding box center [536, 446] width 655 height 25
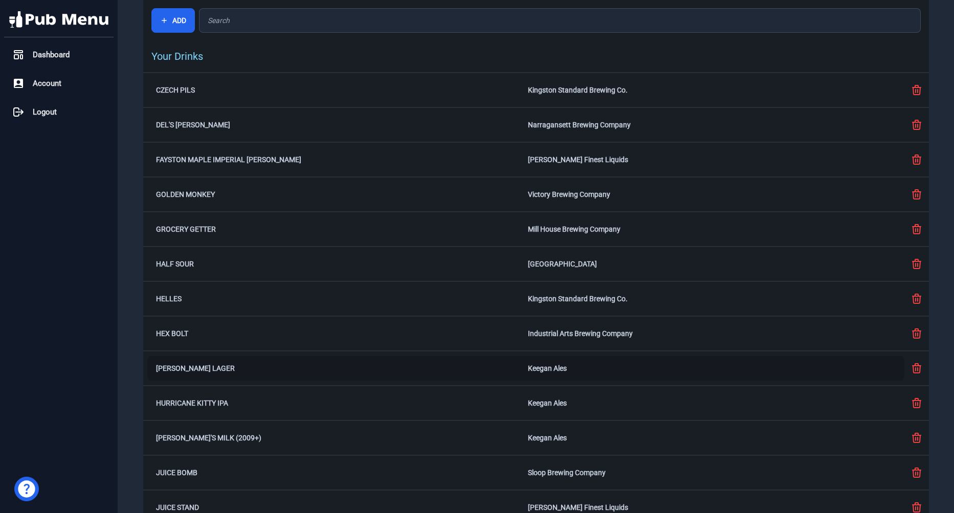
click at [563, 359] on div "[PERSON_NAME] Lager [PERSON_NAME]" at bounding box center [525, 368] width 757 height 25
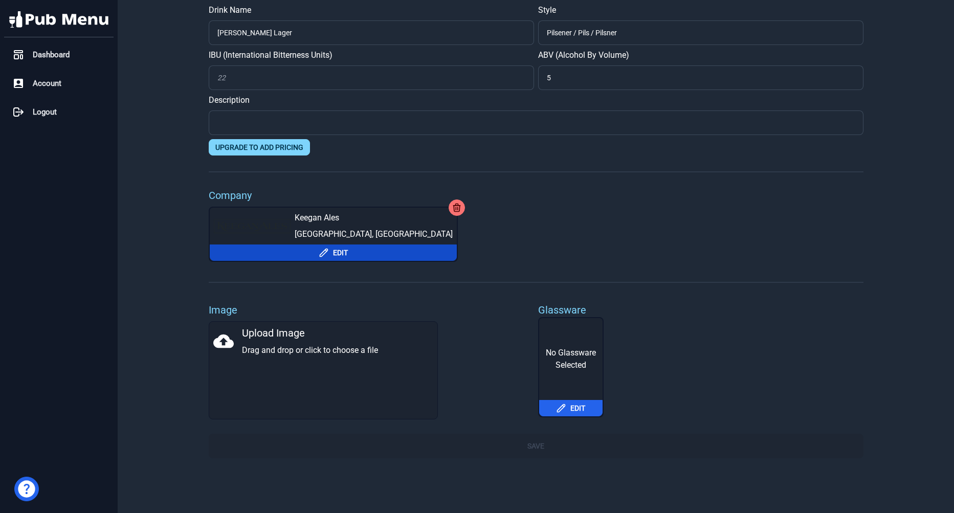
click at [274, 250] on button "Edit" at bounding box center [333, 253] width 247 height 16
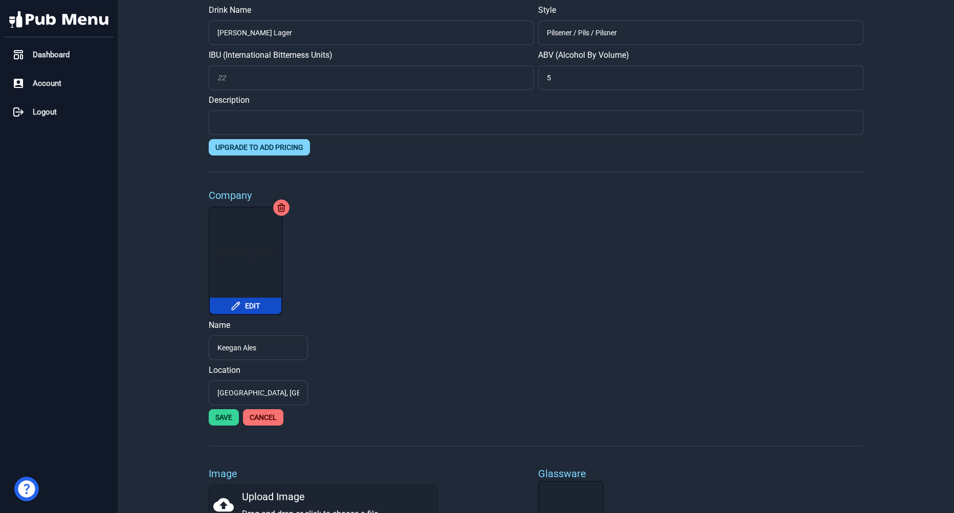
click at [248, 311] on button "Edit" at bounding box center [246, 306] width 72 height 16
click at [234, 416] on button "Save" at bounding box center [224, 417] width 30 height 16
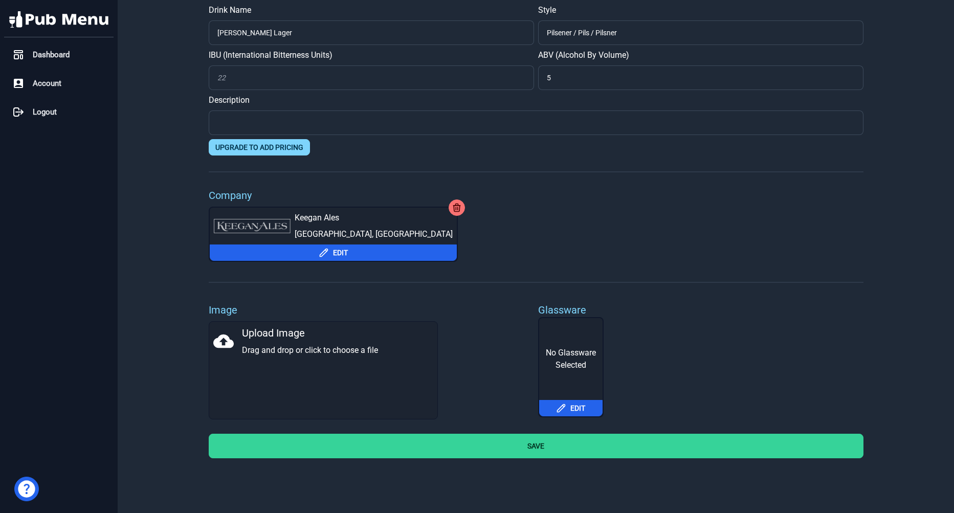
click at [501, 452] on button "Save" at bounding box center [536, 446] width 655 height 25
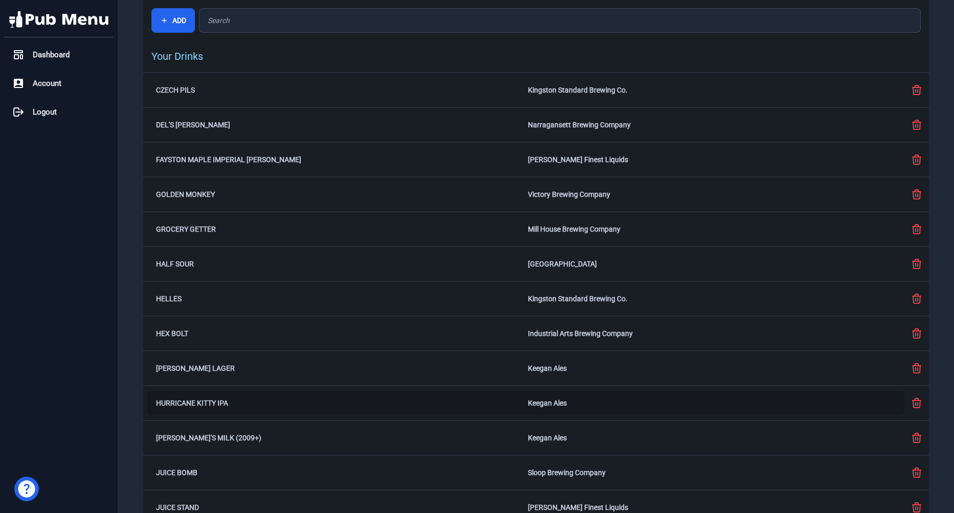
click at [570, 402] on div "Keegan Ales" at bounding box center [712, 403] width 368 height 7
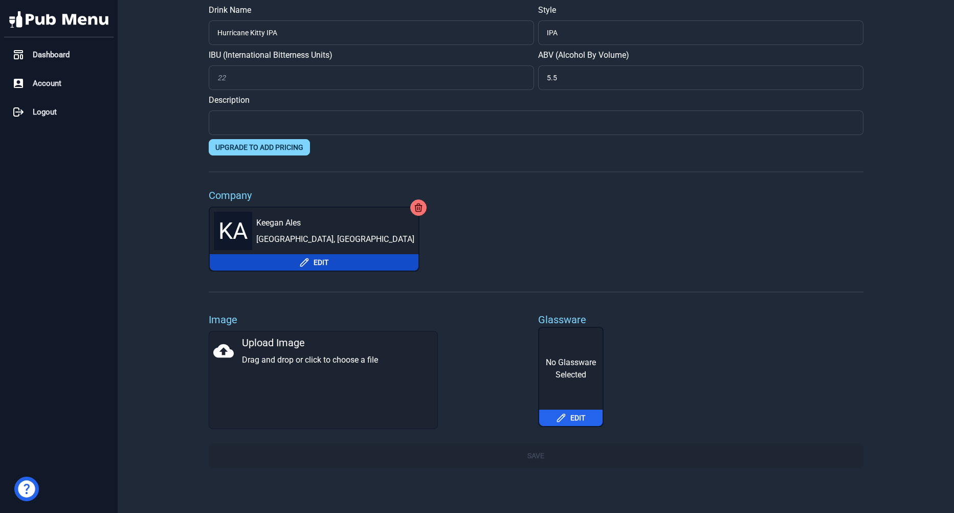
click at [256, 255] on button "Edit" at bounding box center [314, 262] width 209 height 16
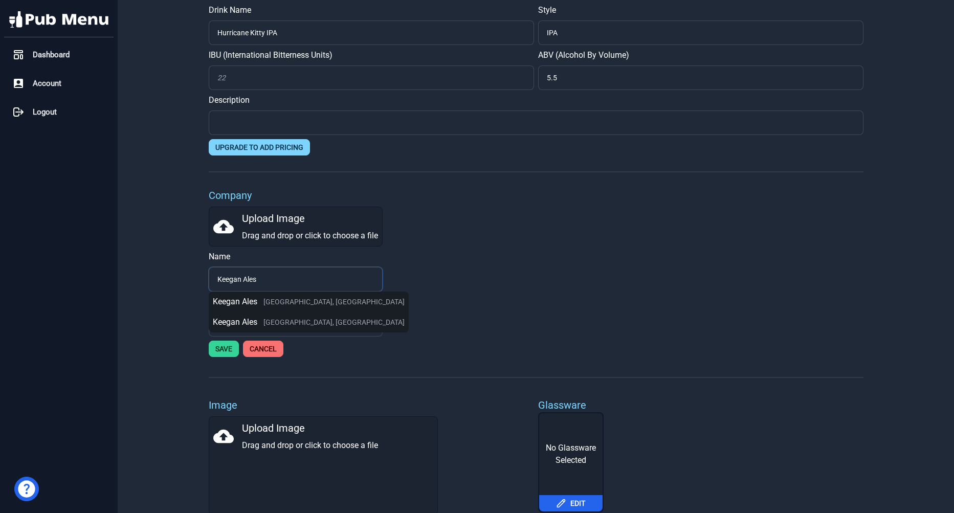
click at [249, 282] on input "Keegan Ales" at bounding box center [296, 279] width 174 height 25
click at [251, 302] on div "Keegan Ales [GEOGRAPHIC_DATA], [GEOGRAPHIC_DATA]" at bounding box center [309, 302] width 192 height 12
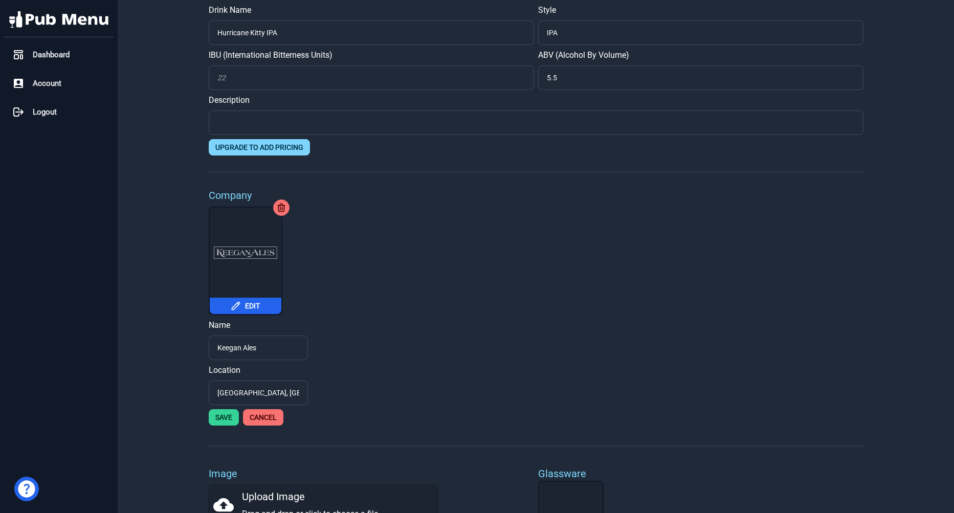
click at [226, 421] on button "Save" at bounding box center [224, 417] width 30 height 16
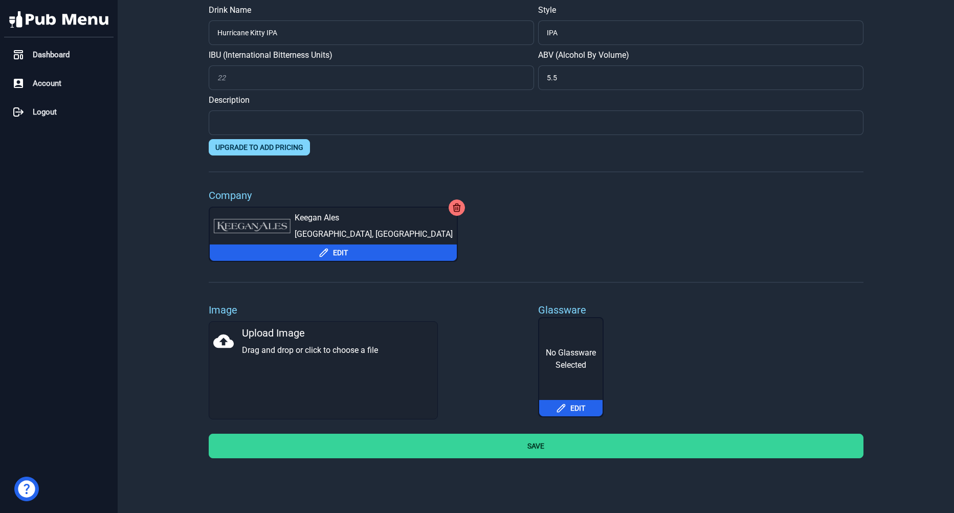
click at [544, 455] on button "Save" at bounding box center [536, 446] width 655 height 25
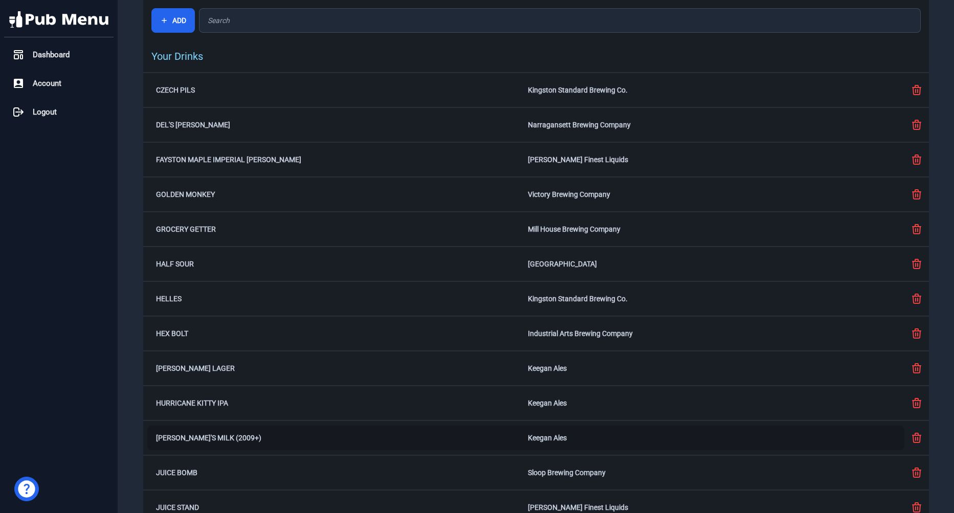
click at [281, 432] on div "[PERSON_NAME]'s Milk (2009+) Keegan Ales" at bounding box center [525, 438] width 757 height 25
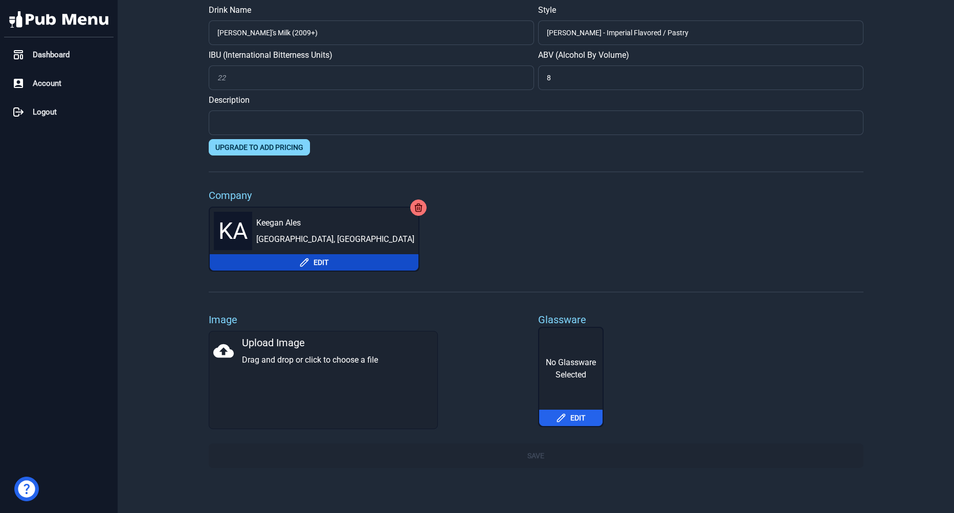
click at [257, 259] on button "Edit" at bounding box center [314, 262] width 209 height 16
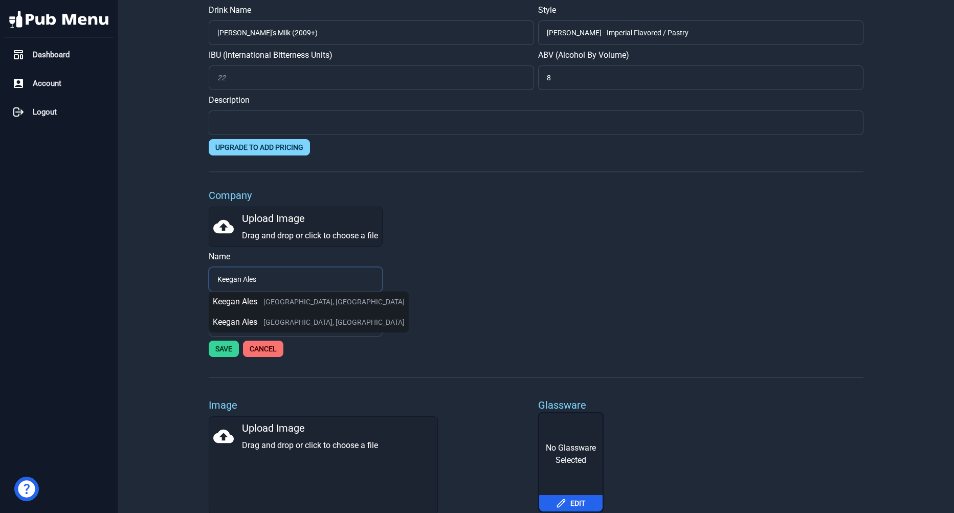
click at [257, 278] on input "Keegan Ales" at bounding box center [296, 279] width 174 height 25
click at [270, 308] on button "Keegan Ales [GEOGRAPHIC_DATA], [GEOGRAPHIC_DATA]" at bounding box center [309, 302] width 200 height 20
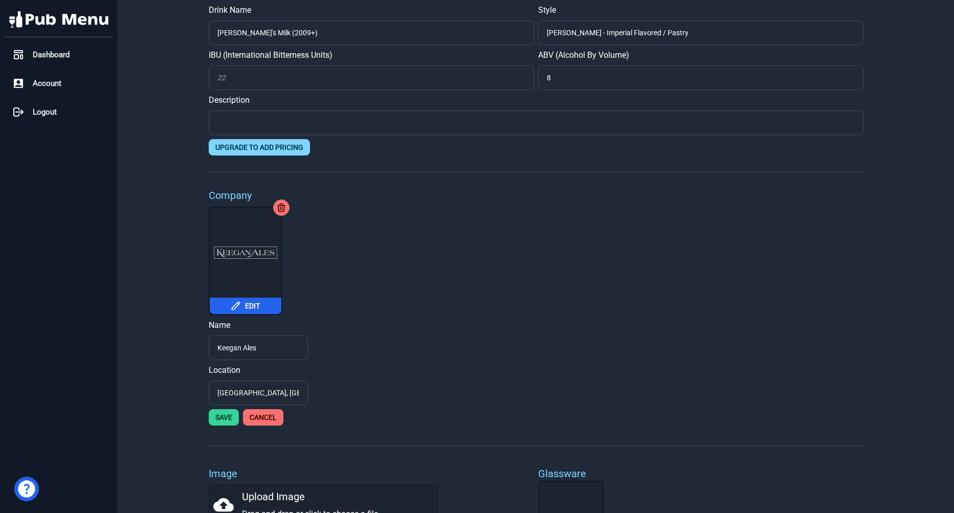
click at [227, 419] on button "Save" at bounding box center [224, 417] width 30 height 16
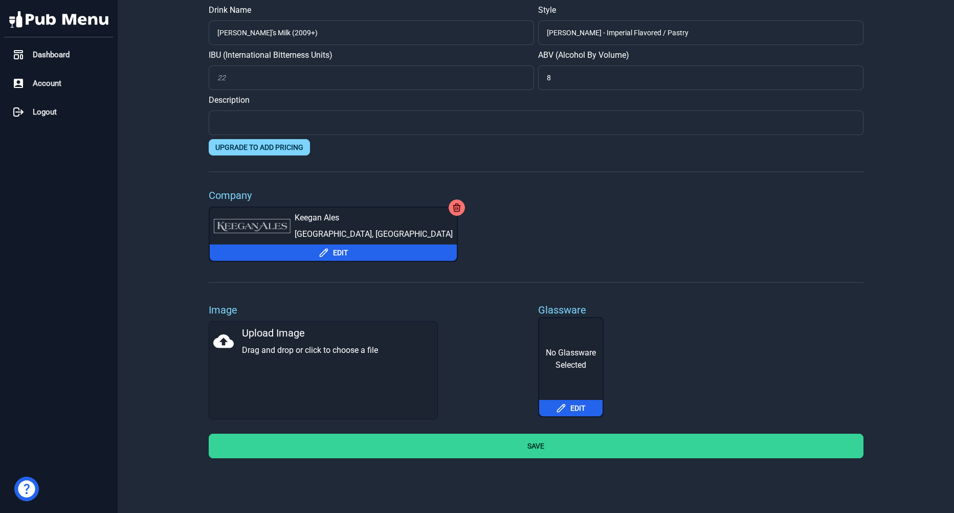
click at [467, 438] on button "Save" at bounding box center [536, 446] width 655 height 25
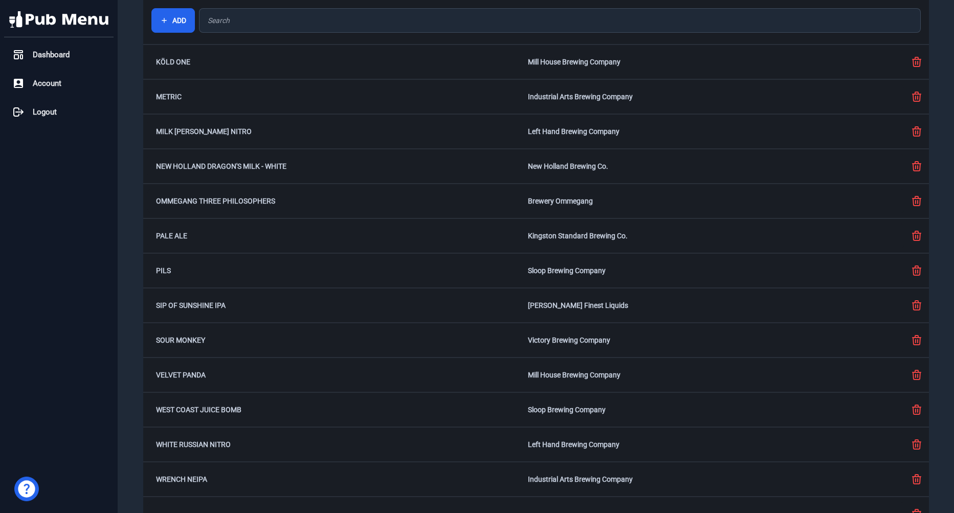
scroll to position [516, 0]
click at [554, 197] on div "Brewery Ommegang" at bounding box center [712, 200] width 368 height 7
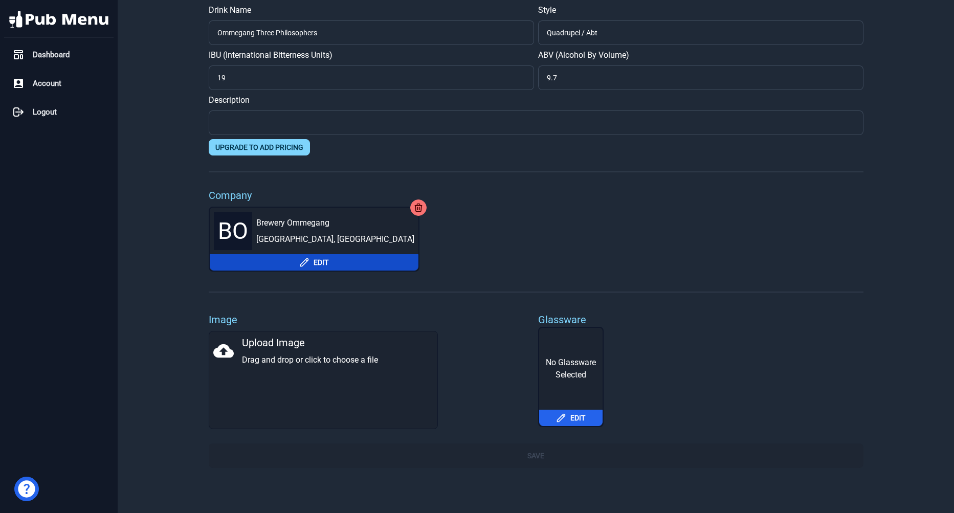
click at [301, 267] on button "Edit" at bounding box center [314, 262] width 209 height 16
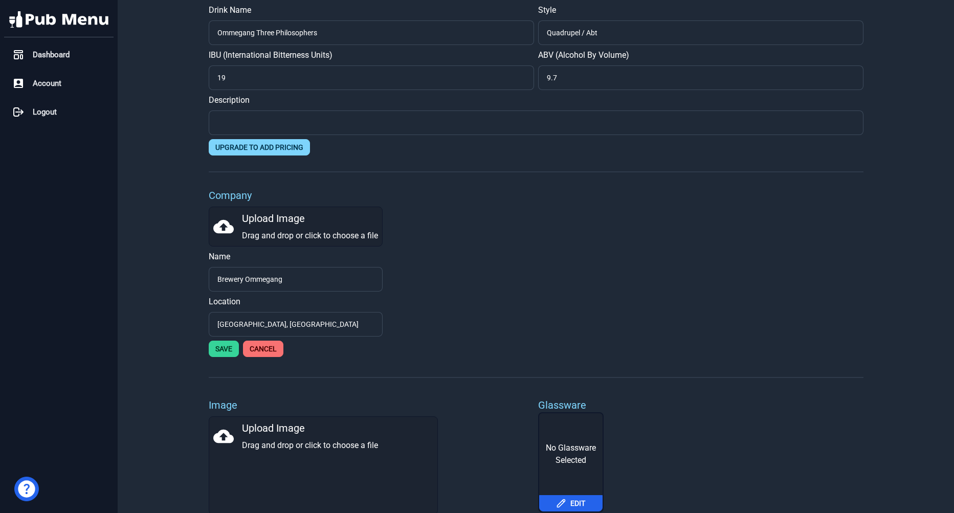
click at [228, 231] on icon at bounding box center [223, 227] width 20 height 14
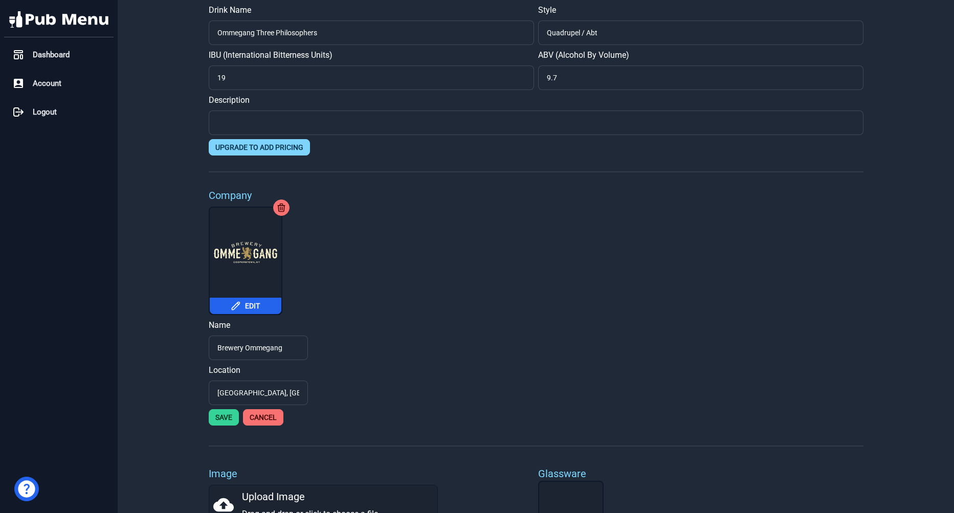
click at [224, 422] on button "Save" at bounding box center [224, 417] width 30 height 16
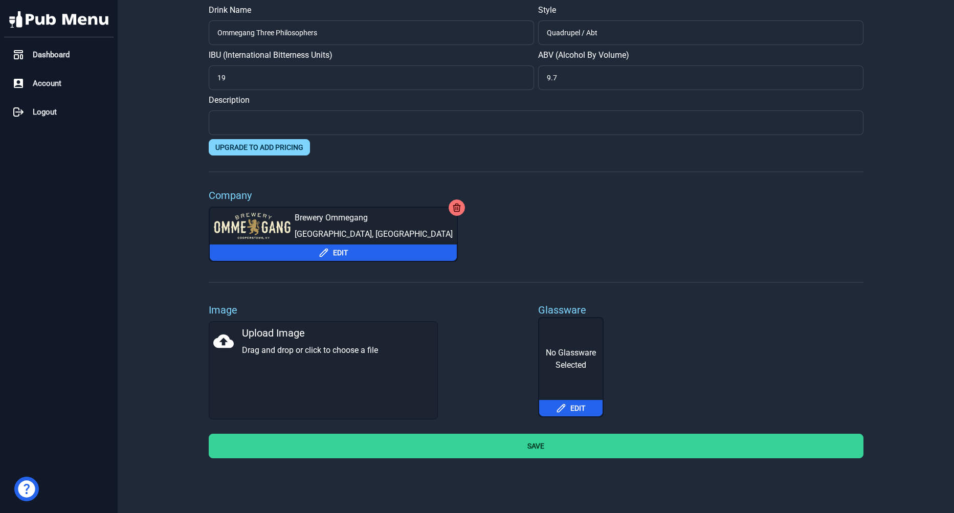
click at [719, 450] on button "Save" at bounding box center [536, 446] width 655 height 25
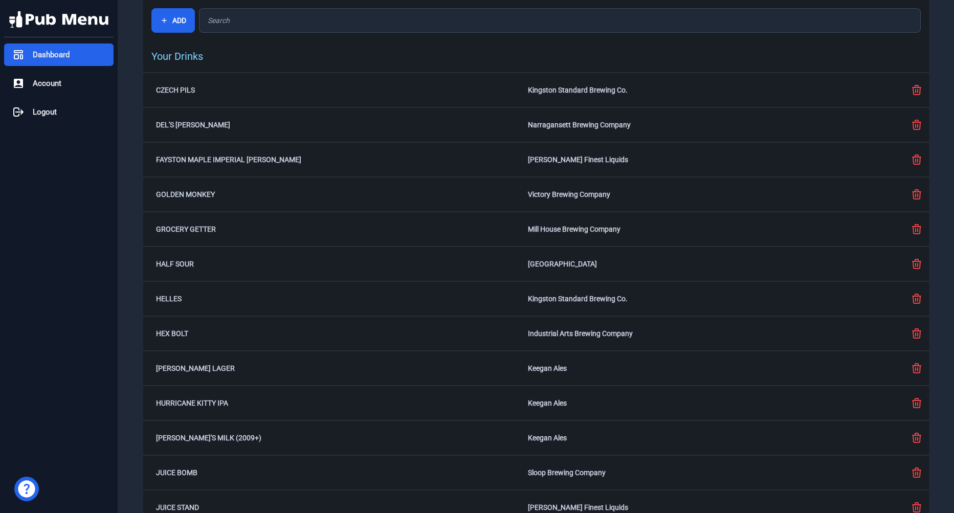
click at [47, 65] on div "Dashboard" at bounding box center [59, 54] width 110 height 23
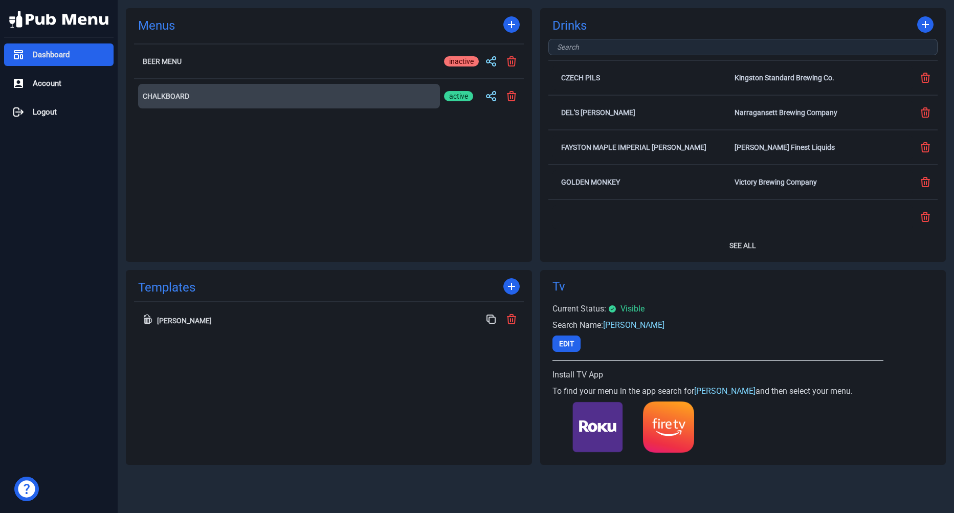
click at [283, 93] on h2 "Chalkboard" at bounding box center [289, 96] width 293 height 7
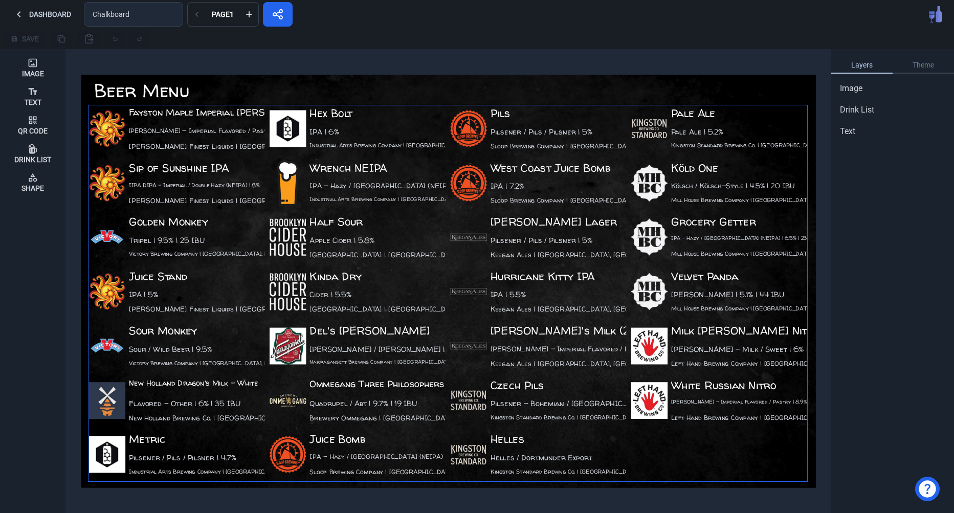
click at [250, 242] on div "Golden Monkey Tripel | 9.5% | 25 IBU Victory Brewing Company | [GEOGRAPHIC_DATA…" at bounding box center [177, 239] width 176 height 50
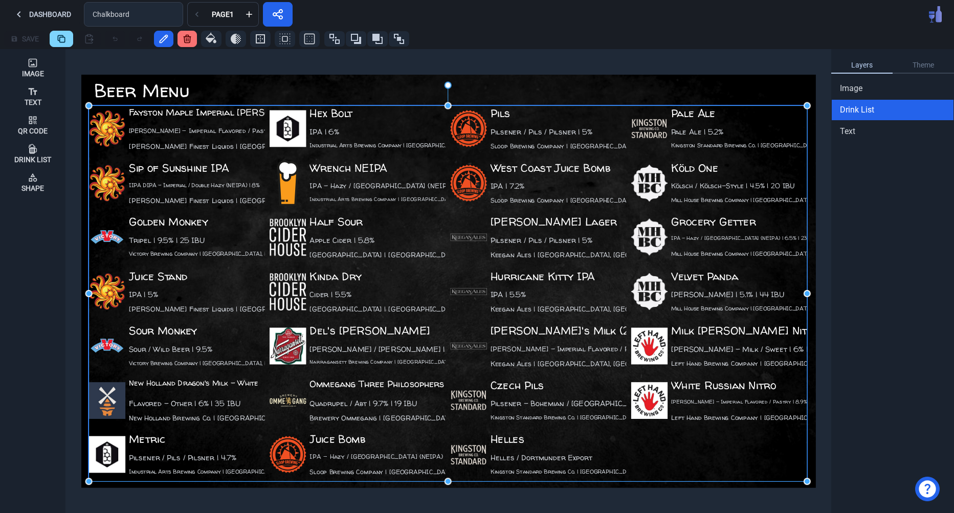
click at [250, 242] on div "Golden Monkey Tripel | 9.5% | 25 IBU Victory Brewing Company | [GEOGRAPHIC_DATA…" at bounding box center [177, 239] width 176 height 50
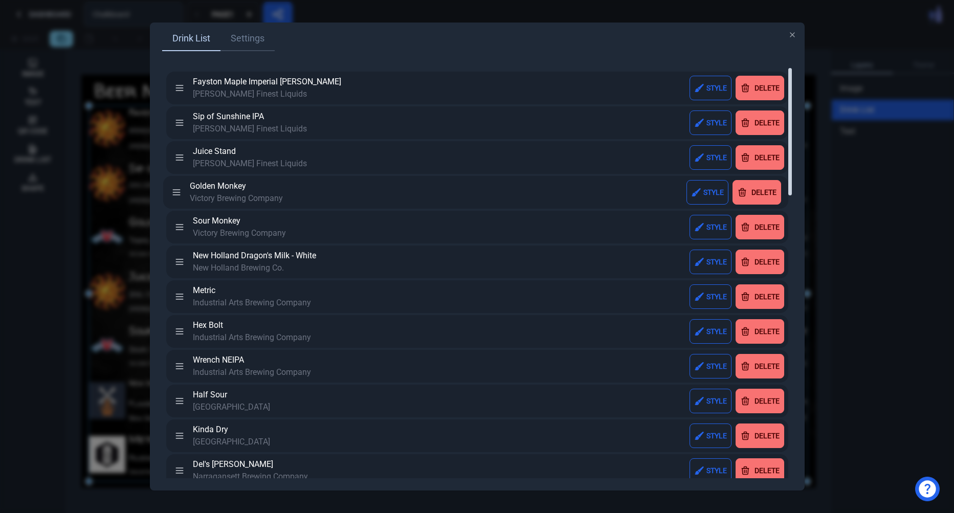
drag, startPoint x: 181, startPoint y: 160, endPoint x: 178, endPoint y: 195, distance: 34.9
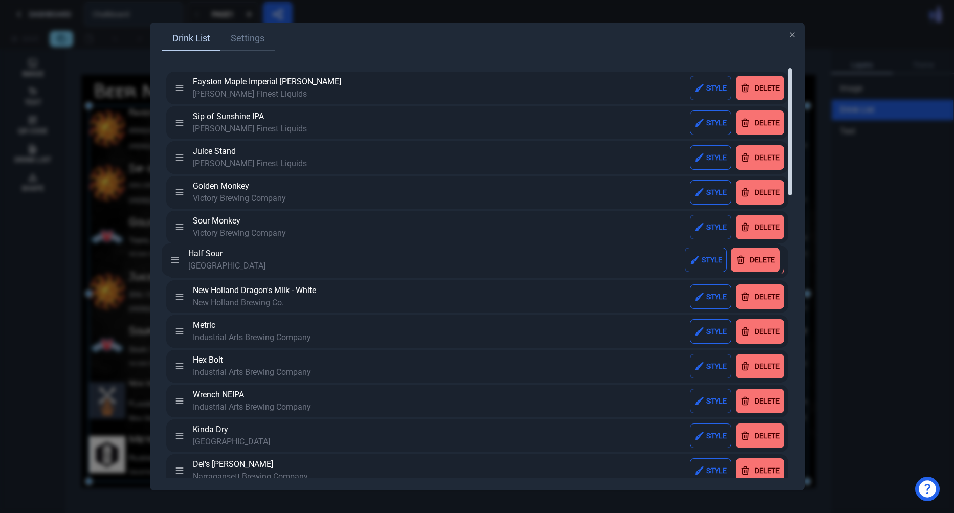
drag, startPoint x: 183, startPoint y: 398, endPoint x: 179, endPoint y: 257, distance: 141.3
click at [179, 257] on div "Half Sour Brooklyn Cider House Style Delete" at bounding box center [477, 262] width 622 height 33
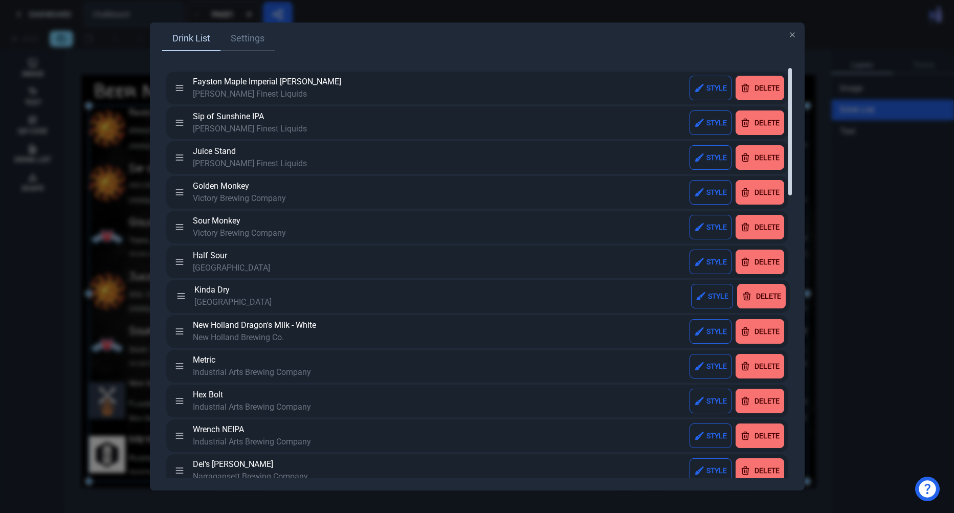
drag, startPoint x: 177, startPoint y: 432, endPoint x: 179, endPoint y: 292, distance: 139.7
click at [179, 292] on icon at bounding box center [179, 297] width 10 height 10
click at [461, 438] on div "Wrench NEIPA Industrial Arts Brewing Company" at bounding box center [439, 436] width 493 height 25
click at [723, 434] on div "Style" at bounding box center [717, 435] width 20 height 7
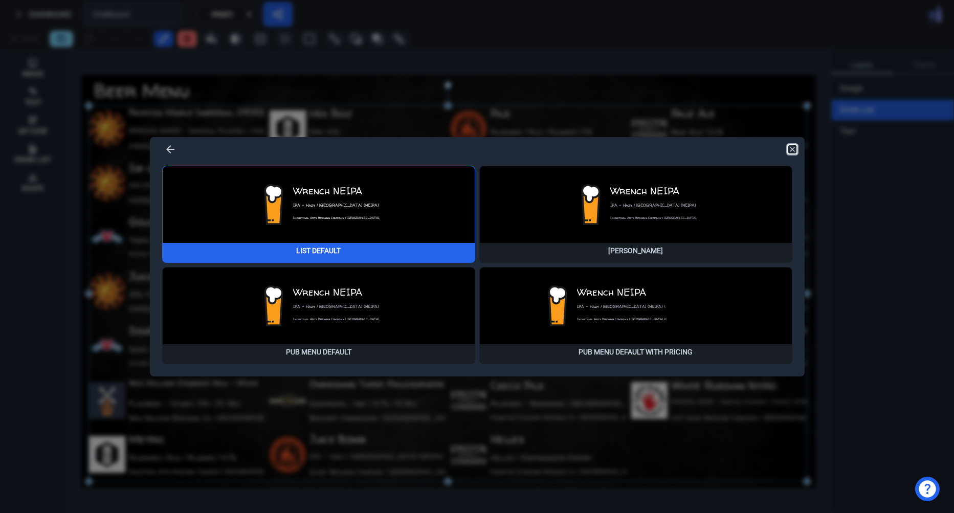
click at [792, 151] on icon "button" at bounding box center [793, 149] width 8 height 8
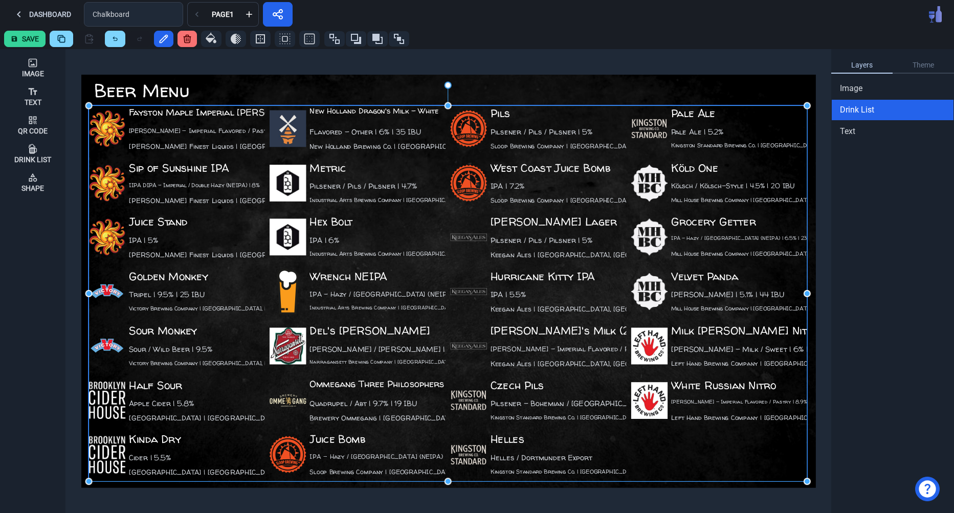
click at [369, 354] on div "Del's [PERSON_NAME] / [PERSON_NAME] | 5% Narragansett Brewing Company | [GEOGRA…" at bounding box center [358, 348] width 176 height 50
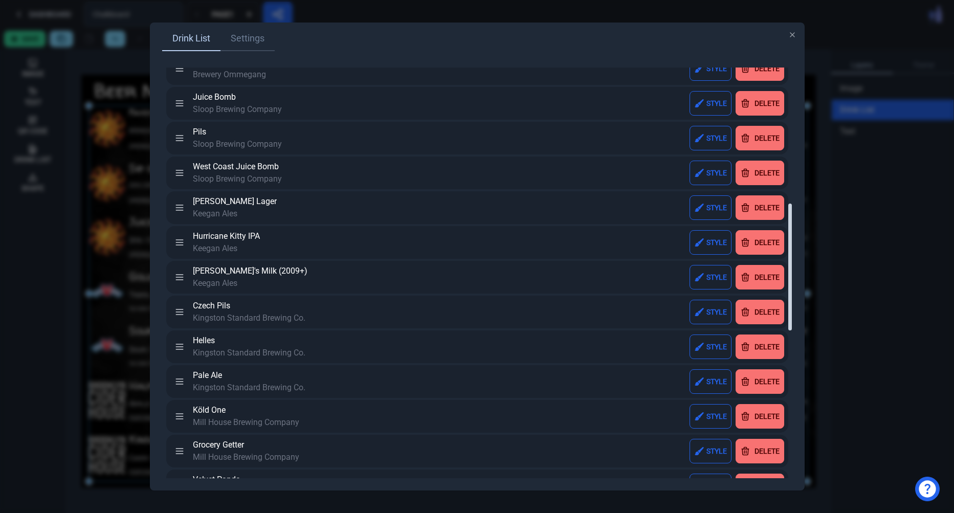
scroll to position [431, 0]
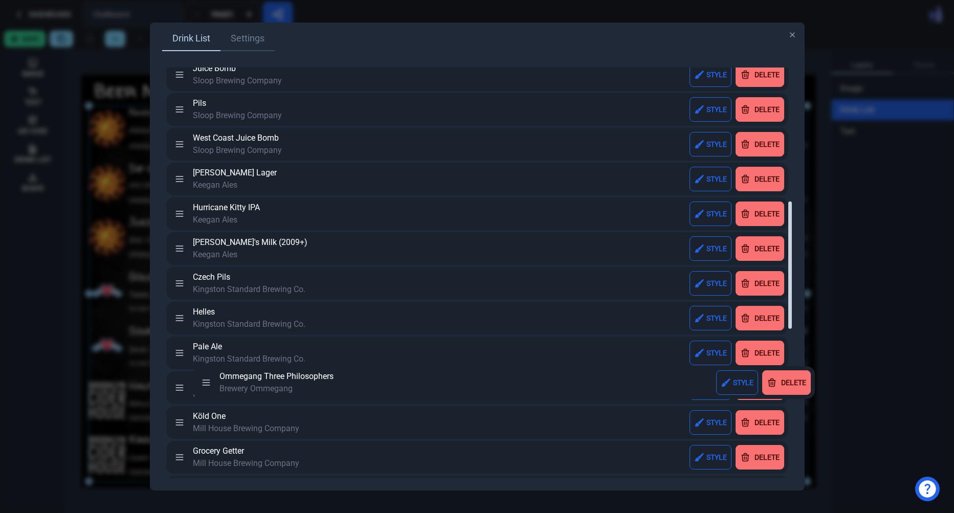
drag, startPoint x: 184, startPoint y: 78, endPoint x: 209, endPoint y: 386, distance: 309.1
click at [209, 386] on div "Fayston Maple Imperial [PERSON_NAME] [PERSON_NAME] Finest Liquids Style Delete …" at bounding box center [477, 298] width 630 height 1314
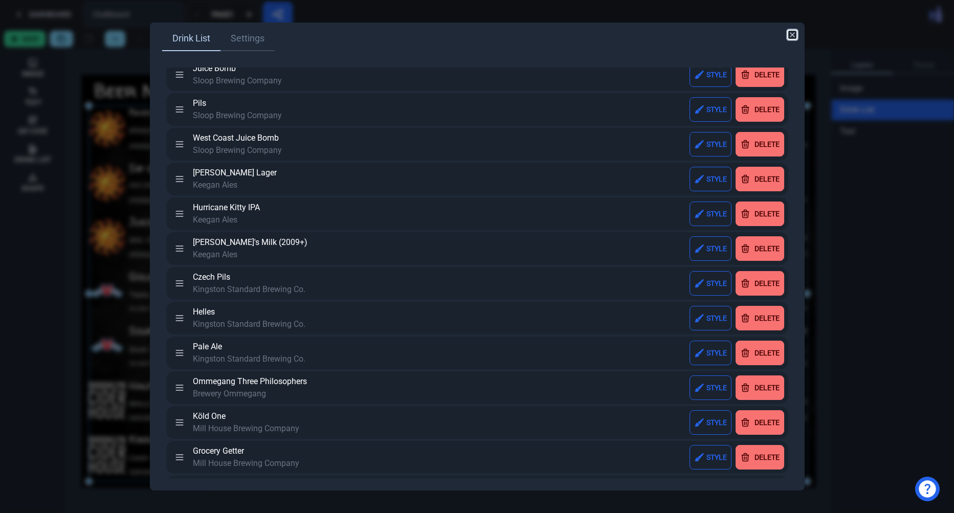
click at [793, 39] on icon "button" at bounding box center [793, 35] width 8 height 8
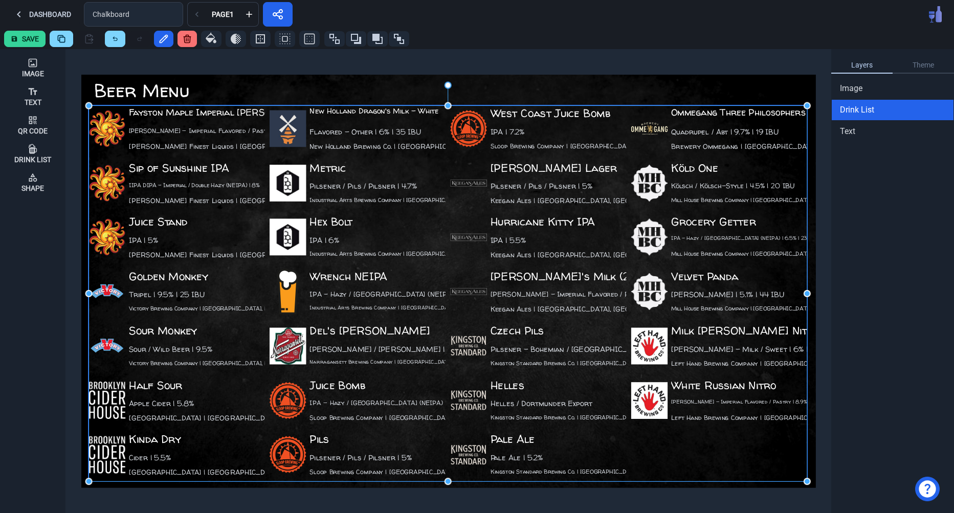
click at [340, 243] on div "Hex Bolt IPA | 6% Industrial Arts Brewing Company | [GEOGRAPHIC_DATA], [GEOGRAP…" at bounding box center [358, 239] width 176 height 50
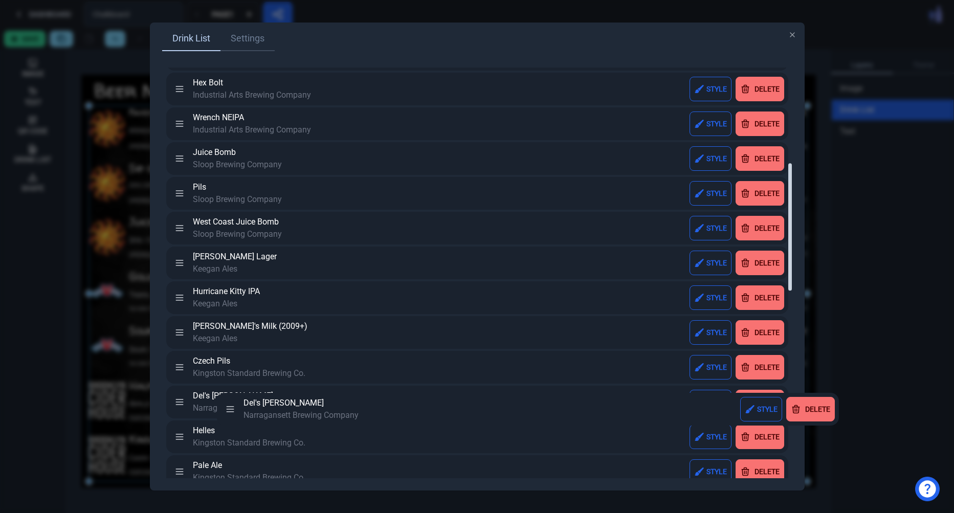
scroll to position [316, 0]
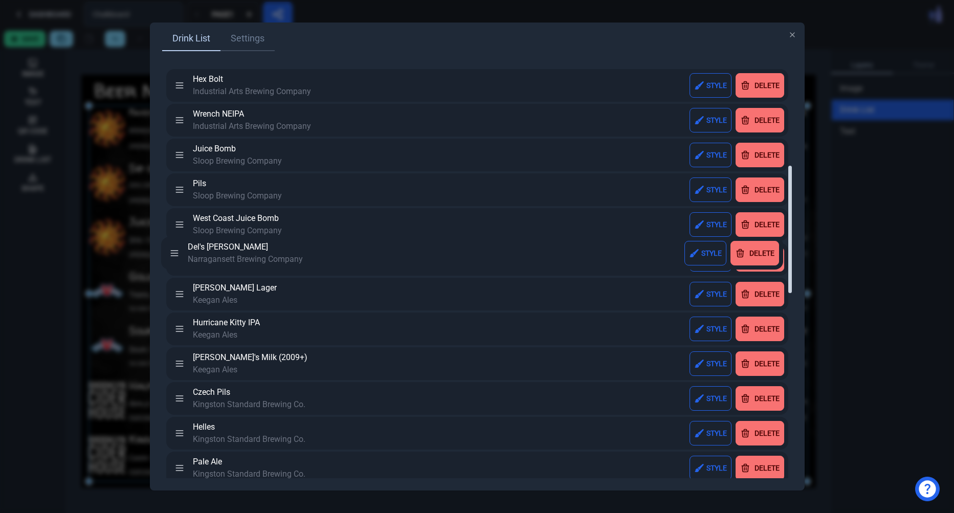
drag, startPoint x: 180, startPoint y: 281, endPoint x: 174, endPoint y: 249, distance: 32.1
click at [174, 249] on div "Fayston Maple Imperial [PERSON_NAME] [PERSON_NAME] Finest Liquids Style Delete …" at bounding box center [477, 413] width 630 height 1314
click at [793, 35] on icon "button" at bounding box center [793, 35] width 8 height 8
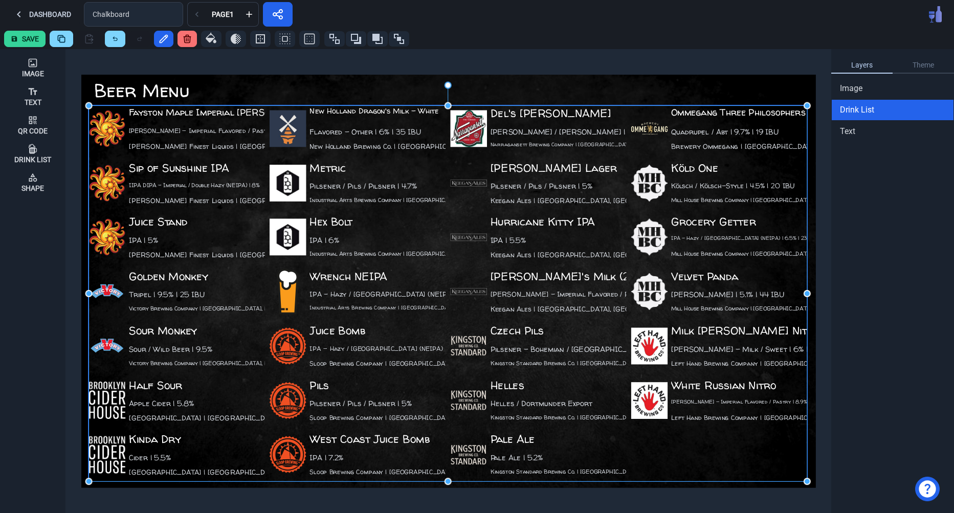
click at [559, 214] on div "Fayston Maple Imperial [PERSON_NAME] [PERSON_NAME] - Imperial Flavored / Pastry…" at bounding box center [448, 293] width 718 height 376
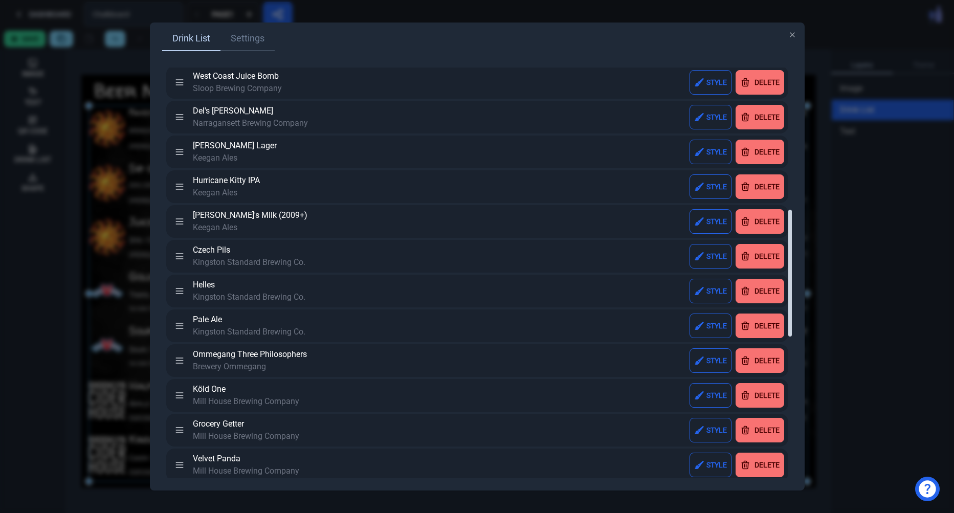
scroll to position [427, 0]
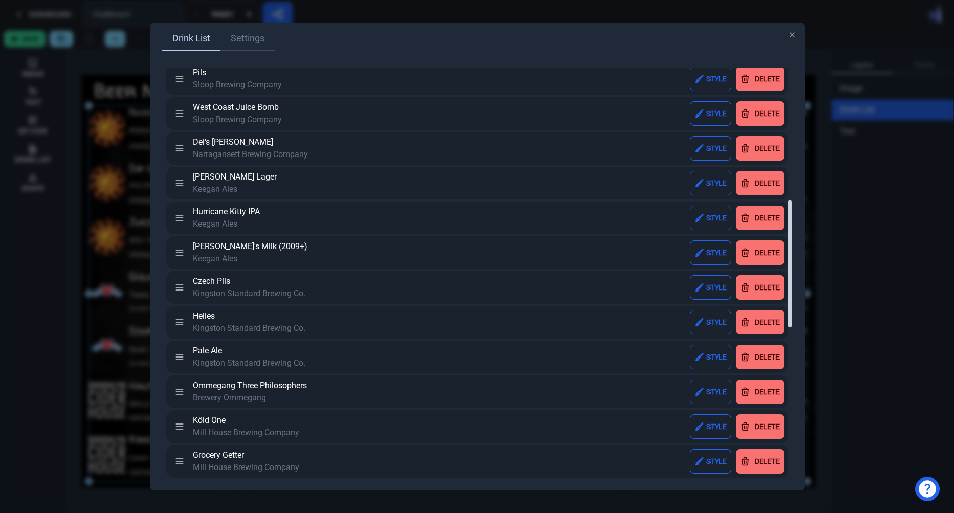
drag, startPoint x: 180, startPoint y: 154, endPoint x: 196, endPoint y: 167, distance: 21.4
click at [196, 165] on div "Del's Shandy Narragansett Brewing Company Style Delete" at bounding box center [477, 148] width 622 height 33
drag, startPoint x: 178, startPoint y: 144, endPoint x: 176, endPoint y: 354, distance: 209.3
click at [176, 354] on div "Fayston Maple Imperial [PERSON_NAME] [PERSON_NAME] Finest Liquids Style Delete …" at bounding box center [477, 302] width 630 height 1314
click at [794, 35] on icon "button" at bounding box center [793, 35] width 8 height 8
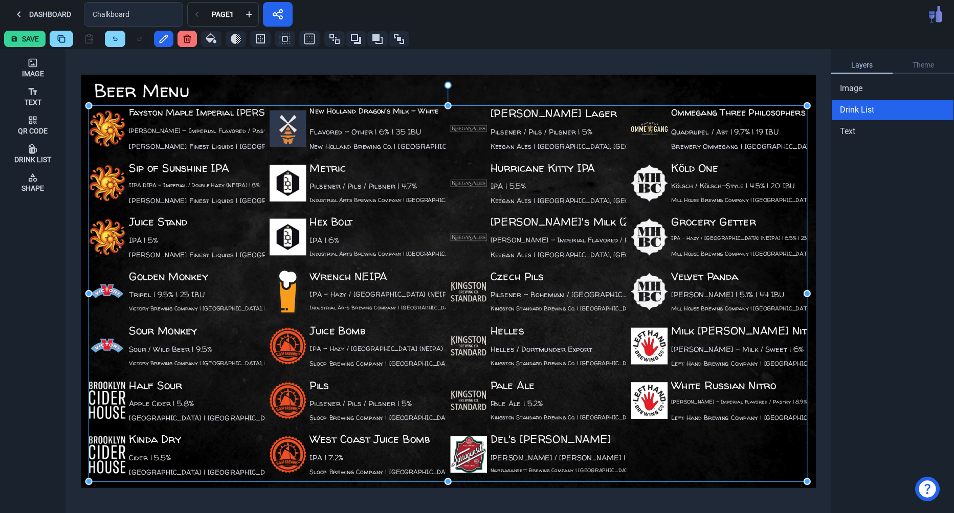
click at [26, 39] on button "Save" at bounding box center [24, 39] width 41 height 16
click at [37, 19] on button "Dashboard" at bounding box center [42, 14] width 76 height 25
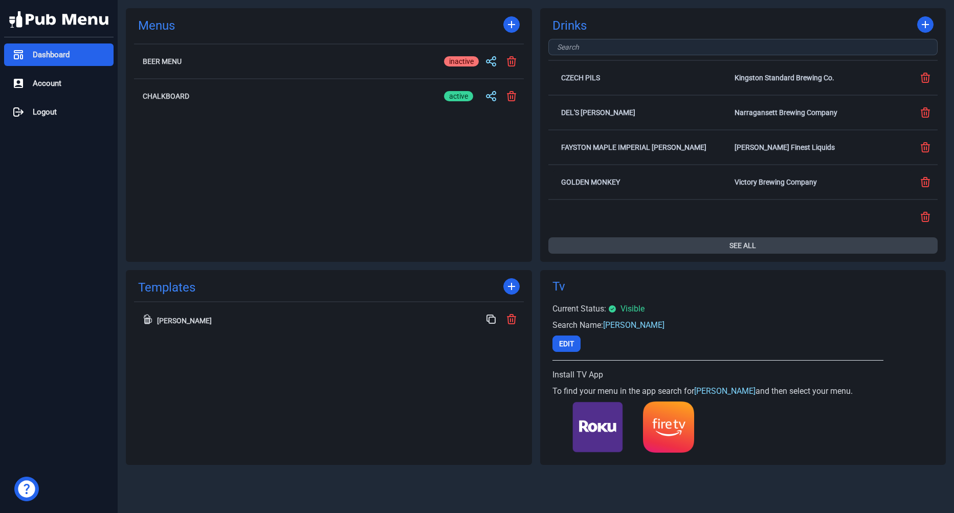
click at [737, 242] on button "See All" at bounding box center [744, 245] width 390 height 16
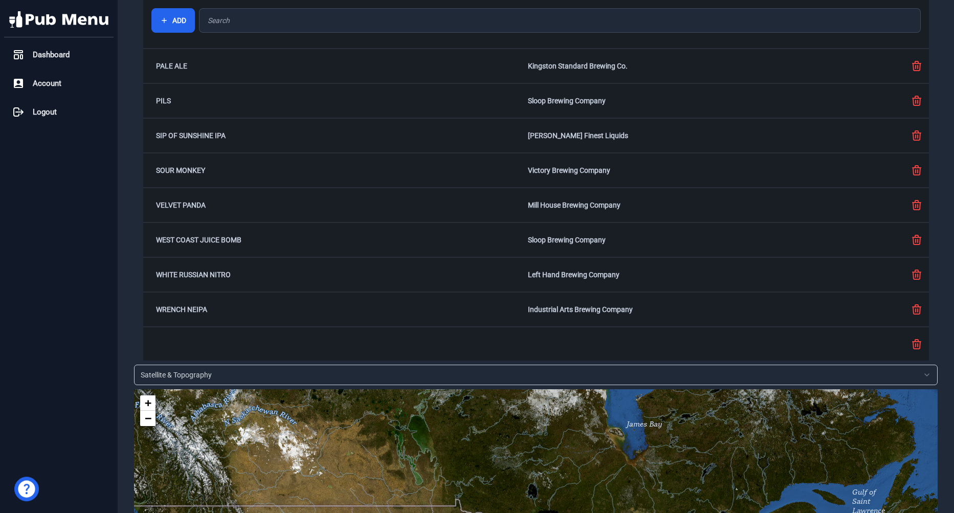
scroll to position [667, 0]
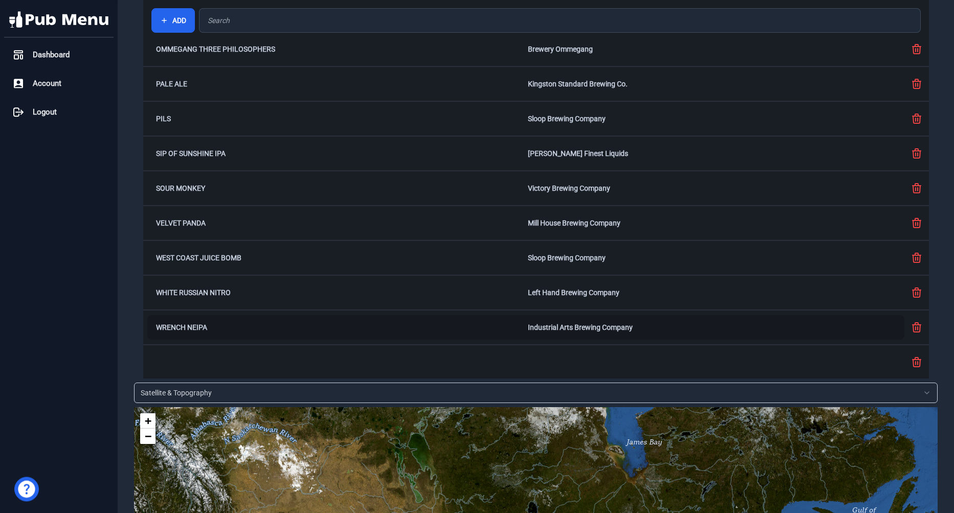
click at [258, 322] on div "Wrench NEIPA Industrial Arts Brewing Company" at bounding box center [525, 327] width 757 height 25
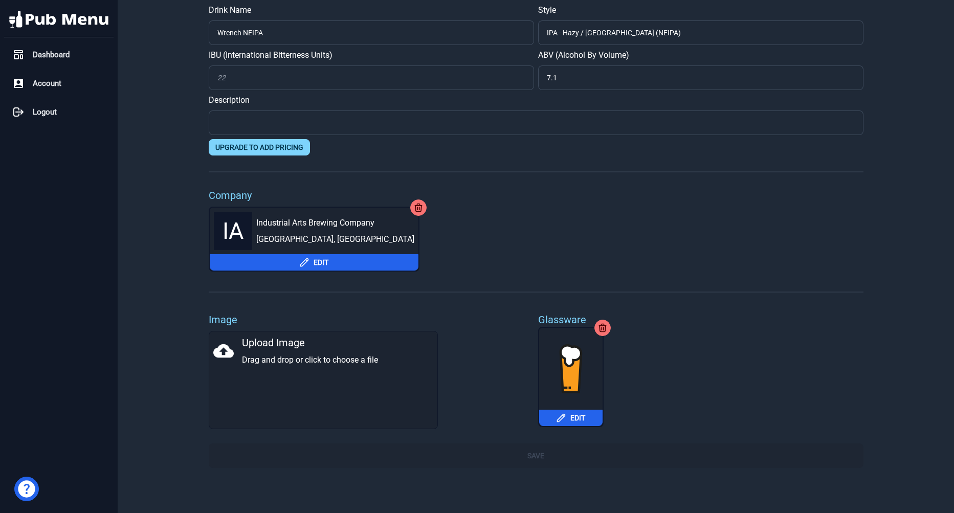
click at [607, 324] on icon at bounding box center [603, 328] width 10 height 10
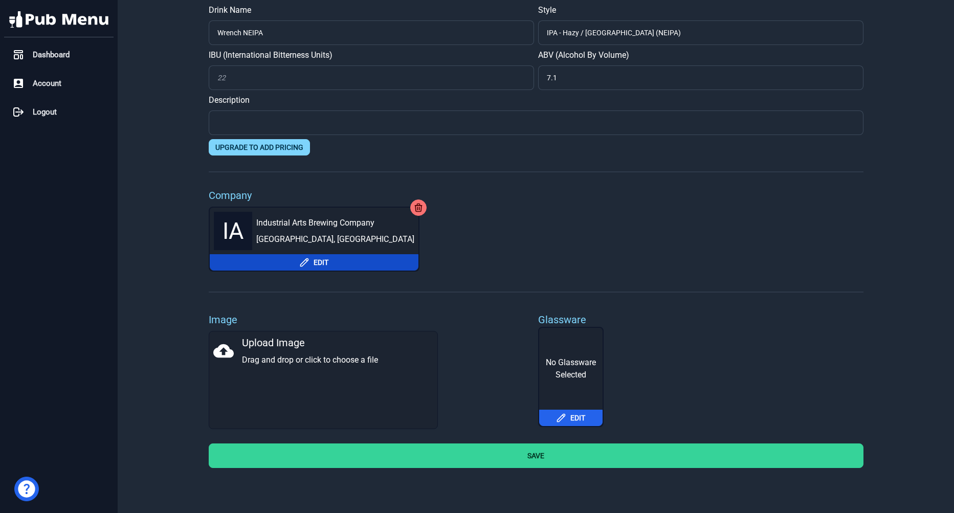
click at [299, 261] on icon at bounding box center [304, 262] width 10 height 10
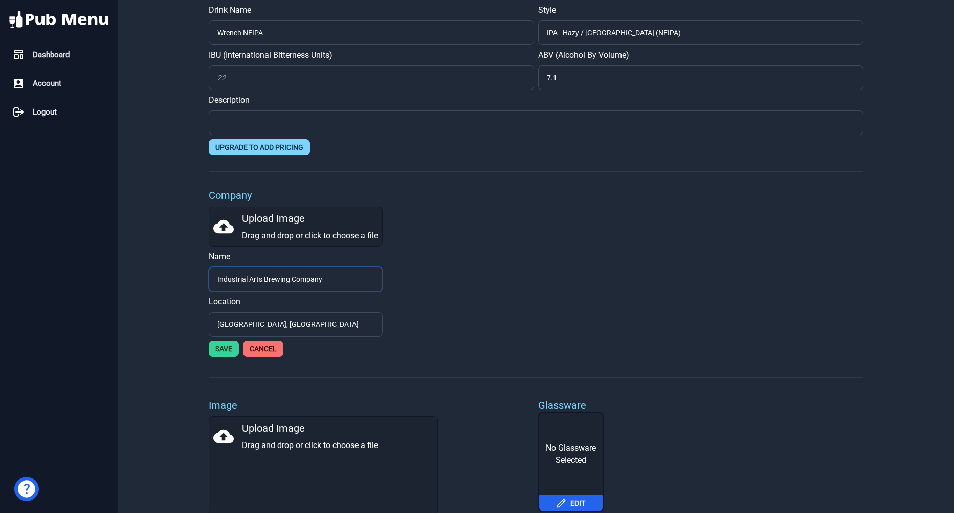
click at [270, 277] on input "Industrial Arts Brewing Company" at bounding box center [296, 279] width 174 height 25
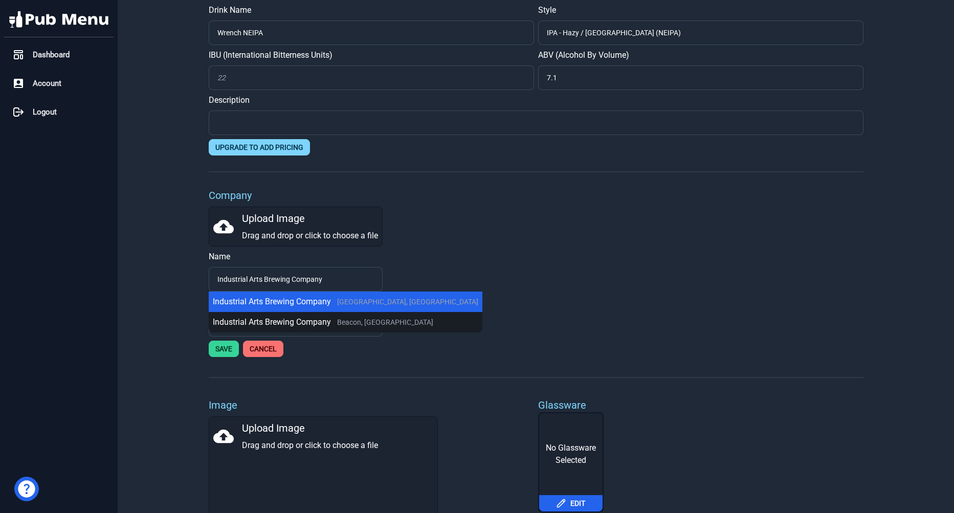
click at [290, 310] on button "Industrial Arts Brewing Company [GEOGRAPHIC_DATA], [GEOGRAPHIC_DATA]" at bounding box center [346, 302] width 274 height 20
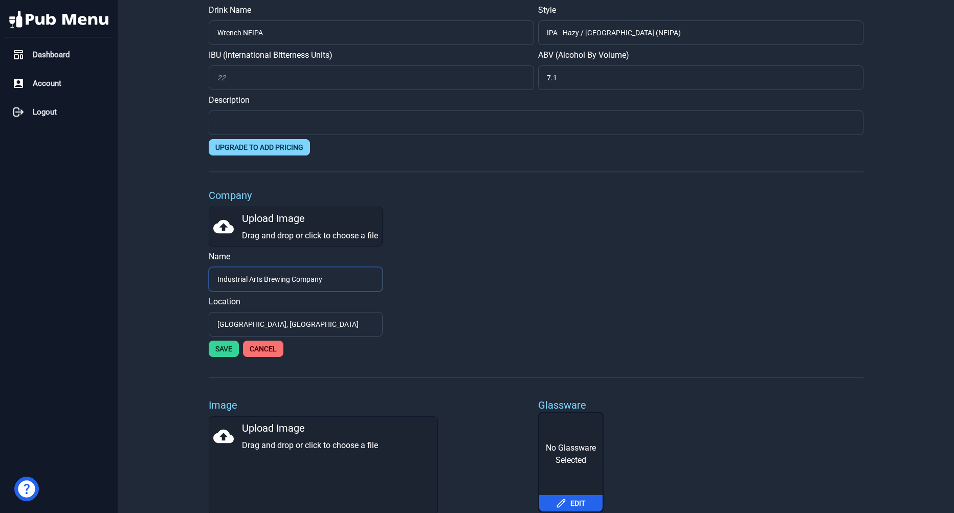
click at [290, 286] on input "Industrial Arts Brewing Company" at bounding box center [296, 279] width 174 height 25
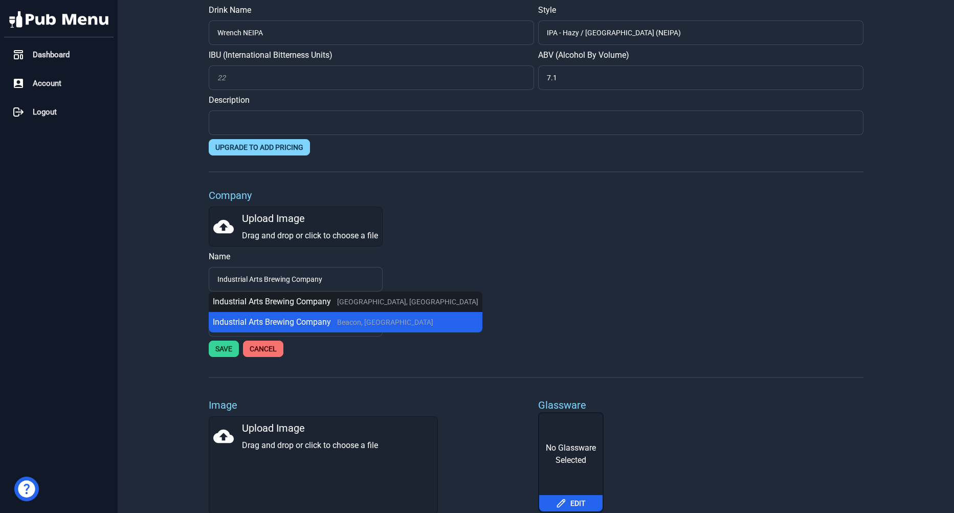
click at [301, 319] on div "Industrial Arts Brewing Company [GEOGRAPHIC_DATA], [GEOGRAPHIC_DATA]" at bounding box center [346, 322] width 266 height 12
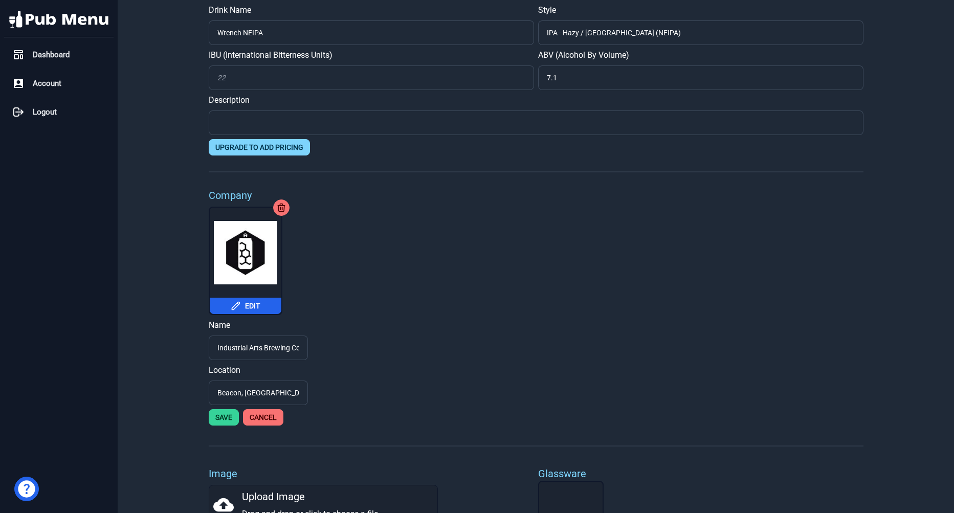
click at [221, 421] on button "Save" at bounding box center [224, 417] width 30 height 16
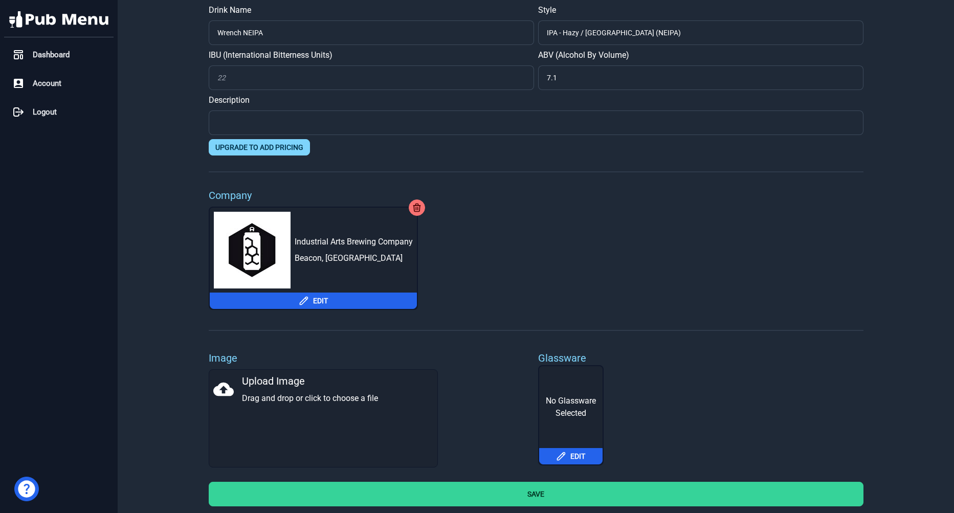
click at [578, 500] on button "Save" at bounding box center [536, 494] width 655 height 25
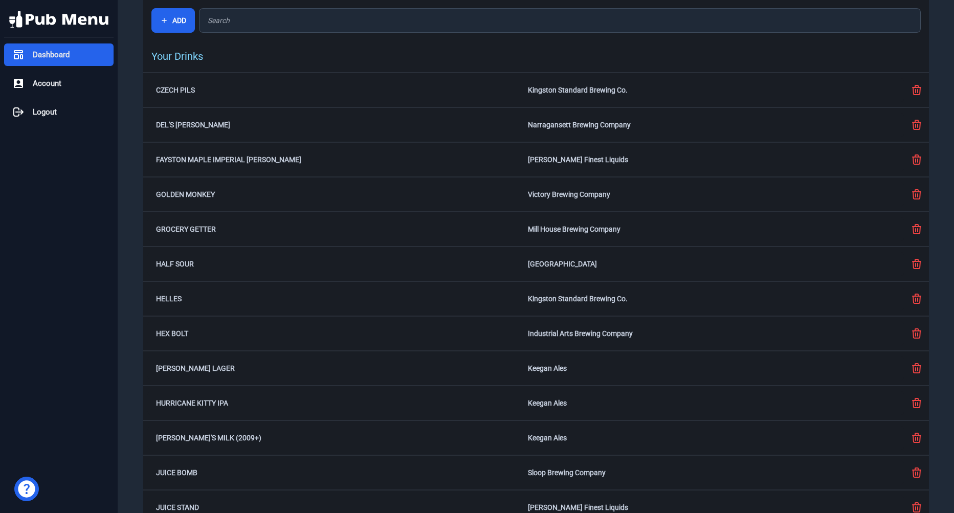
click at [63, 46] on div "Dashboard" at bounding box center [59, 54] width 110 height 23
